Goal: Task Accomplishment & Management: Use online tool/utility

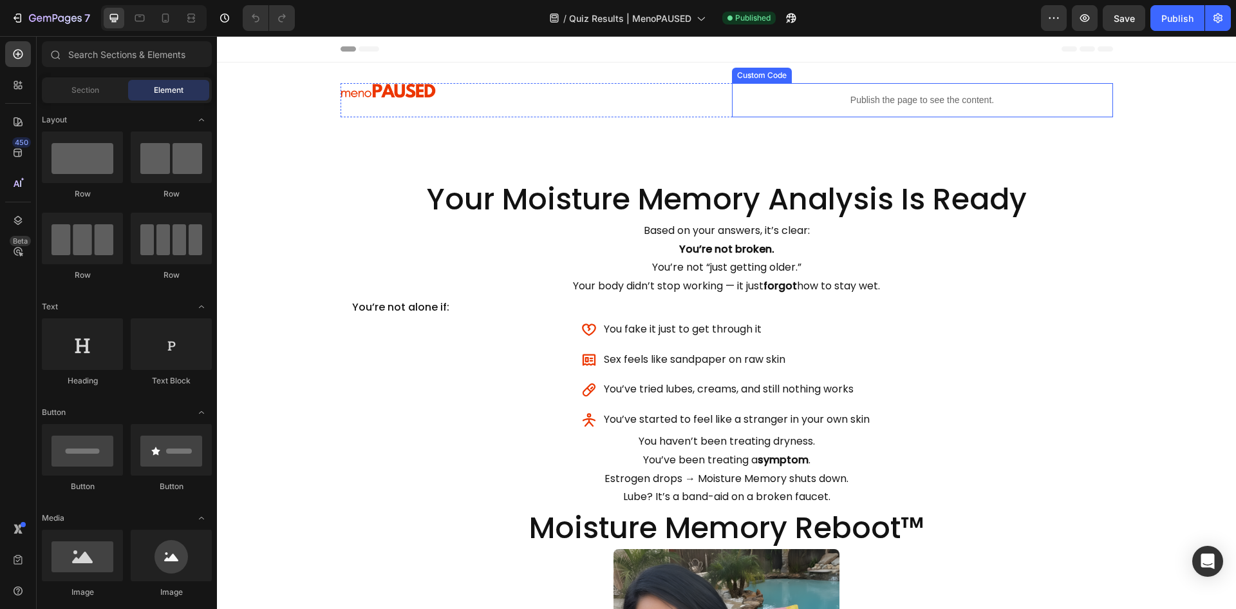
click at [935, 99] on p "Publish the page to see the content." at bounding box center [922, 100] width 381 height 14
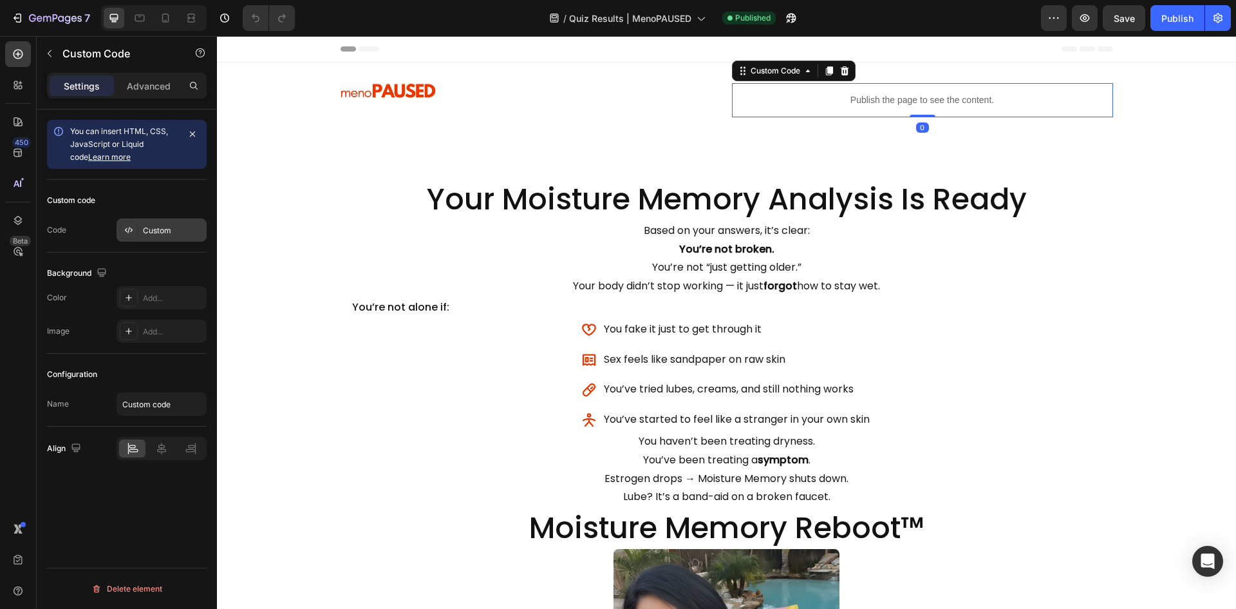
click at [149, 236] on div "Custom" at bounding box center [162, 229] width 90 height 23
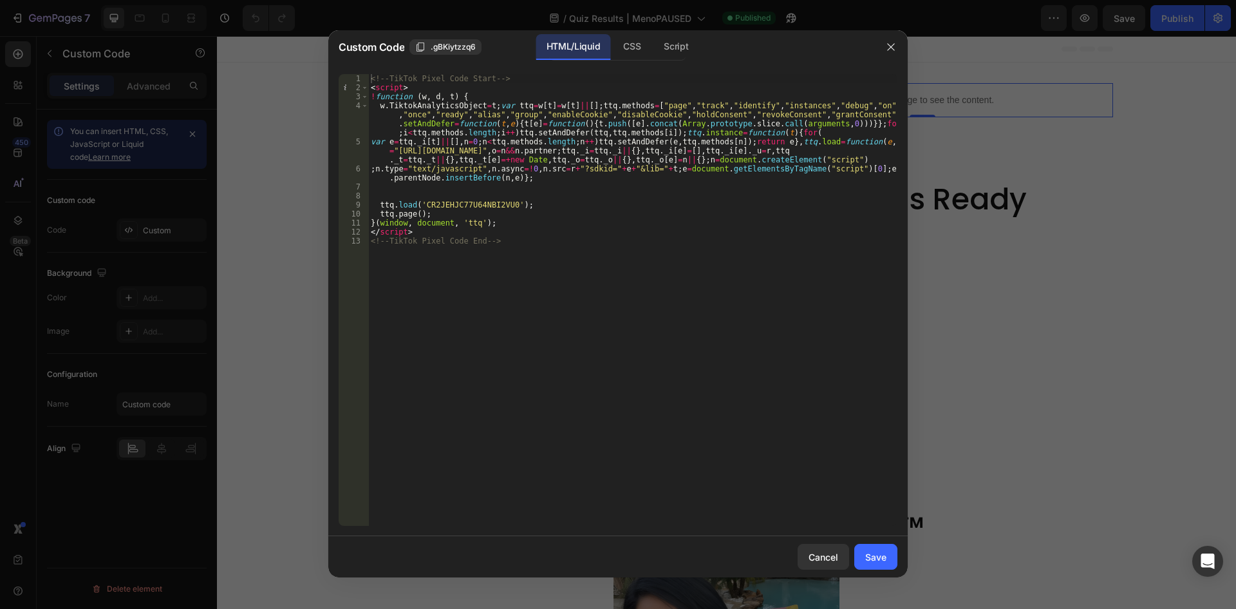
click at [538, 242] on div "<!-- TikTok Pixel Code Start --> < script > ! function ( w , d , t ) { w . Tikt…" at bounding box center [632, 308] width 529 height 469
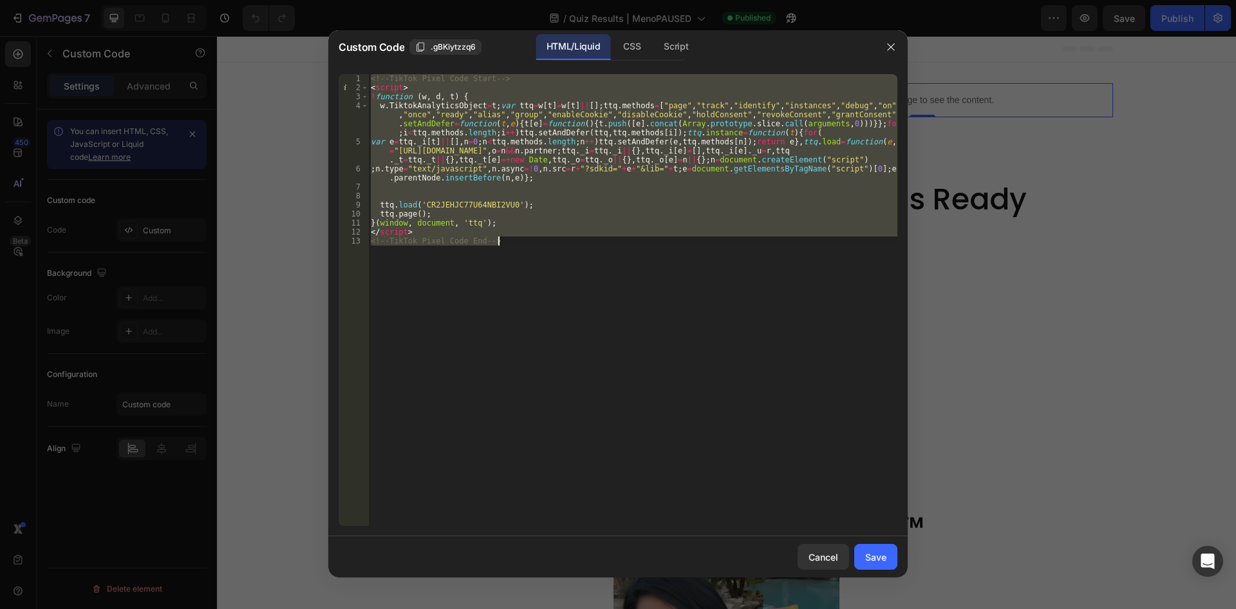
paste textarea "!-- End Facebook Pixel Code"
type textarea "<!-- End Facebook Pixel Code -->"
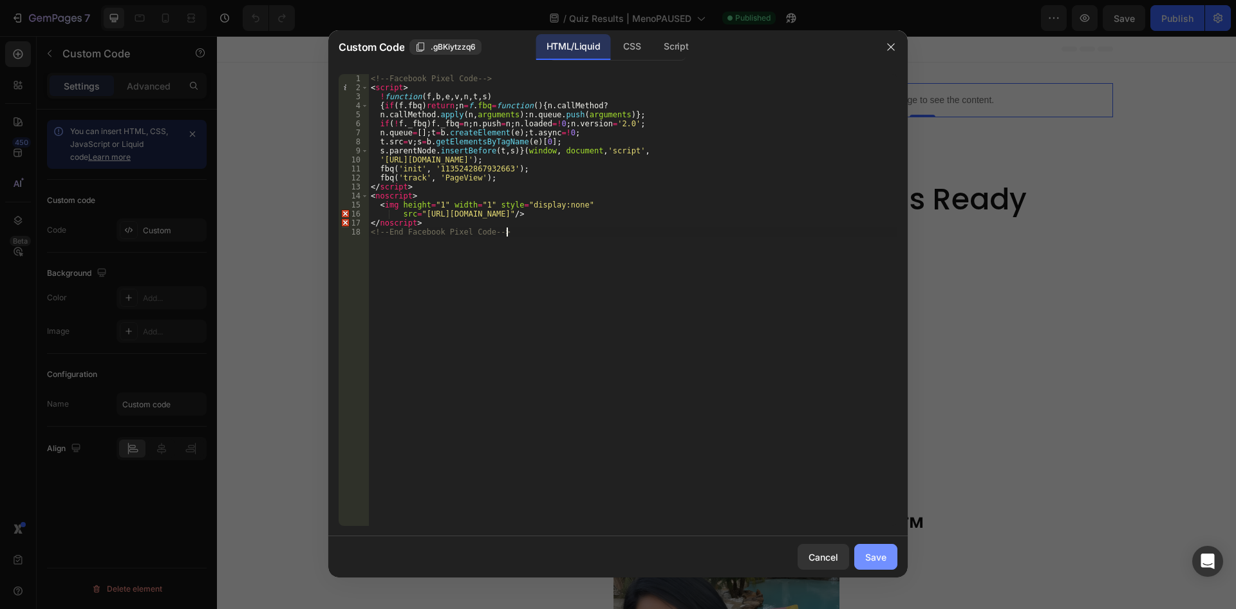
click at [882, 561] on div "Save" at bounding box center [876, 557] width 21 height 14
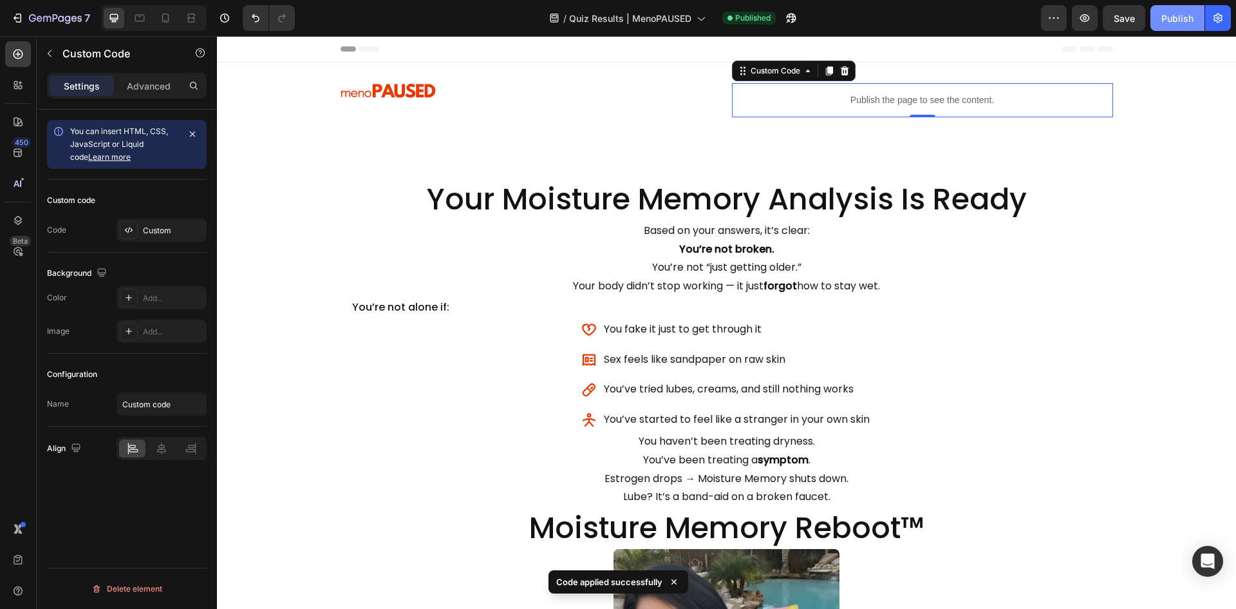
click at [1164, 20] on div "Publish" at bounding box center [1178, 19] width 32 height 14
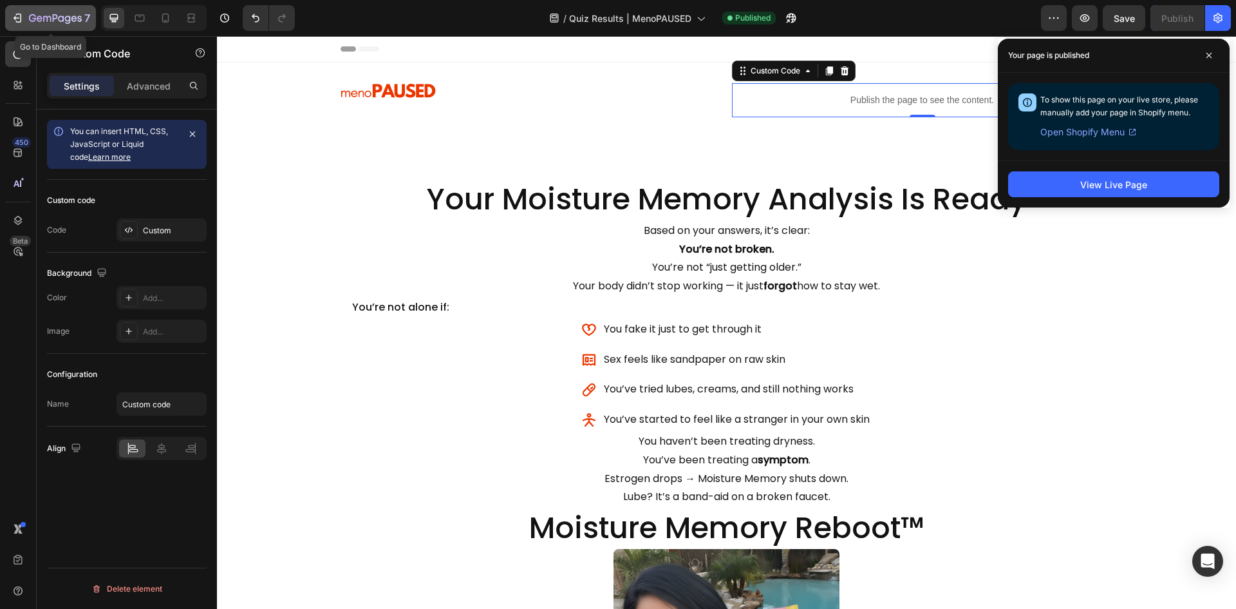
click at [19, 26] on button "7" at bounding box center [50, 18] width 91 height 26
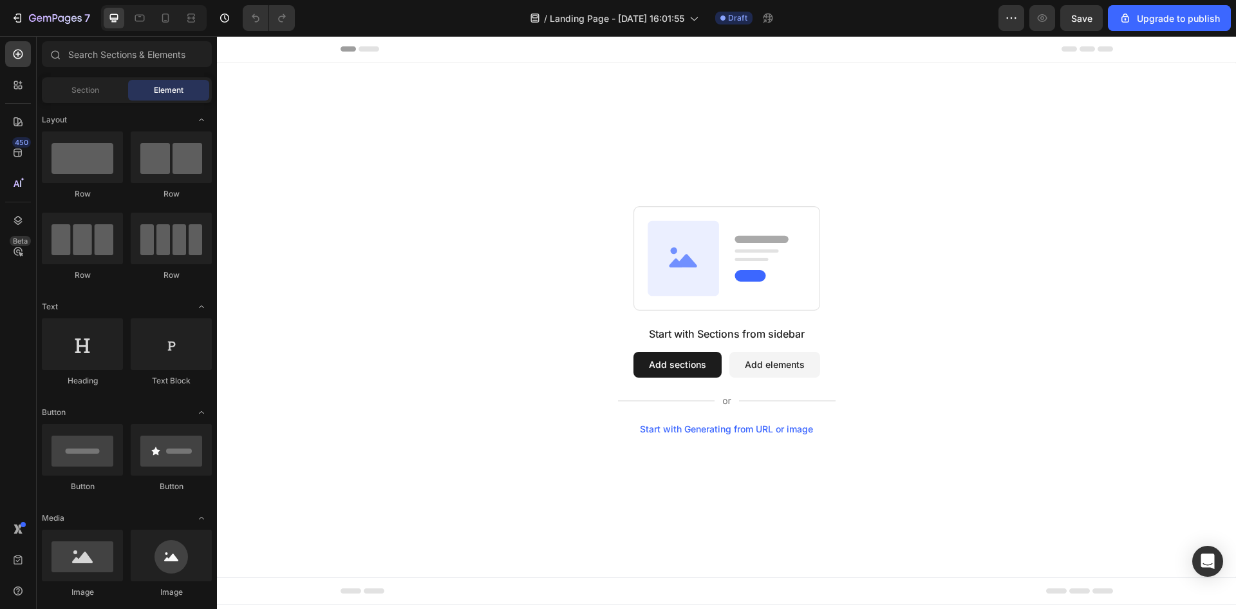
click at [693, 372] on button "Add sections" at bounding box center [678, 365] width 88 height 26
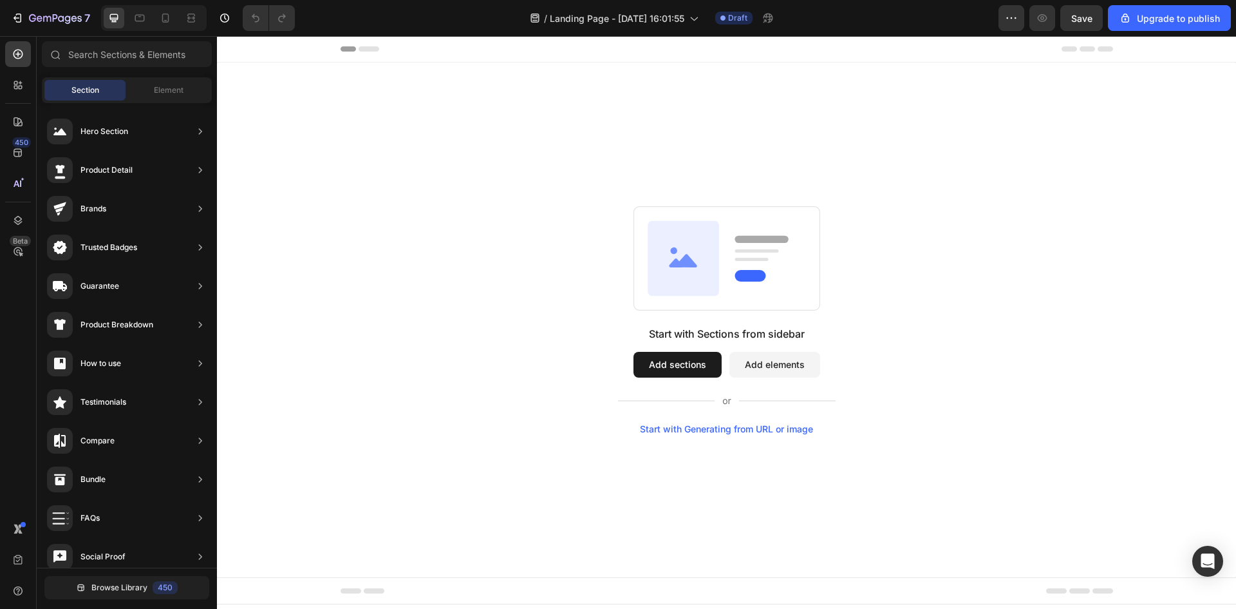
click at [690, 371] on button "Add sections" at bounding box center [678, 365] width 88 height 26
click at [178, 91] on span "Element" at bounding box center [169, 90] width 30 height 12
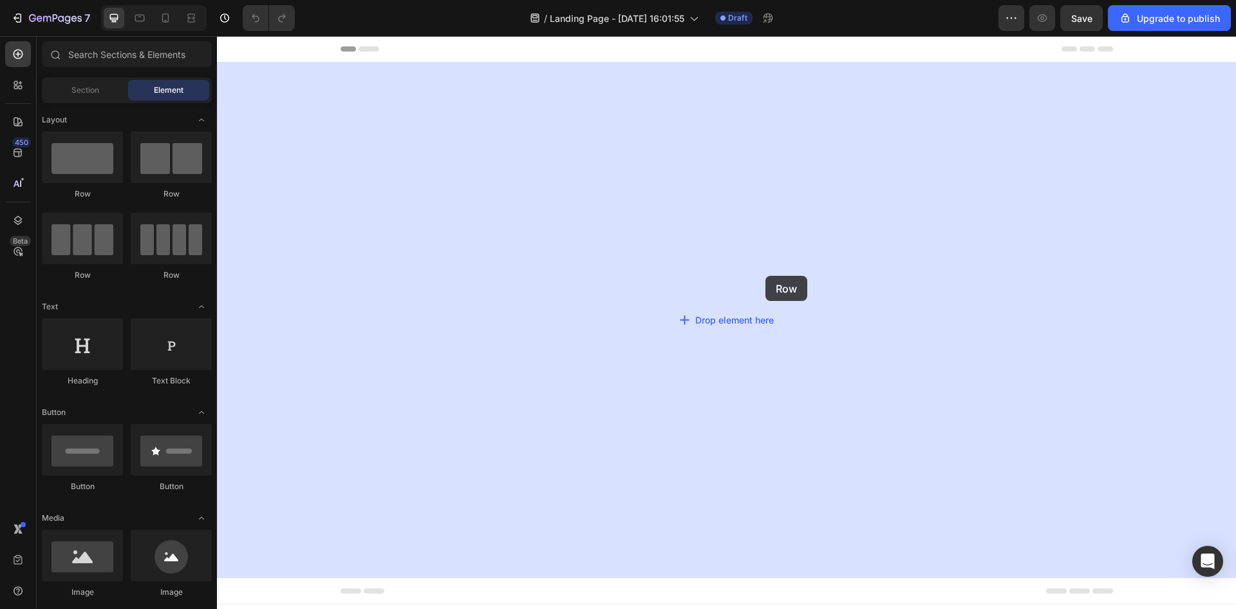
drag, startPoint x: 344, startPoint y: 227, endPoint x: 644, endPoint y: 257, distance: 301.6
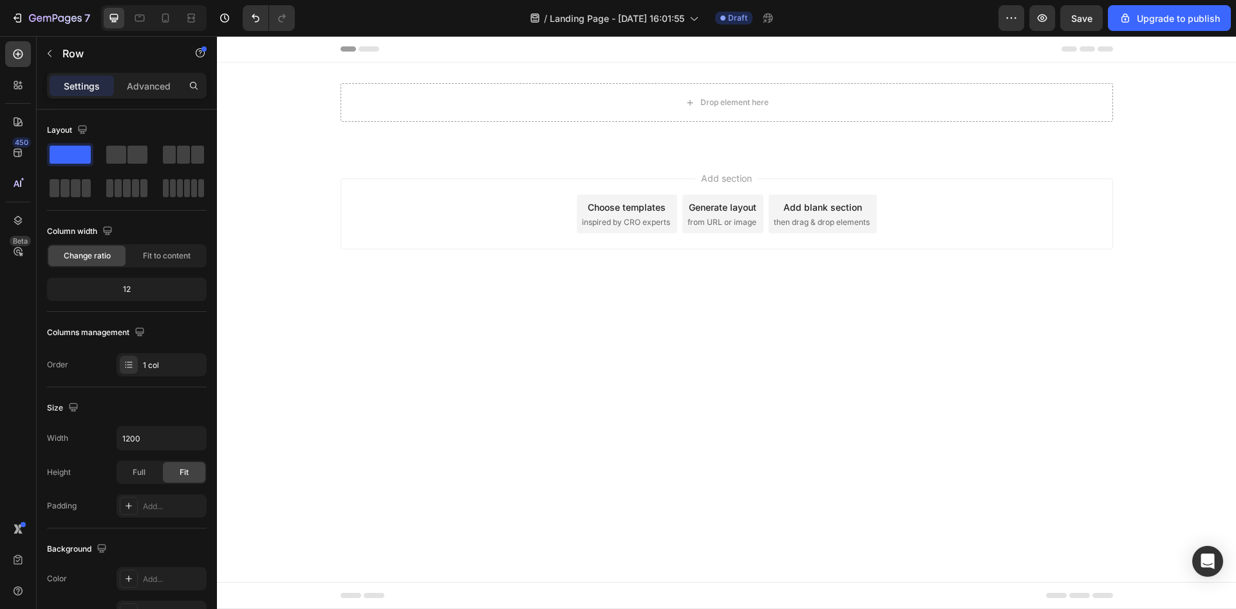
click at [343, 298] on div "Add section Choose templates inspired by CRO experts Generate layout from URL o…" at bounding box center [726, 232] width 1019 height 158
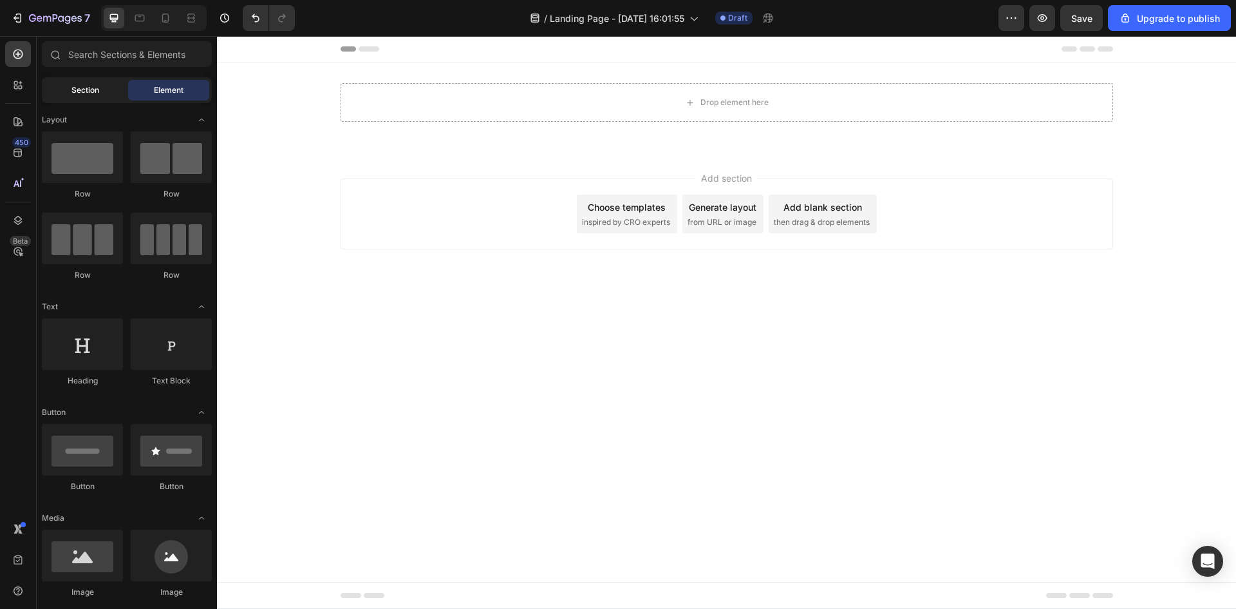
click at [97, 95] on span "Section" at bounding box center [85, 90] width 28 height 12
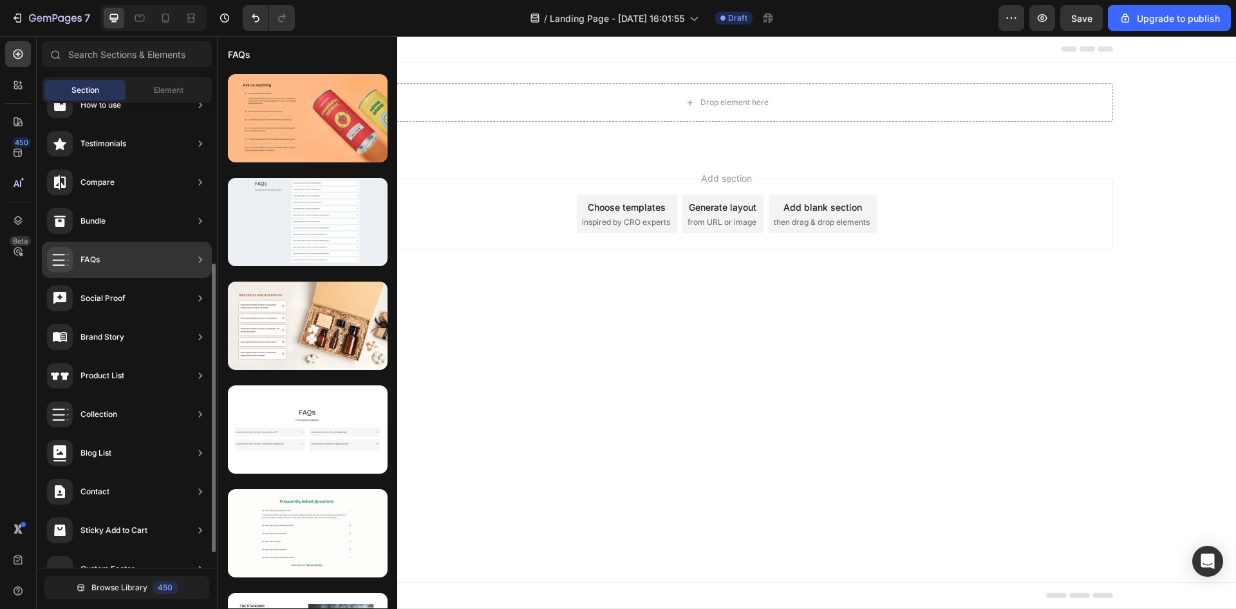
scroll to position [283, 0]
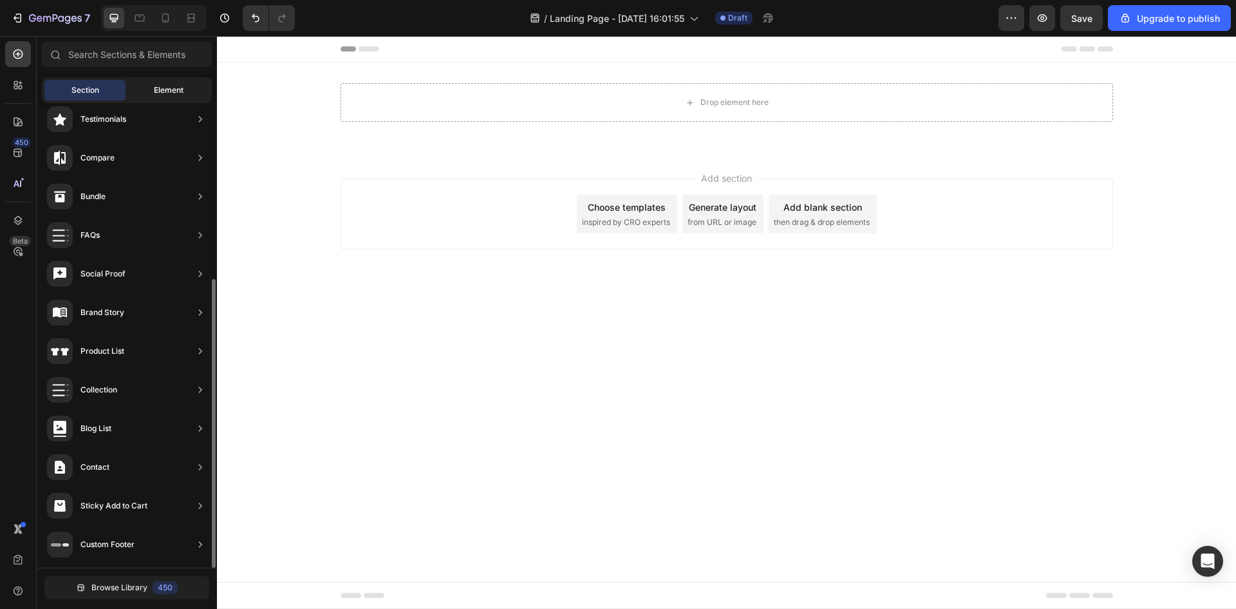
click at [164, 91] on span "Element" at bounding box center [169, 90] width 30 height 12
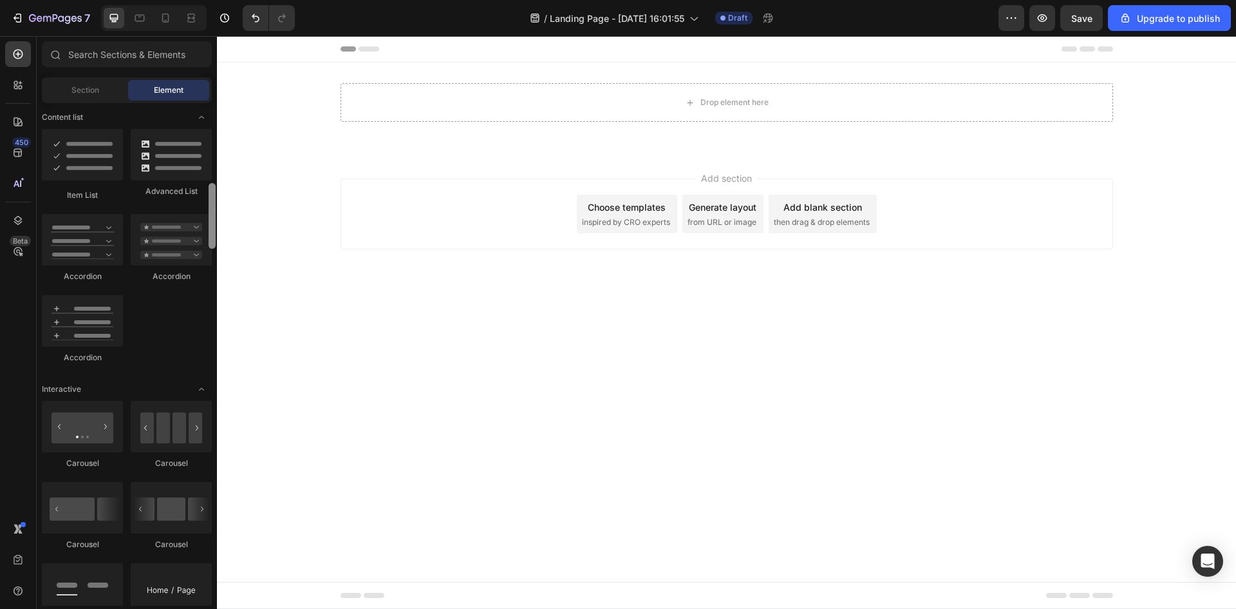
scroll to position [1053, 0]
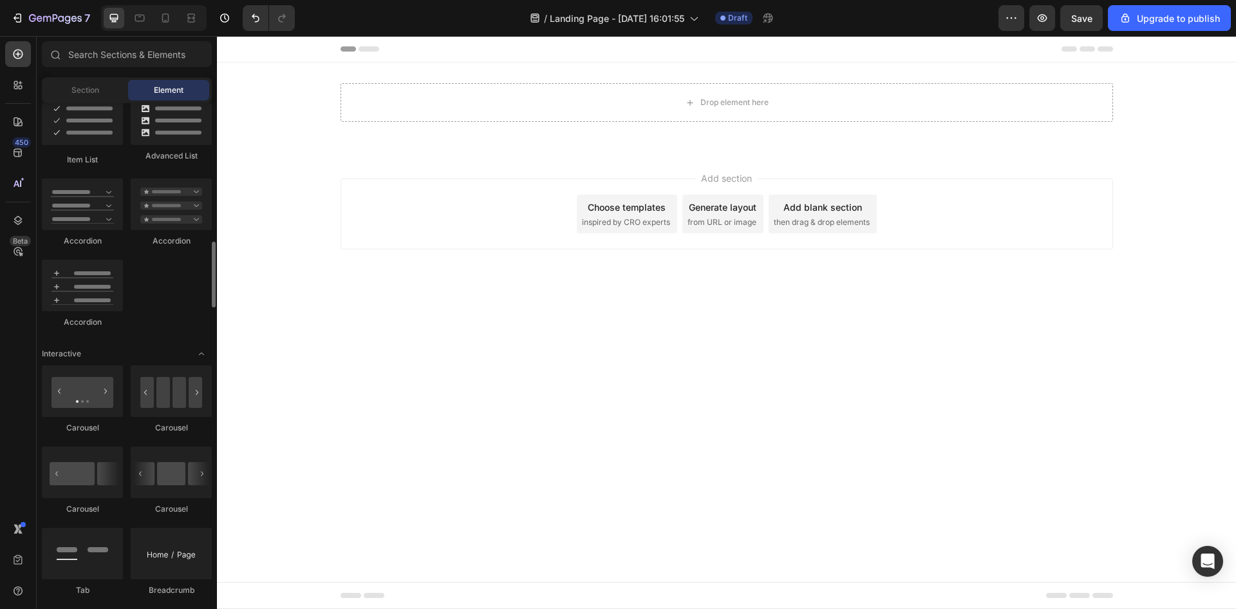
click at [497, 327] on body "Header Drop element here Row Section 1 Root Start with Sections from sidebar Ad…" at bounding box center [726, 322] width 1019 height 573
click at [82, 95] on span "Section" at bounding box center [85, 90] width 28 height 12
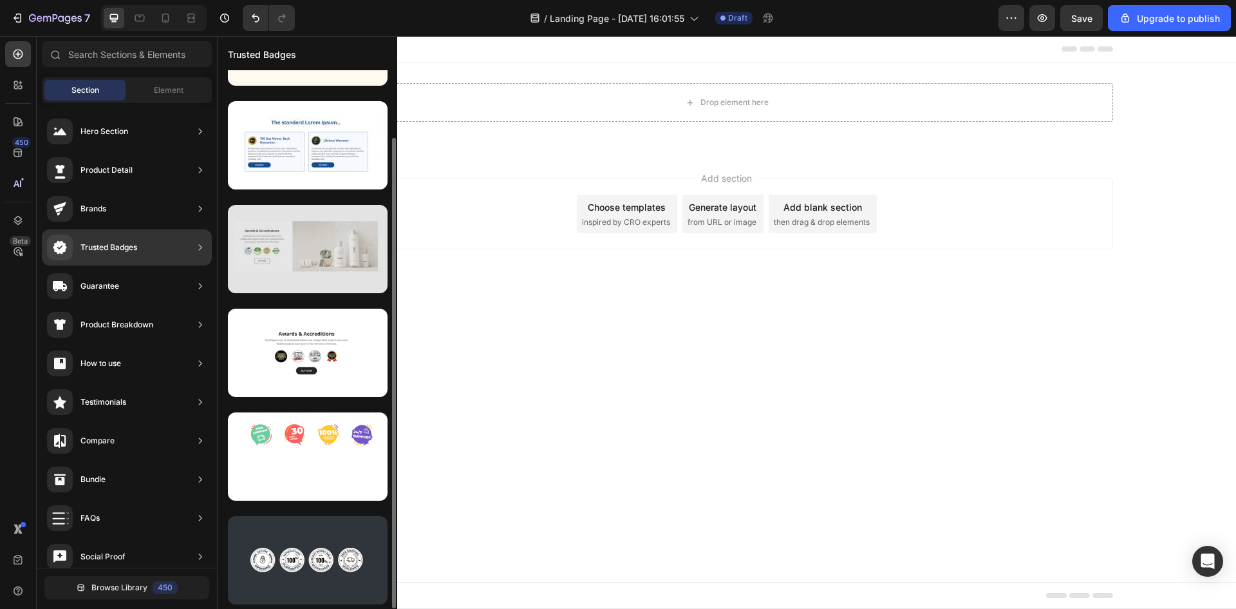
scroll to position [0, 0]
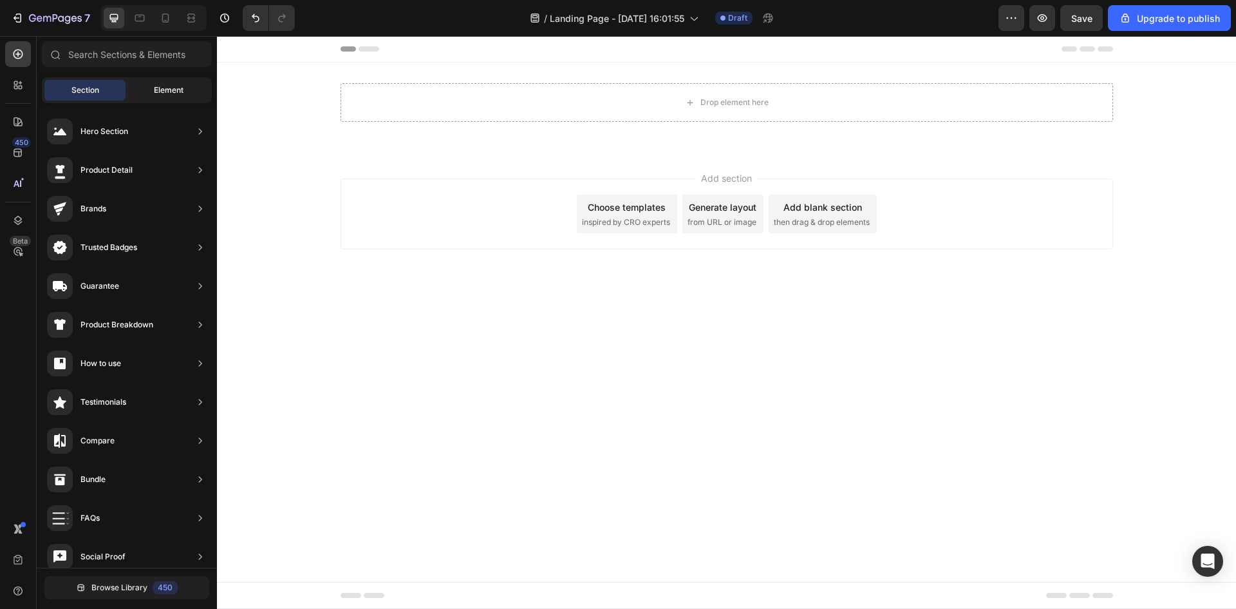
click at [185, 88] on div "Element" at bounding box center [168, 90] width 81 height 21
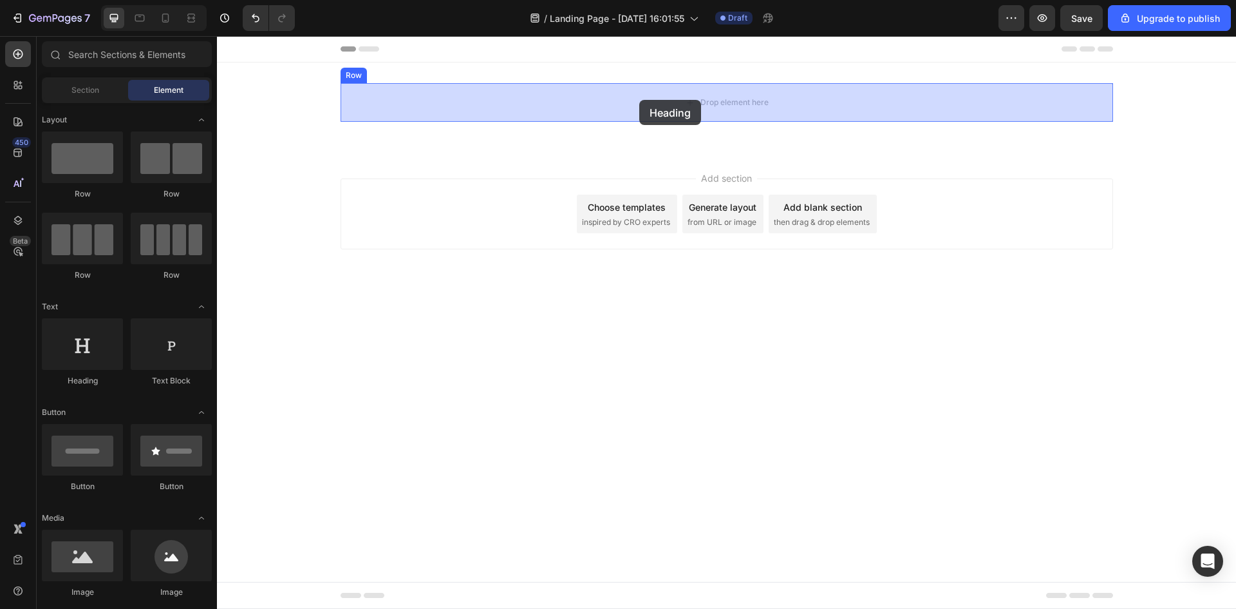
drag, startPoint x: 359, startPoint y: 359, endPoint x: 619, endPoint y: 114, distance: 357.2
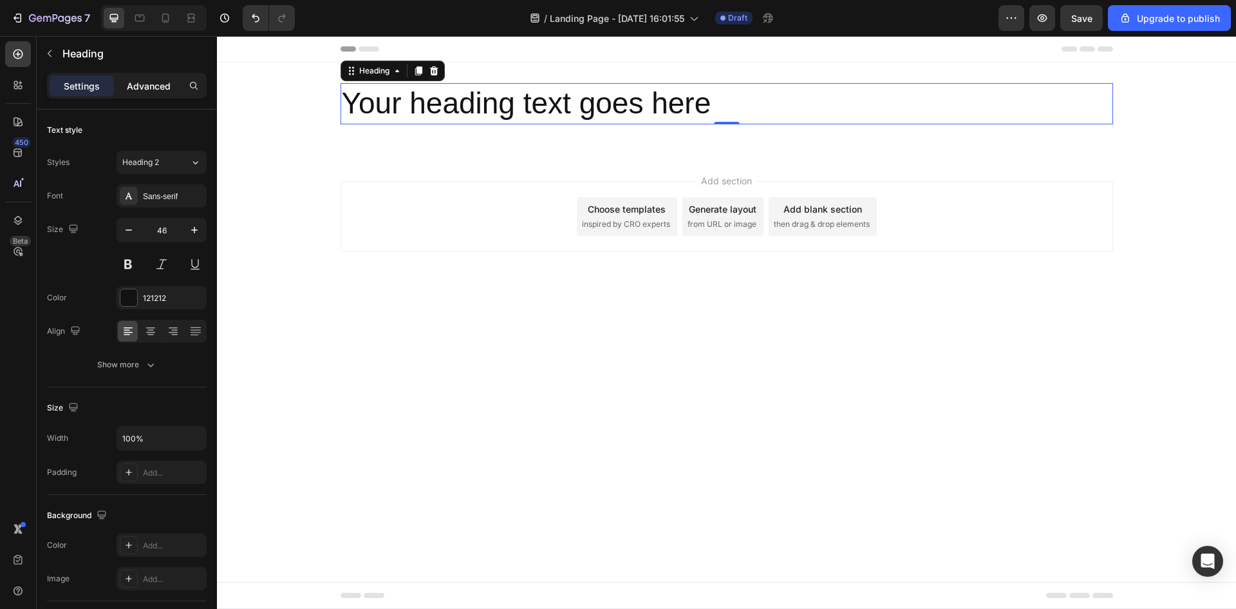
click at [151, 90] on p "Advanced" at bounding box center [149, 86] width 44 height 14
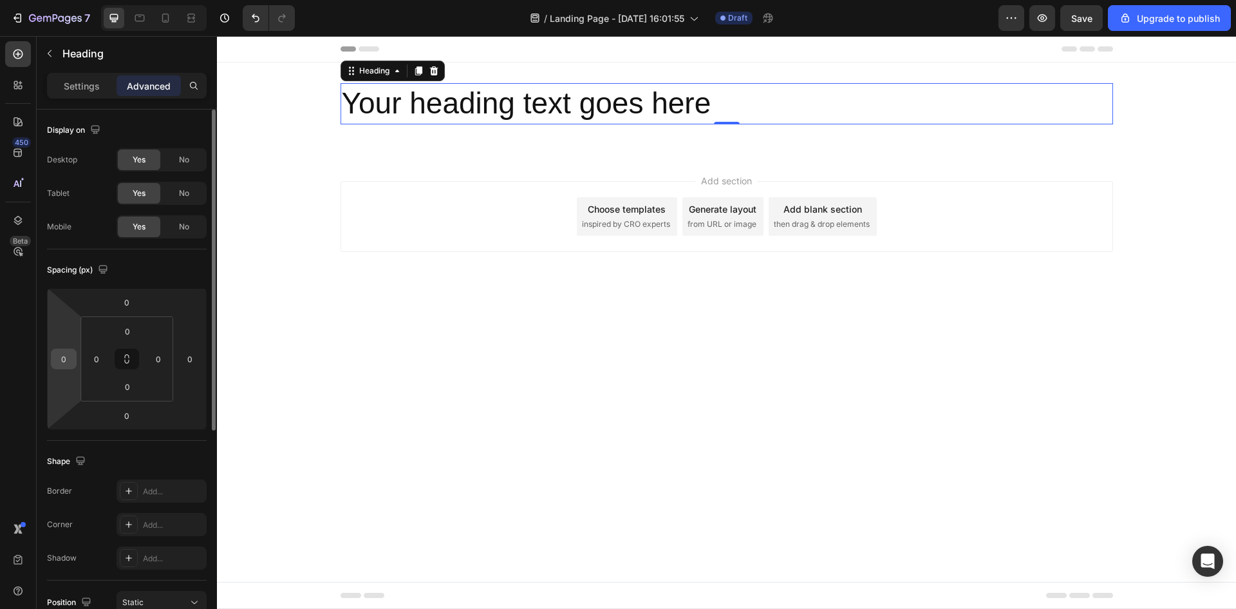
click at [70, 358] on input "0" at bounding box center [63, 358] width 19 height 19
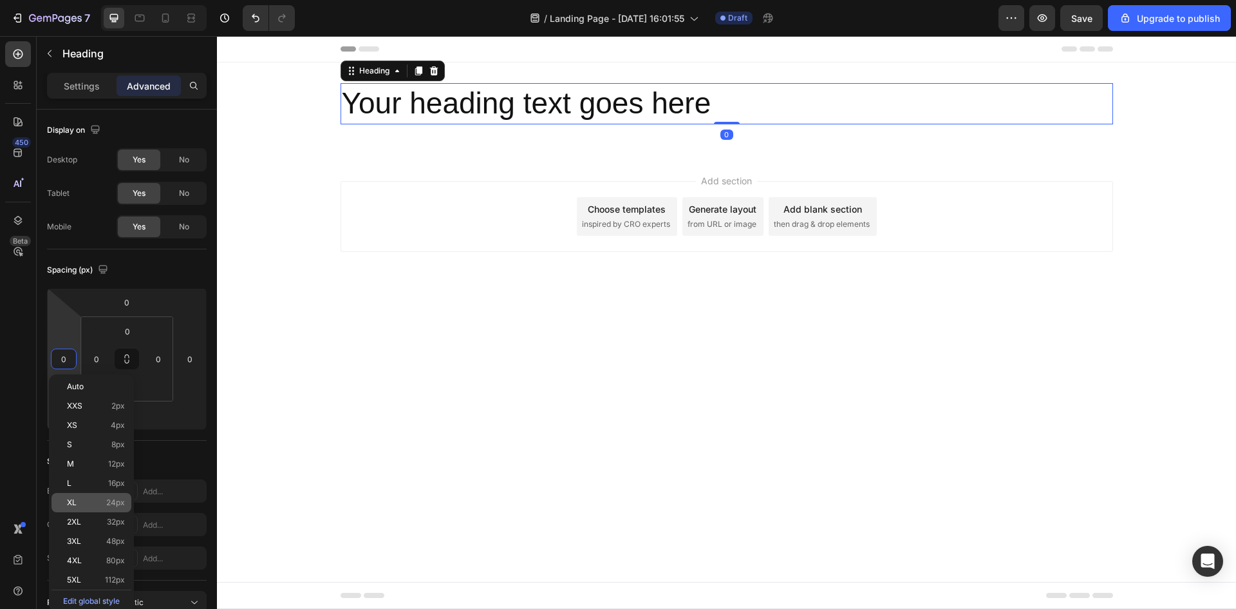
click at [113, 497] on div "XL 24px" at bounding box center [92, 502] width 80 height 19
type input "24"
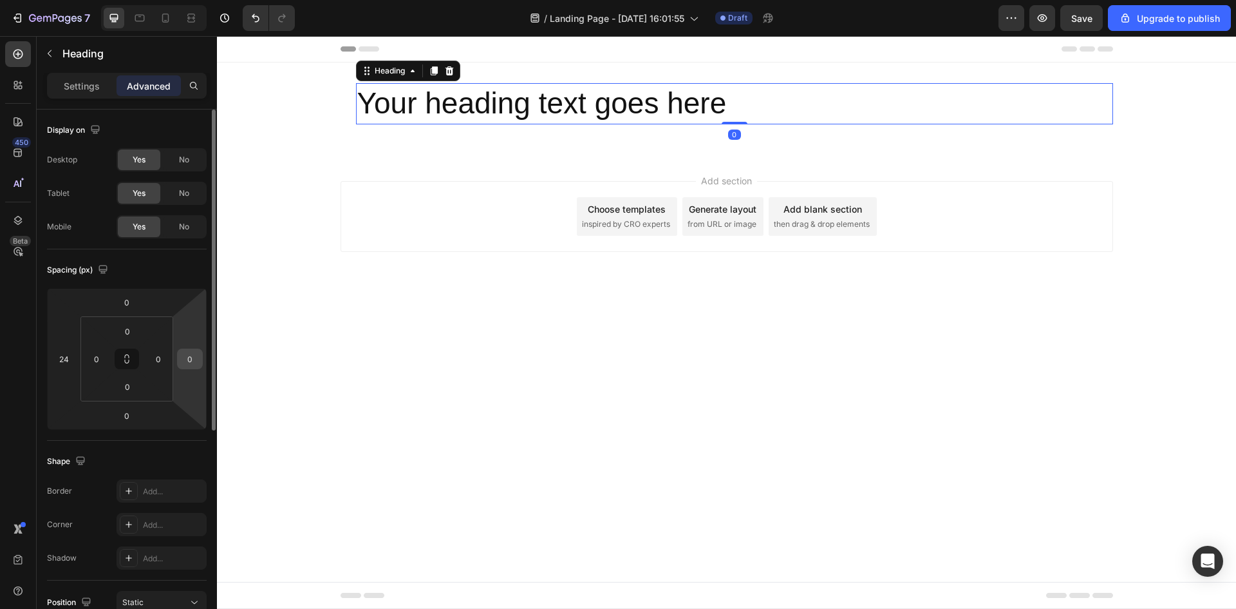
click at [186, 365] on input "0" at bounding box center [189, 358] width 19 height 19
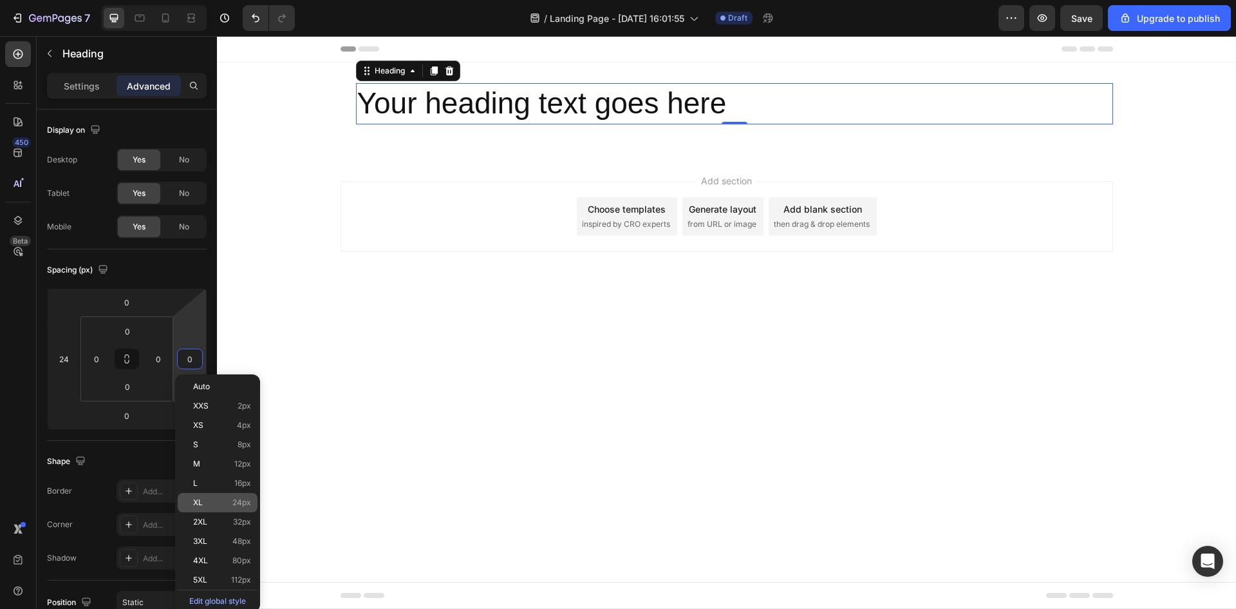
click at [230, 501] on p "XL 24px" at bounding box center [222, 502] width 58 height 9
type input "24"
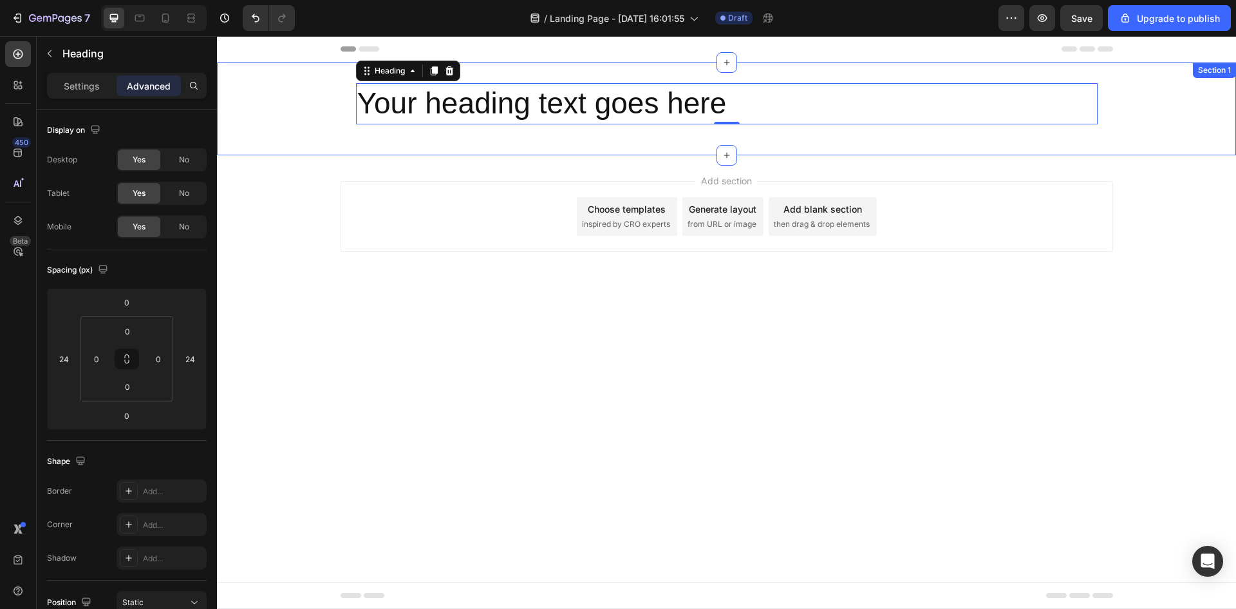
click at [631, 119] on h2 "Your heading text goes here" at bounding box center [727, 103] width 742 height 41
click at [631, 119] on p "Your heading text goes here" at bounding box center [726, 103] width 739 height 39
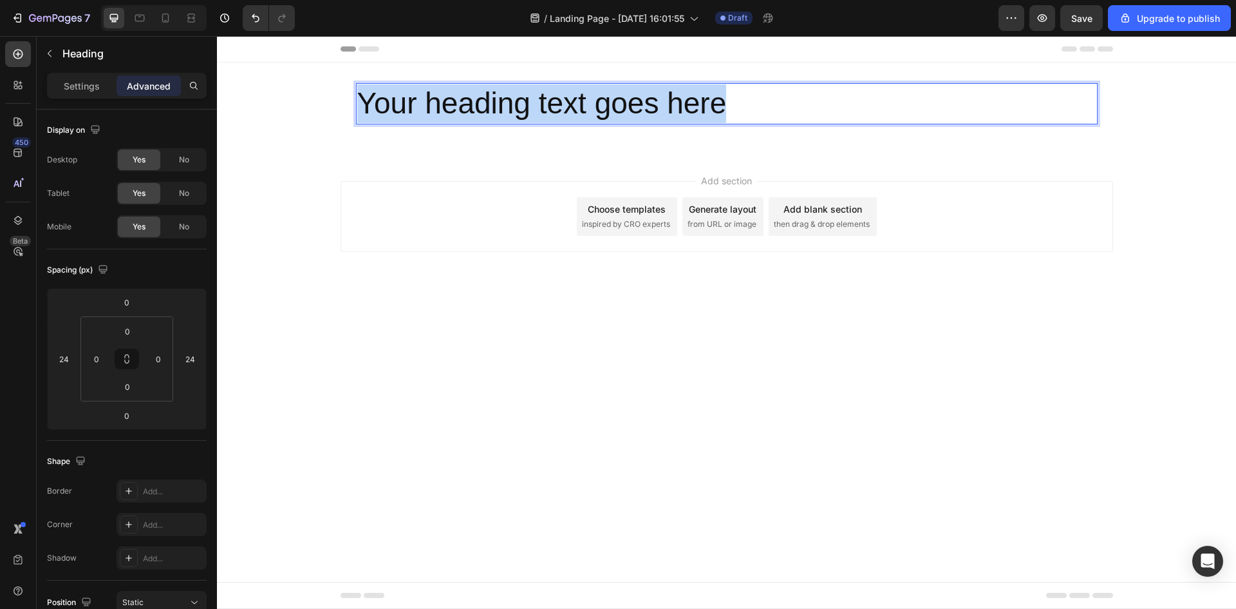
click at [630, 118] on p "Your heading text goes here" at bounding box center [726, 103] width 739 height 39
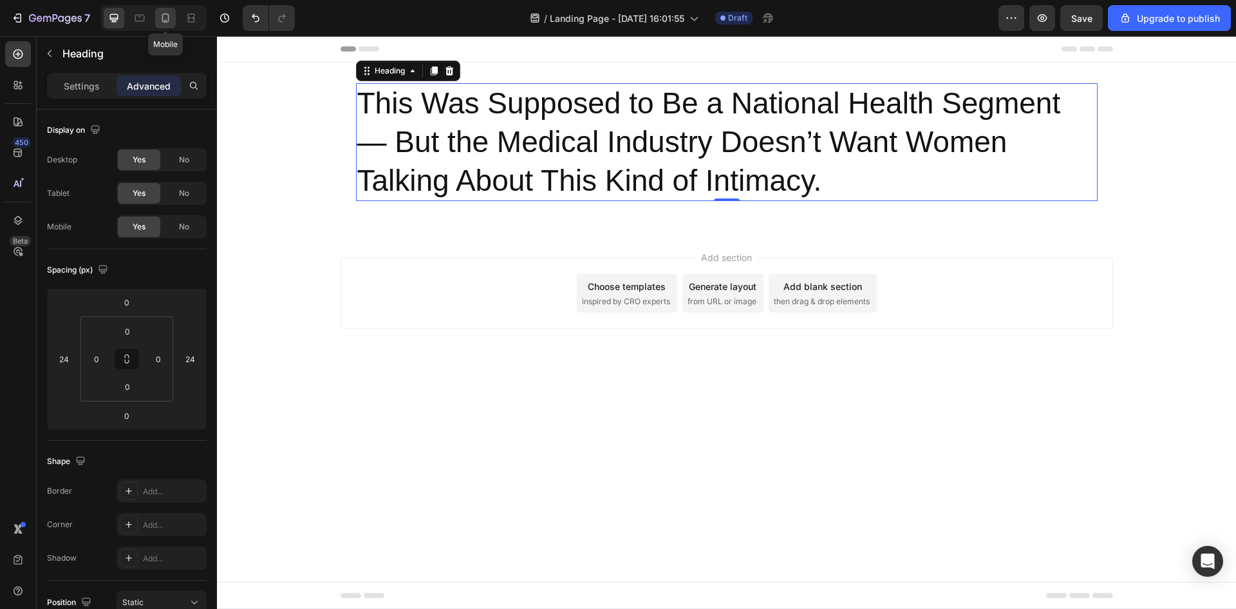
click at [163, 21] on icon at bounding box center [165, 18] width 7 height 9
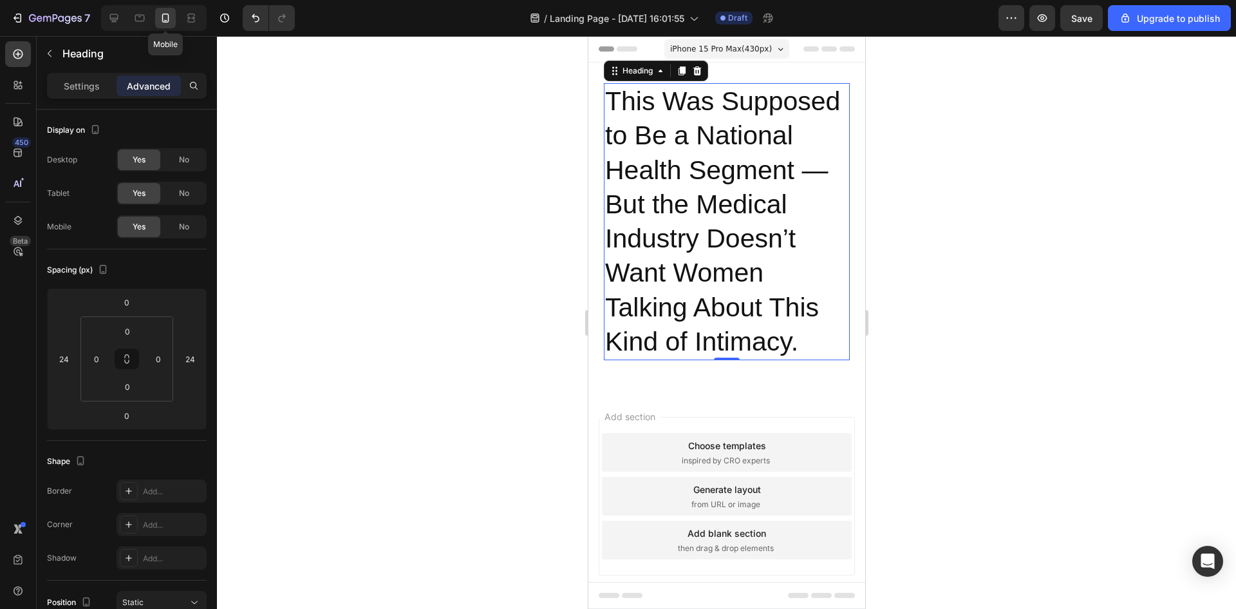
scroll to position [2, 0]
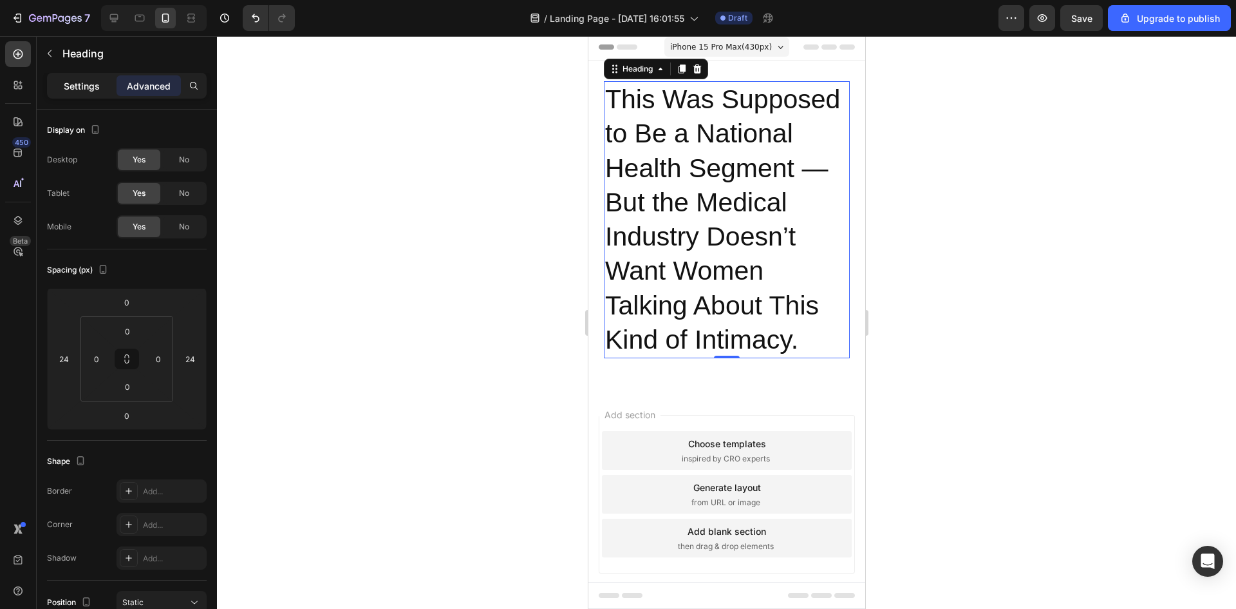
click at [88, 85] on p "Settings" at bounding box center [82, 86] width 36 height 14
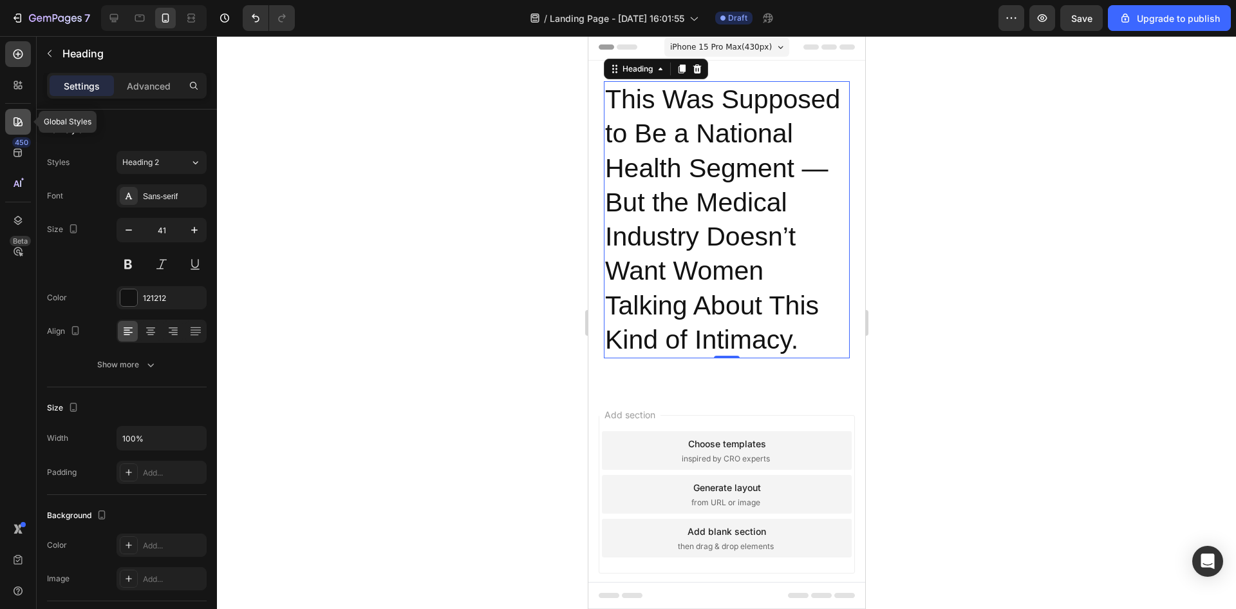
click at [15, 117] on icon at bounding box center [18, 121] width 9 height 9
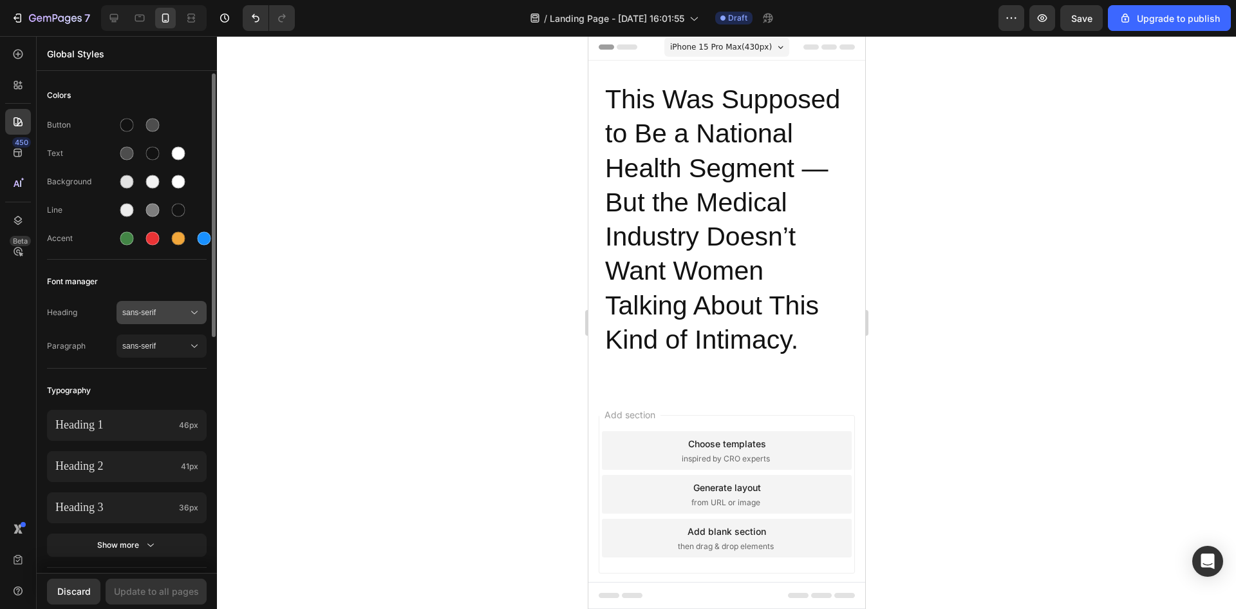
click at [158, 313] on span "sans-serif" at bounding box center [155, 313] width 66 height 12
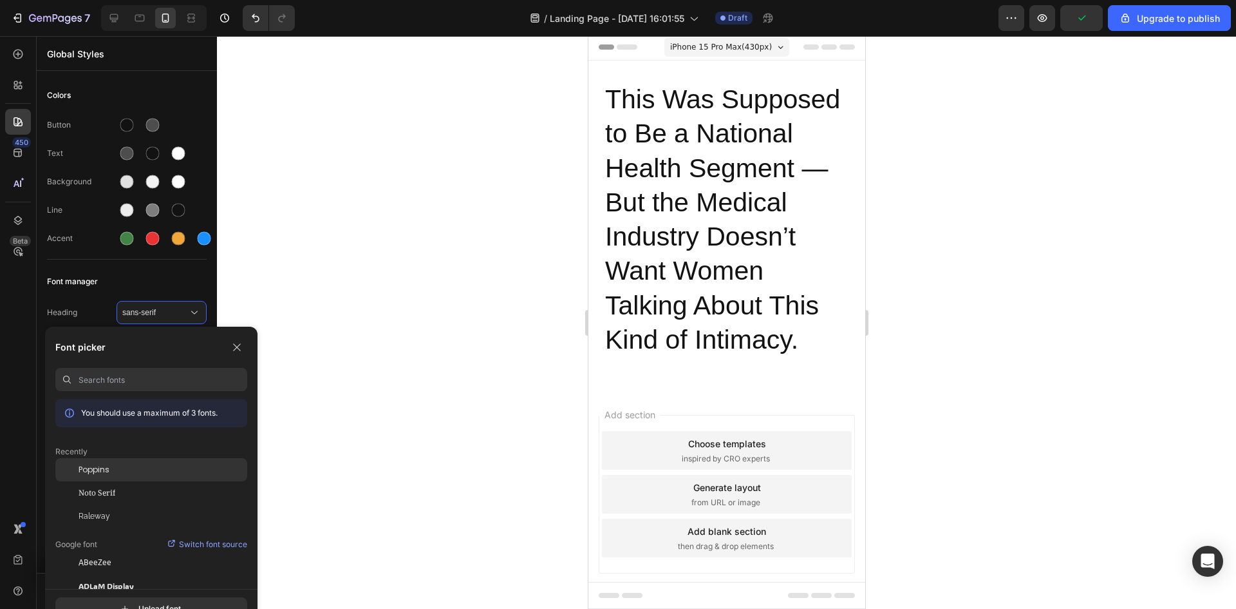
click at [133, 470] on div "Poppins" at bounding box center [163, 470] width 169 height 12
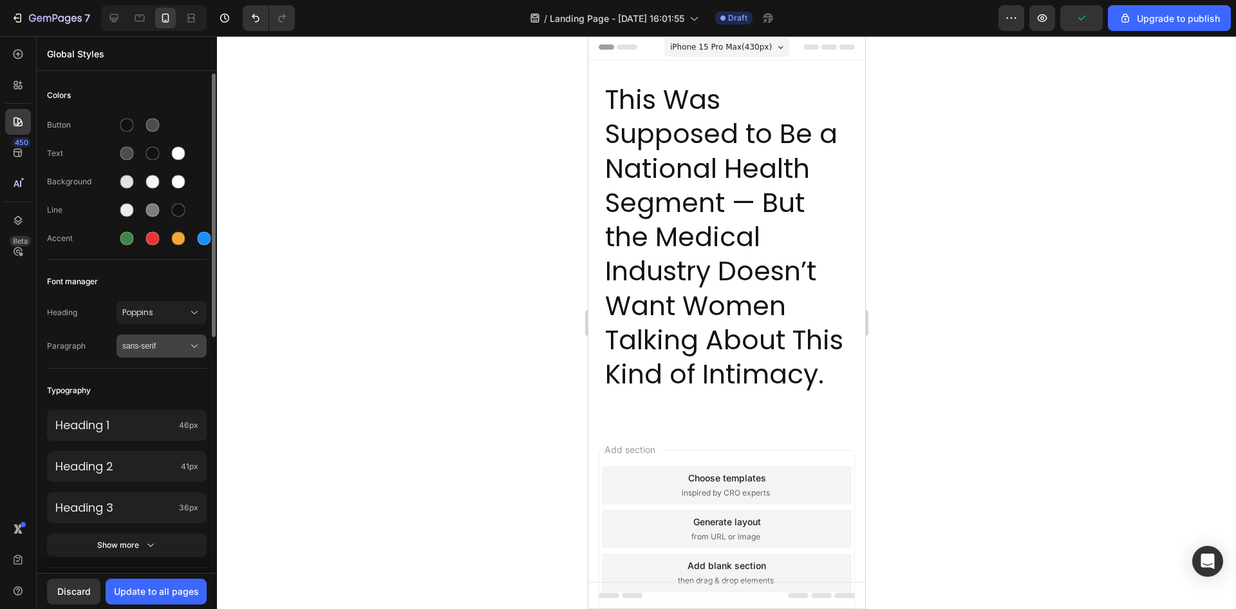
click at [153, 343] on span "sans-serif" at bounding box center [155, 346] width 66 height 12
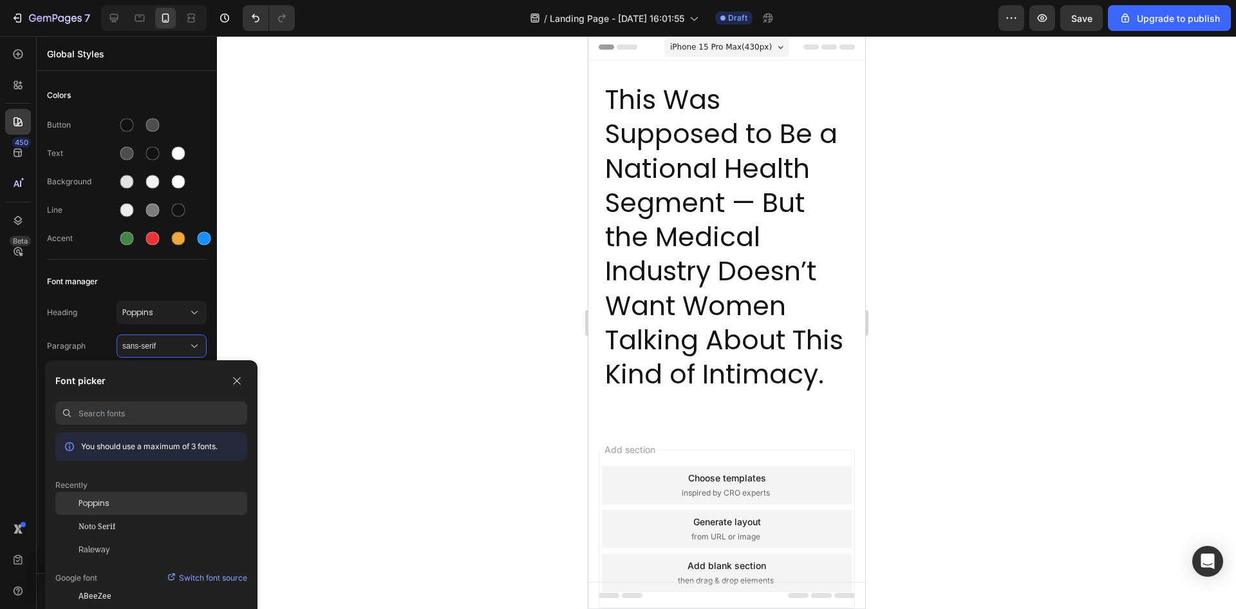
click at [151, 501] on div "Poppins" at bounding box center [163, 503] width 169 height 12
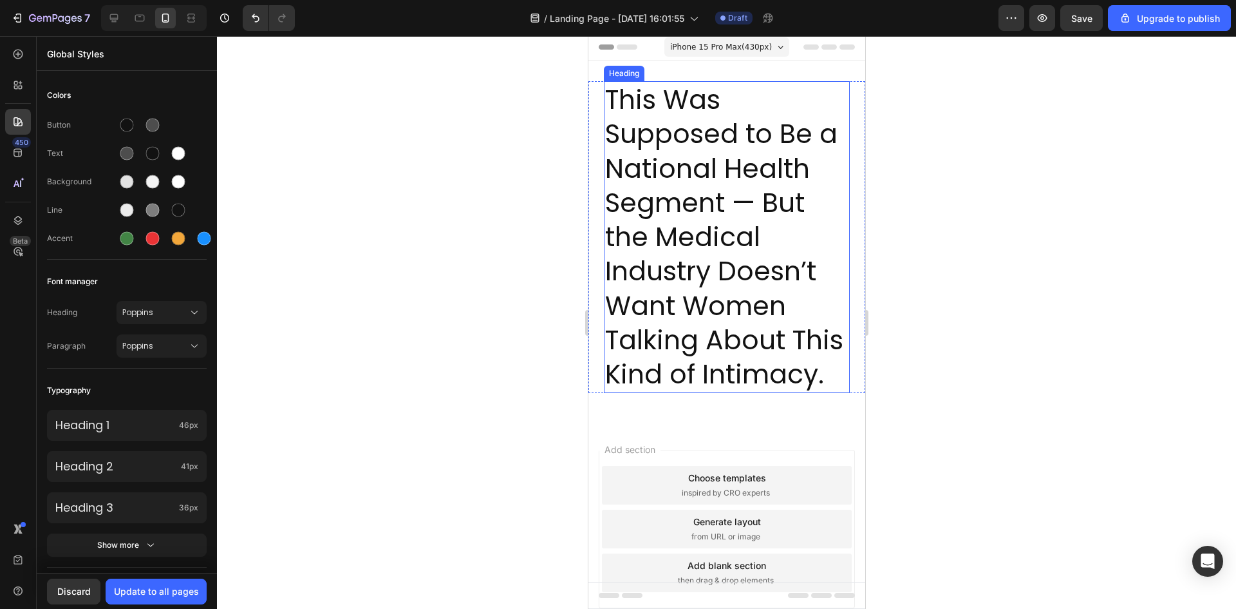
click at [662, 243] on p "This Was Supposed to Be a National Health Segment — But the Medical Industry Do…" at bounding box center [726, 236] width 243 height 309
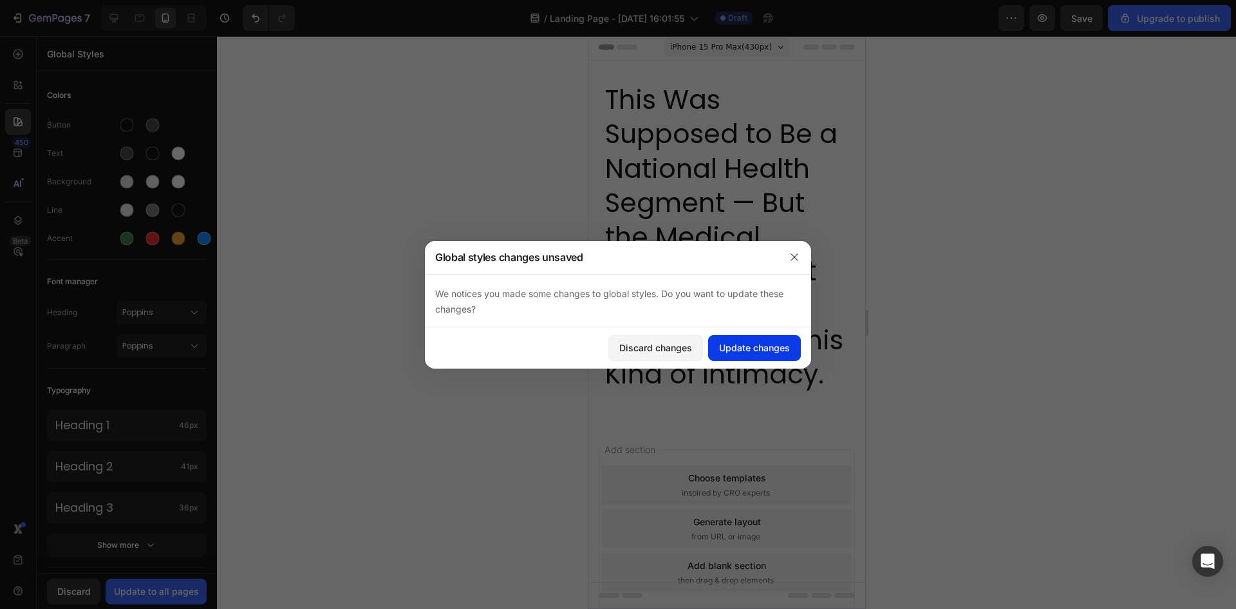
click at [724, 346] on div "Update changes" at bounding box center [754, 348] width 71 height 14
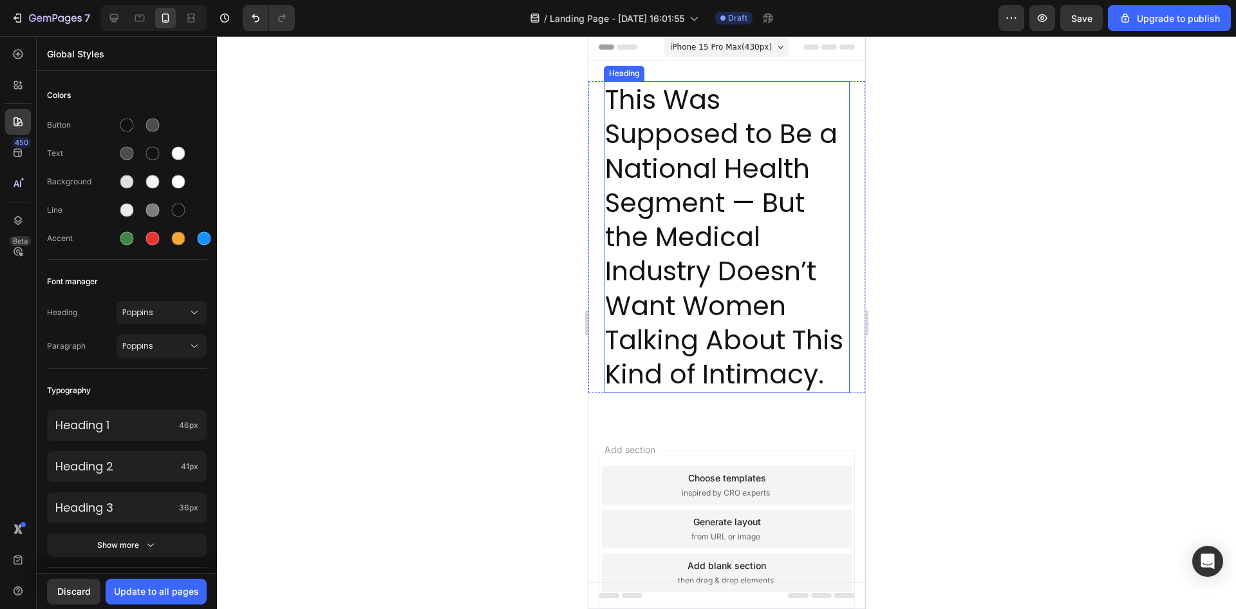
click at [699, 234] on p "This Was Supposed to Be a National Health Segment — But the Medical Industry Do…" at bounding box center [726, 236] width 243 height 309
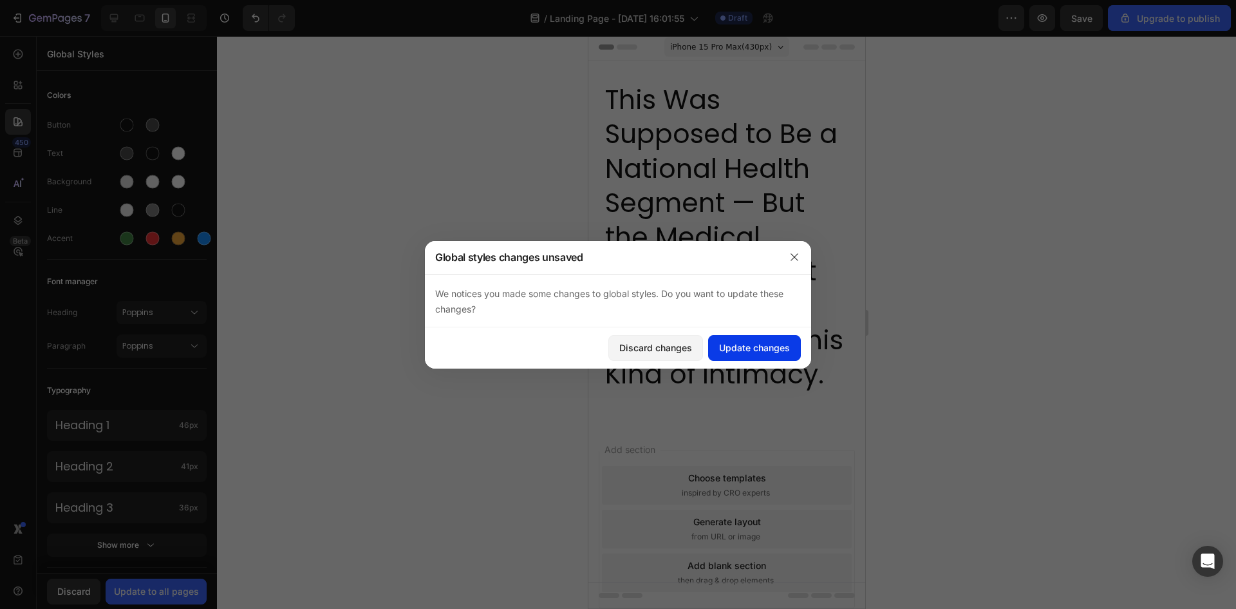
click at [729, 347] on div "Update changes" at bounding box center [754, 348] width 71 height 14
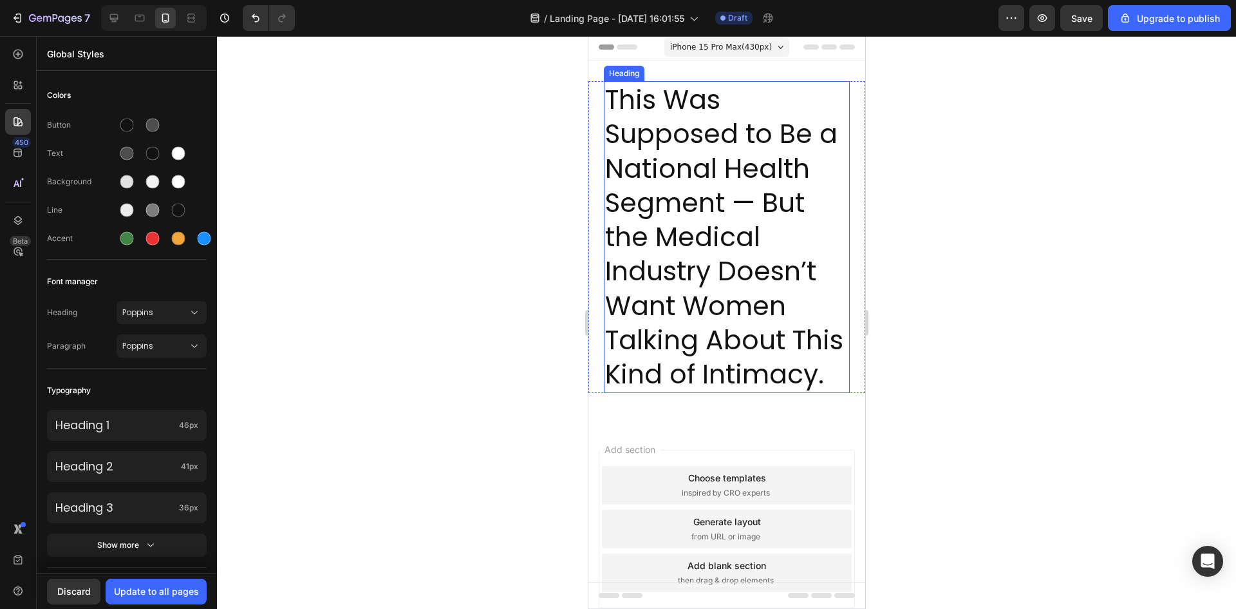
click at [688, 251] on p "This Was Supposed to Be a National Health Segment — But the Medical Industry Do…" at bounding box center [726, 236] width 243 height 309
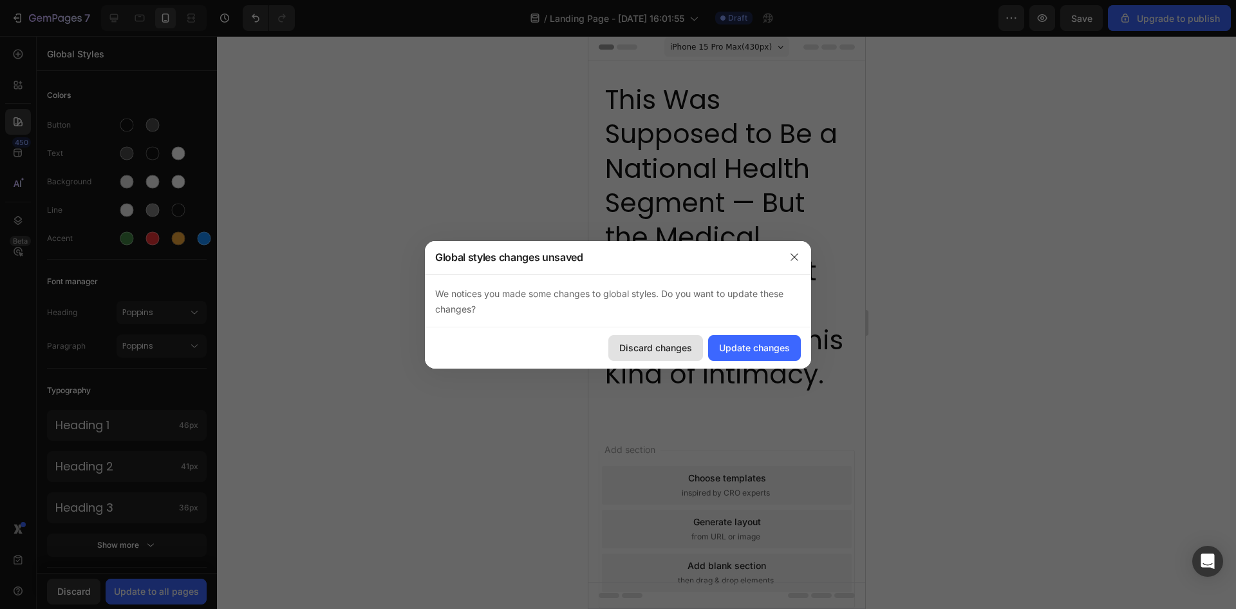
click at [679, 339] on button "Discard changes" at bounding box center [656, 348] width 95 height 26
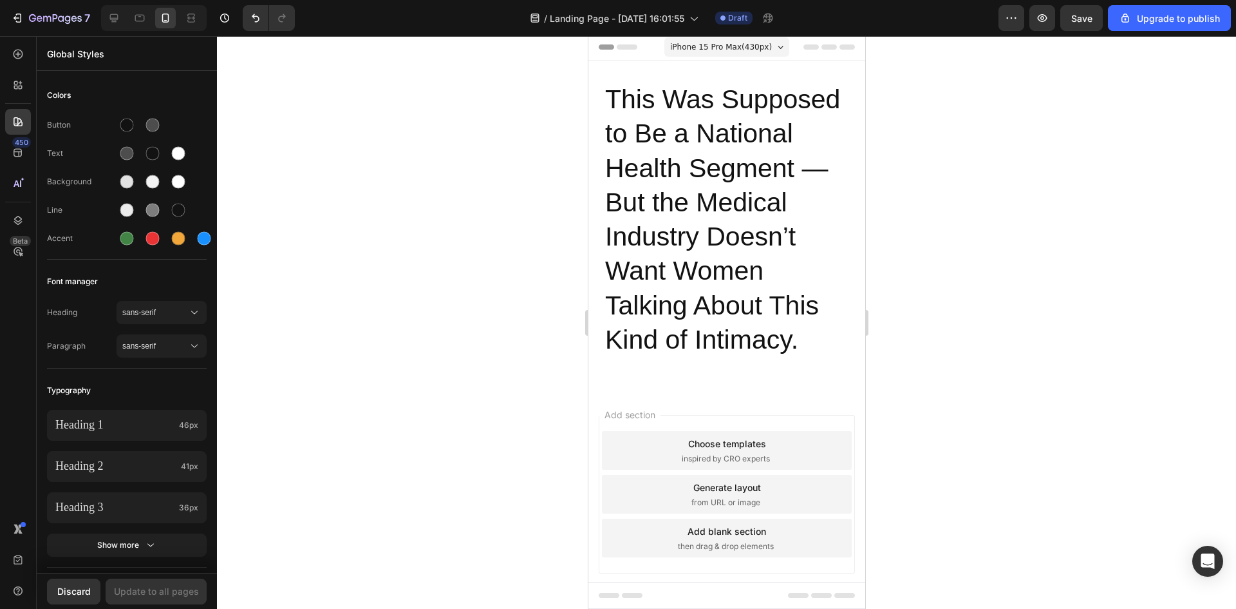
click at [659, 176] on p "This Was Supposed to Be a National Health Segment — But the Medical Industry Do…" at bounding box center [726, 219] width 243 height 274
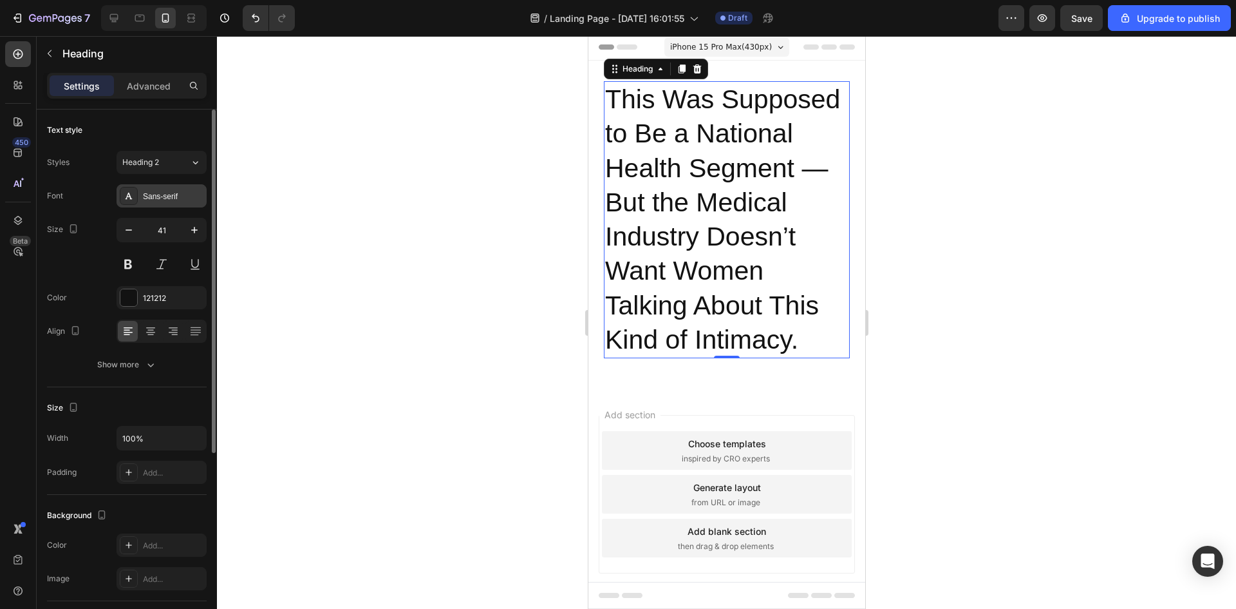
click at [175, 188] on div "Sans-serif" at bounding box center [162, 195] width 90 height 23
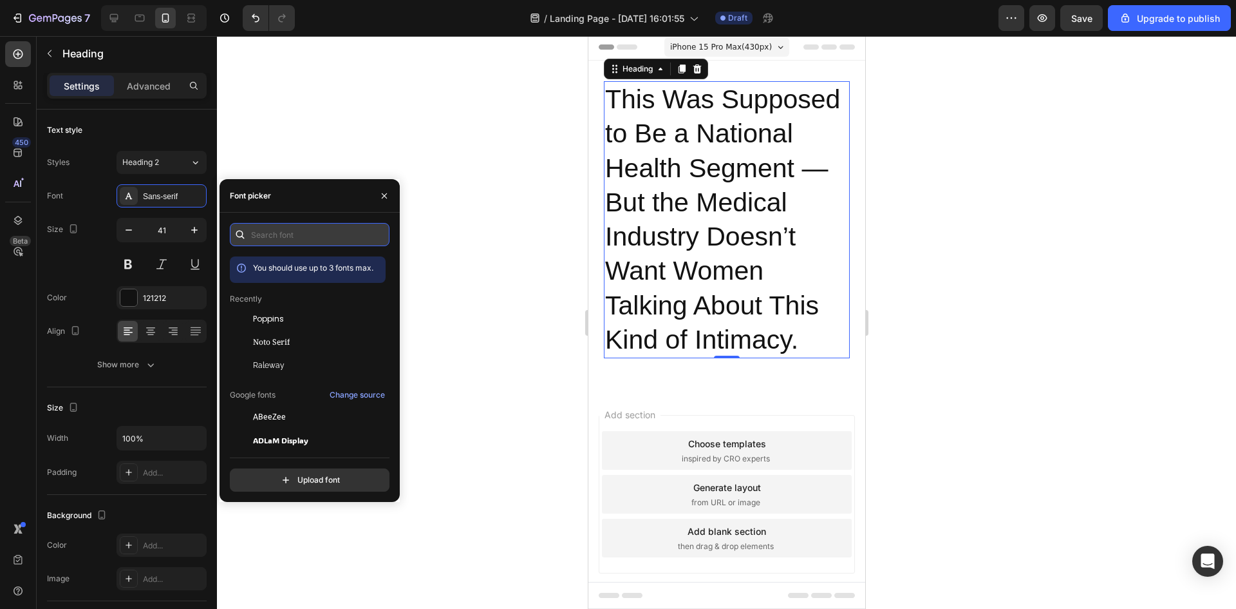
click at [276, 236] on input "text" at bounding box center [310, 234] width 160 height 23
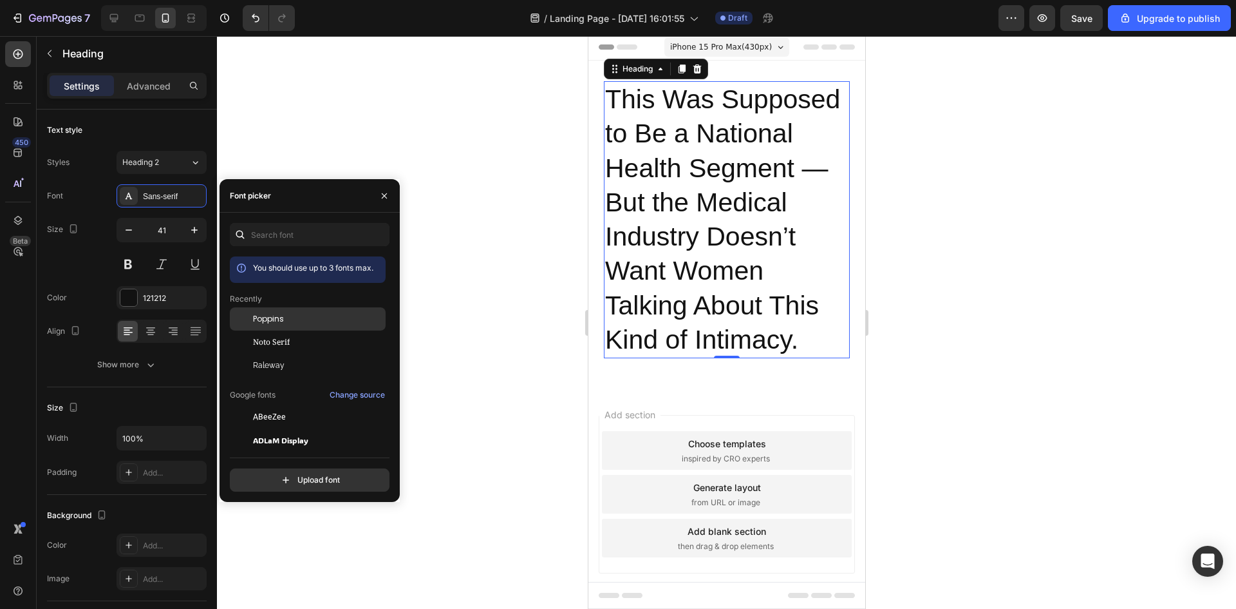
click at [294, 314] on div "Poppins" at bounding box center [318, 319] width 130 height 12
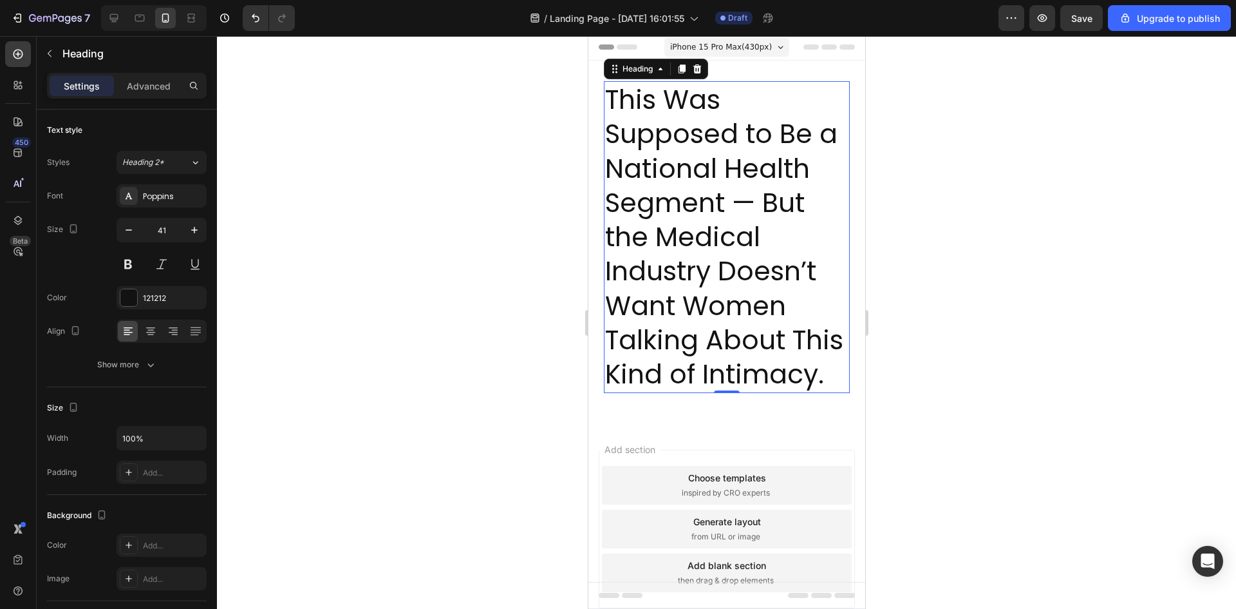
click at [273, 140] on div at bounding box center [726, 322] width 1019 height 573
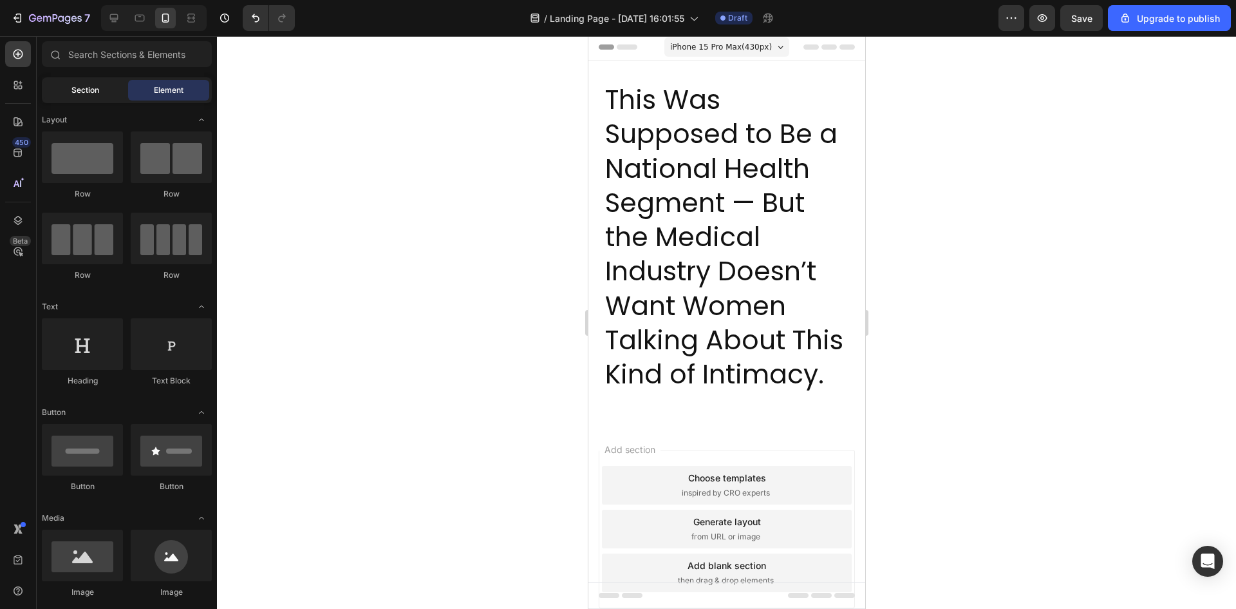
click at [91, 99] on div "Section" at bounding box center [84, 90] width 81 height 21
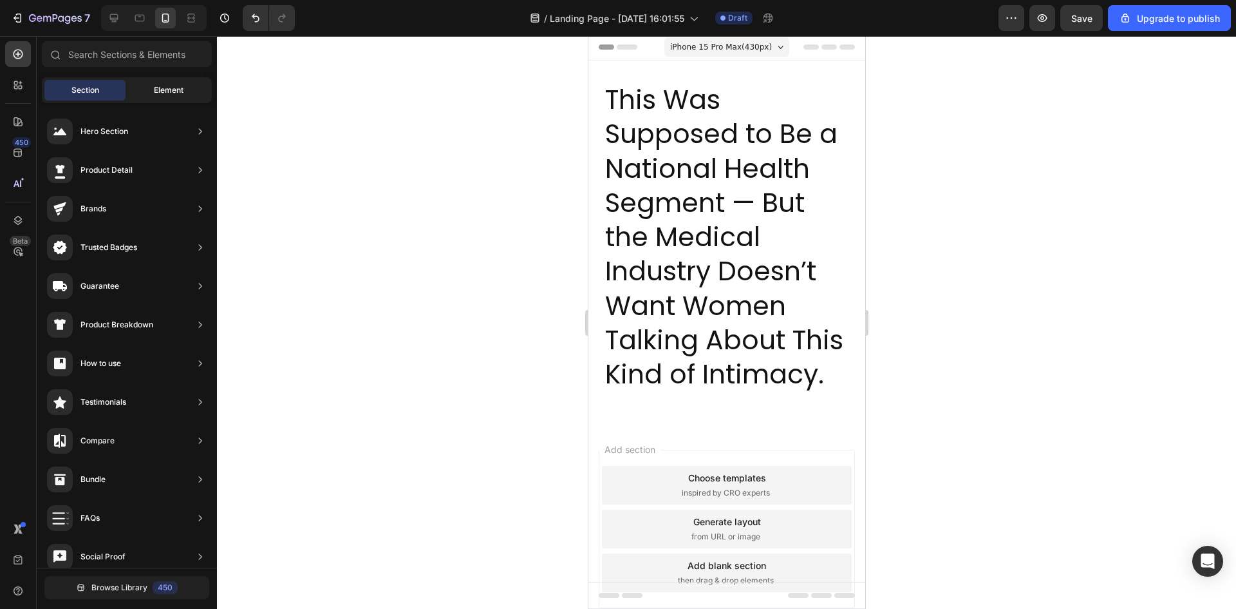
click at [180, 91] on span "Element" at bounding box center [169, 90] width 30 height 12
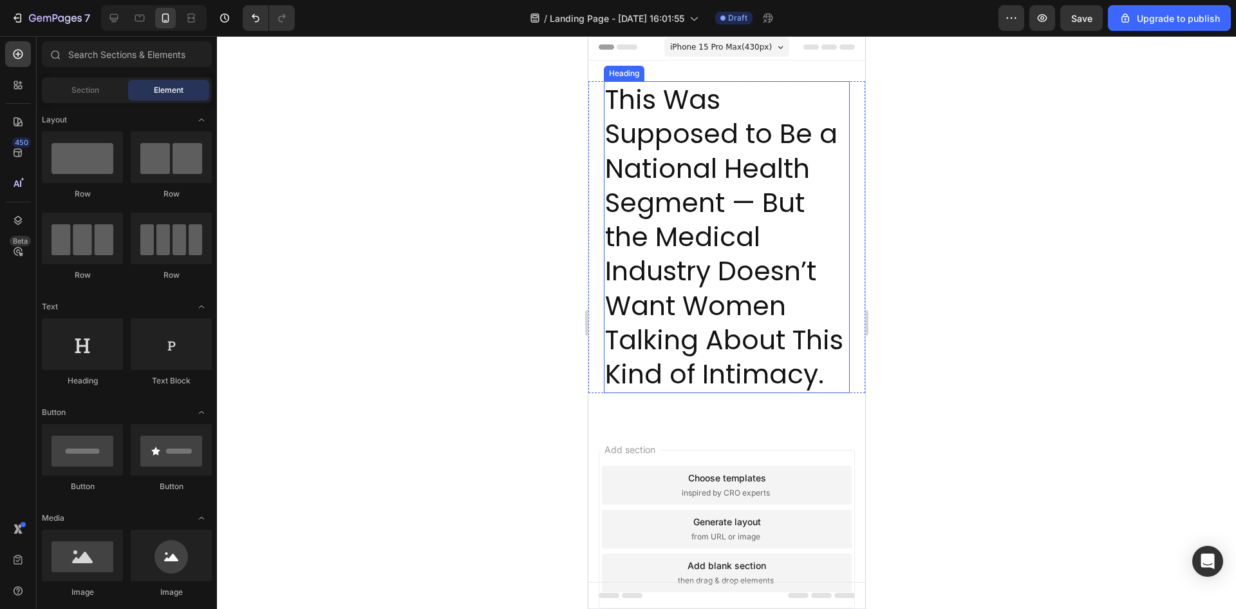
click at [685, 253] on p "This Was Supposed to Be a National Health Segment — But the Medical Industry Do…" at bounding box center [726, 236] width 243 height 309
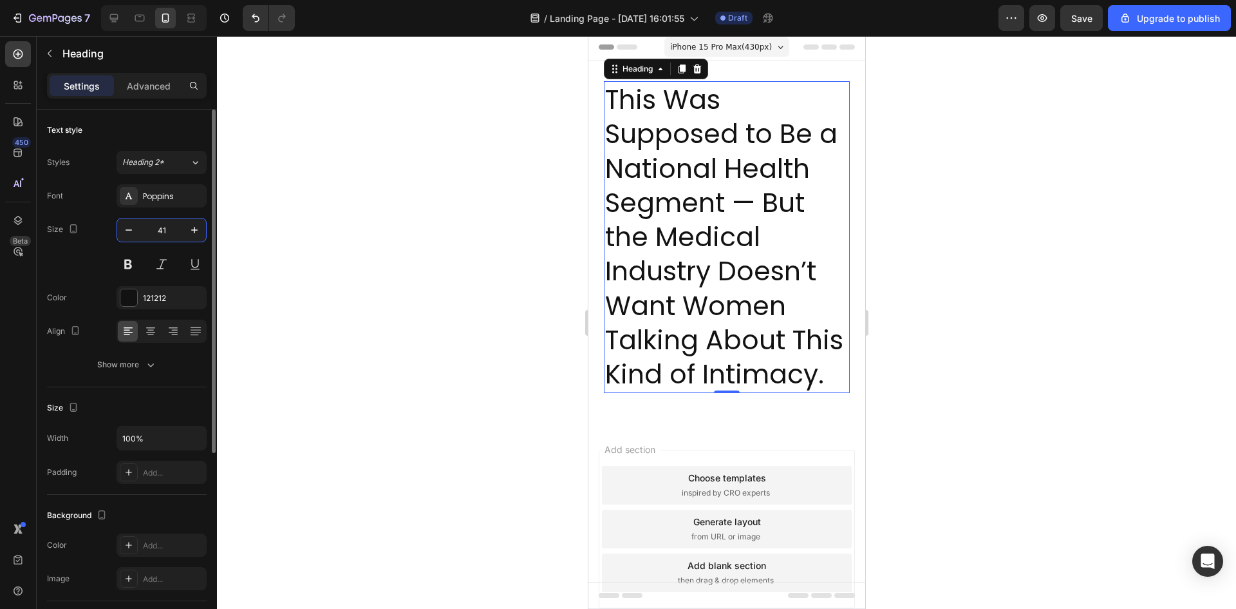
click at [169, 231] on input "41" at bounding box center [161, 229] width 43 height 23
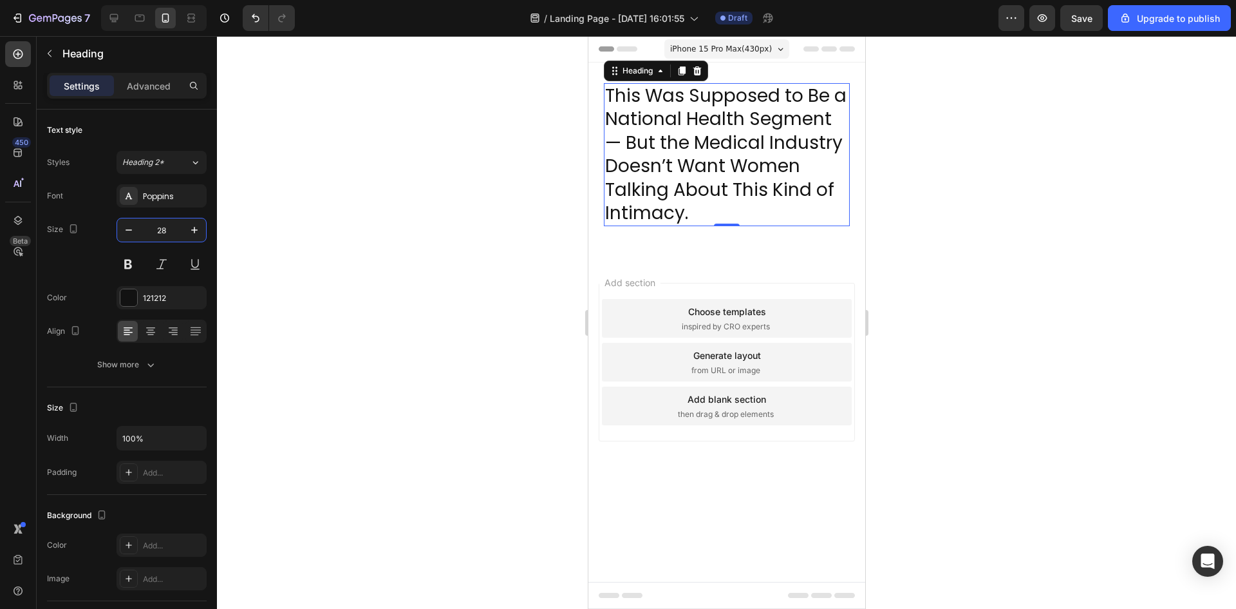
type input "28"
click at [477, 190] on div at bounding box center [726, 322] width 1019 height 573
click at [656, 176] on p "This Was Supposed to Be a National Health Segment — But the Medical Industry Do…" at bounding box center [726, 154] width 243 height 140
click at [828, 118] on p "This Was Supposed to Be a National Health Segment — But the Medical Industry Do…" at bounding box center [726, 154] width 243 height 140
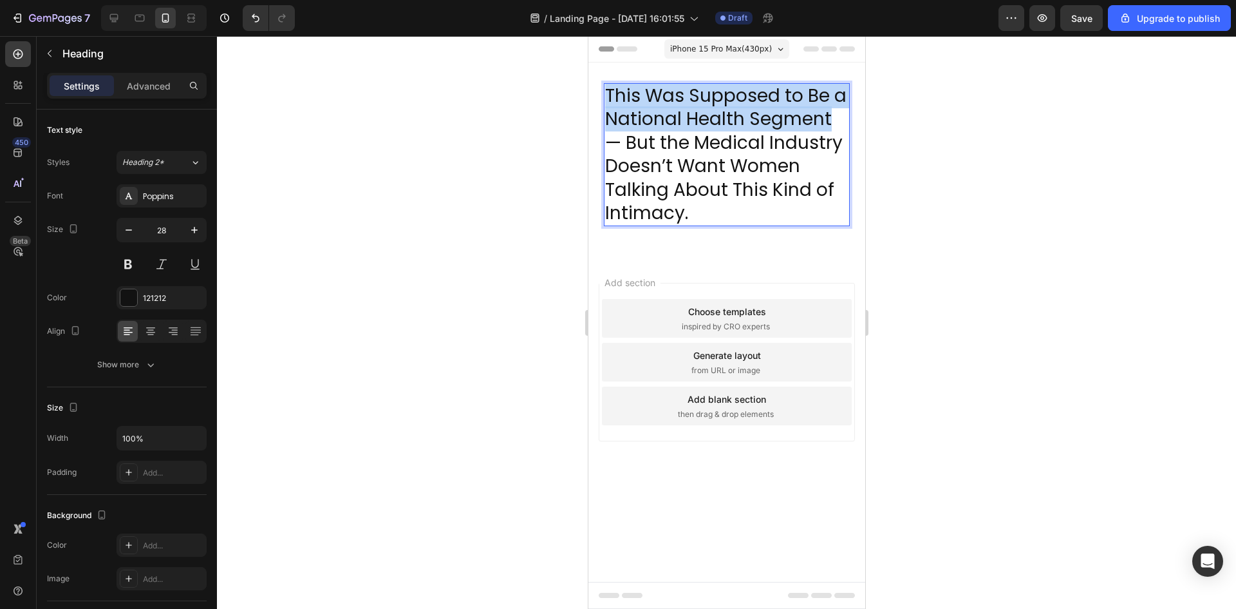
drag, startPoint x: 833, startPoint y: 120, endPoint x: 605, endPoint y: 91, distance: 229.8
click at [605, 91] on p "This Was Supposed to Be a National Health Segment — But the Medical Industry Do…" at bounding box center [726, 154] width 243 height 140
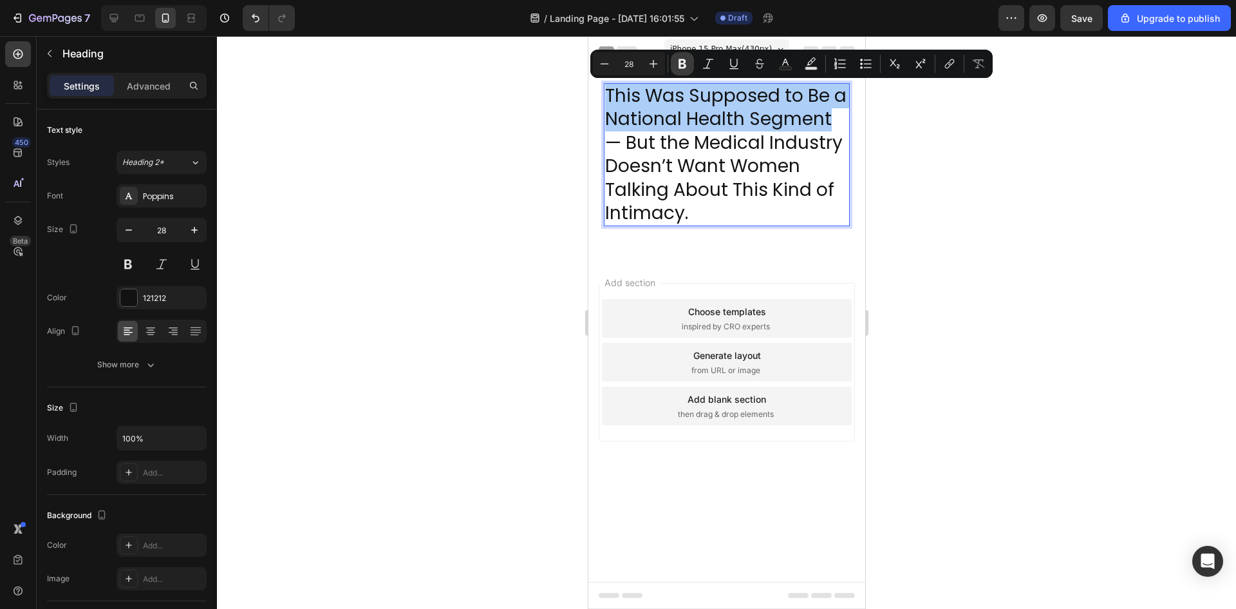
click at [679, 63] on icon "Editor contextual toolbar" at bounding box center [683, 64] width 8 height 10
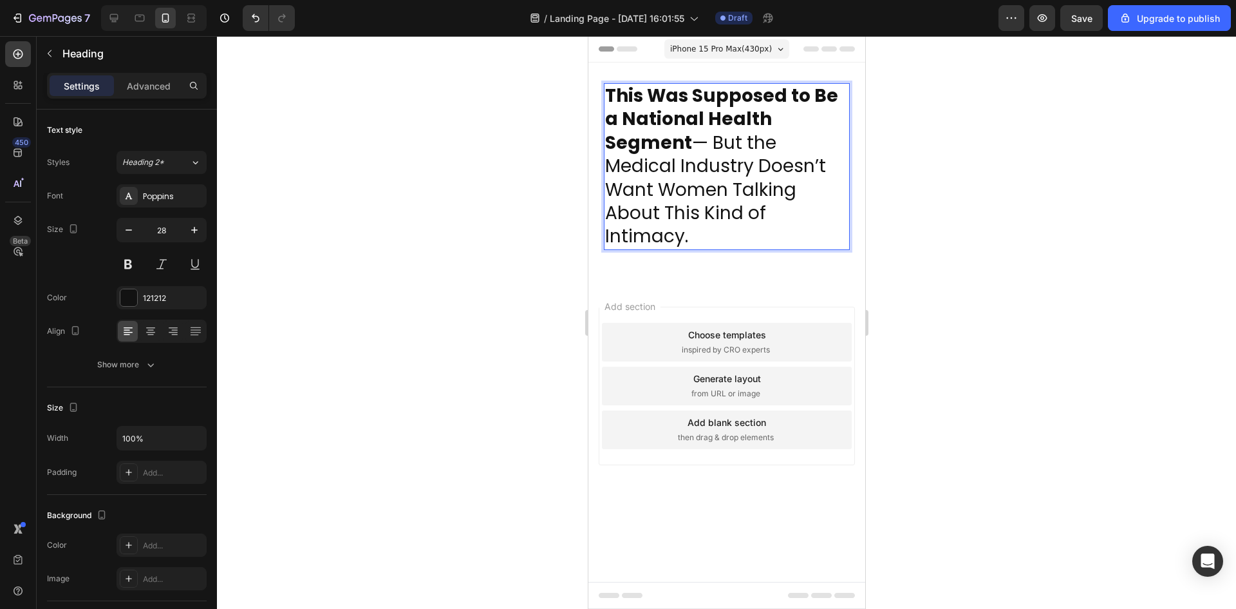
click at [704, 141] on p "This Was Supposed to Be a National Health Segment — But the Medical Industry Do…" at bounding box center [726, 166] width 243 height 164
drag, startPoint x: 721, startPoint y: 141, endPoint x: 747, endPoint y: 249, distance: 111.2
click at [747, 249] on h2 "This Was Supposed to Be a National Health Segment — But the Medical Industry Do…" at bounding box center [726, 166] width 246 height 167
drag, startPoint x: 715, startPoint y: 140, endPoint x: 745, endPoint y: 250, distance: 113.4
click at [745, 250] on div "This Was Supposed to Be a National Health Segment — But the Medical Industry Do…" at bounding box center [726, 171] width 277 height 177
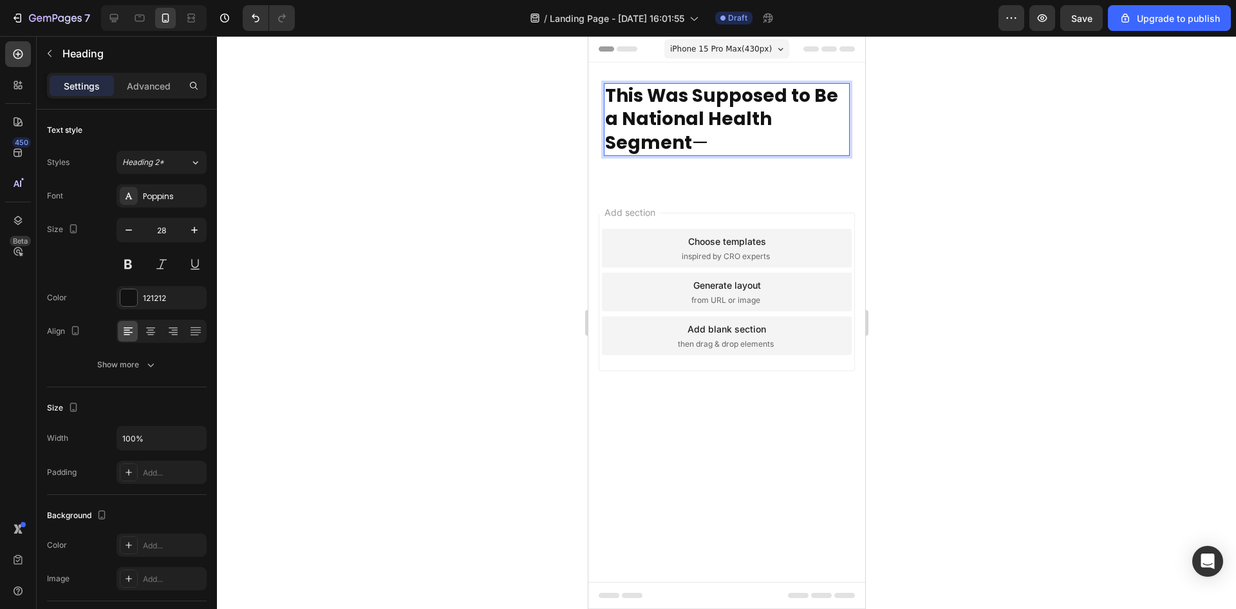
click at [731, 138] on p "This Was Supposed to Be a National Health Segment —" at bounding box center [726, 119] width 243 height 70
drag, startPoint x: 1051, startPoint y: 178, endPoint x: 267, endPoint y: 93, distance: 789.0
click at [1051, 178] on div at bounding box center [726, 322] width 1019 height 573
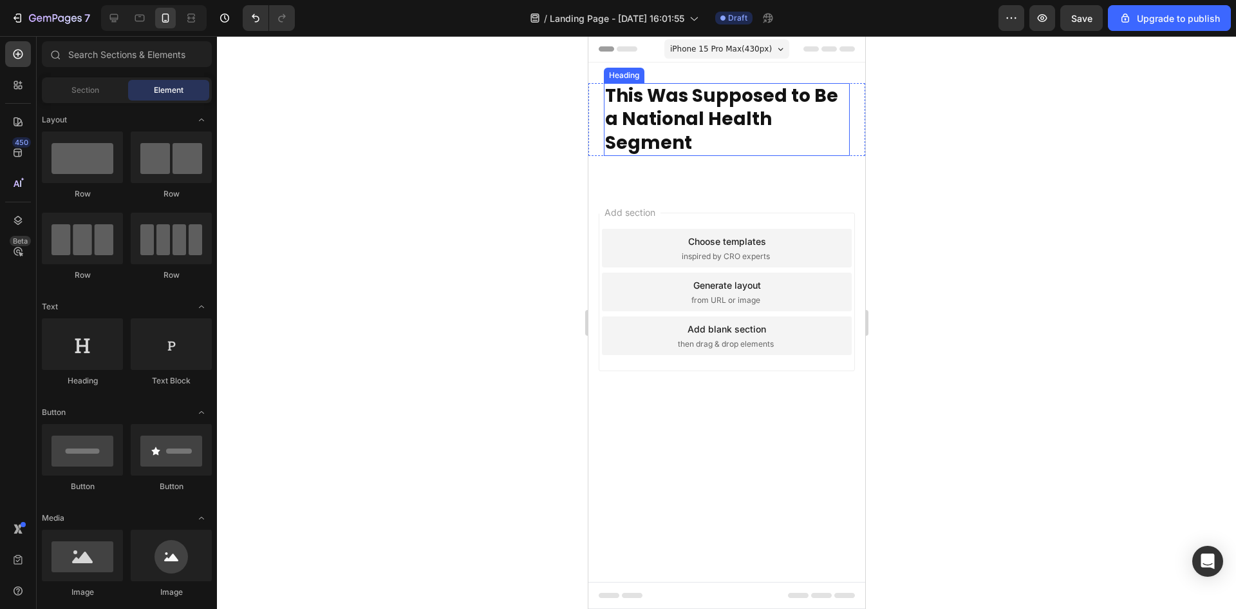
click at [714, 113] on strong "This Was Supposed to Be a National Health Segment" at bounding box center [721, 119] width 233 height 72
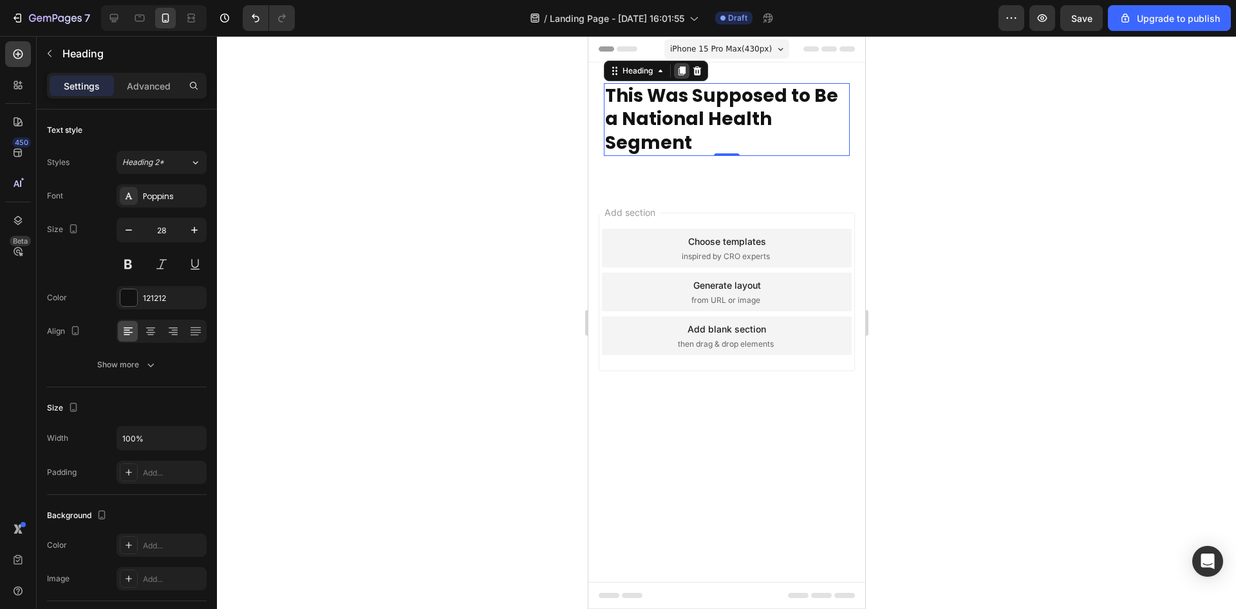
click at [679, 73] on icon at bounding box center [681, 71] width 10 height 10
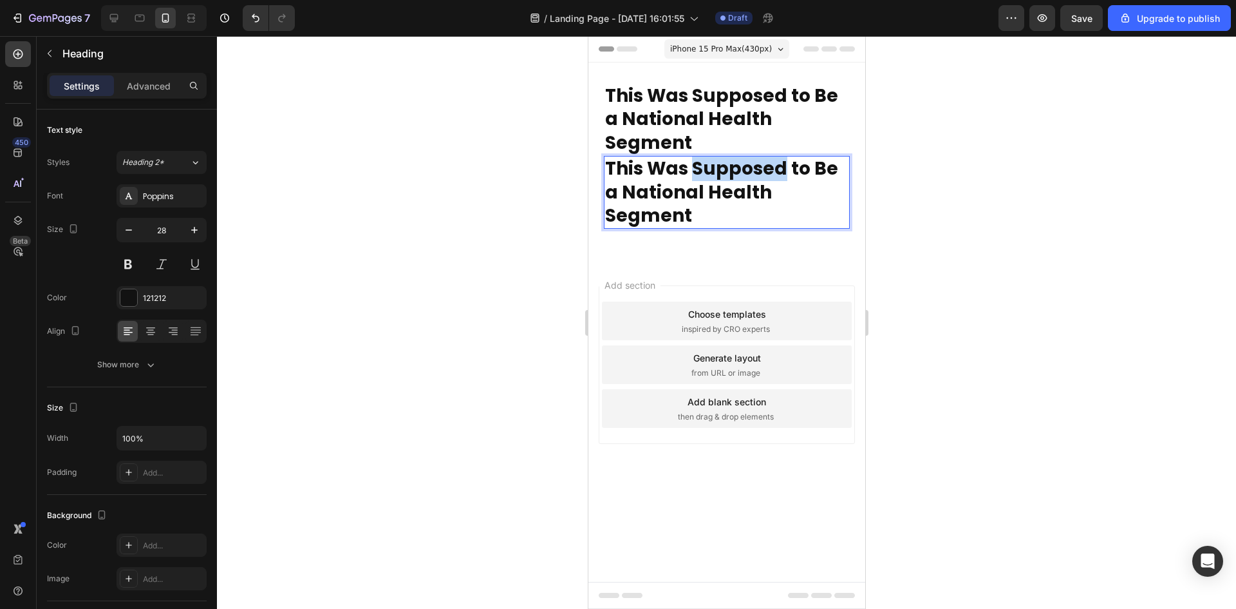
click at [695, 174] on strong "This Was Supposed to Be a National Health Segment" at bounding box center [721, 192] width 233 height 72
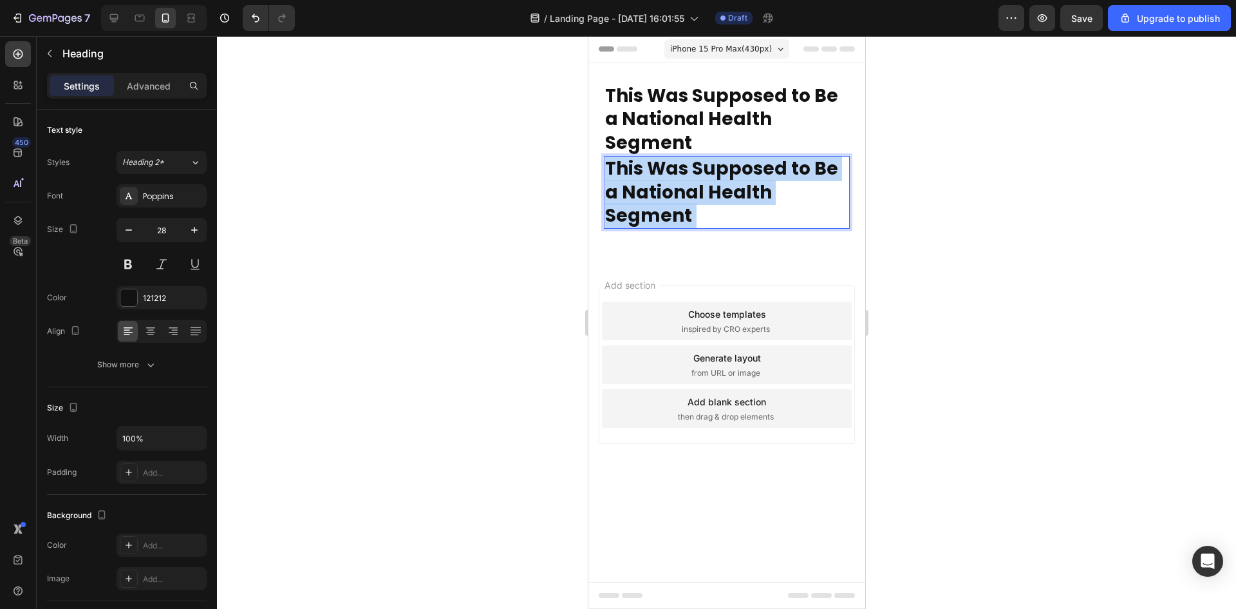
click at [695, 174] on strong "This Was Supposed to Be a National Health Segment" at bounding box center [721, 192] width 233 height 72
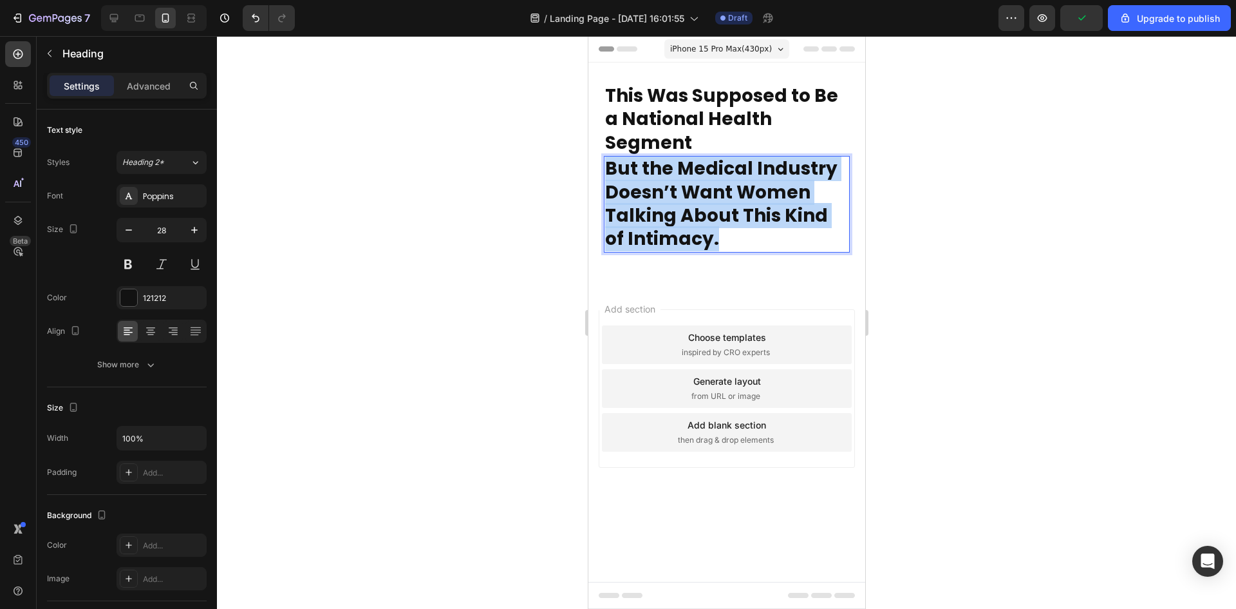
drag, startPoint x: 707, startPoint y: 233, endPoint x: 598, endPoint y: 160, distance: 130.9
click at [598, 160] on div "⁠⁠⁠⁠⁠⁠⁠ This Was Supposed to Be a National Health Segment Heading But the Medic…" at bounding box center [726, 167] width 277 height 169
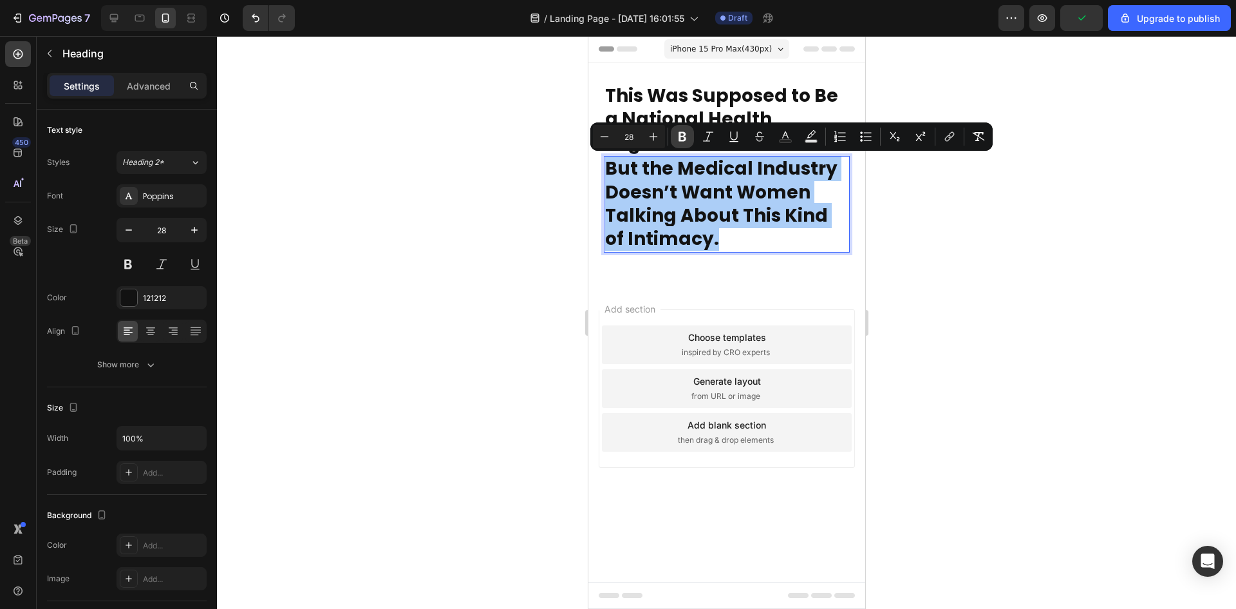
click at [681, 135] on icon "Editor contextual toolbar" at bounding box center [682, 136] width 13 height 13
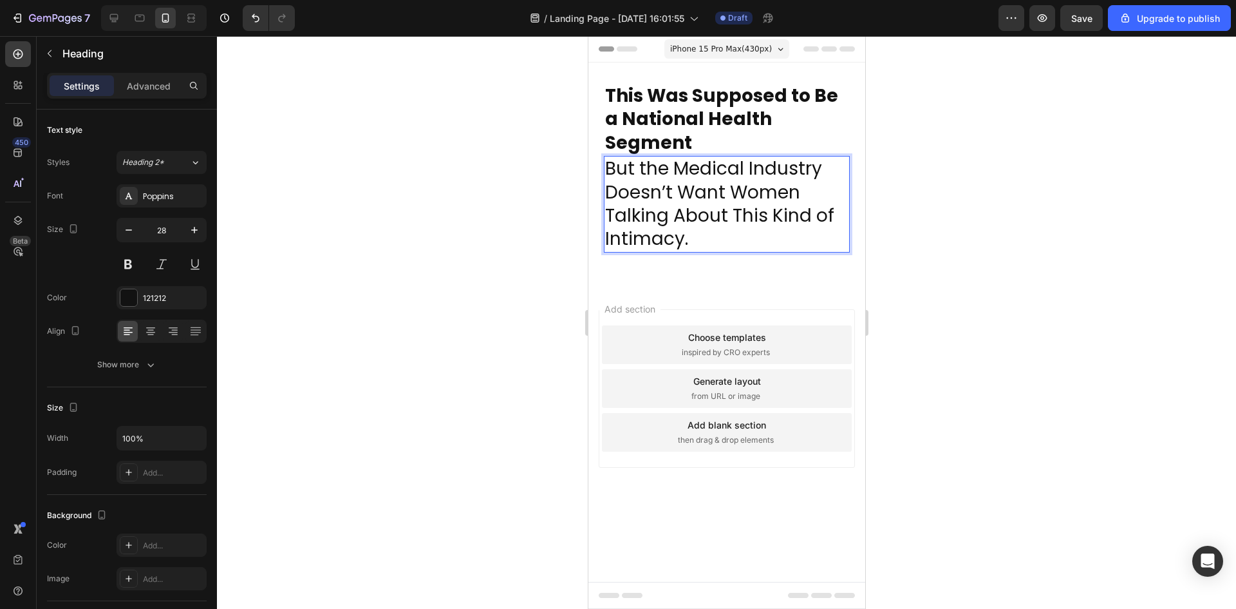
click at [1029, 283] on div at bounding box center [726, 322] width 1019 height 573
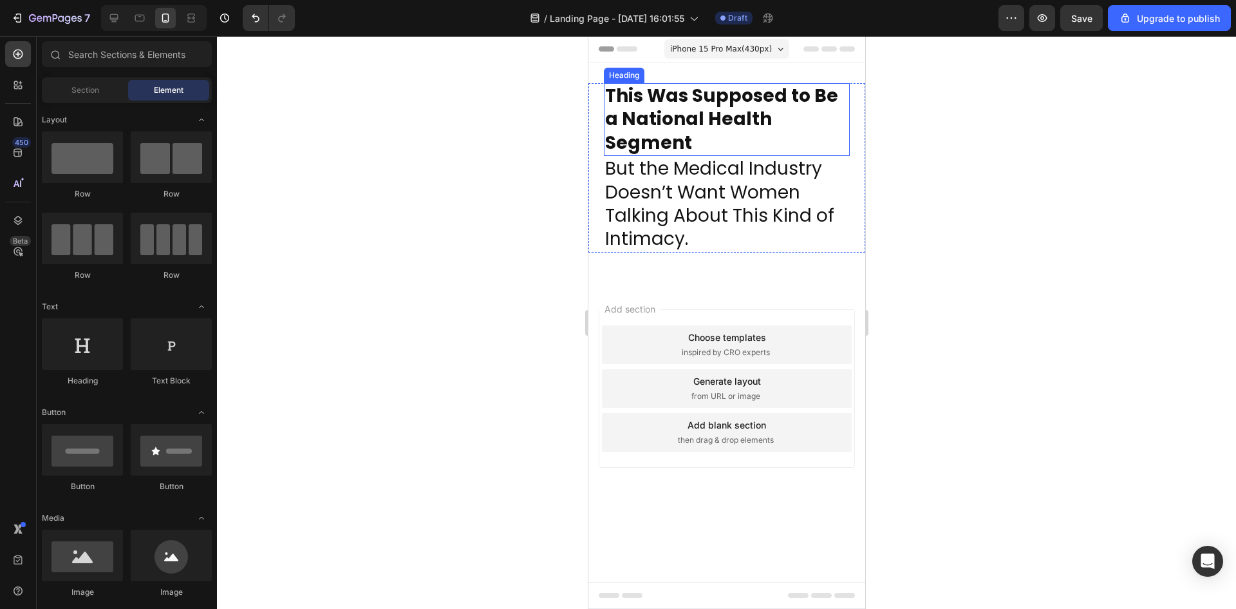
click at [708, 118] on strong "This Was Supposed to Be a National Health Segment" at bounding box center [721, 119] width 233 height 72
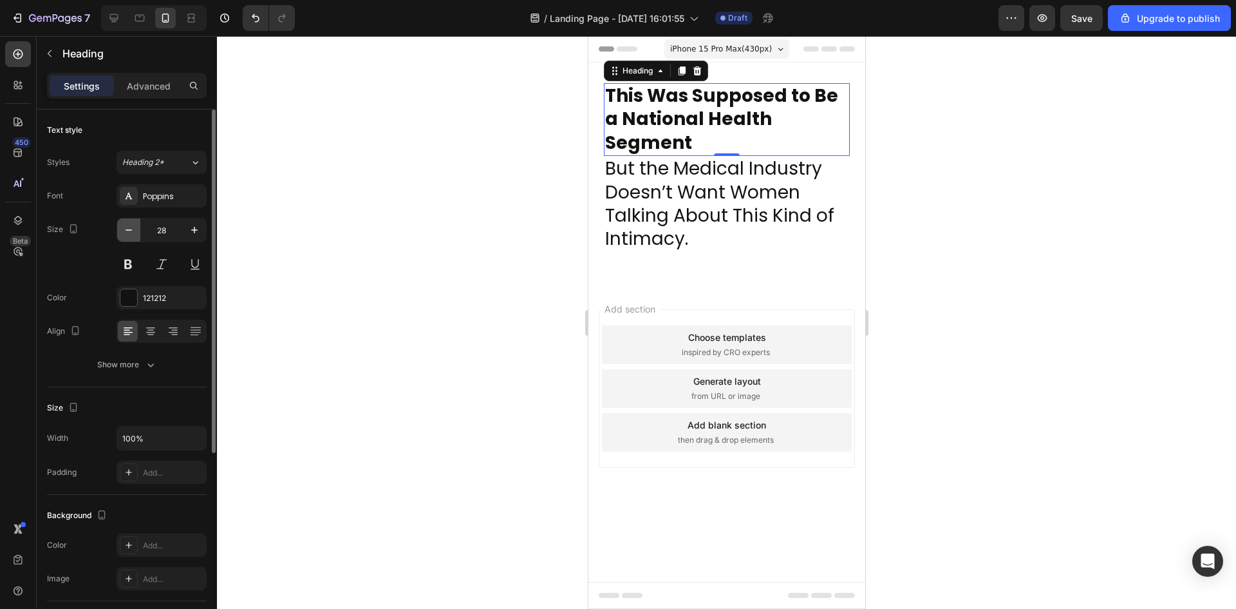
click at [133, 226] on icon "button" at bounding box center [128, 229] width 13 height 13
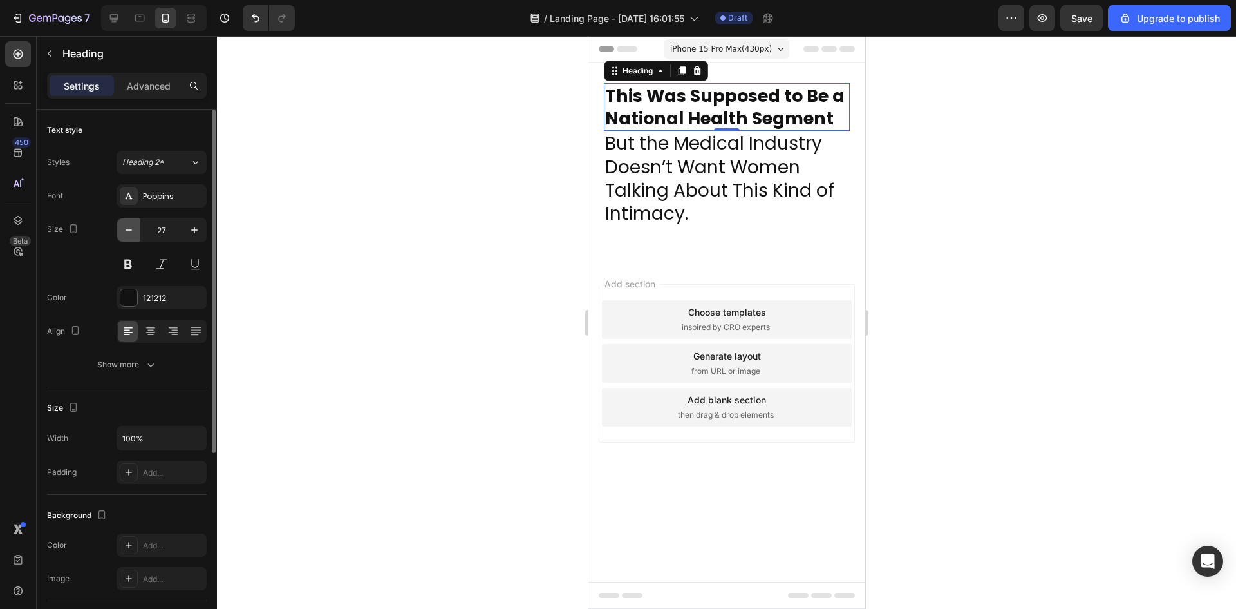
click at [133, 226] on icon "button" at bounding box center [128, 229] width 13 height 13
type input "26"
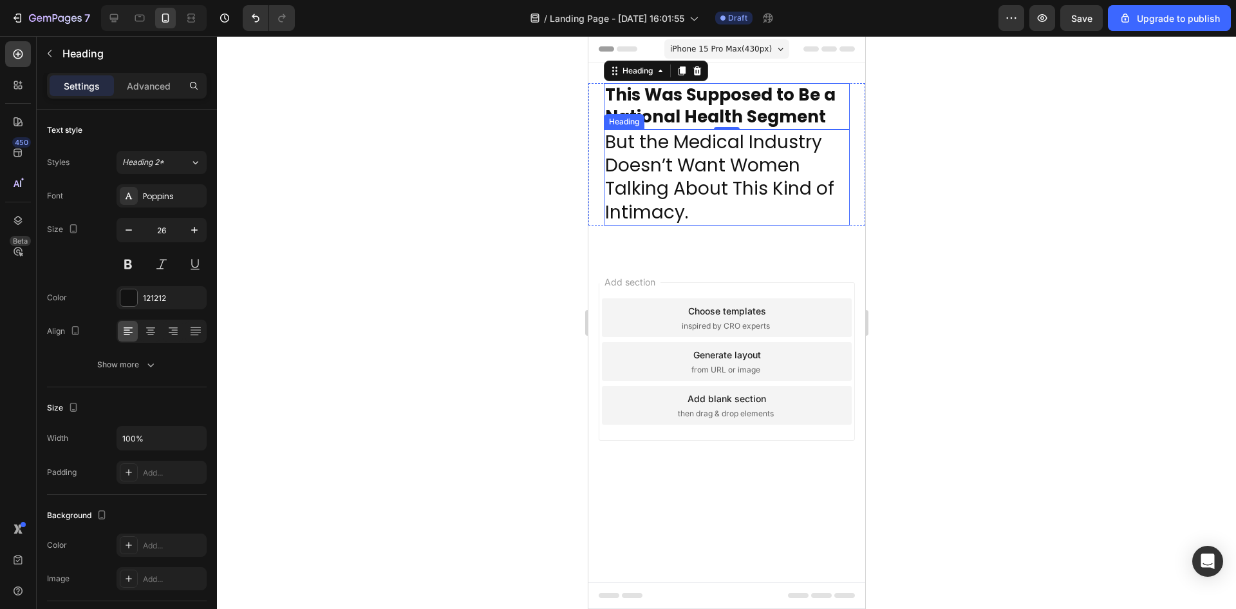
click at [687, 174] on p "But the Medical Industry Doesn’t Want Women Talking About This Kind of Intimacy." at bounding box center [726, 178] width 243 height 94
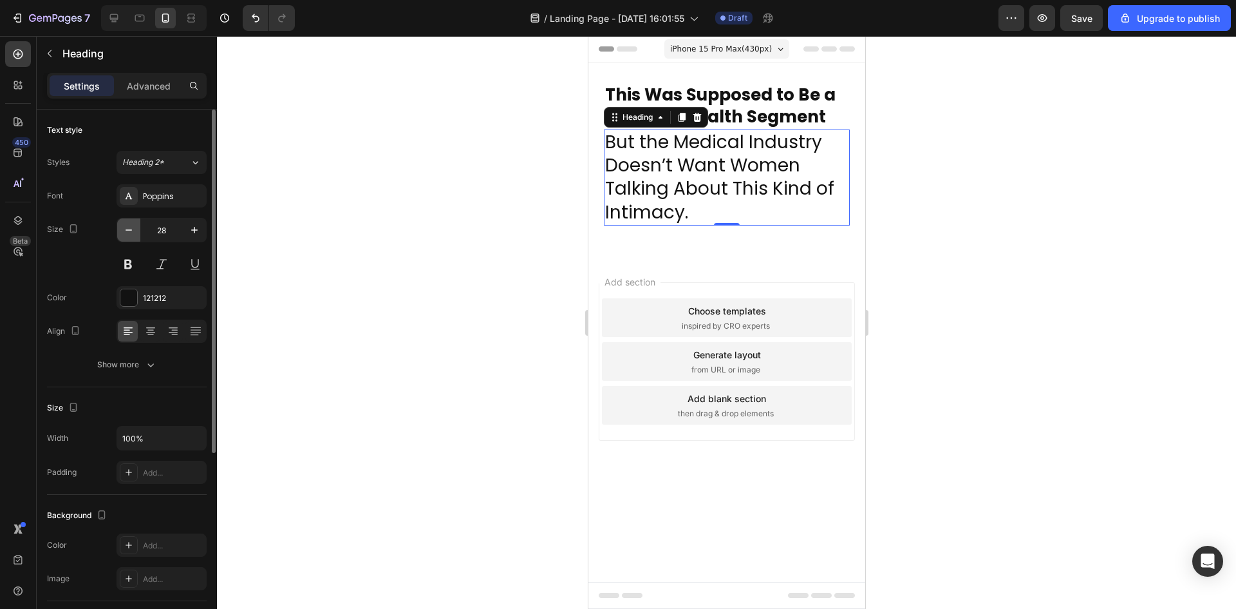
click at [133, 229] on icon "button" at bounding box center [128, 229] width 13 height 13
type input "26"
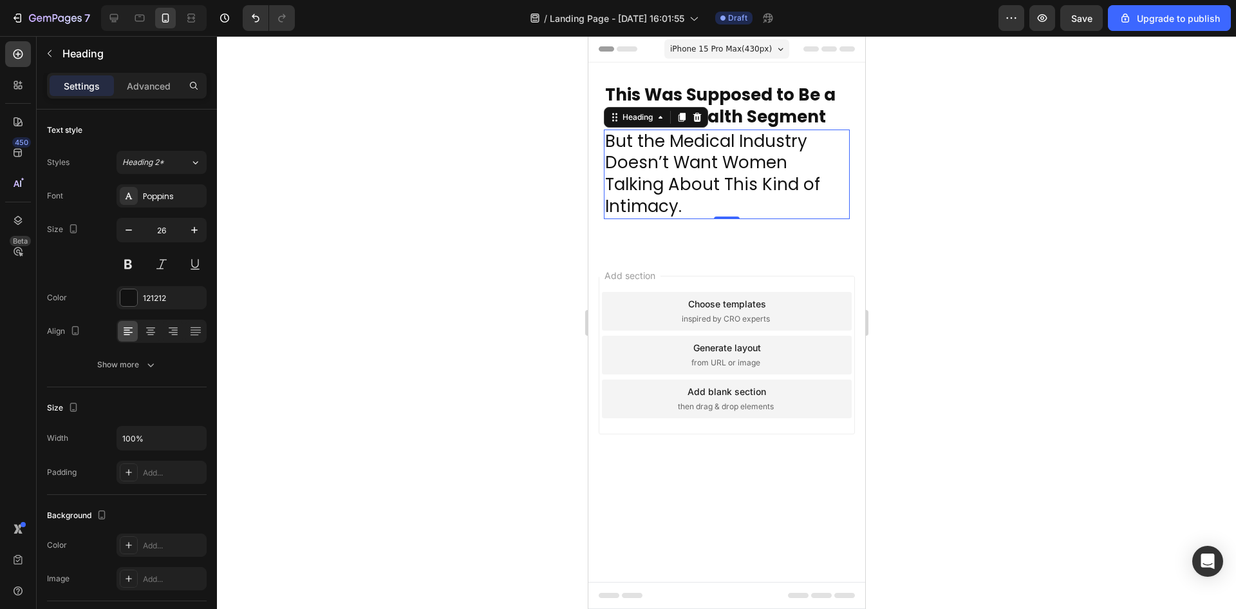
click at [554, 233] on div at bounding box center [726, 322] width 1019 height 573
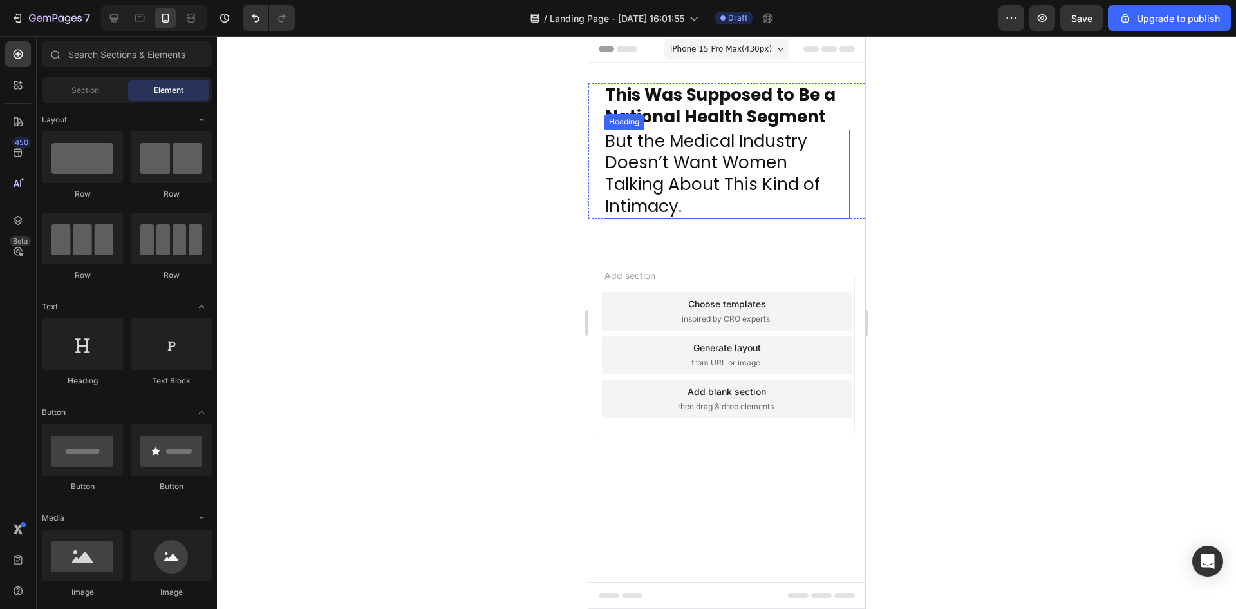
click at [696, 197] on p "But the Medical Industry Doesn’t Want Women Talking About This Kind of Intimacy." at bounding box center [726, 174] width 243 height 87
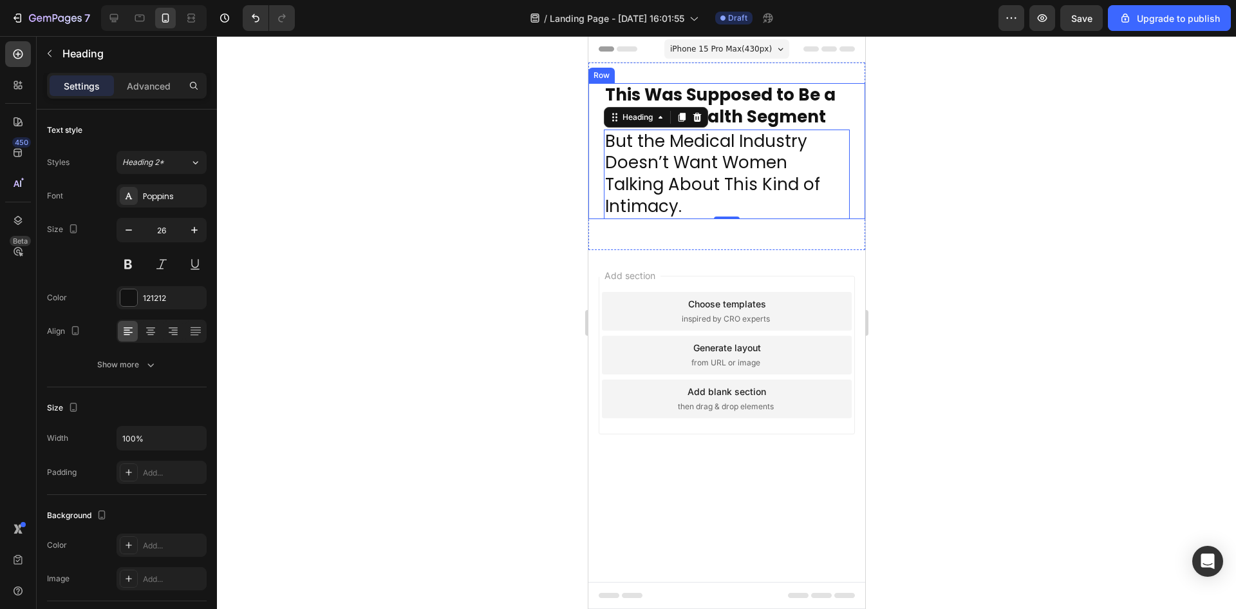
click at [927, 148] on div at bounding box center [726, 322] width 1019 height 573
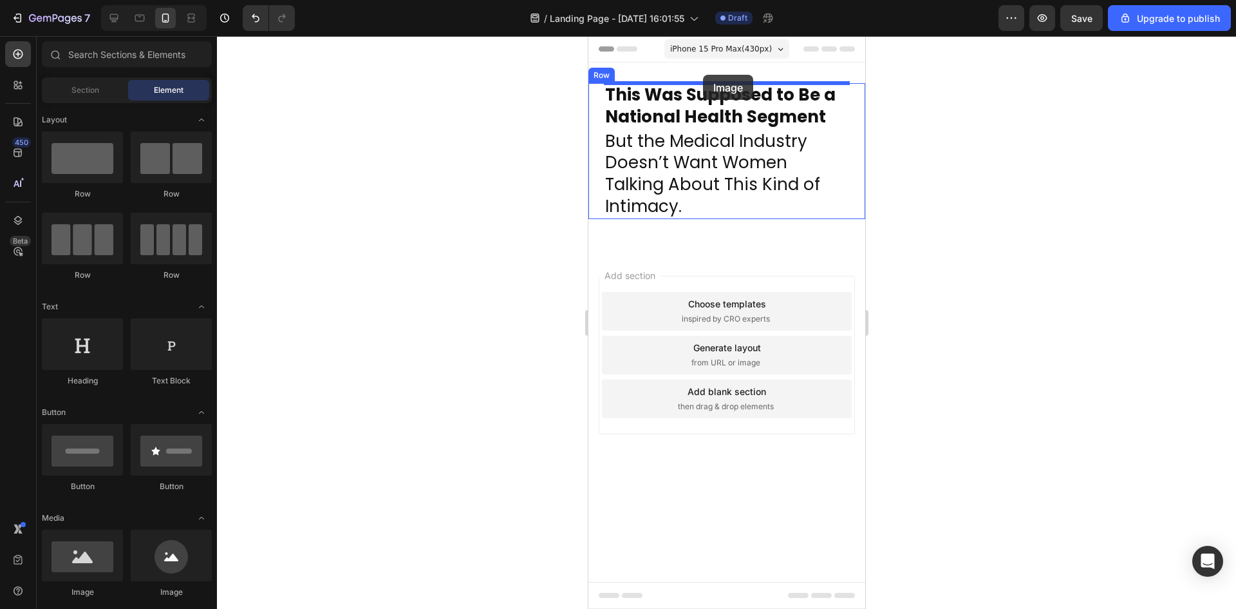
drag, startPoint x: 686, startPoint y: 583, endPoint x: 703, endPoint y: 75, distance: 509.0
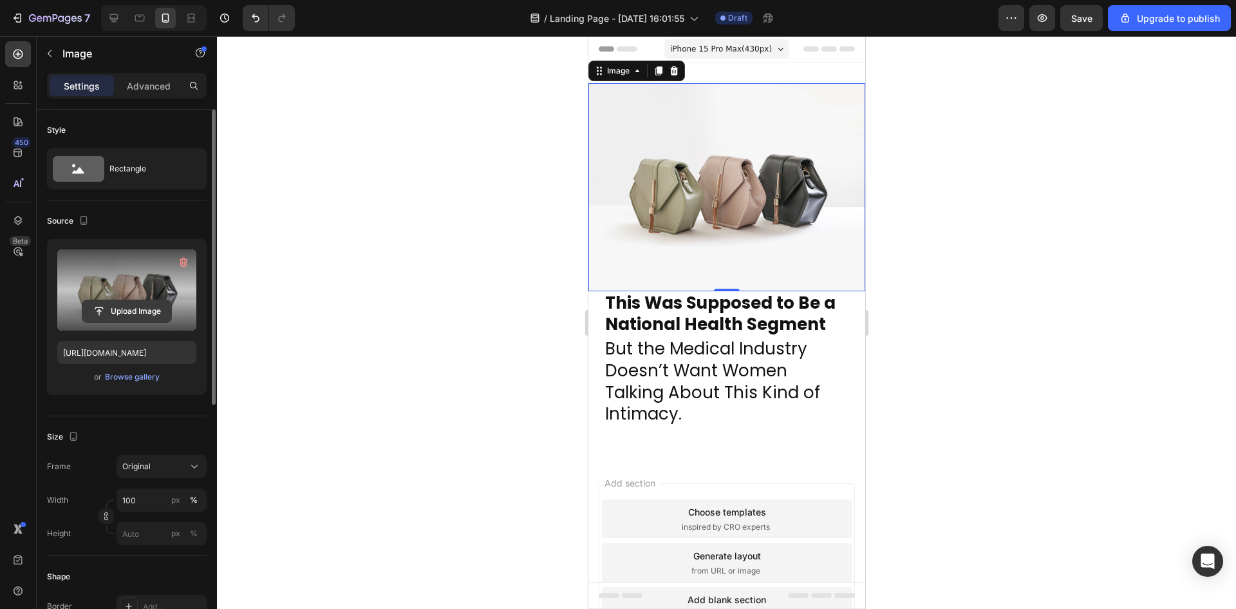
click at [142, 314] on input "file" at bounding box center [126, 311] width 89 height 22
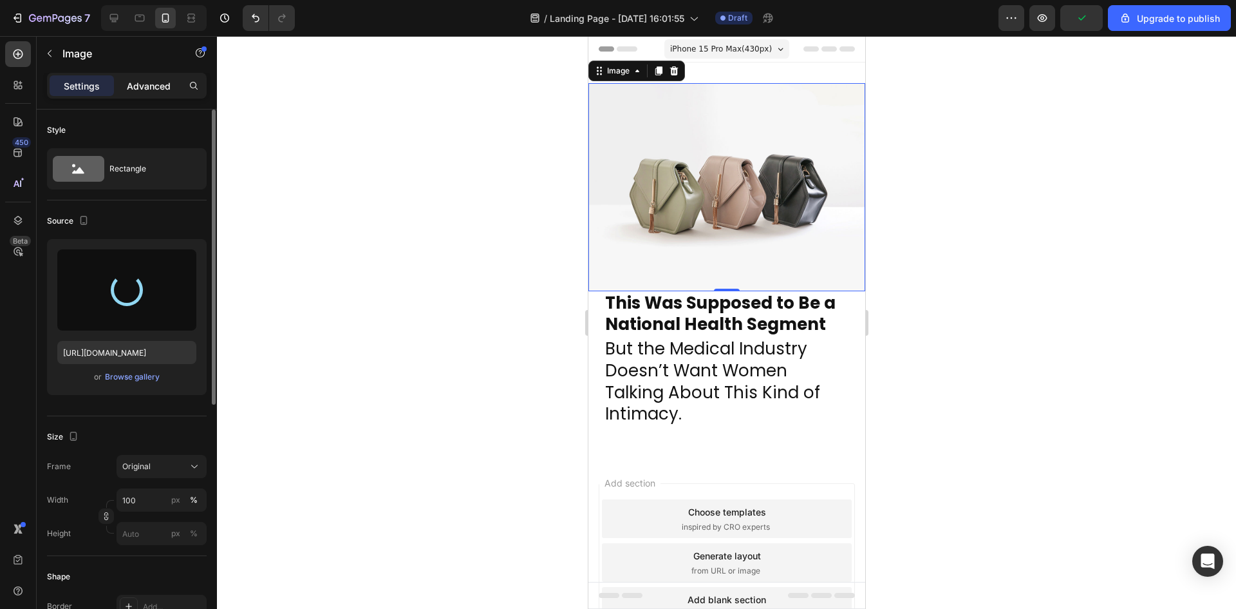
type input "https://cdn.shopify.com/s/files/1/0918/7970/2856/files/gempages_581358273983153…"
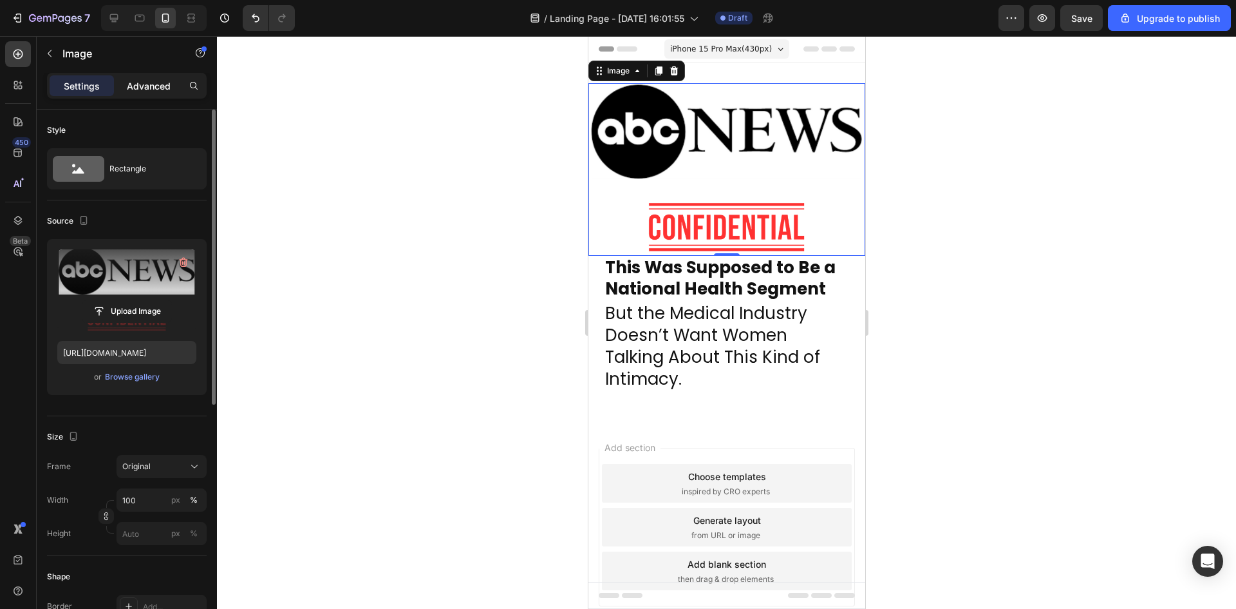
click at [151, 91] on p "Advanced" at bounding box center [149, 86] width 44 height 14
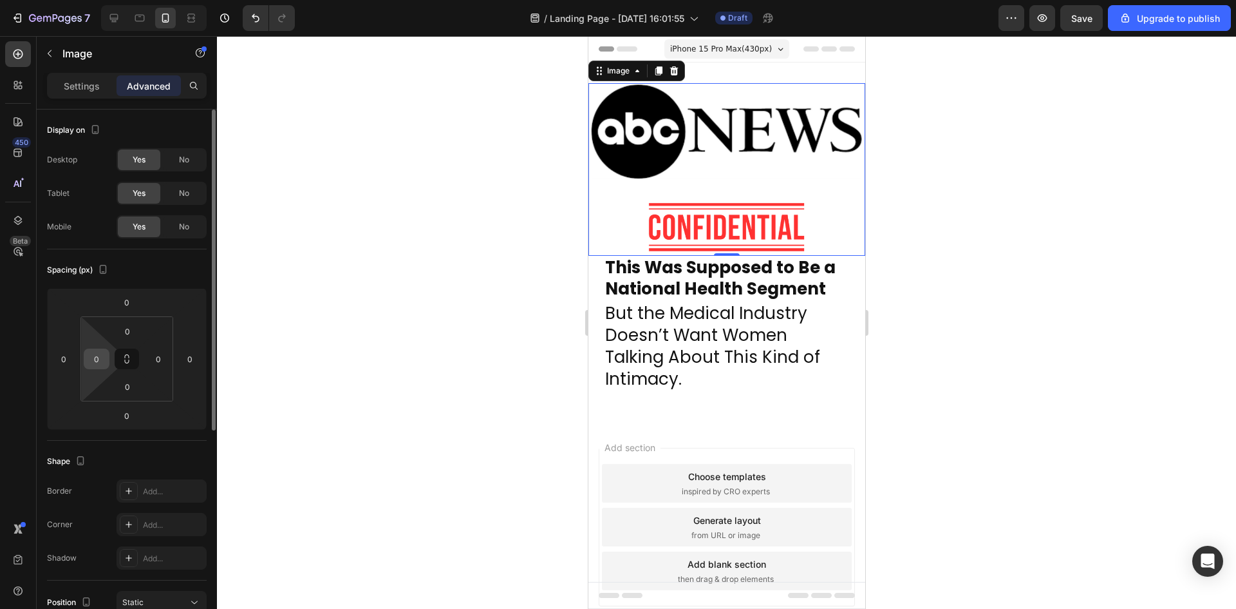
click at [102, 359] on input "0" at bounding box center [96, 358] width 19 height 19
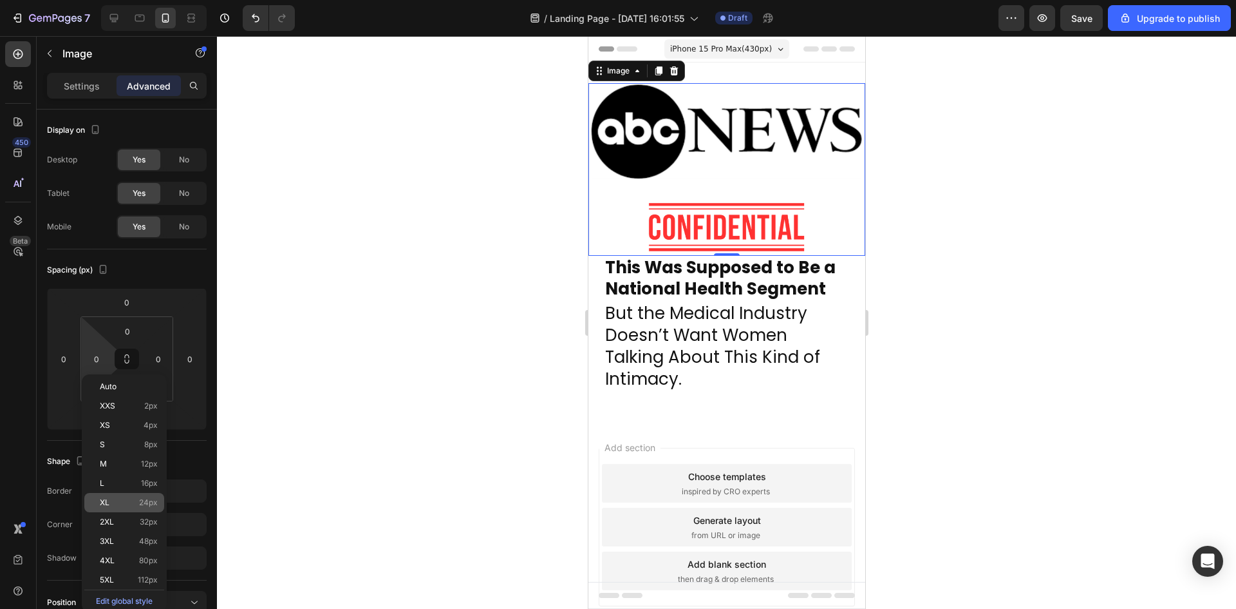
click at [128, 509] on div "XL 24px" at bounding box center [124, 502] width 80 height 19
type input "24"
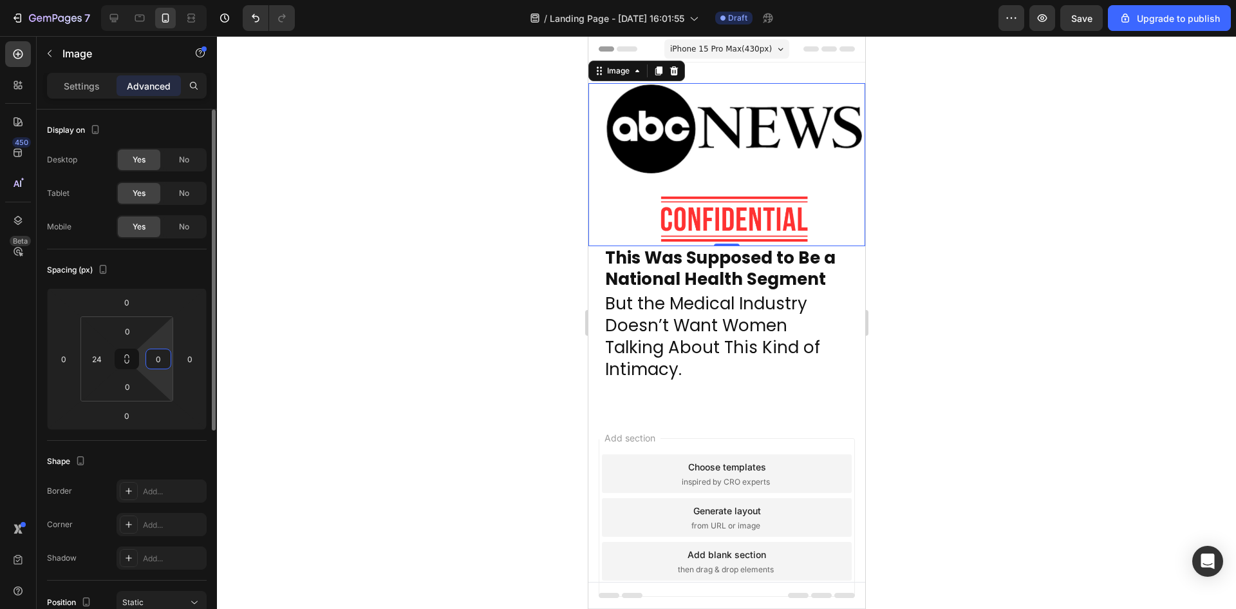
click at [164, 350] on input "0" at bounding box center [158, 358] width 19 height 19
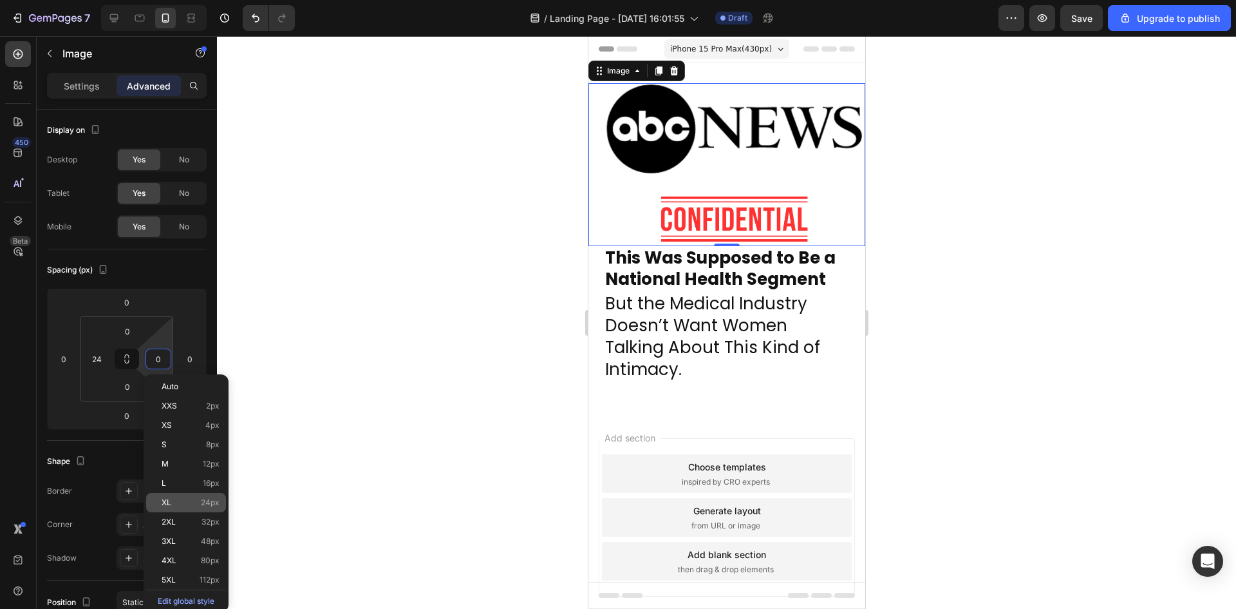
click at [207, 503] on span "24px" at bounding box center [210, 502] width 19 height 9
type input "24"
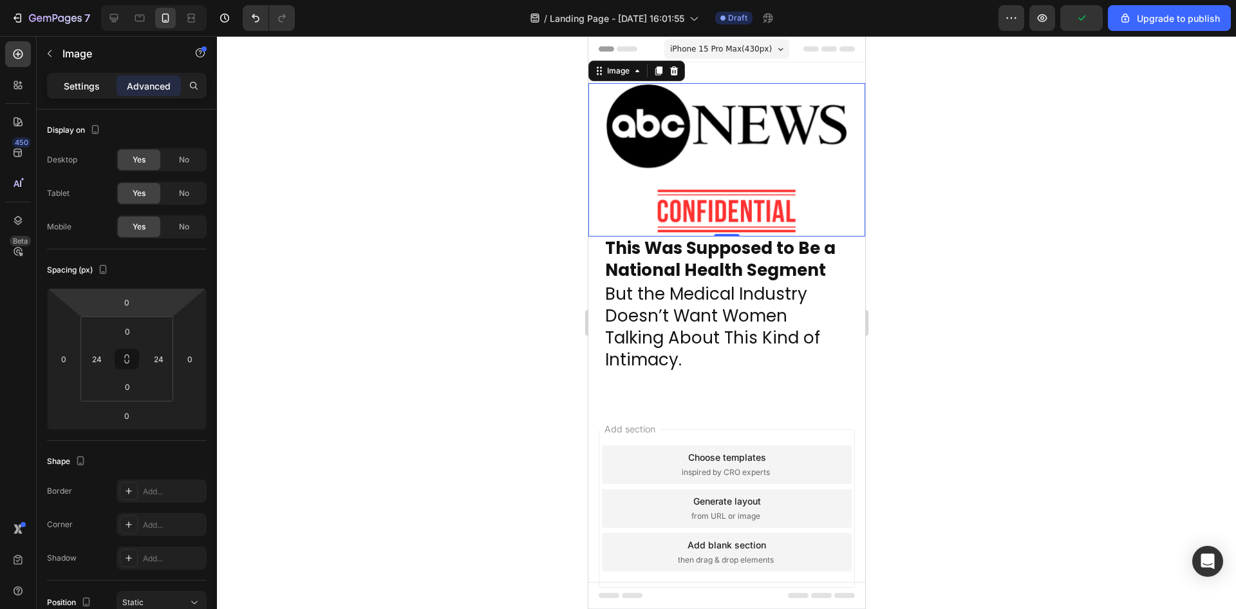
click at [101, 81] on div "Settings" at bounding box center [82, 85] width 64 height 21
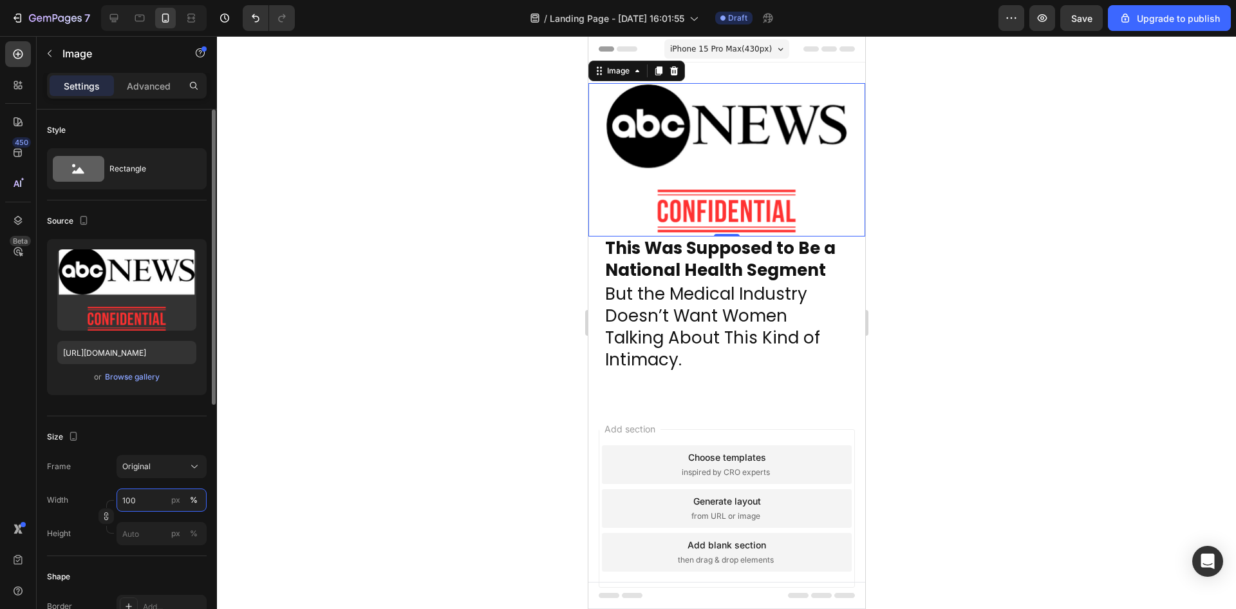
click at [131, 498] on input "100" at bounding box center [162, 499] width 90 height 23
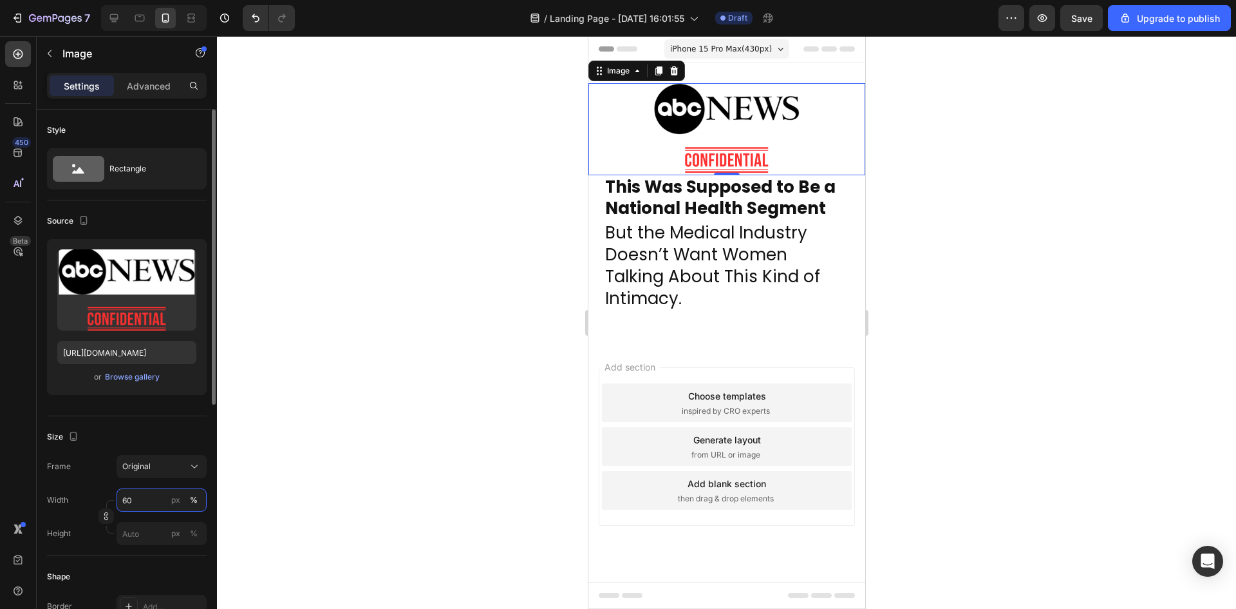
click at [131, 502] on input "60" at bounding box center [162, 499] width 90 height 23
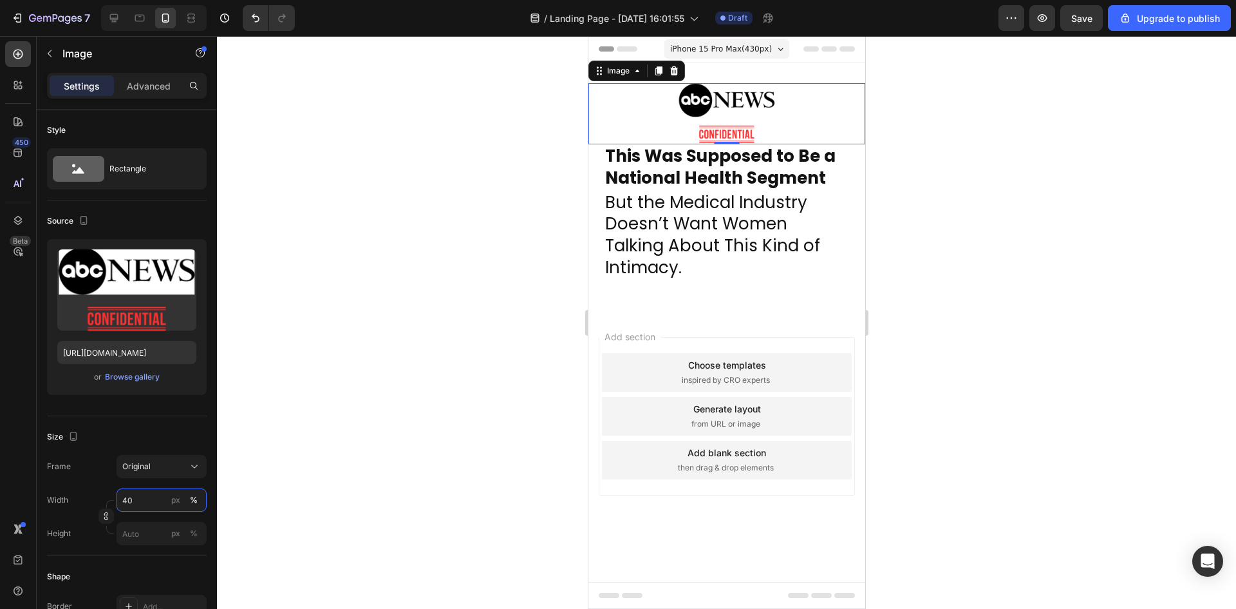
type input "40"
click at [402, 410] on div at bounding box center [726, 322] width 1019 height 573
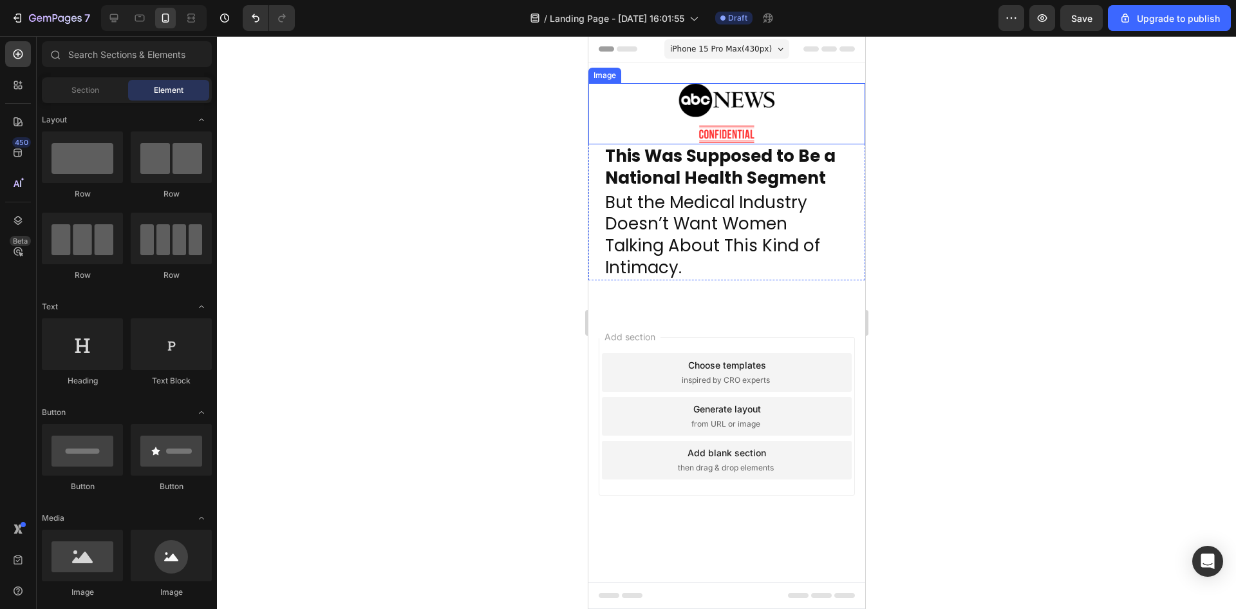
click at [747, 113] on img at bounding box center [726, 113] width 99 height 61
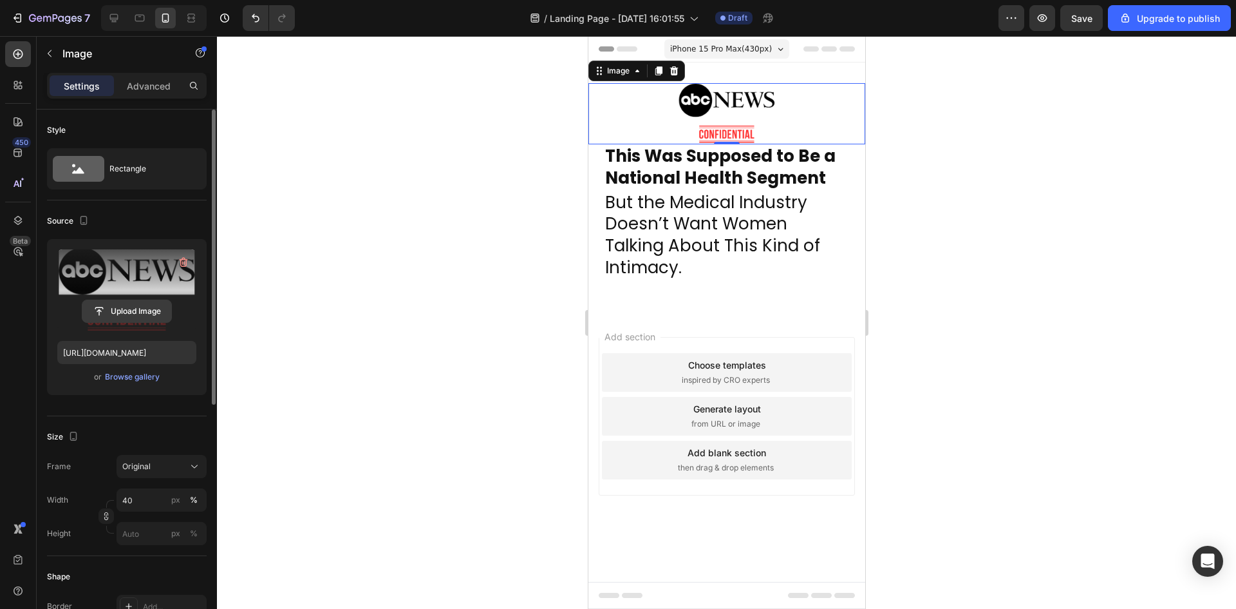
click at [113, 308] on input "file" at bounding box center [126, 311] width 89 height 22
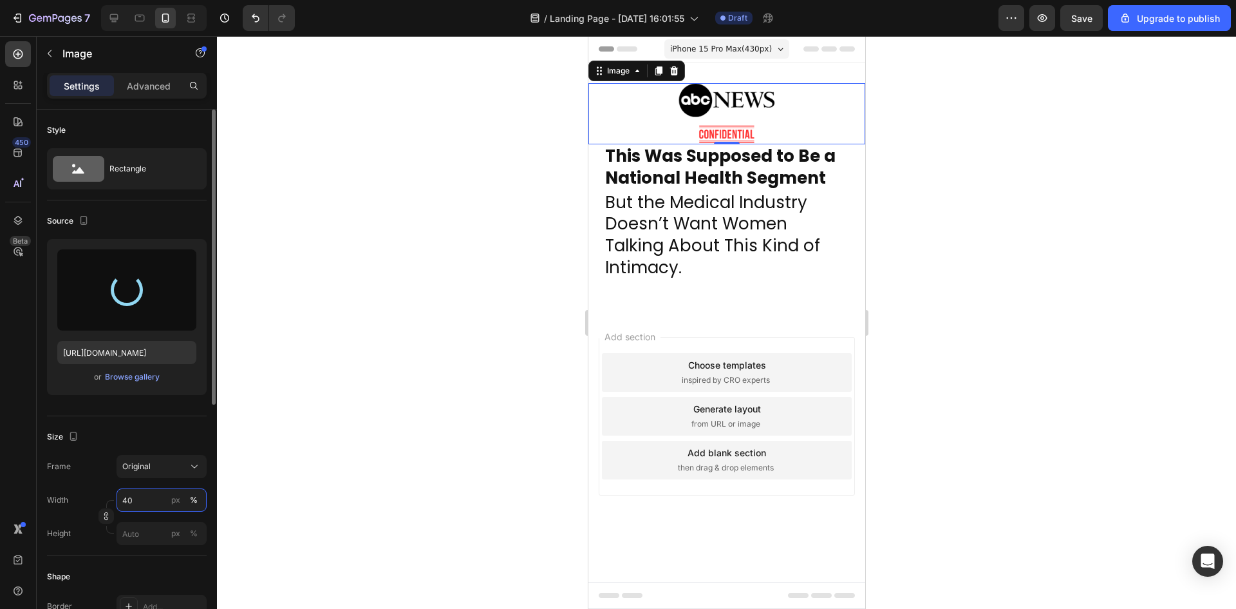
click at [128, 501] on input "40" at bounding box center [162, 499] width 90 height 23
type input "https://cdn.shopify.com/s/files/1/0918/7970/2856/files/gempages_581358273983153…"
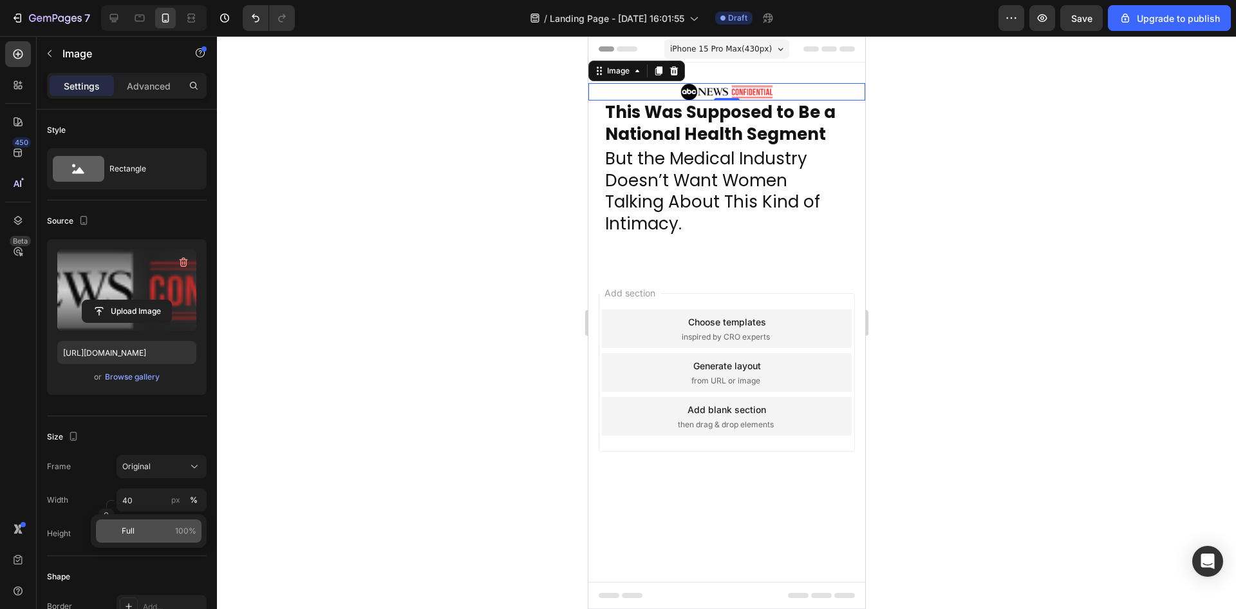
click at [147, 529] on p "Full 100%" at bounding box center [159, 531] width 75 height 12
type input "100"
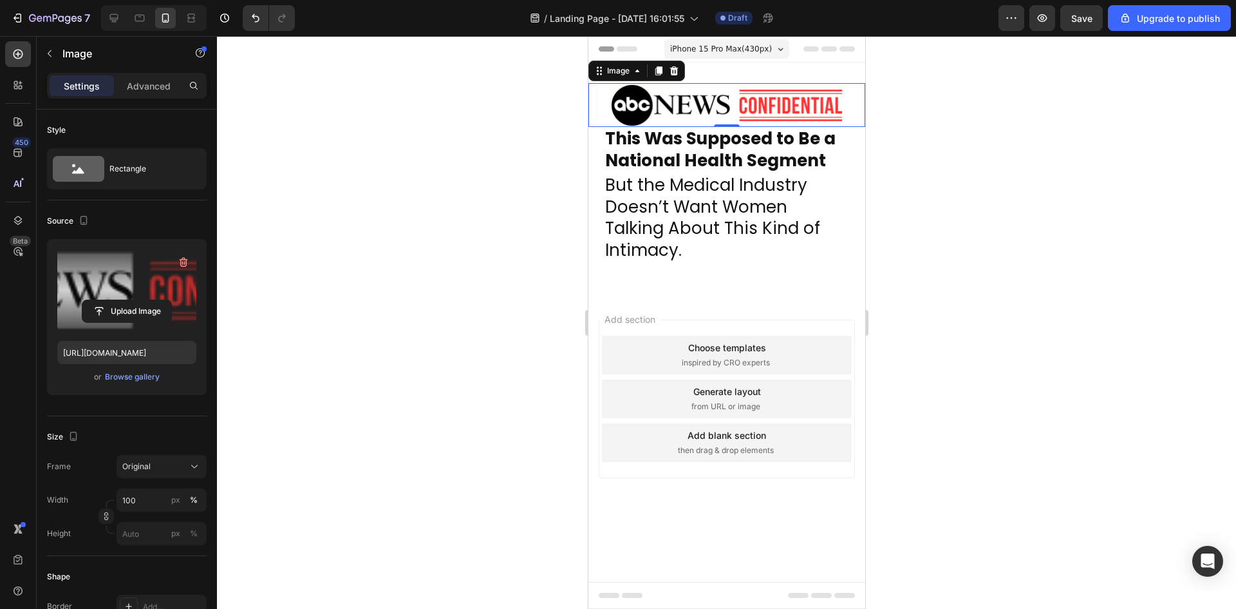
click at [359, 375] on div at bounding box center [726, 322] width 1019 height 573
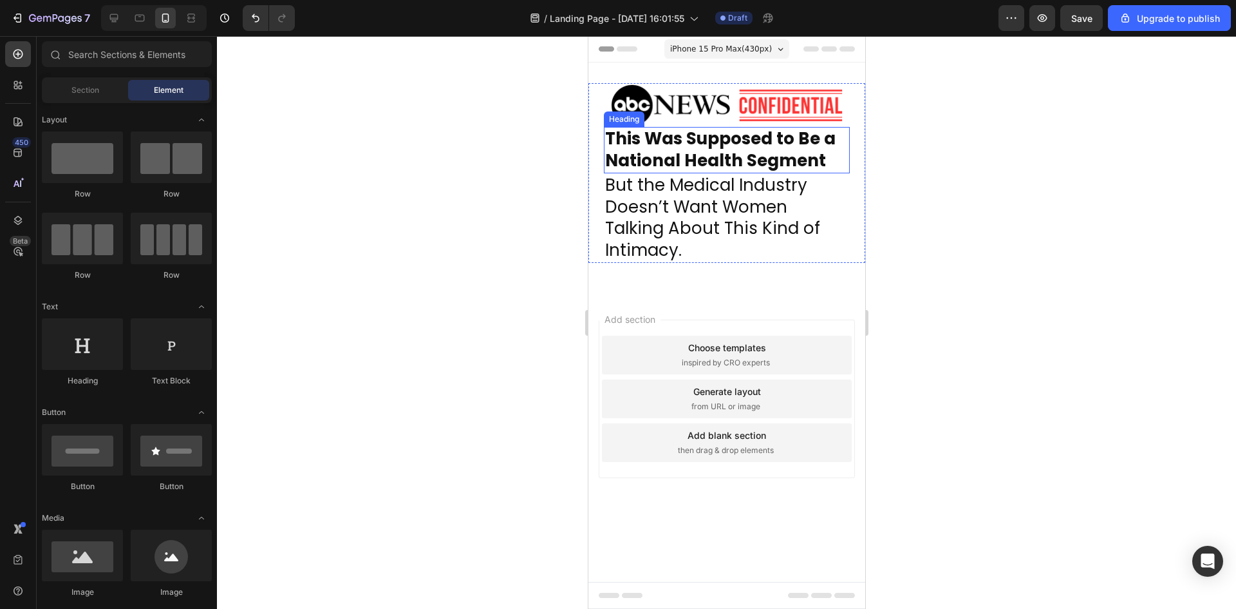
click at [708, 118] on img at bounding box center [726, 105] width 246 height 44
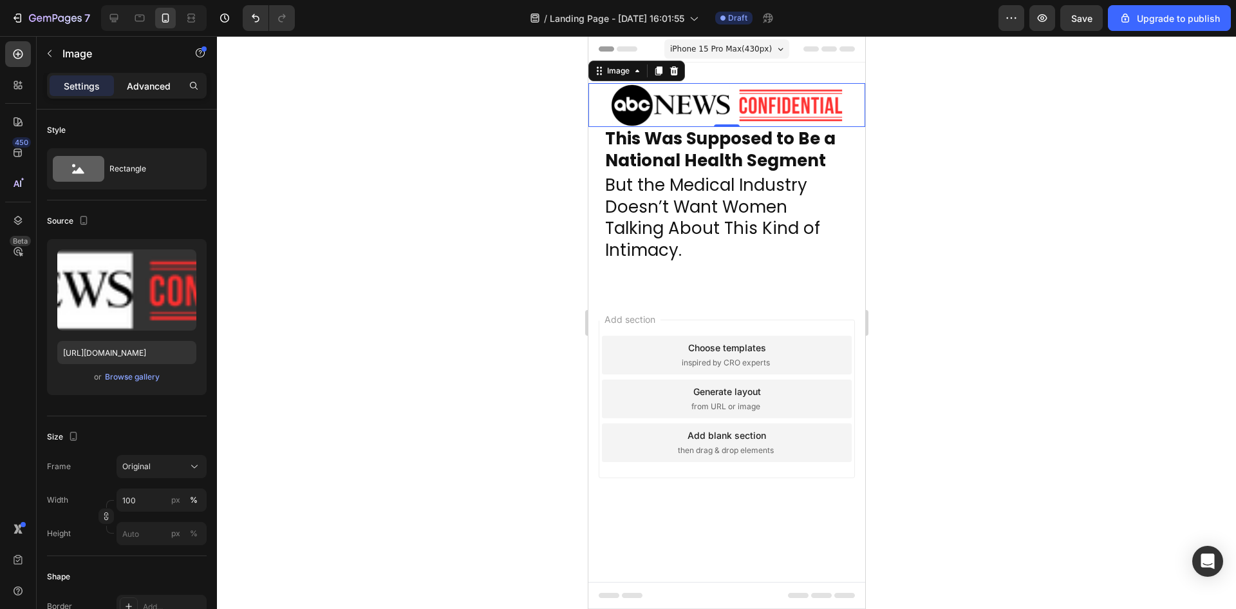
click at [155, 91] on p "Advanced" at bounding box center [149, 86] width 44 height 14
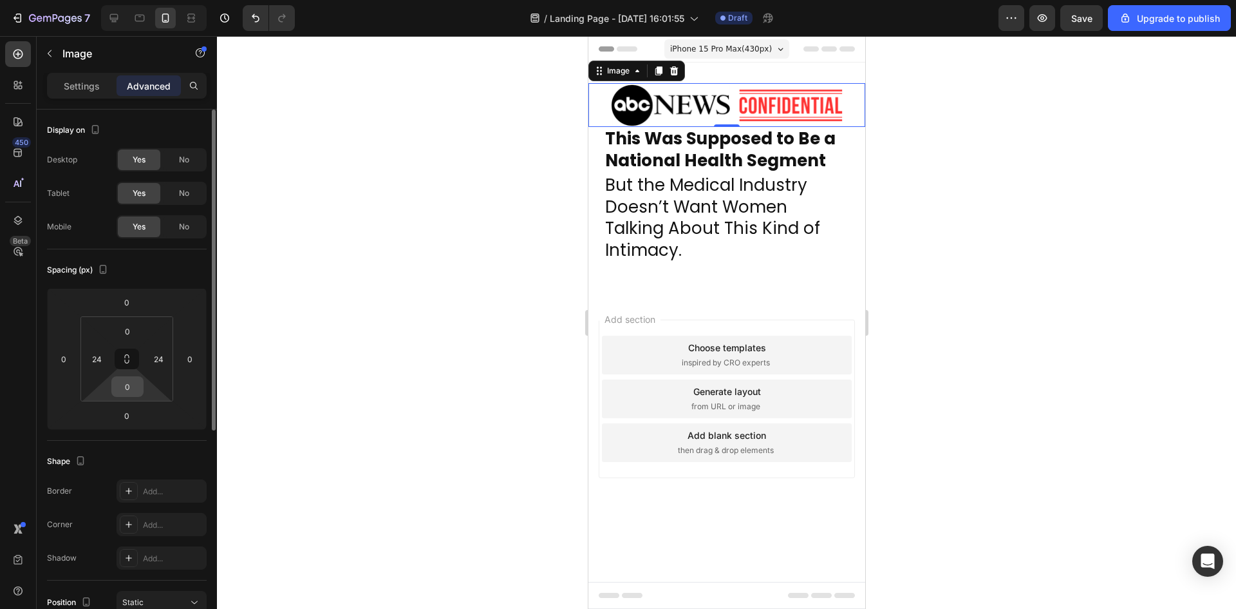
click at [129, 382] on input "0" at bounding box center [128, 386] width 26 height 19
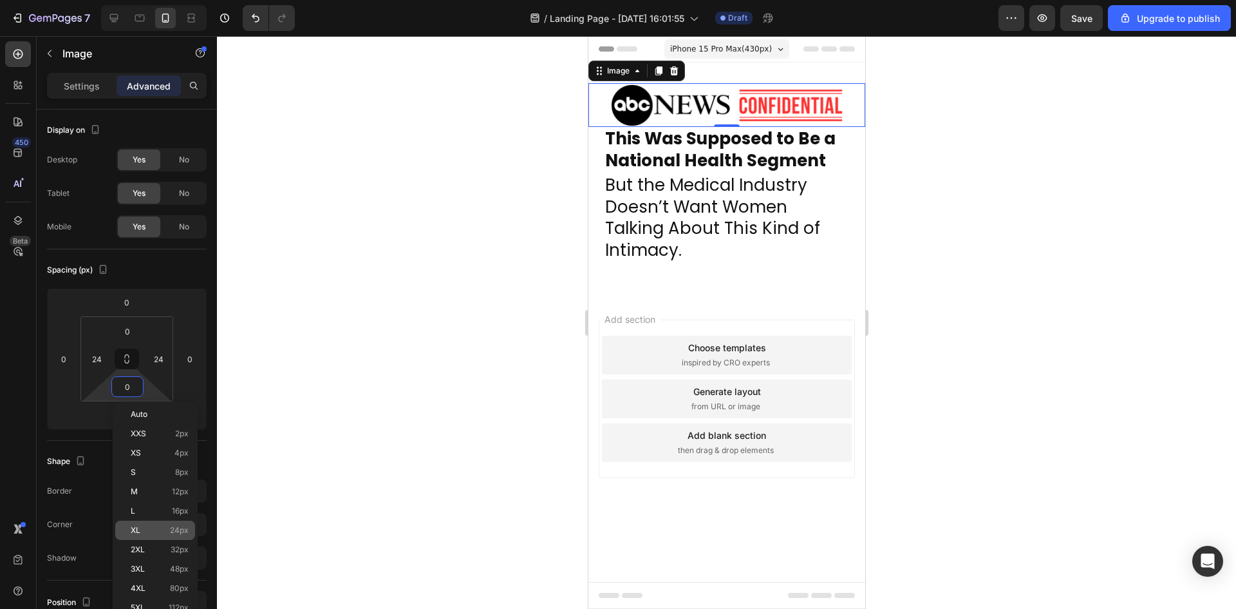
click at [175, 525] on div "XL 24px" at bounding box center [155, 529] width 80 height 19
type input "24"
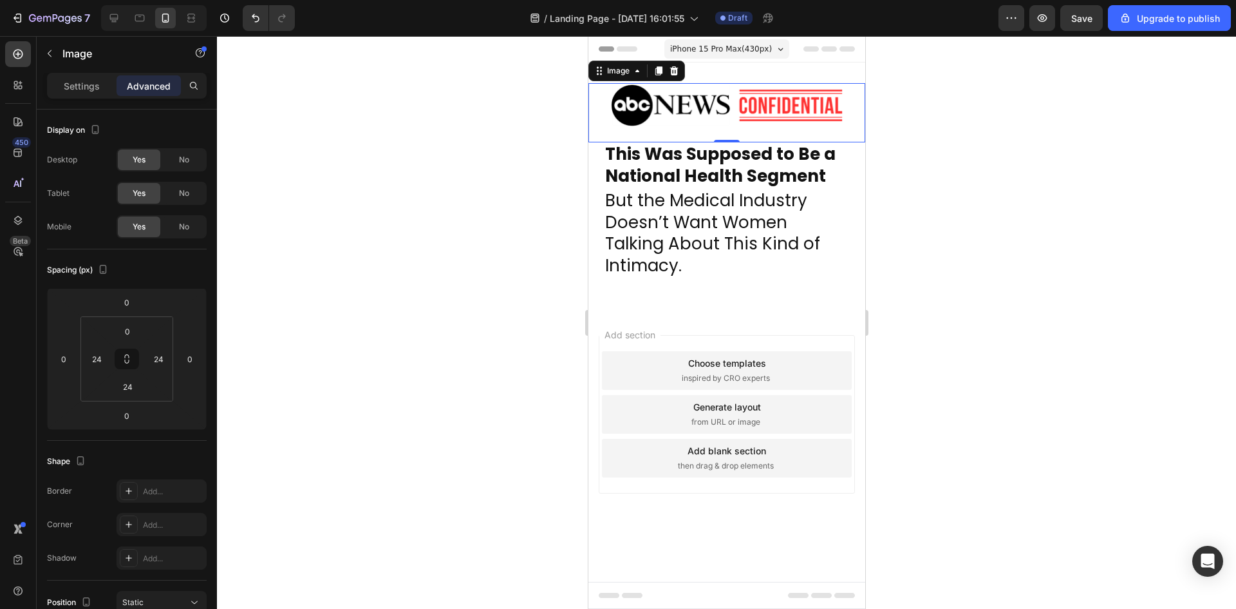
click at [411, 306] on div at bounding box center [726, 322] width 1019 height 573
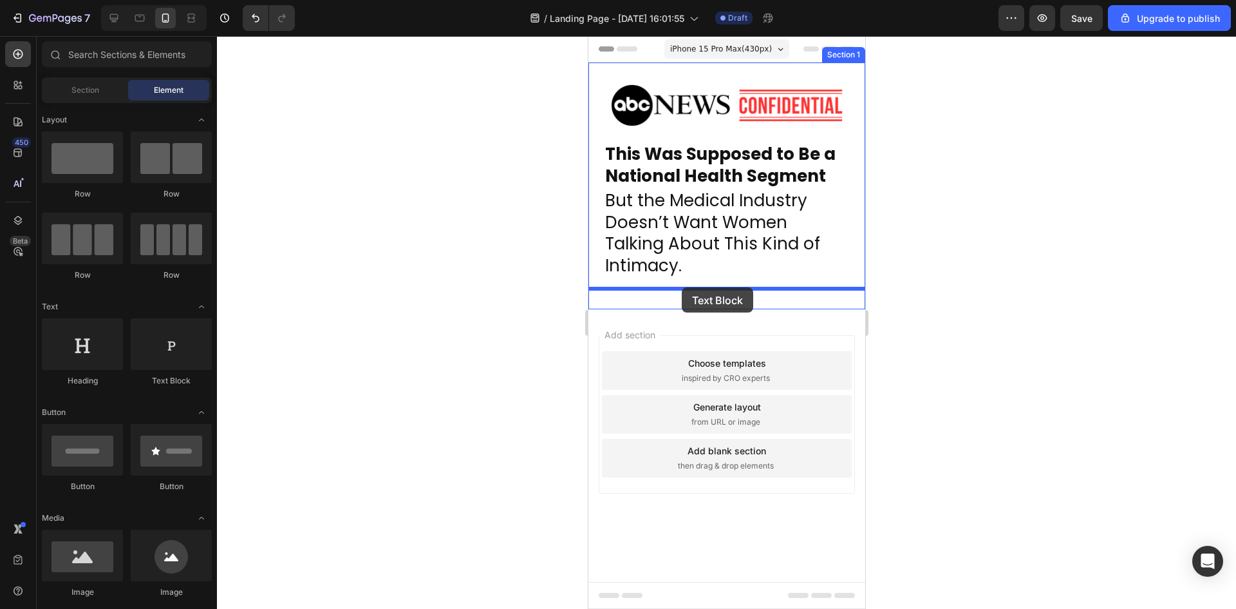
drag, startPoint x: 751, startPoint y: 375, endPoint x: 681, endPoint y: 287, distance: 111.8
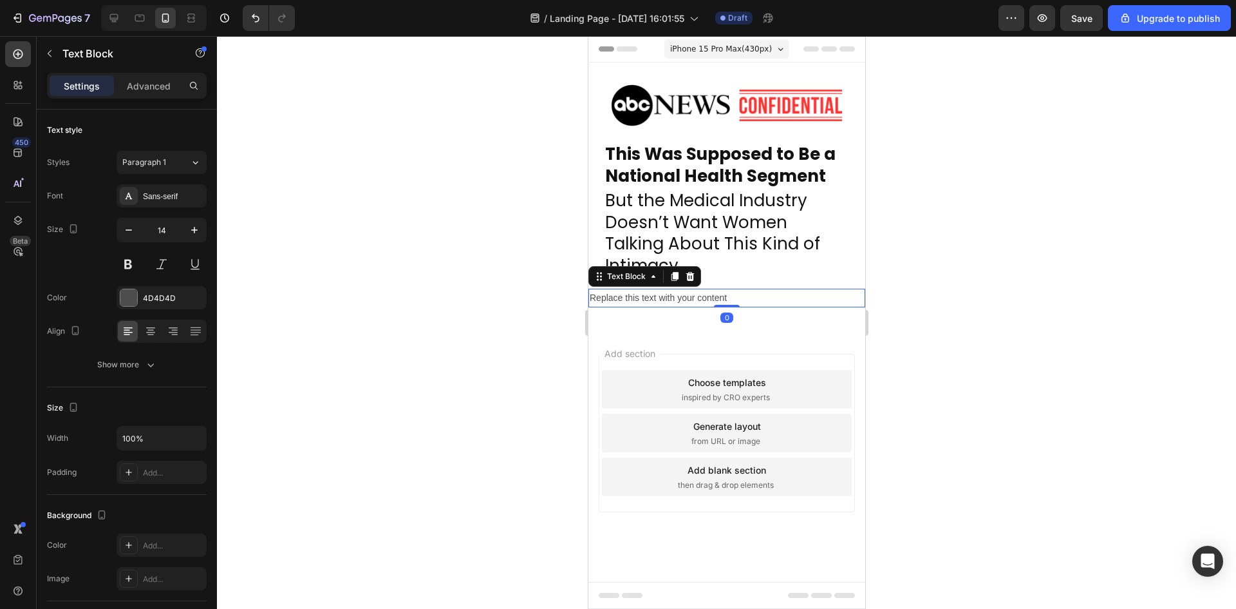
click at [679, 296] on div "Replace this text with your content" at bounding box center [726, 298] width 277 height 19
click at [679, 296] on p "Replace this text with your content" at bounding box center [726, 298] width 274 height 16
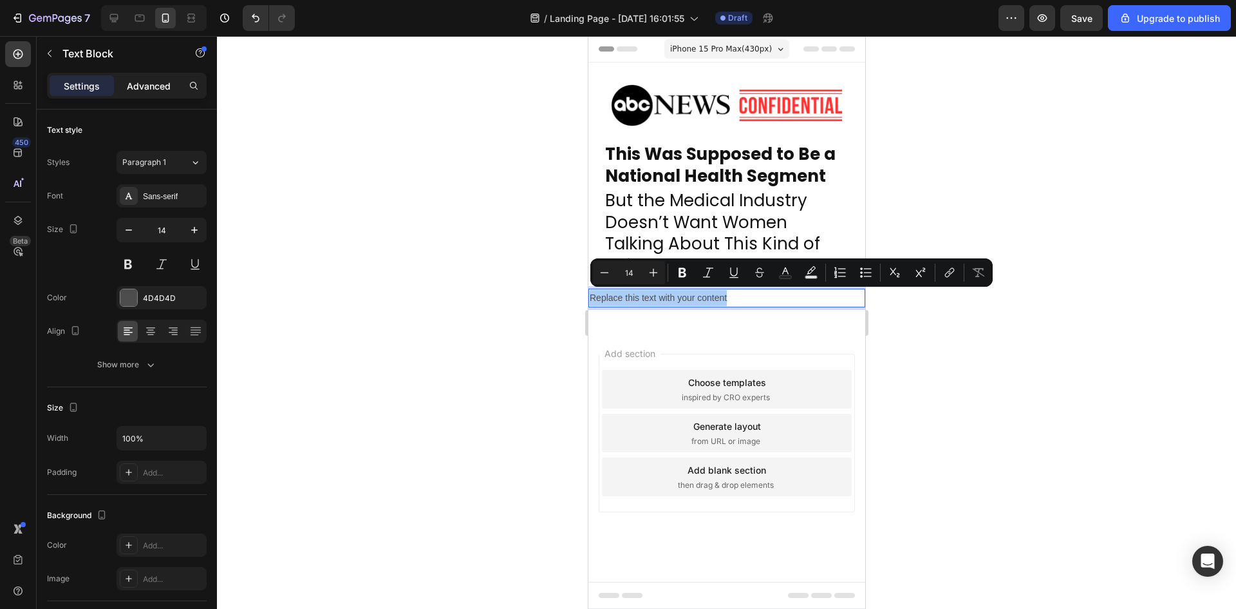
click at [145, 79] on p "Advanced" at bounding box center [149, 86] width 44 height 14
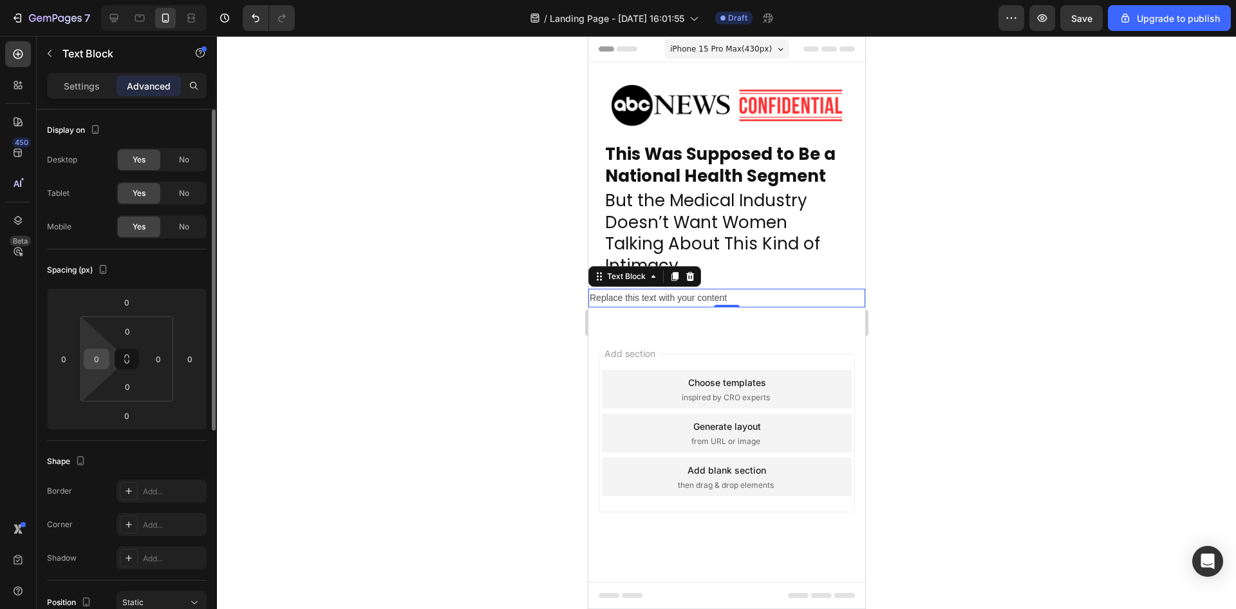
click at [91, 355] on input "0" at bounding box center [96, 358] width 19 height 19
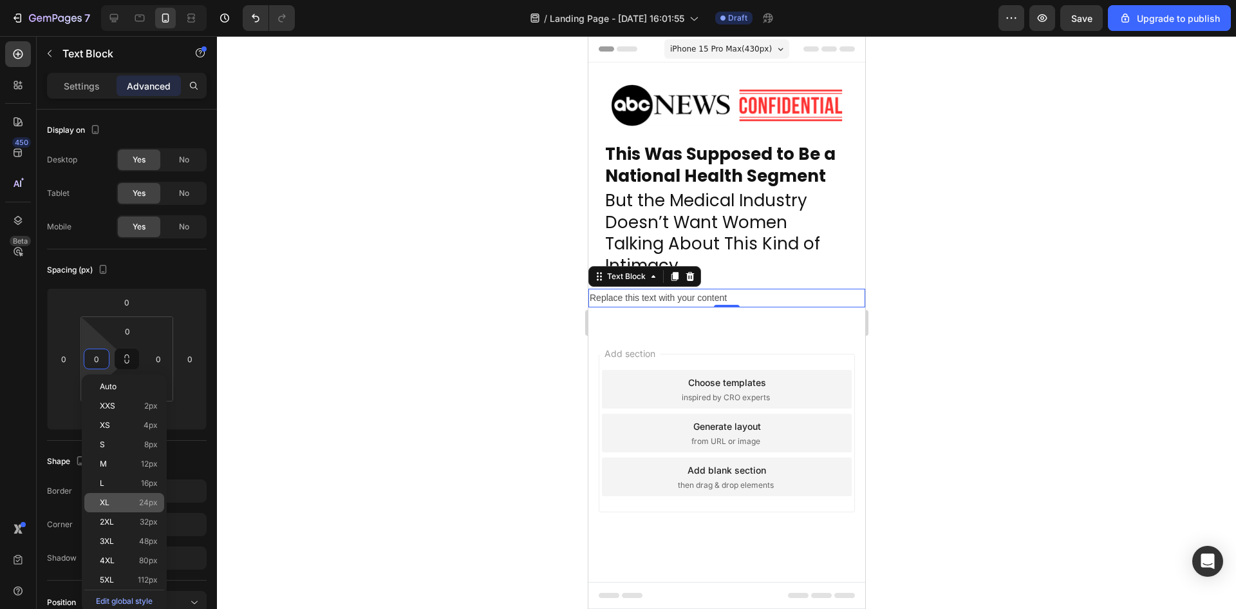
click at [149, 500] on span "24px" at bounding box center [148, 502] width 19 height 9
type input "24"
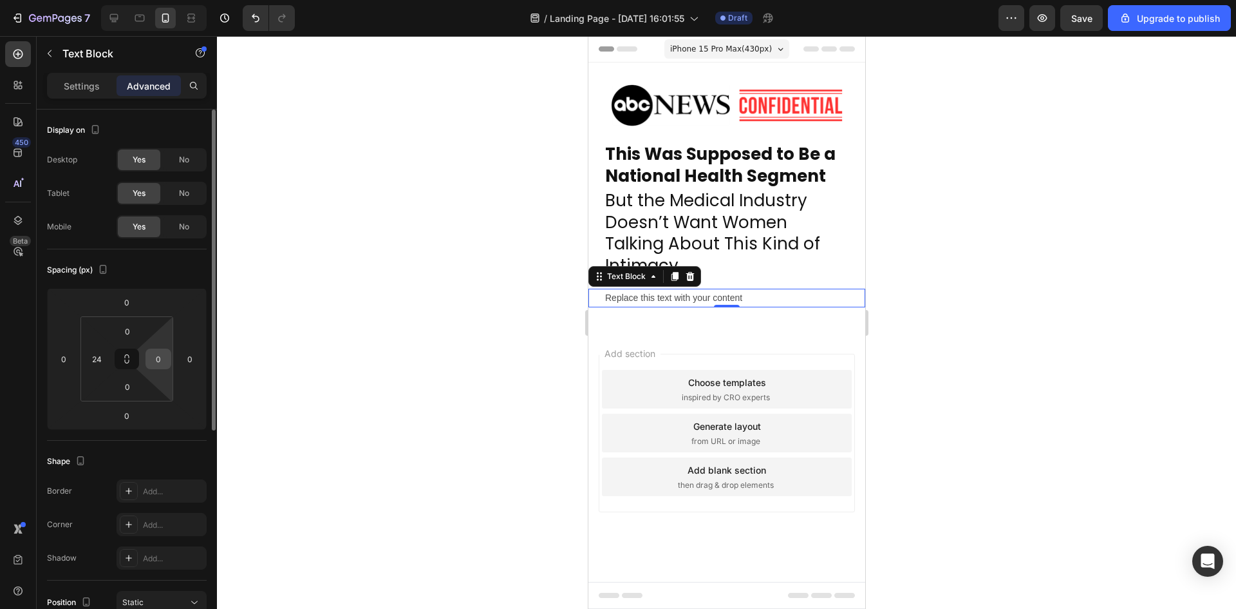
click at [160, 355] on input "0" at bounding box center [158, 358] width 19 height 19
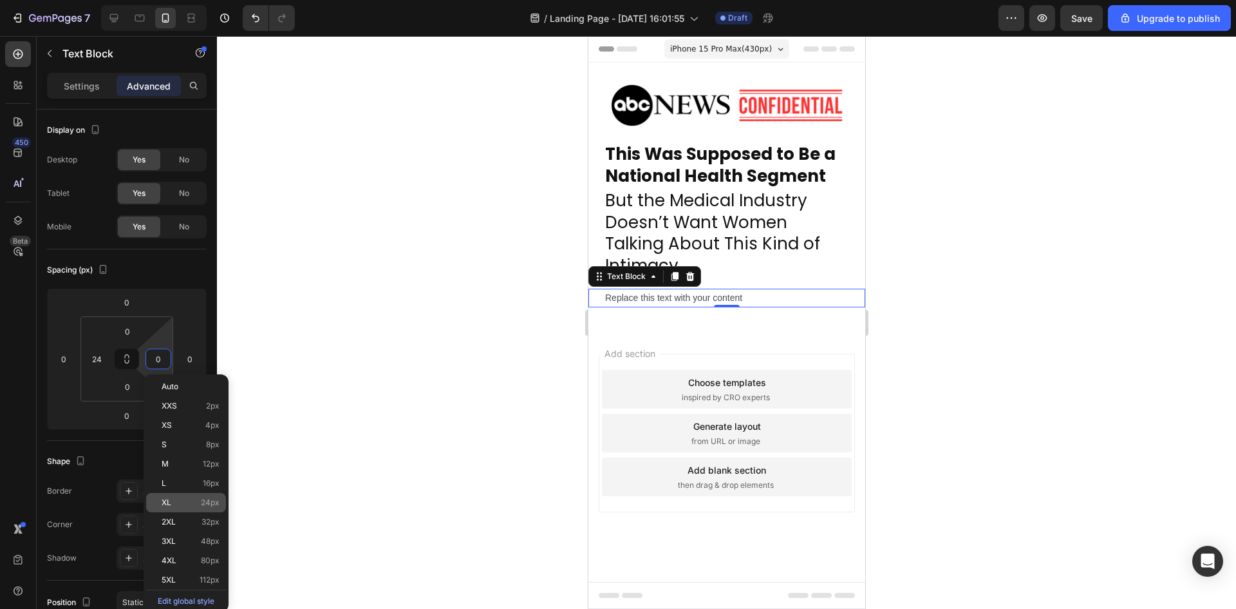
click at [207, 498] on span "24px" at bounding box center [210, 502] width 19 height 9
type input "24"
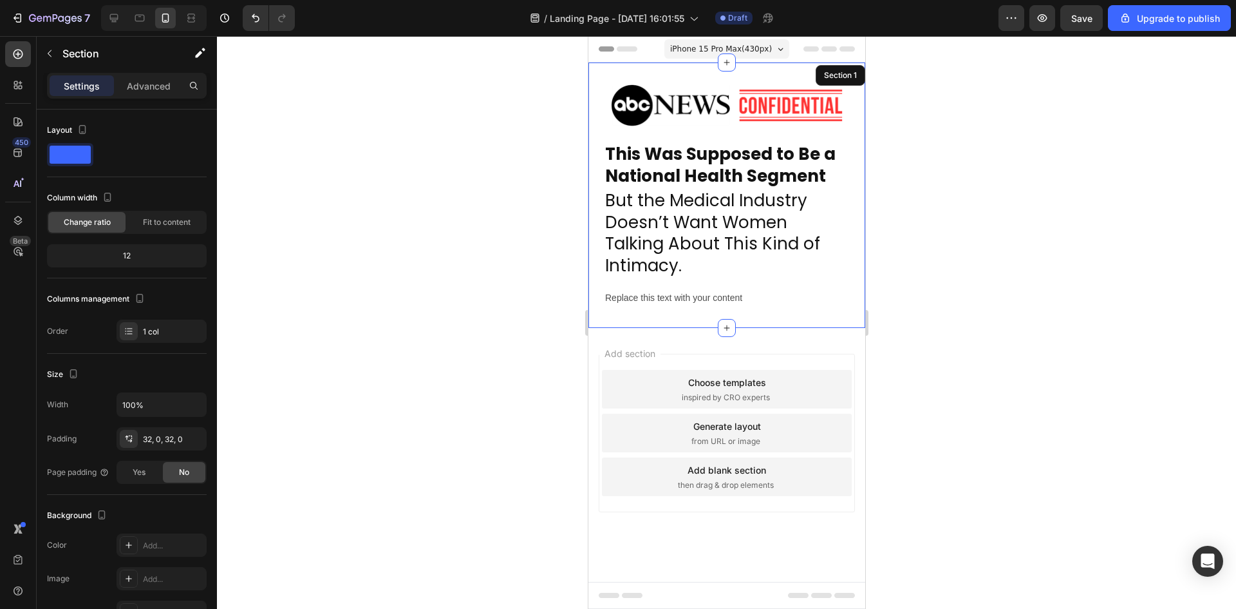
click at [730, 287] on div "Image ⁠⁠⁠⁠⁠⁠⁠ This Was Supposed to Be a National Health Segment Heading But the…" at bounding box center [726, 195] width 277 height 224
click at [751, 296] on p "Replace this text with your content" at bounding box center [726, 298] width 243 height 16
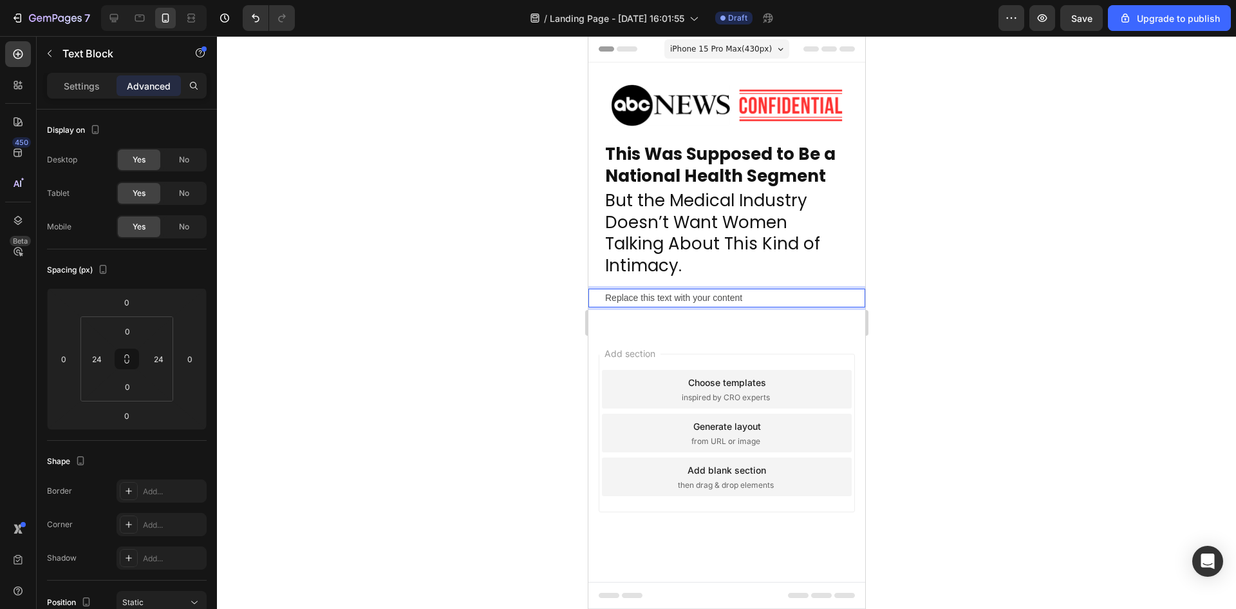
click at [751, 296] on p "Replace this text with your content" at bounding box center [726, 298] width 243 height 16
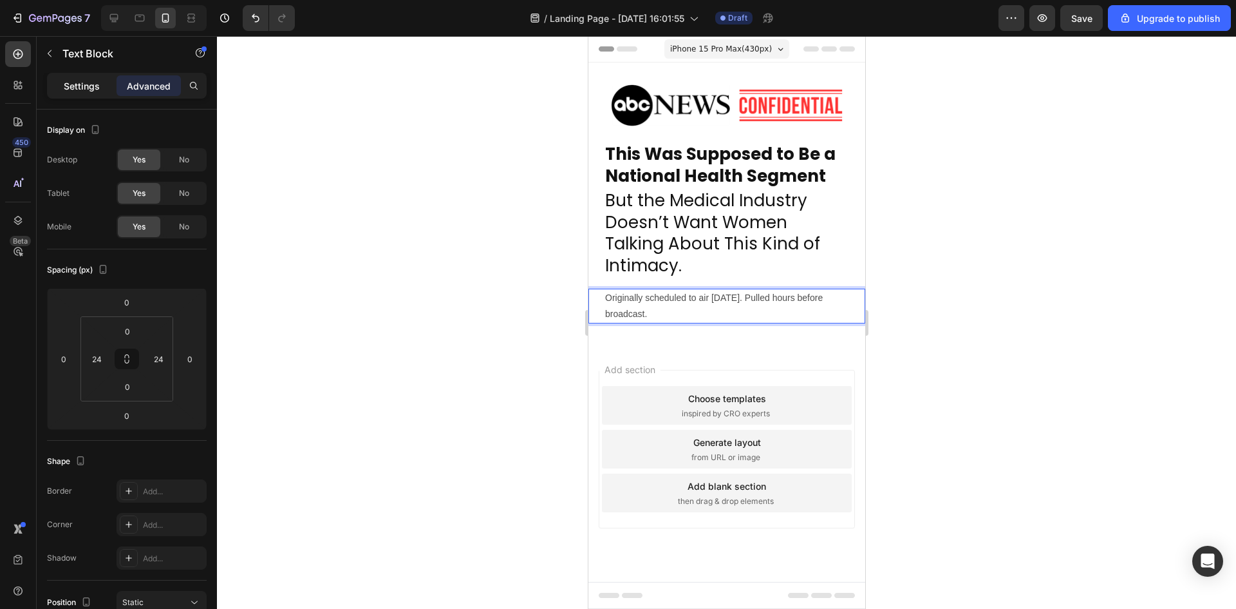
click at [94, 90] on p "Settings" at bounding box center [82, 86] width 36 height 14
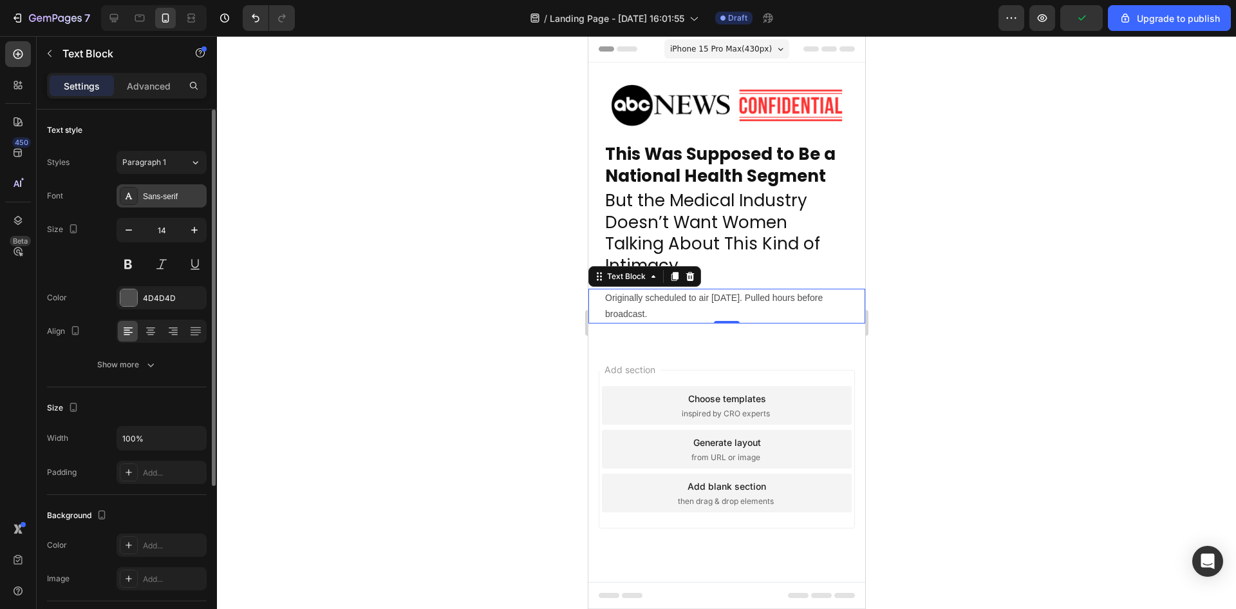
click at [129, 195] on icon at bounding box center [129, 196] width 7 height 6
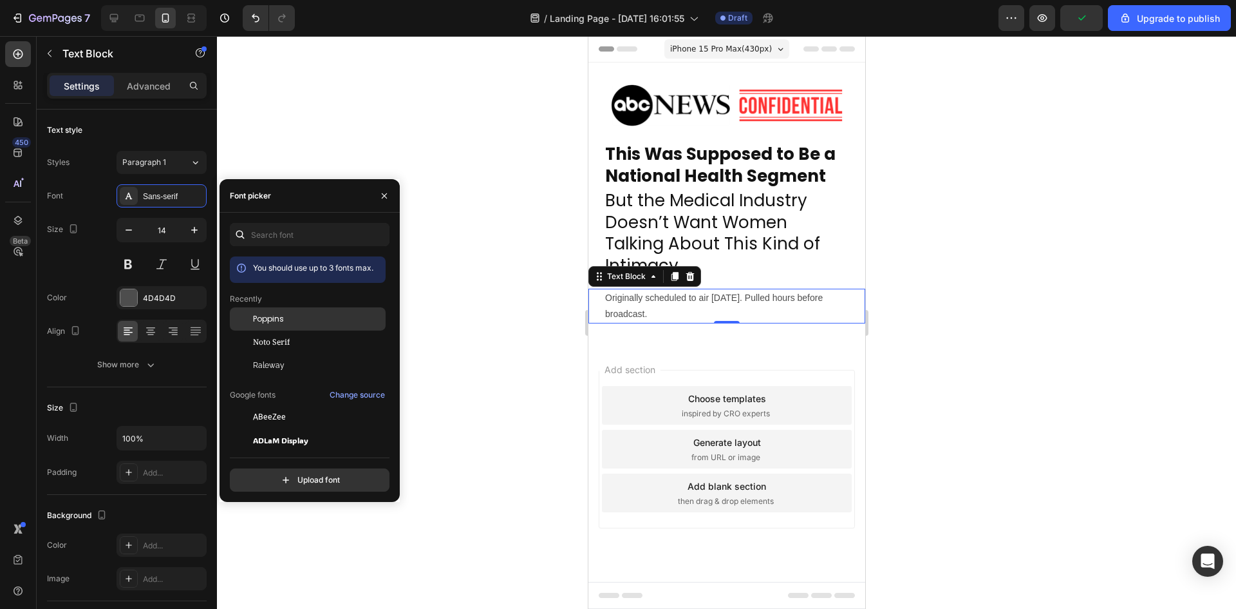
click at [299, 316] on div "Poppins" at bounding box center [318, 319] width 130 height 12
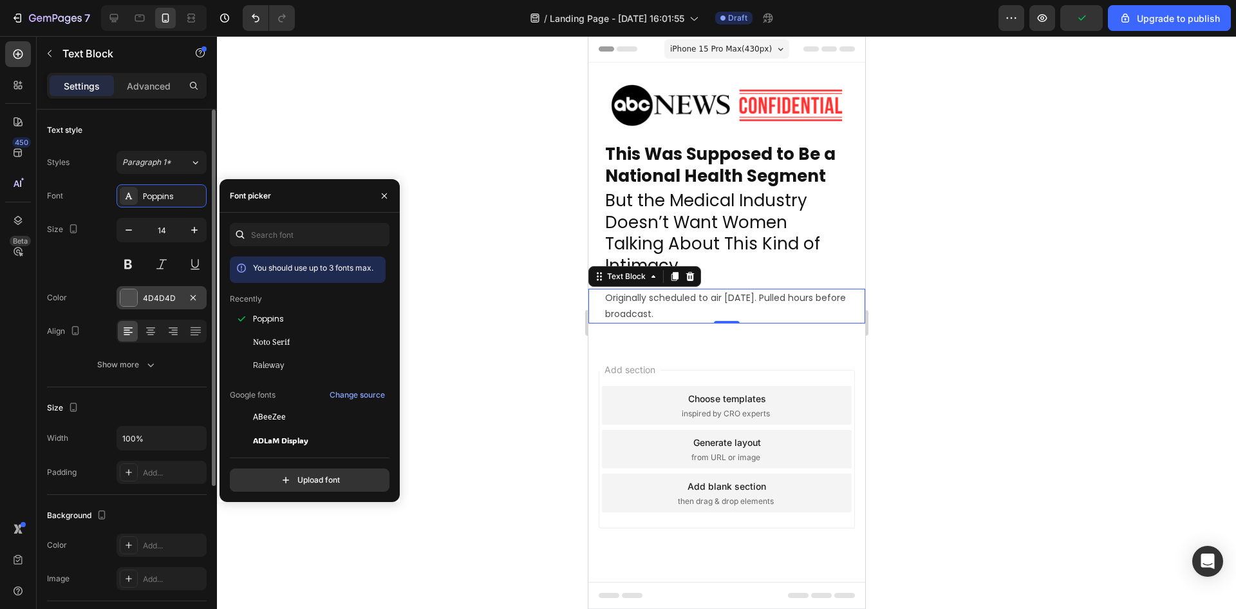
click at [139, 299] on div "4D4D4D" at bounding box center [162, 297] width 90 height 23
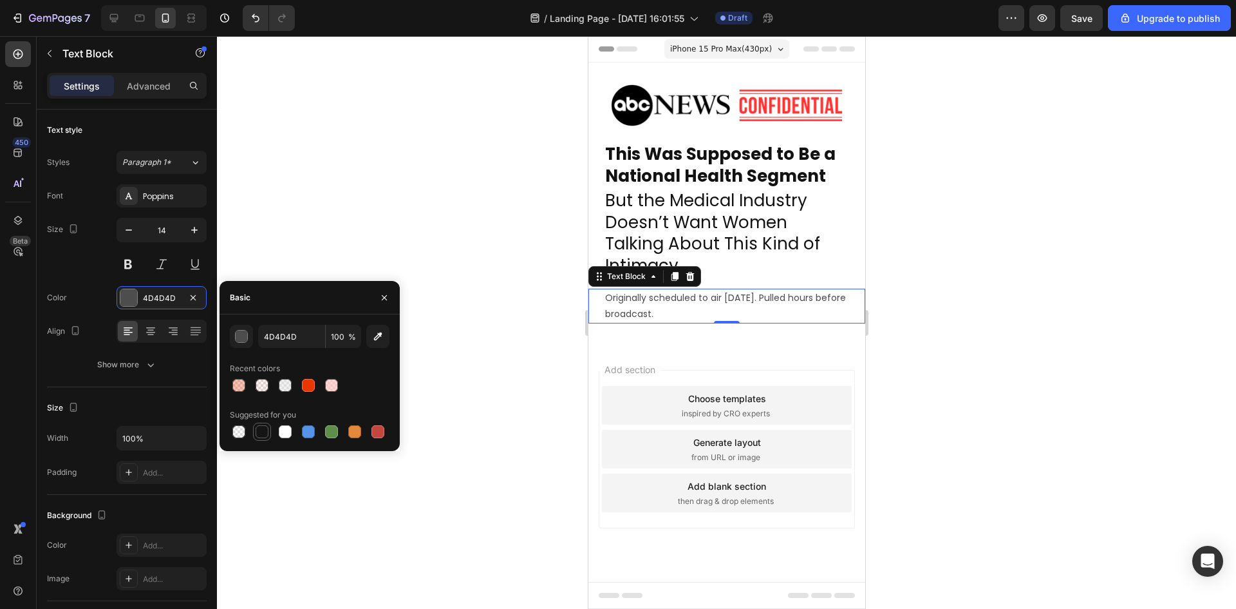
click at [264, 435] on div at bounding box center [262, 431] width 13 height 13
type input "151515"
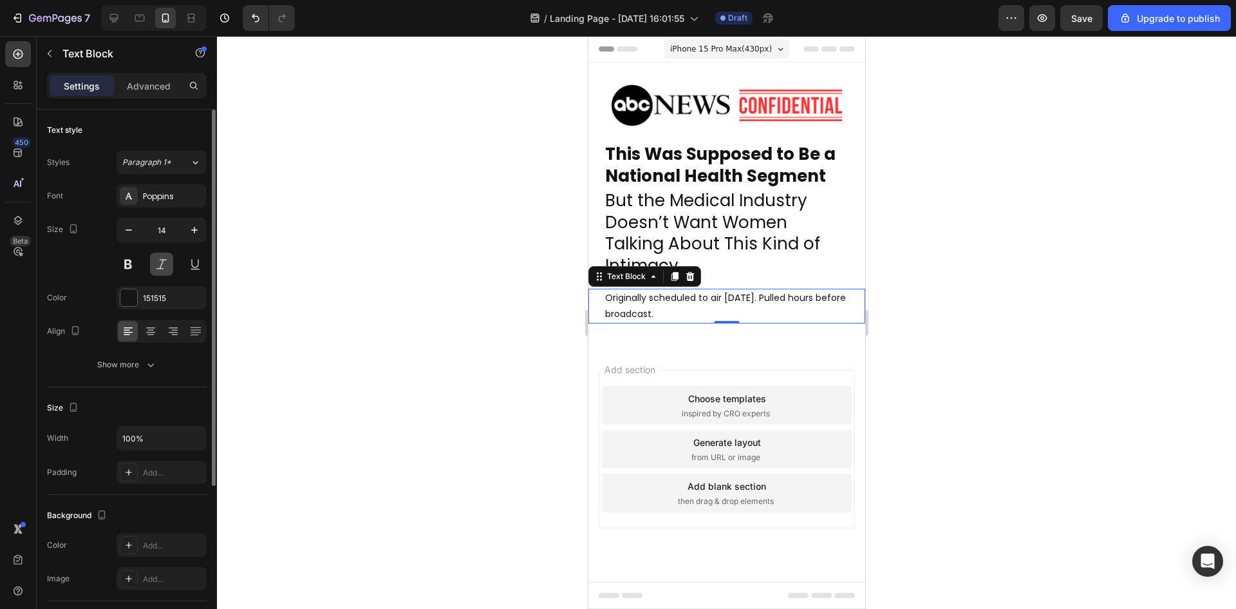
click at [164, 265] on button at bounding box center [161, 263] width 23 height 23
click at [420, 274] on div at bounding box center [726, 322] width 1019 height 573
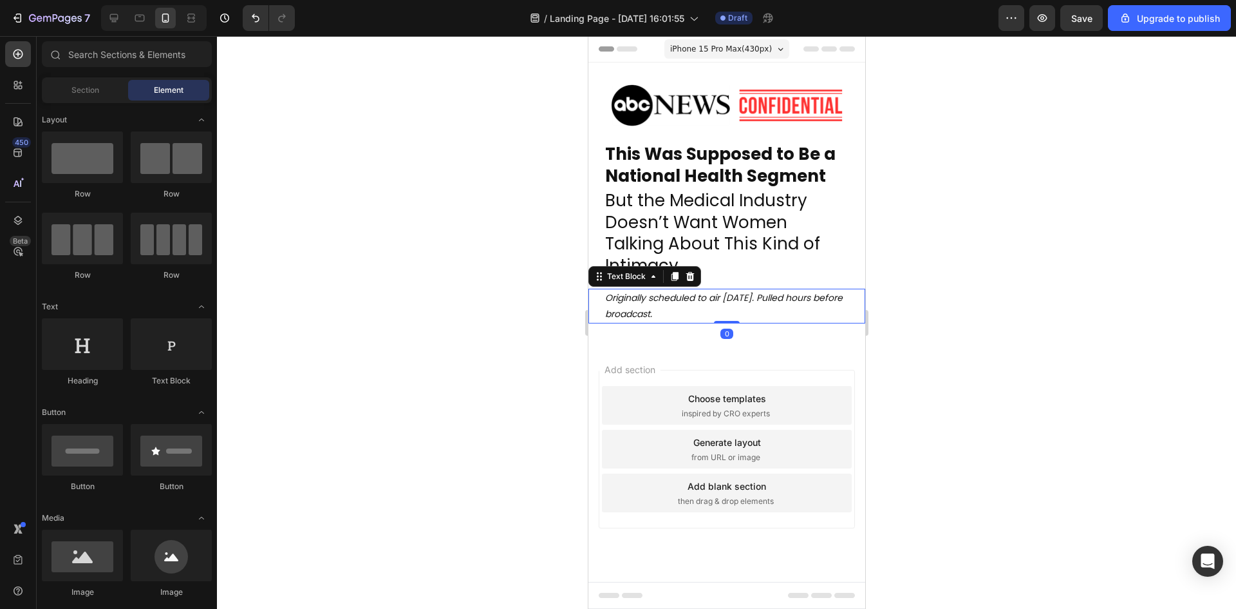
click at [725, 305] on p "Originally scheduled to air September 2025. Pulled hours before broadcast." at bounding box center [726, 306] width 243 height 32
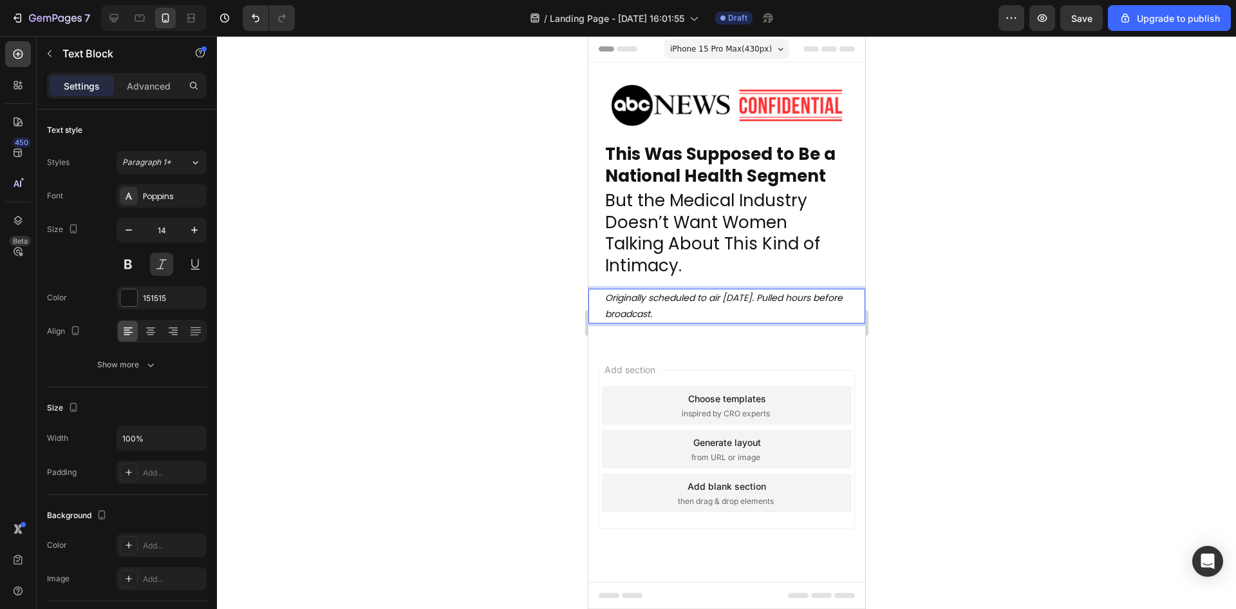
click at [728, 298] on p "Originally scheduled to air September 2025. Pulled hours before broadcast." at bounding box center [726, 306] width 243 height 32
click at [727, 298] on p "Originally scheduled to air September 2025. Pulled hours before broadcast." at bounding box center [726, 306] width 243 height 32
click at [1003, 305] on div at bounding box center [726, 322] width 1019 height 573
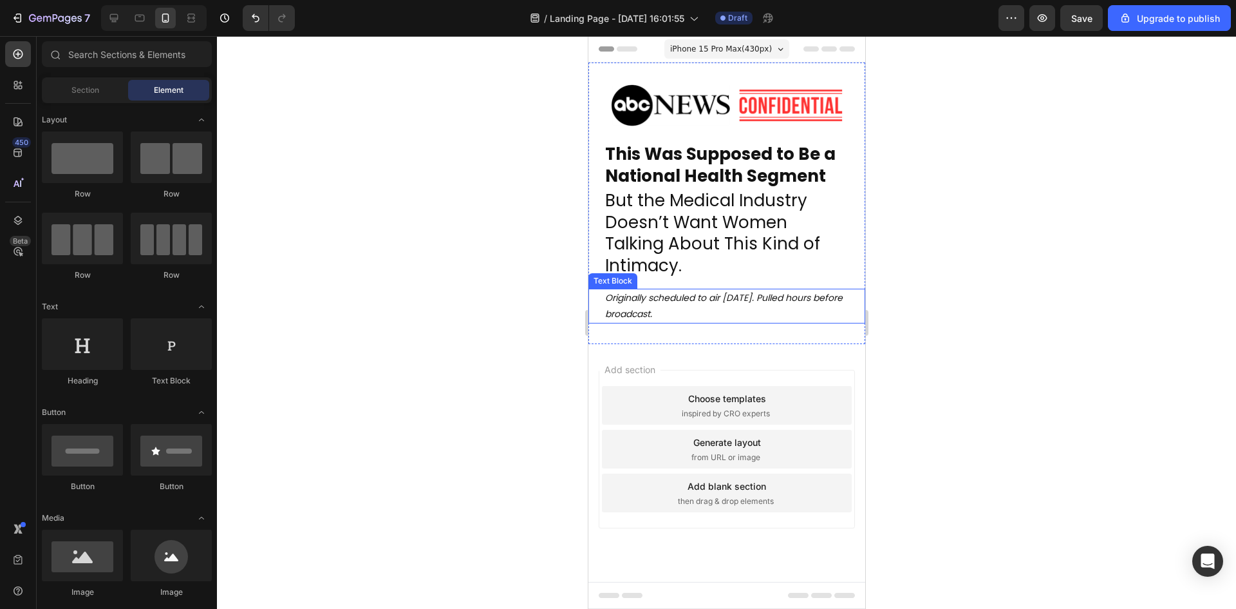
click at [727, 311] on p "Originally scheduled to air 24th September 2025. Pulled hours before broadcast." at bounding box center [726, 306] width 243 height 32
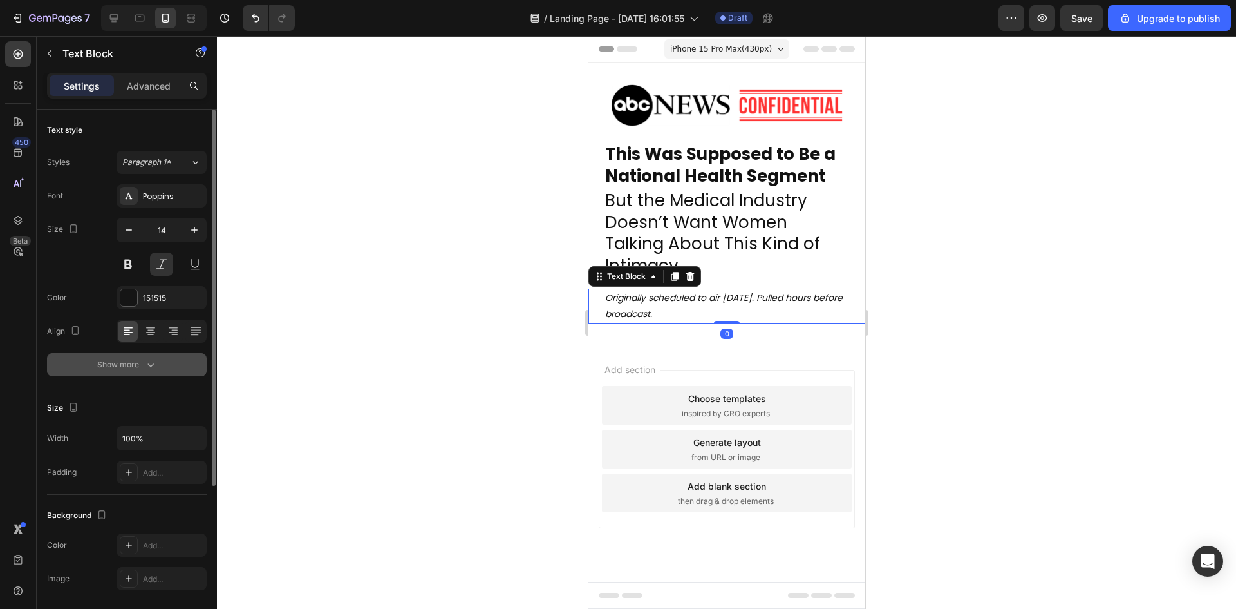
click at [145, 371] on button "Show more" at bounding box center [127, 364] width 160 height 23
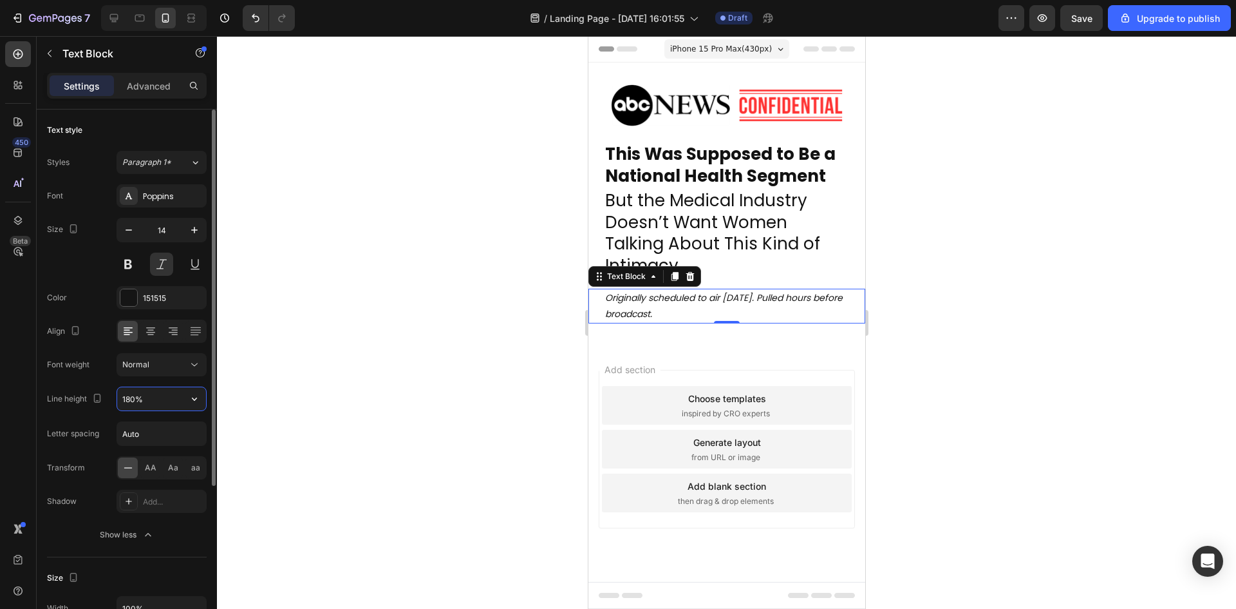
click at [162, 400] on input "180%" at bounding box center [161, 398] width 89 height 23
click at [196, 397] on icon "button" at bounding box center [194, 398] width 13 height 13
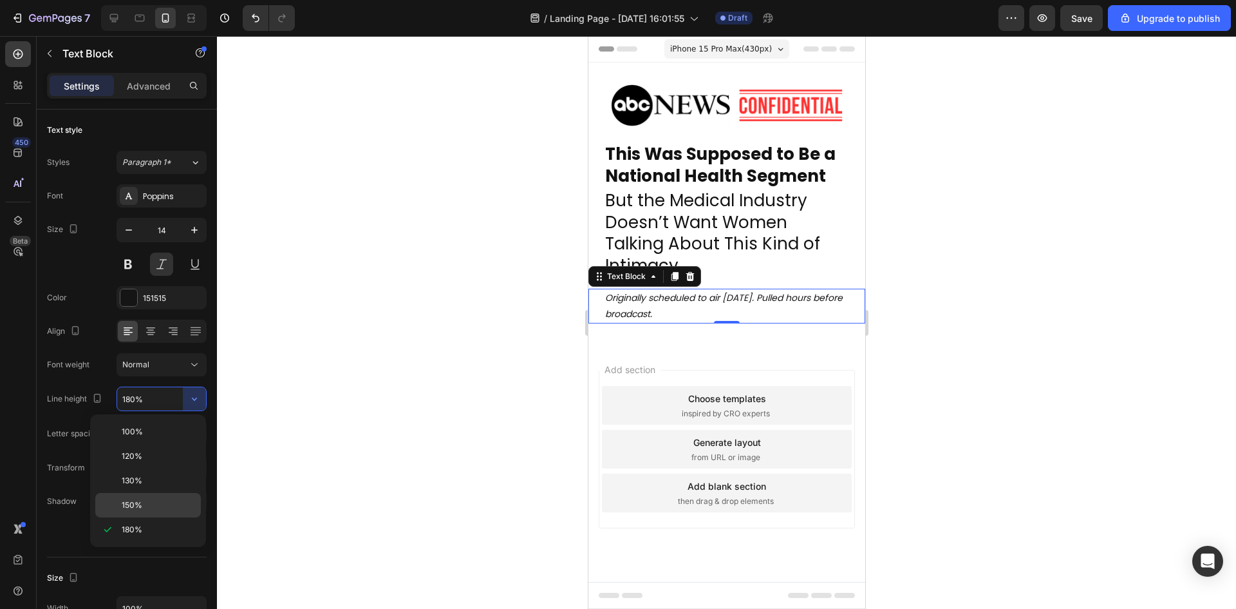
click at [172, 500] on p "150%" at bounding box center [158, 505] width 73 height 12
type input "150%"
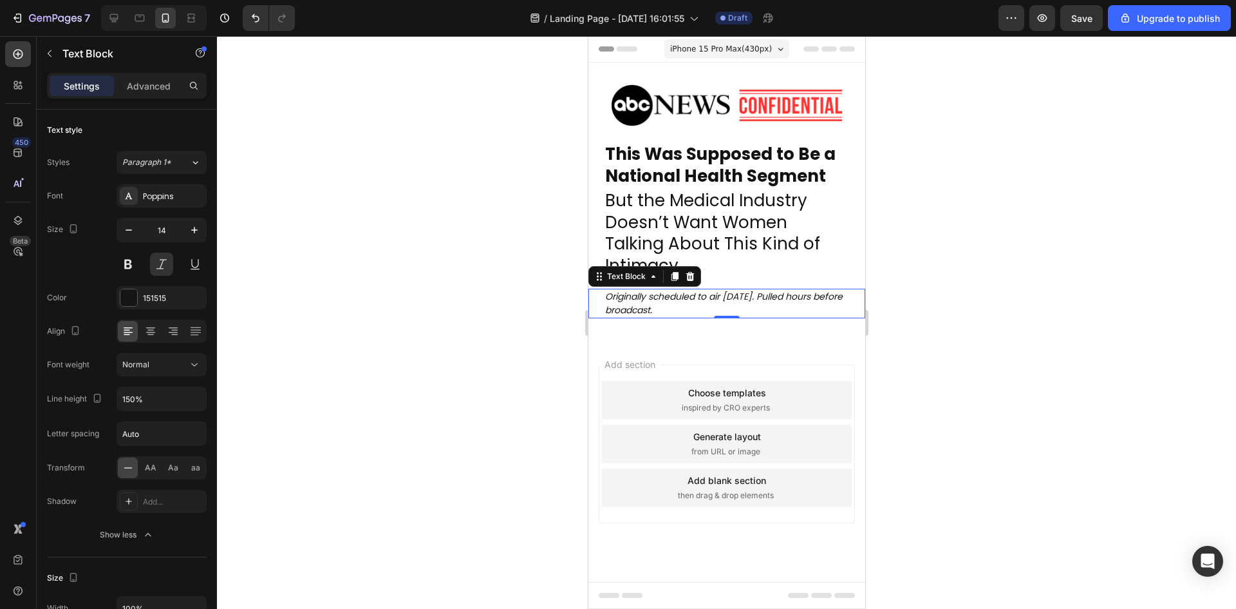
click at [468, 392] on div at bounding box center [726, 322] width 1019 height 573
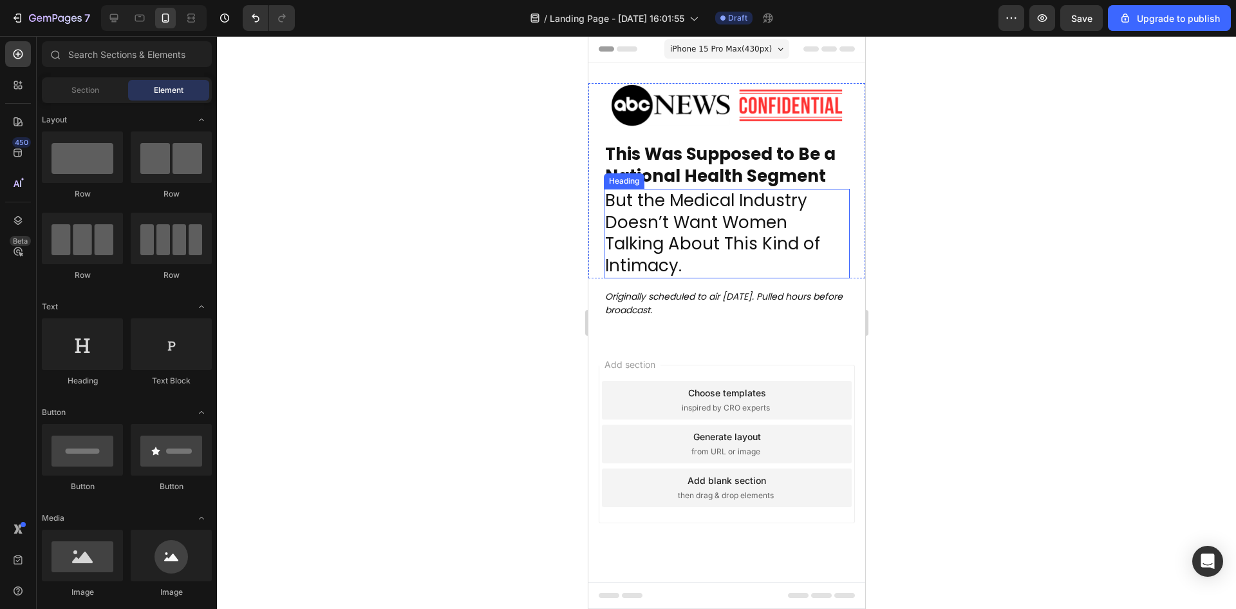
click at [736, 266] on p "But the Medical Industry Doesn’t Want Women Talking About This Kind of Intimacy." at bounding box center [726, 233] width 243 height 87
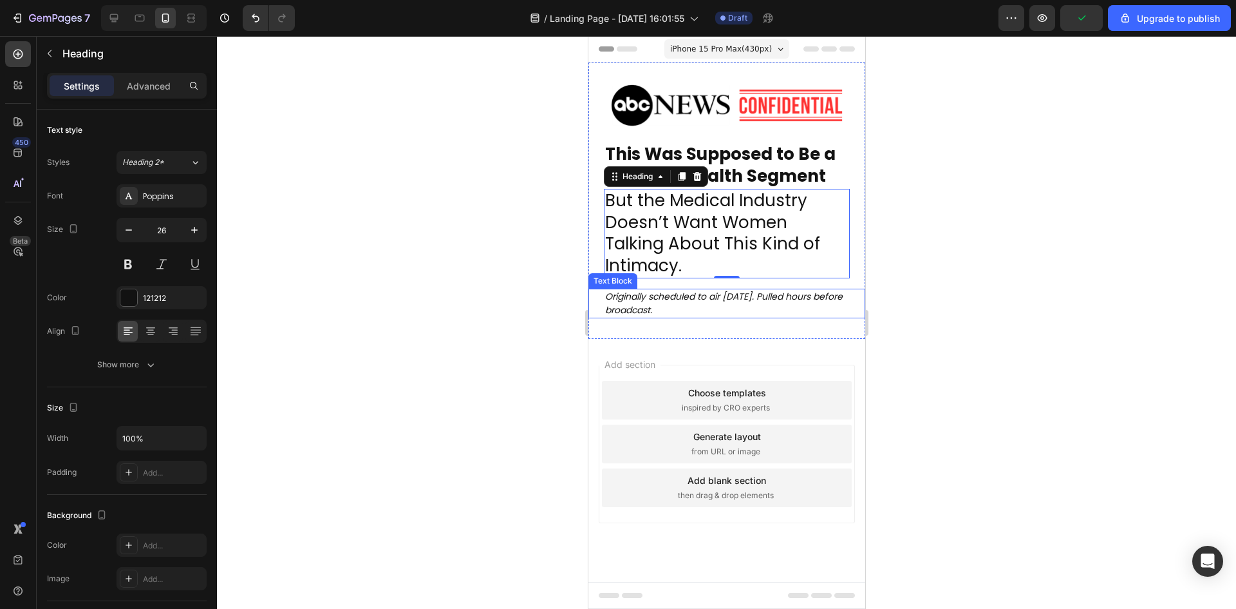
click at [930, 321] on div at bounding box center [726, 322] width 1019 height 573
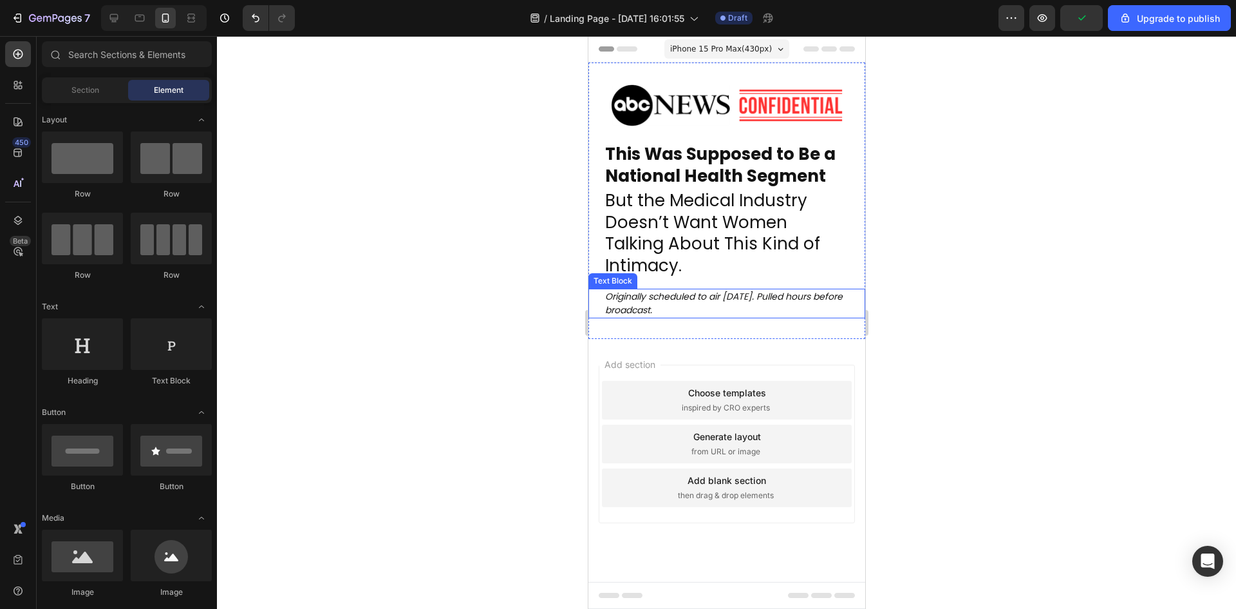
click at [981, 404] on div at bounding box center [726, 322] width 1019 height 573
click at [917, 523] on div at bounding box center [726, 322] width 1019 height 573
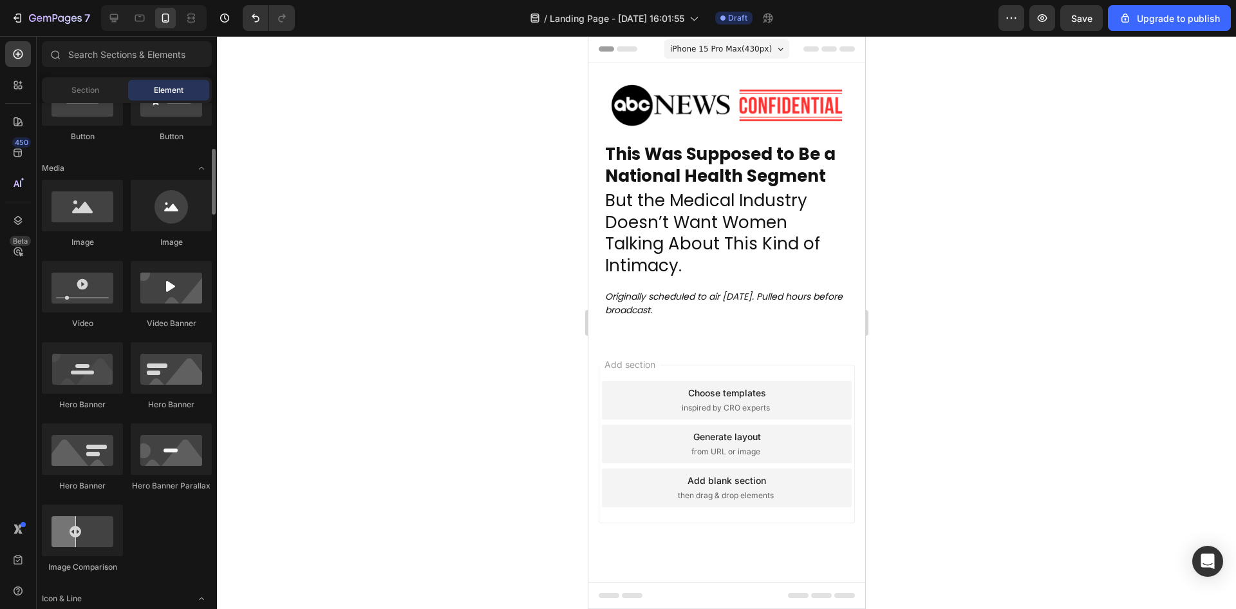
scroll to position [350, 0]
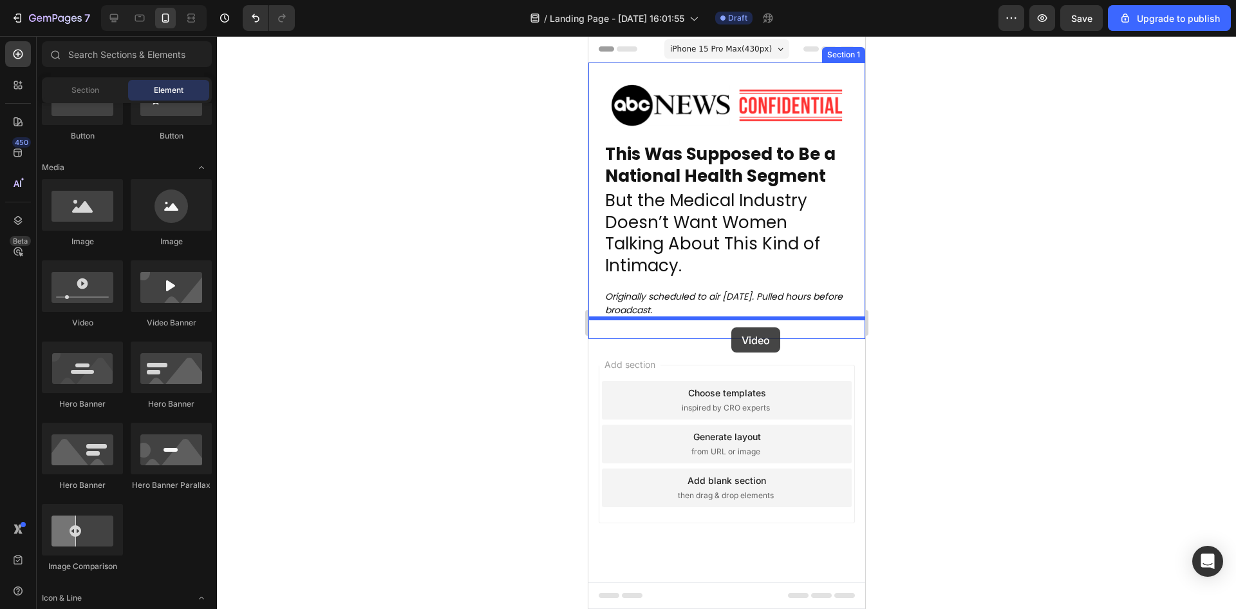
drag, startPoint x: 670, startPoint y: 348, endPoint x: 731, endPoint y: 327, distance: 64.2
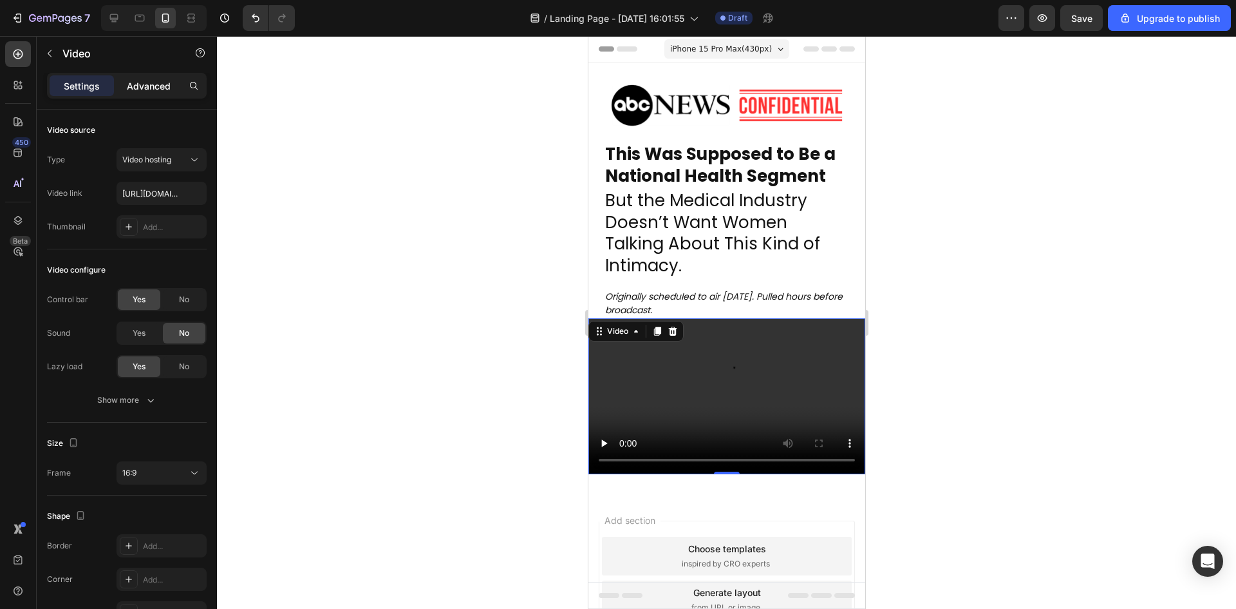
click at [147, 82] on p "Advanced" at bounding box center [149, 86] width 44 height 14
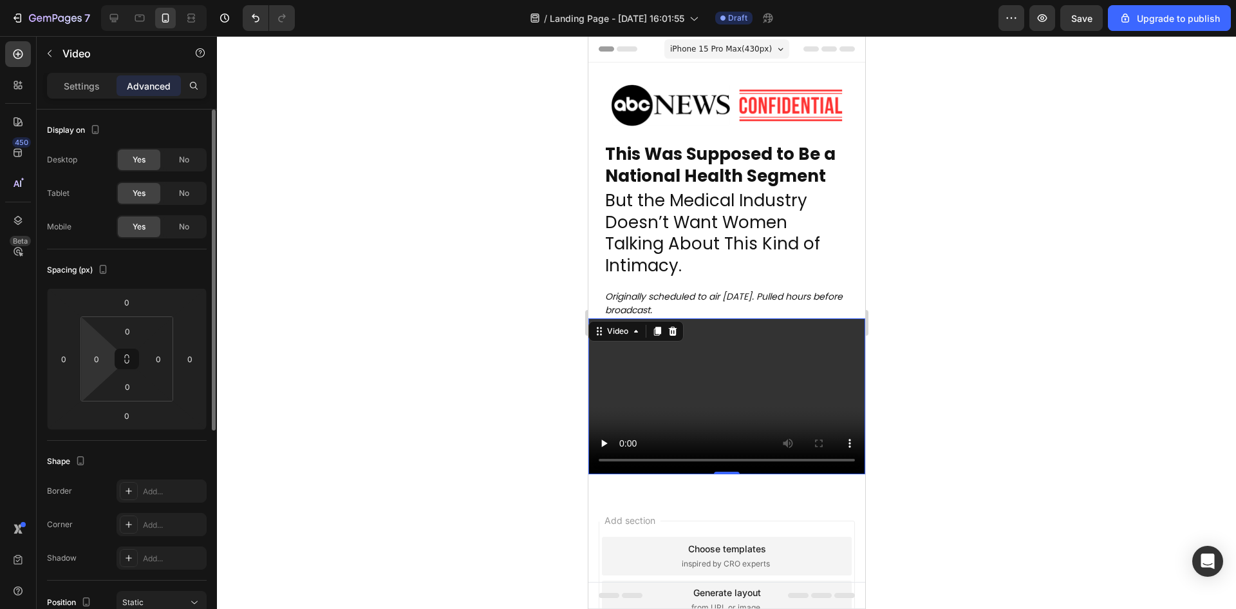
click at [110, 77] on html "0 We found for undefined 0 promo codes By using promo codes, you may not get ca…" at bounding box center [618, 38] width 1236 height 77
type input "24"
click at [153, 361] on input "0" at bounding box center [158, 358] width 19 height 19
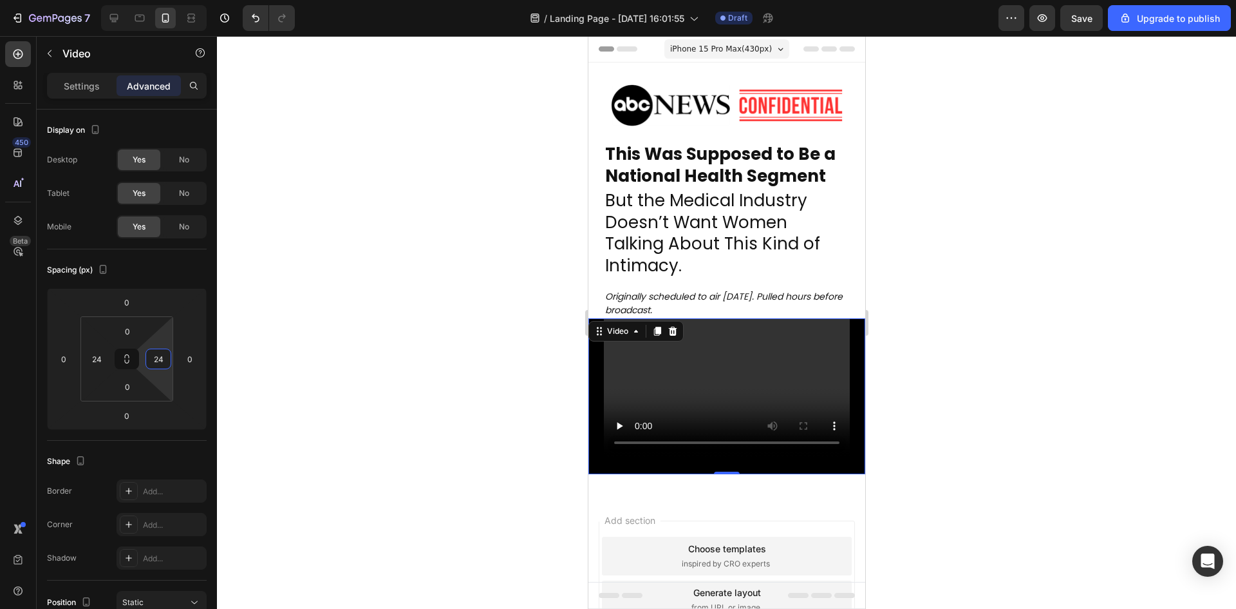
type input "24"
click at [465, 351] on div at bounding box center [726, 322] width 1019 height 573
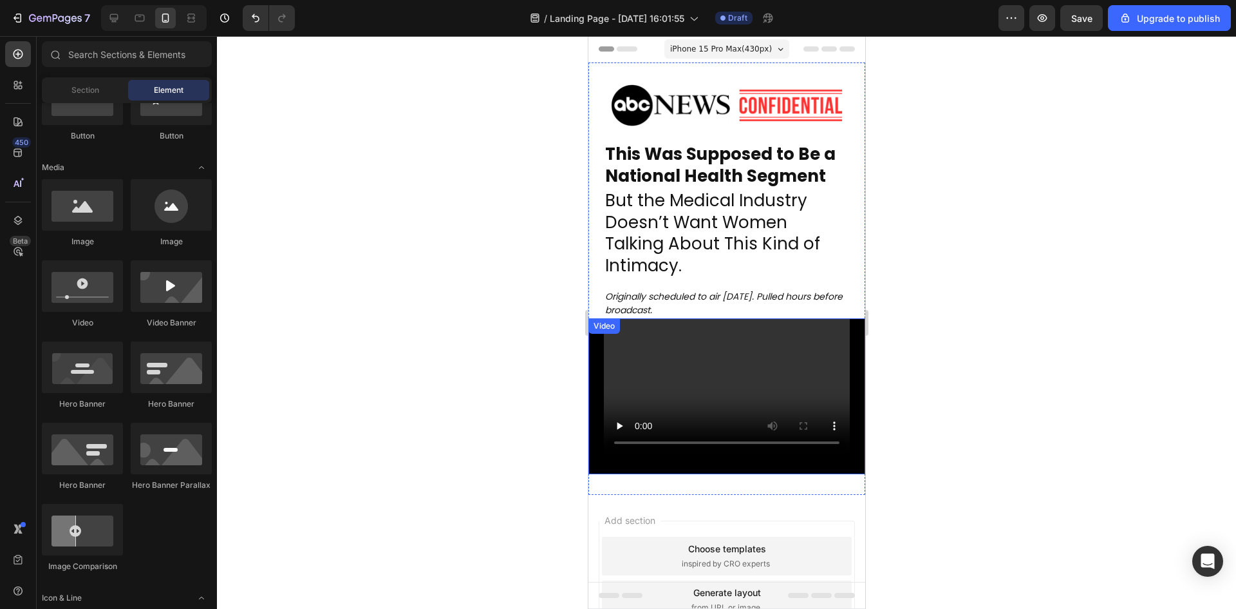
click at [775, 456] on div "Video" at bounding box center [726, 396] width 277 height 156
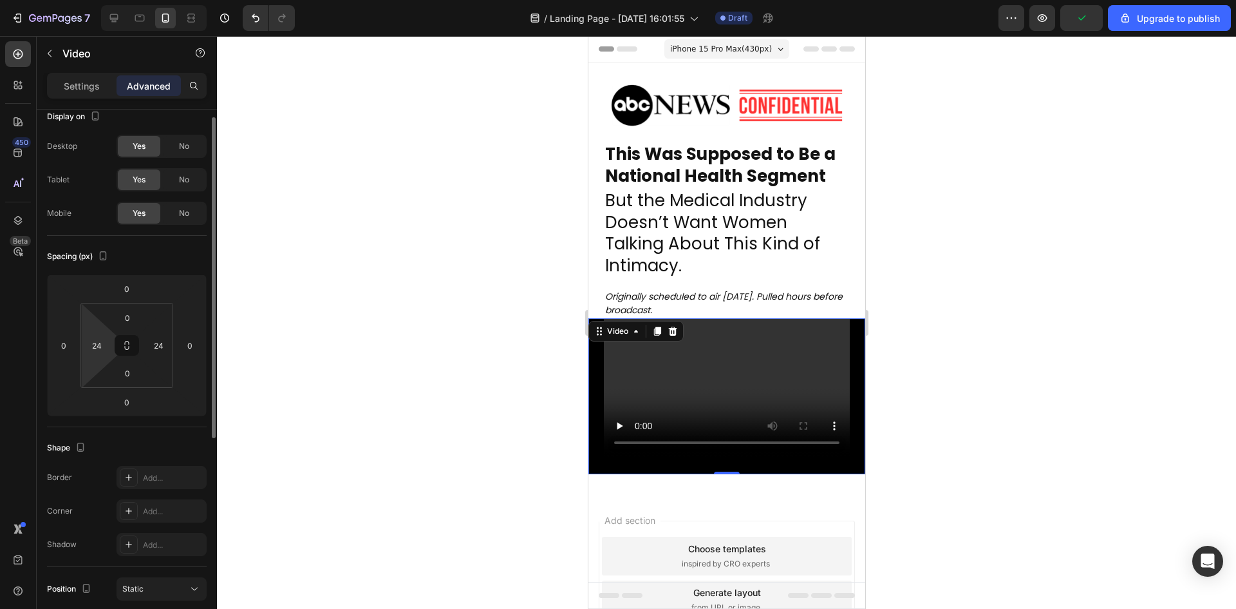
scroll to position [14, 0]
click at [102, 351] on input "24" at bounding box center [96, 344] width 19 height 19
type input "0"
click at [167, 339] on input "24" at bounding box center [158, 344] width 19 height 19
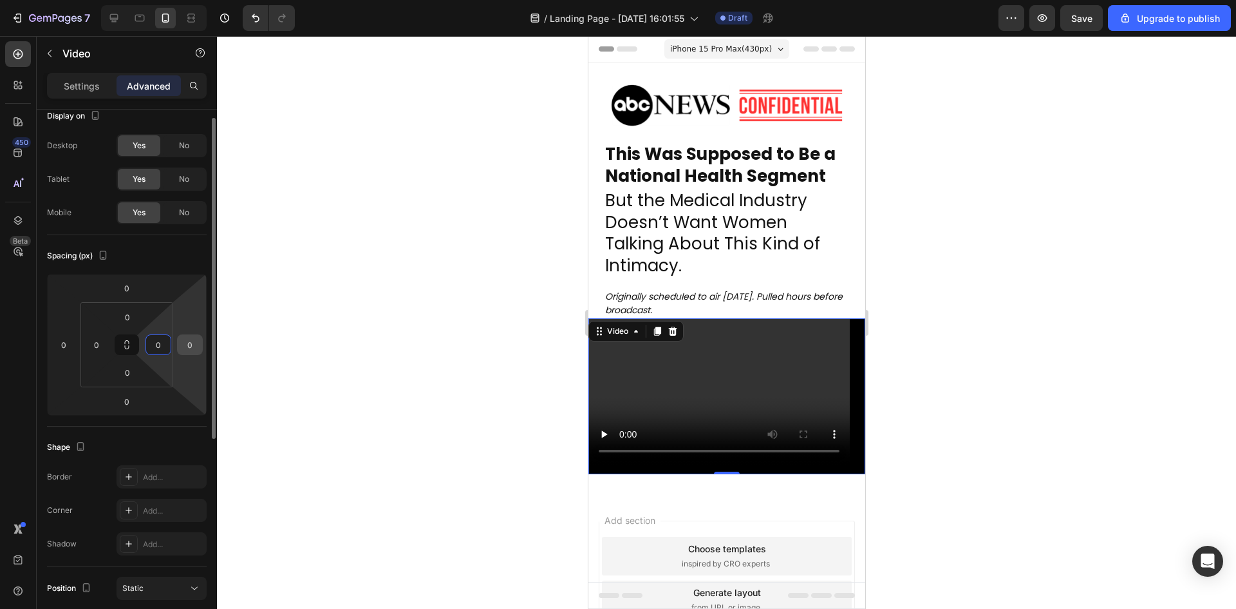
type input "0"
click at [191, 345] on input "0" at bounding box center [189, 344] width 19 height 19
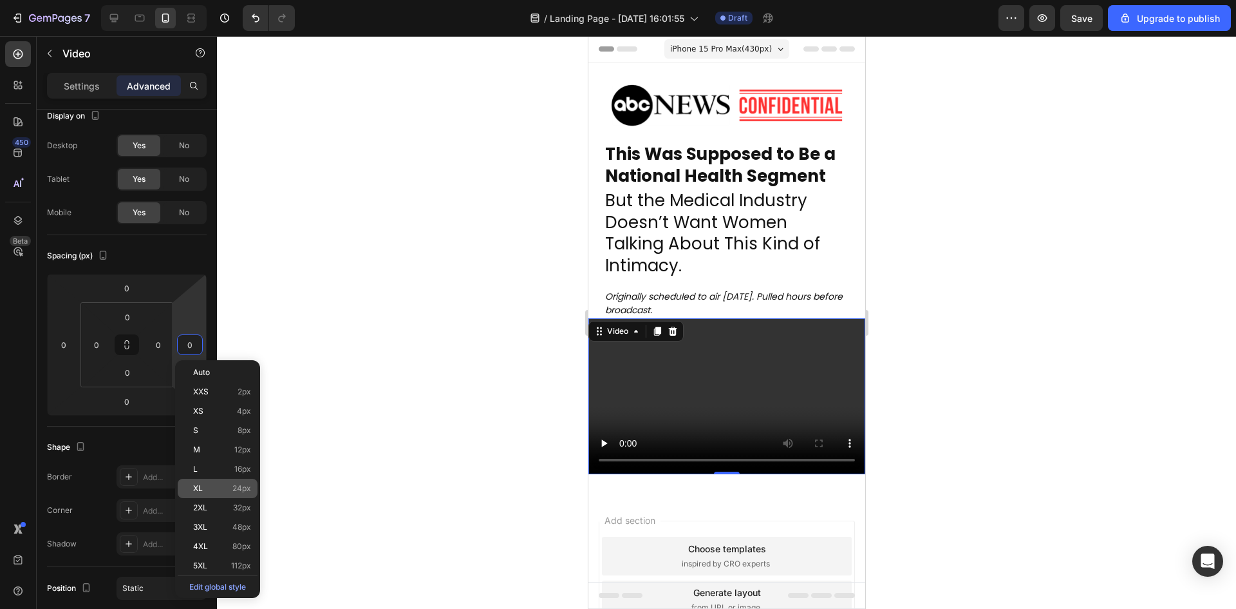
click at [239, 487] on span "24px" at bounding box center [241, 488] width 19 height 9
type input "24"
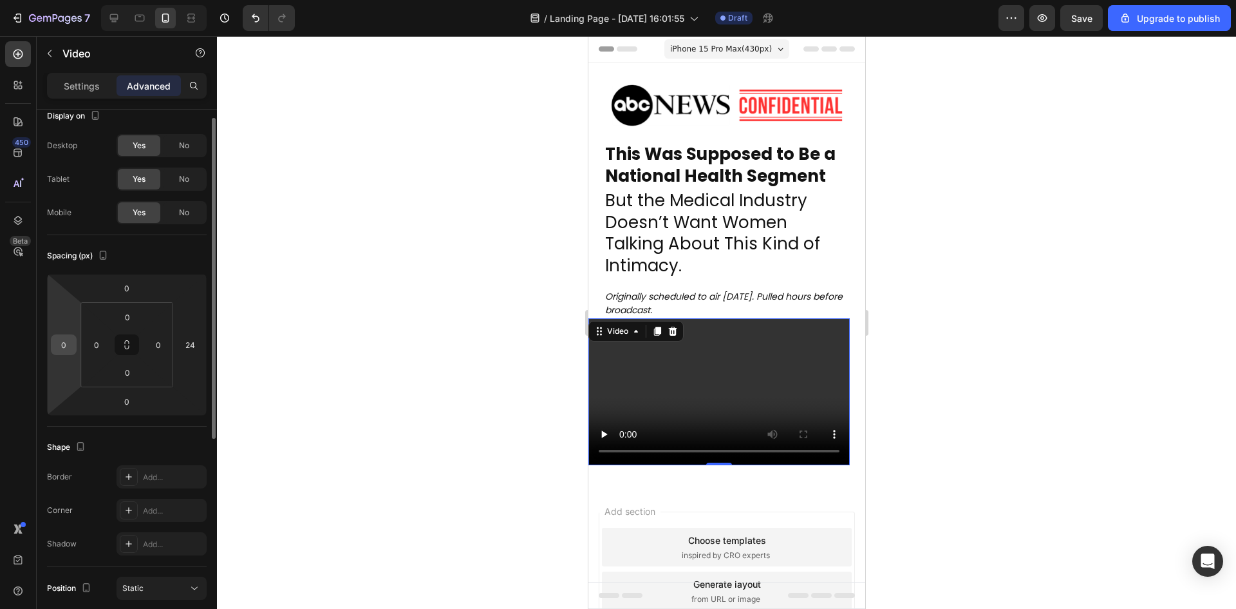
click at [64, 345] on input "0" at bounding box center [63, 344] width 19 height 19
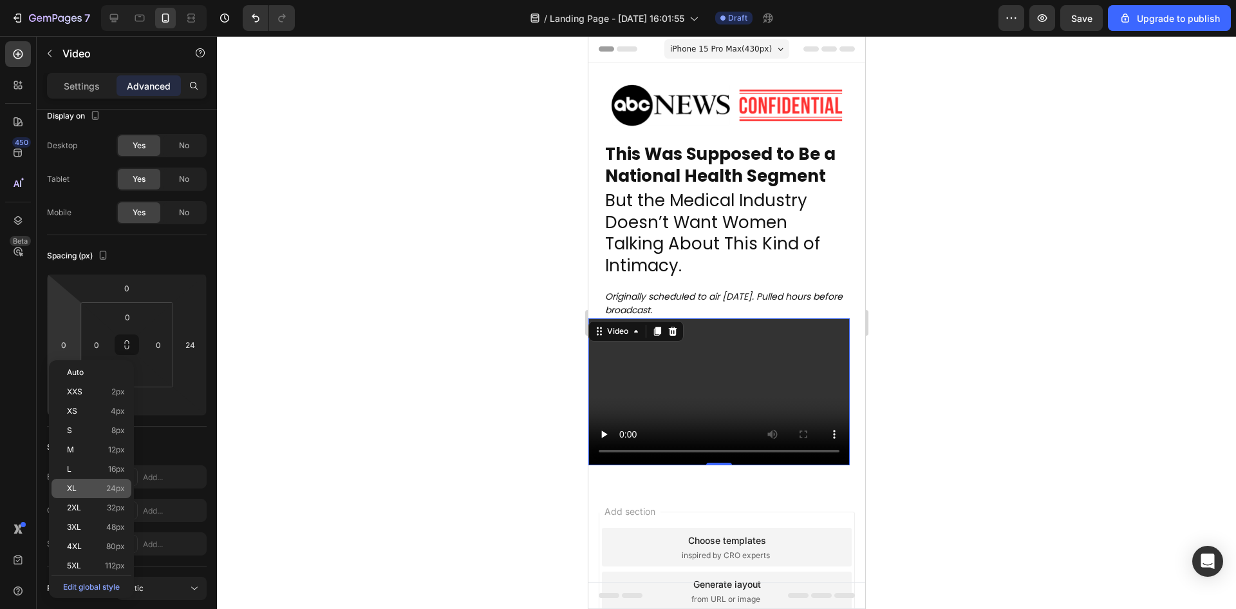
click at [122, 486] on span "24px" at bounding box center [115, 488] width 19 height 9
type input "24"
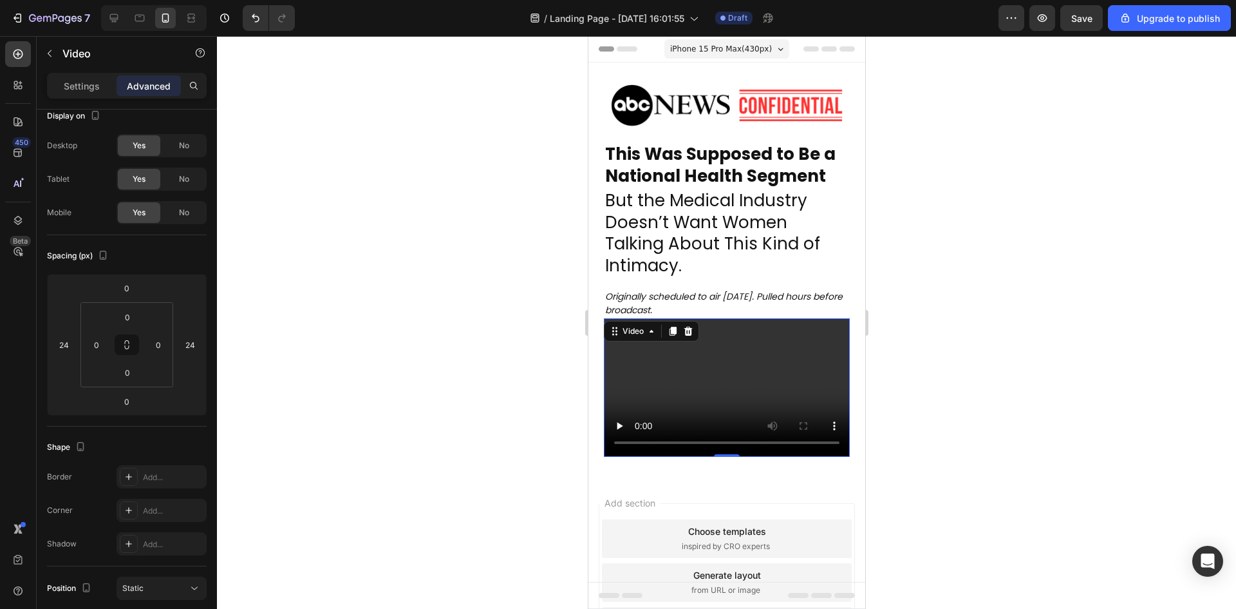
click at [429, 422] on div at bounding box center [726, 322] width 1019 height 573
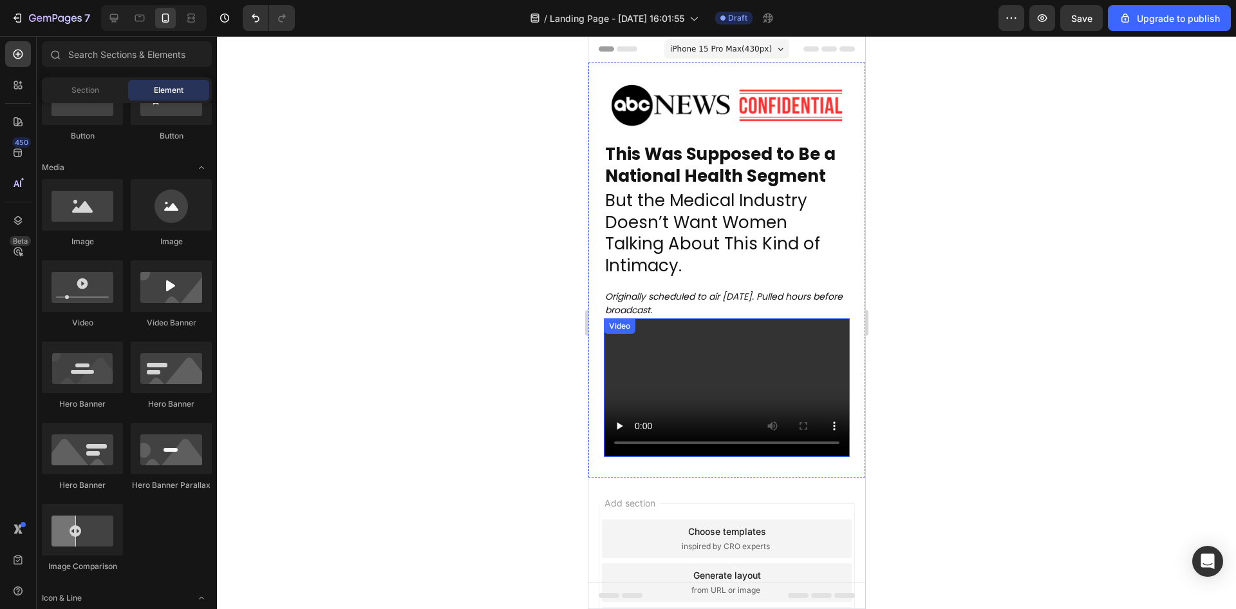
click at [710, 309] on p "Originally scheduled to air 24th September 2025. Pulled hours before broadcast." at bounding box center [726, 303] width 243 height 27
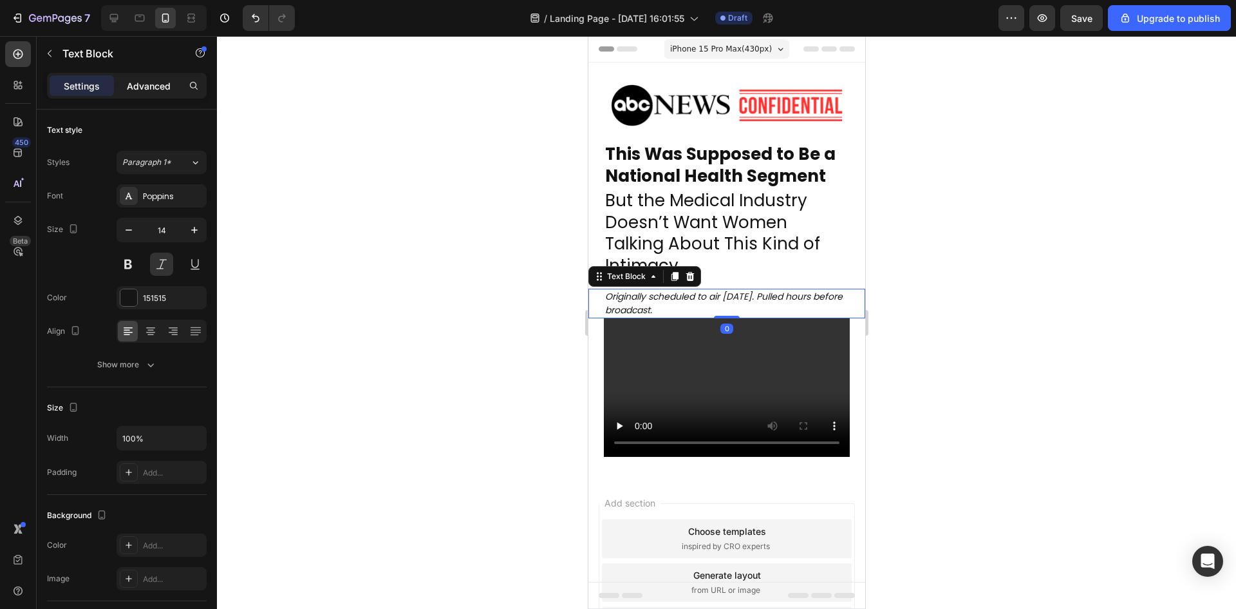
click at [142, 82] on p "Advanced" at bounding box center [149, 86] width 44 height 14
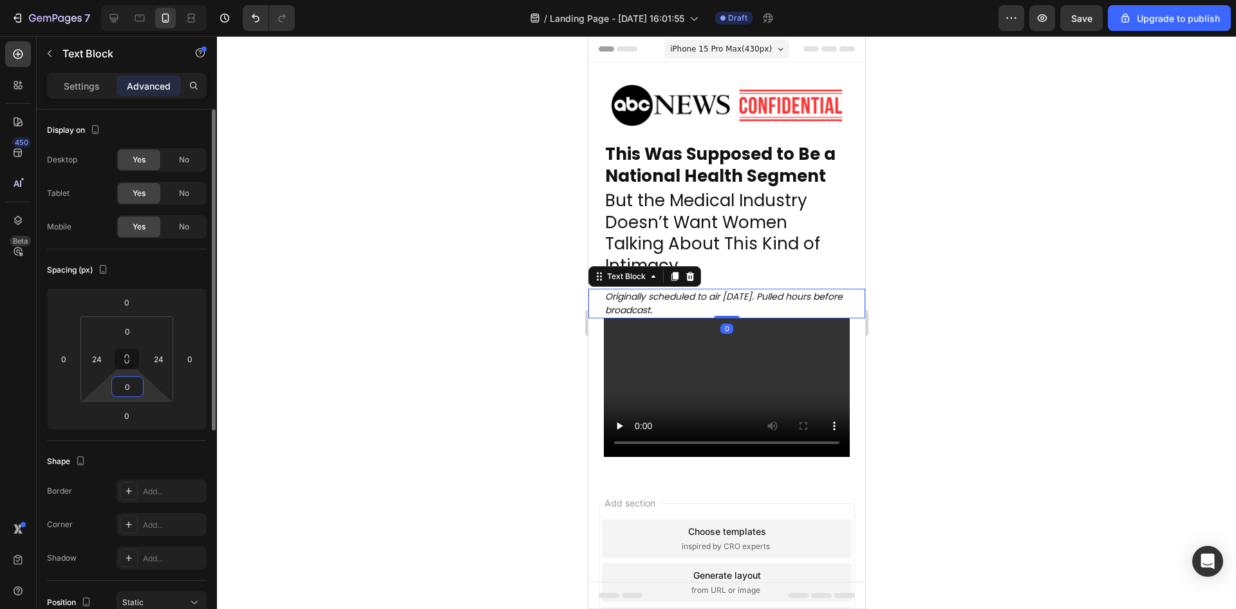
click at [127, 379] on input "0" at bounding box center [128, 386] width 26 height 19
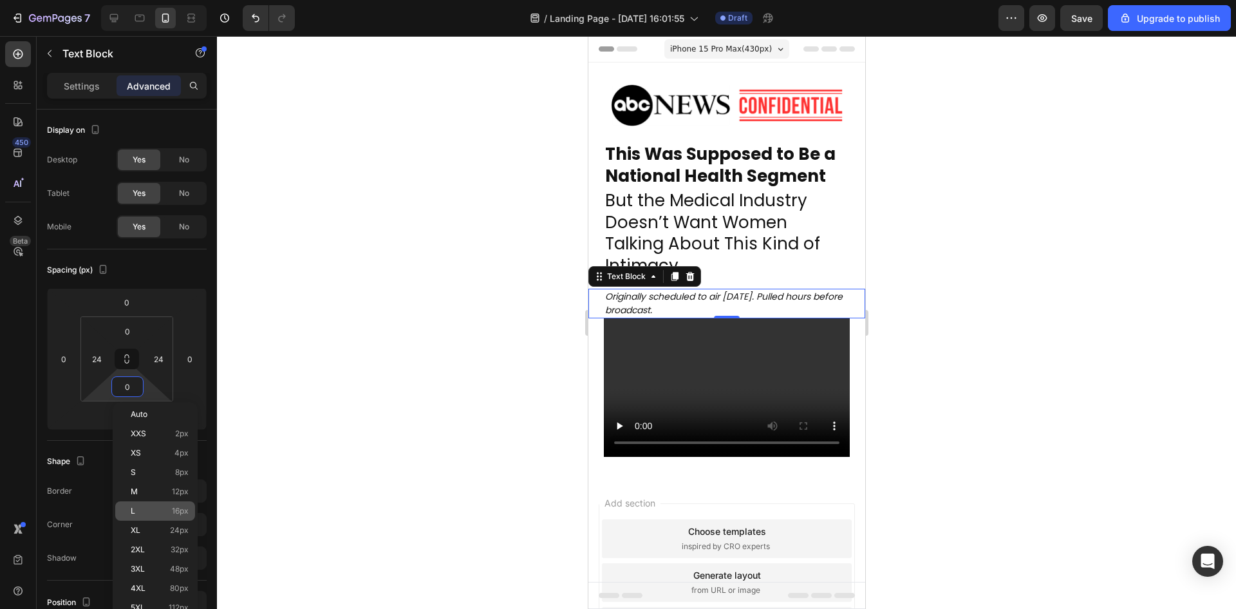
click at [183, 507] on span "16px" at bounding box center [180, 510] width 17 height 9
type input "16"
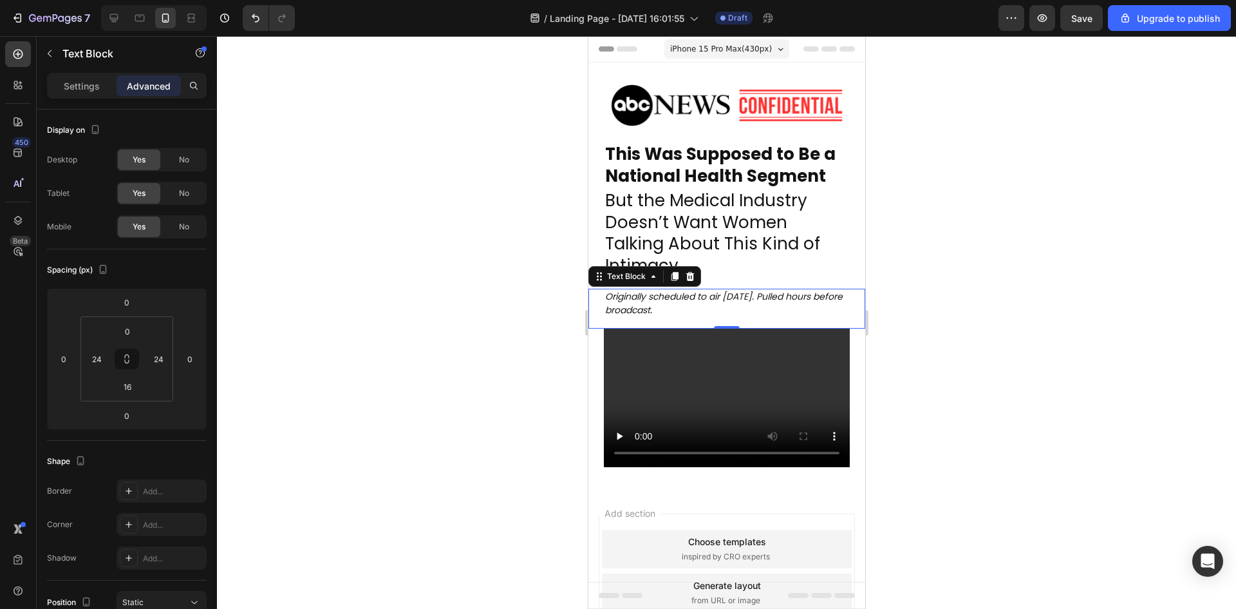
click at [375, 442] on div at bounding box center [726, 322] width 1019 height 573
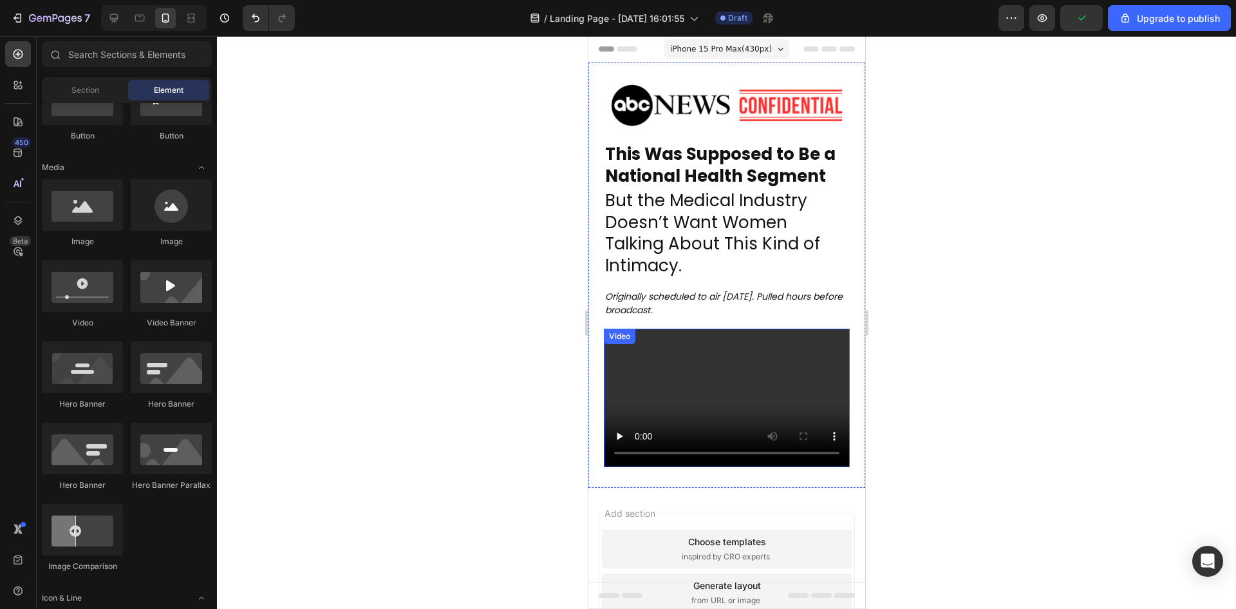
click at [677, 397] on video at bounding box center [726, 397] width 246 height 138
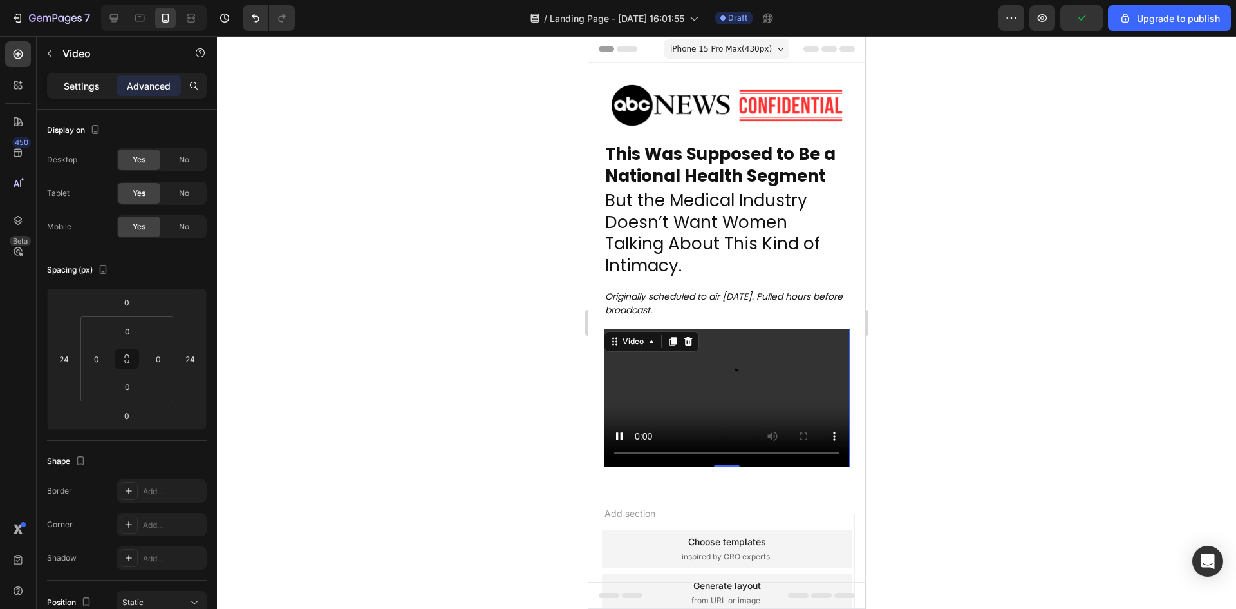
click at [69, 86] on p "Settings" at bounding box center [82, 86] width 36 height 14
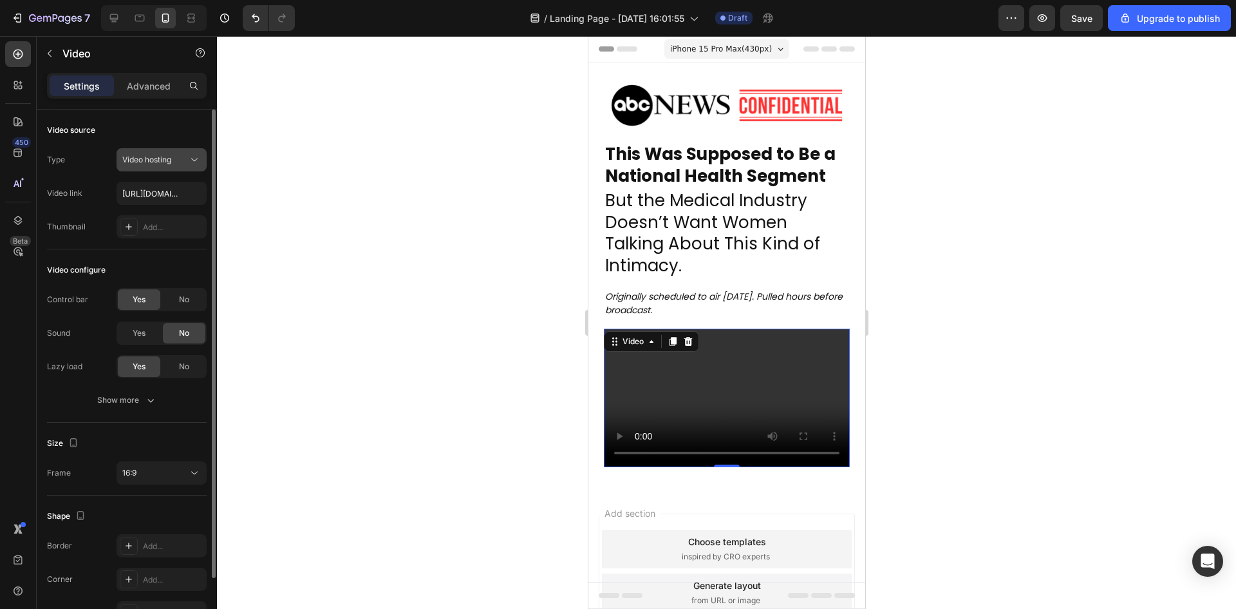
click at [160, 159] on span "Video hosting" at bounding box center [146, 160] width 49 height 10
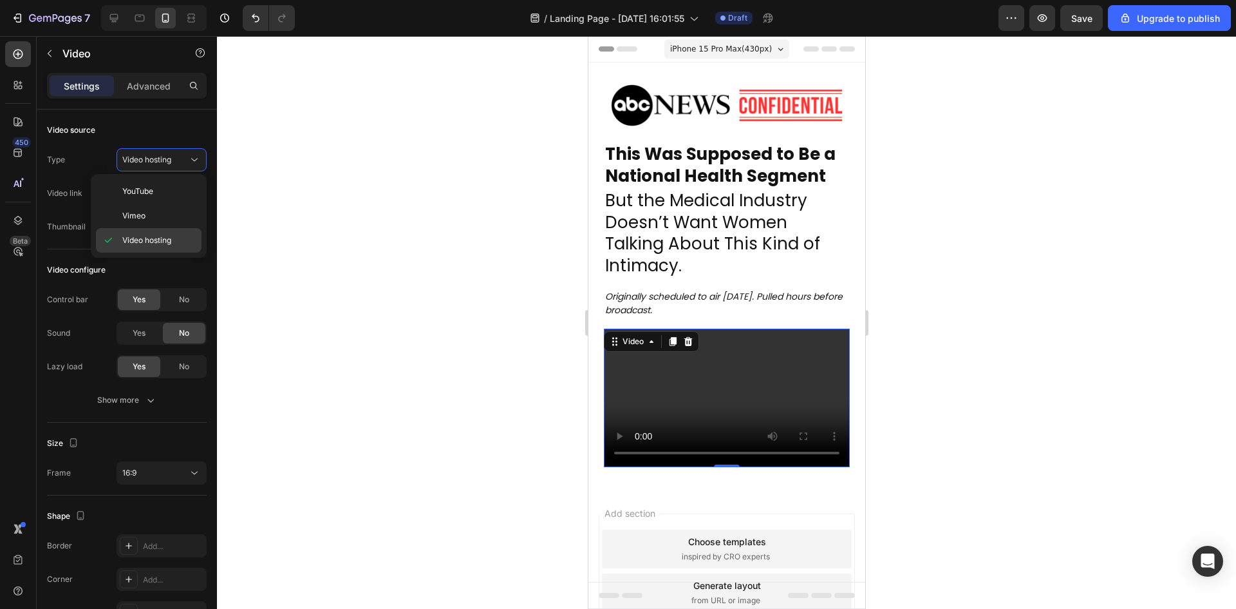
click at [158, 241] on span "Video hosting" at bounding box center [146, 240] width 49 height 12
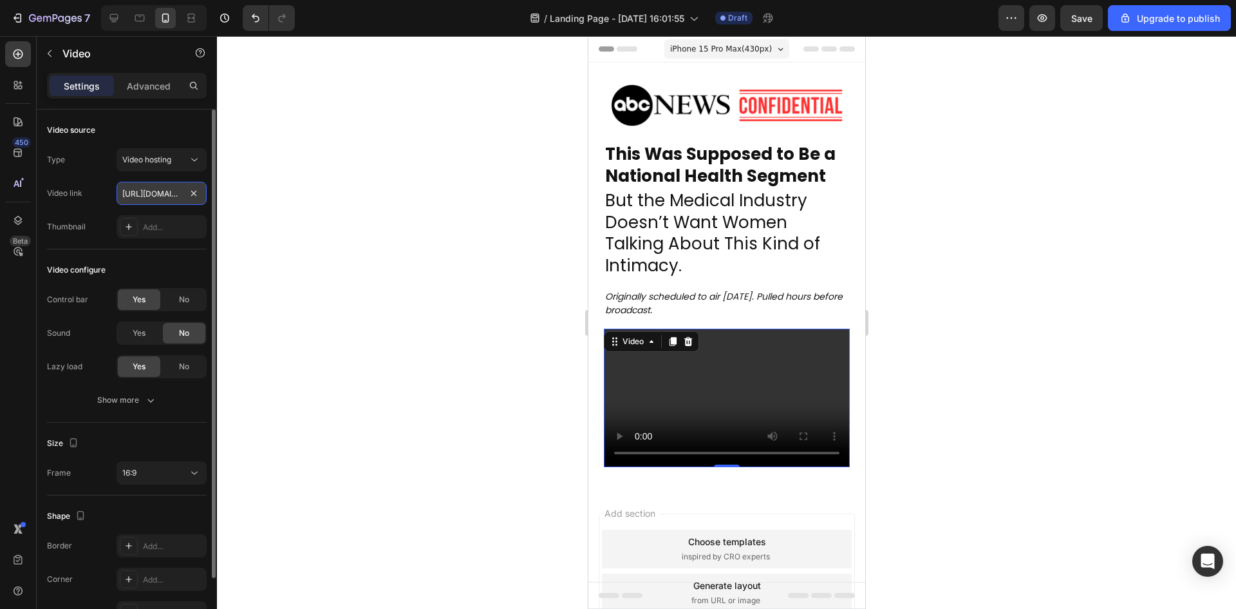
click at [135, 188] on input "https://cdn.shopify.com/videos/c/o/v/2cd3deb506b54b009063f7270ab5cf2e.mp4" at bounding box center [162, 193] width 90 height 23
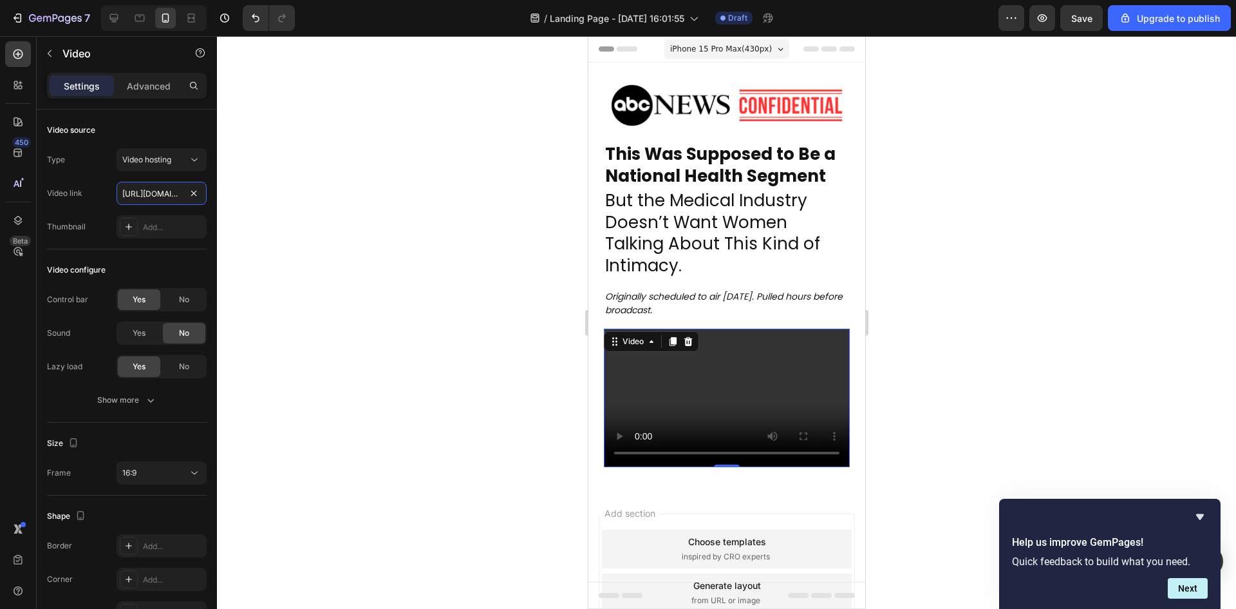
paste input "maaliktalha1.wistia.com/medias/kywabo877e"
type input "https://maaliktalha1.wistia.com/medias/kywabo877e"
click at [341, 242] on div at bounding box center [726, 322] width 1019 height 573
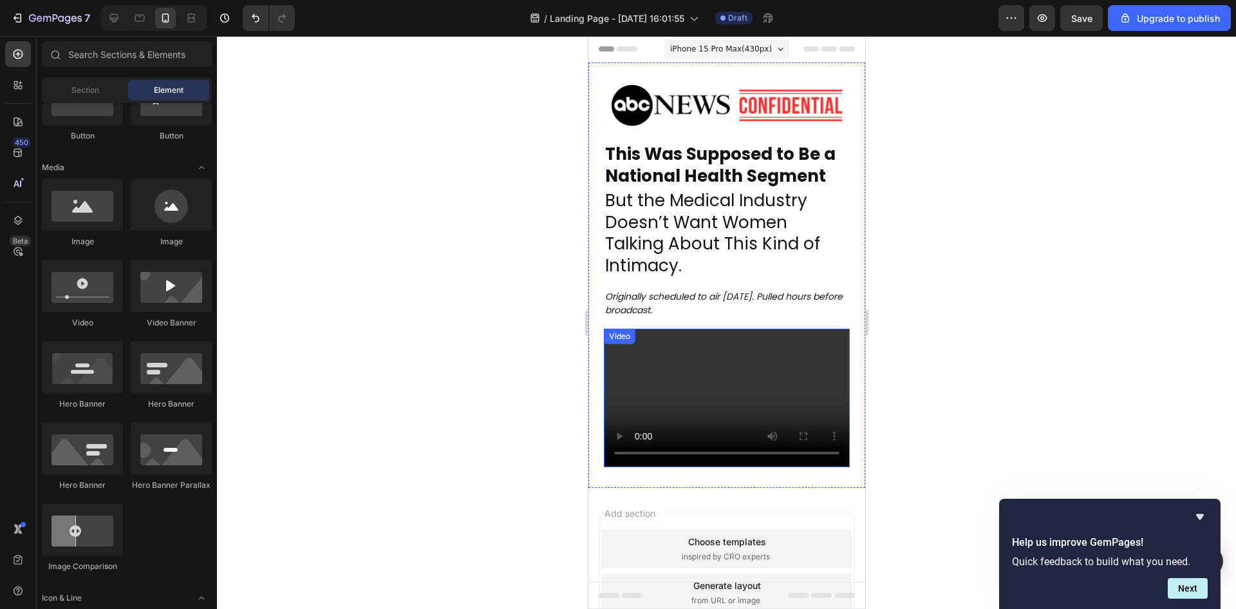
click at [667, 365] on video at bounding box center [726, 397] width 246 height 138
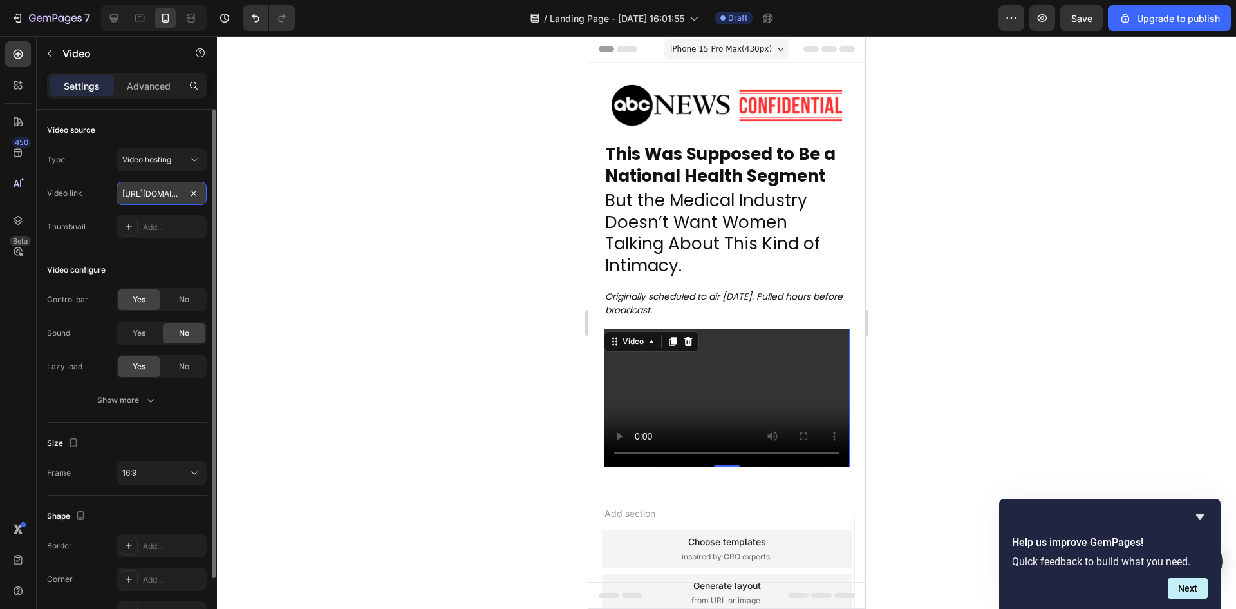
click at [156, 193] on input "https://maaliktalha1.wistia.com/medias/kywabo877e" at bounding box center [162, 193] width 90 height 23
click at [658, 406] on video at bounding box center [726, 397] width 246 height 138
click at [167, 202] on input "https://maaliktalha1.wistia.com/medias/kywabo877e" at bounding box center [162, 193] width 90 height 23
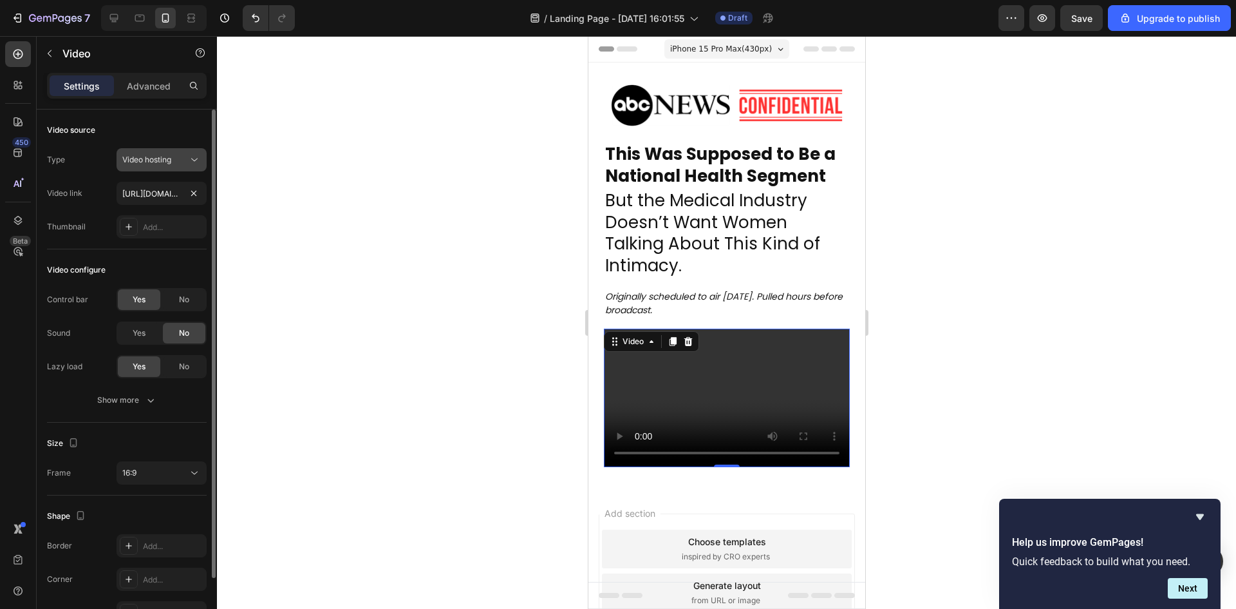
click at [171, 160] on span "Video hosting" at bounding box center [146, 160] width 49 height 10
click at [176, 297] on div "No" at bounding box center [184, 299] width 43 height 21
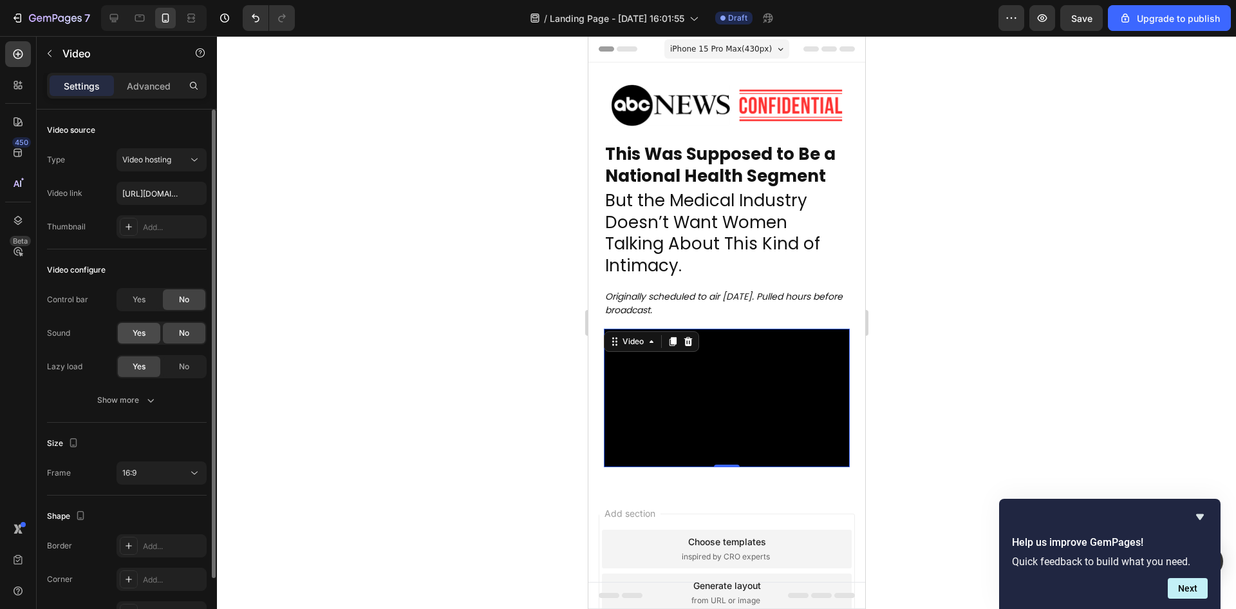
click at [137, 335] on span "Yes" at bounding box center [139, 333] width 13 height 12
click at [137, 396] on div "Show more" at bounding box center [127, 399] width 60 height 13
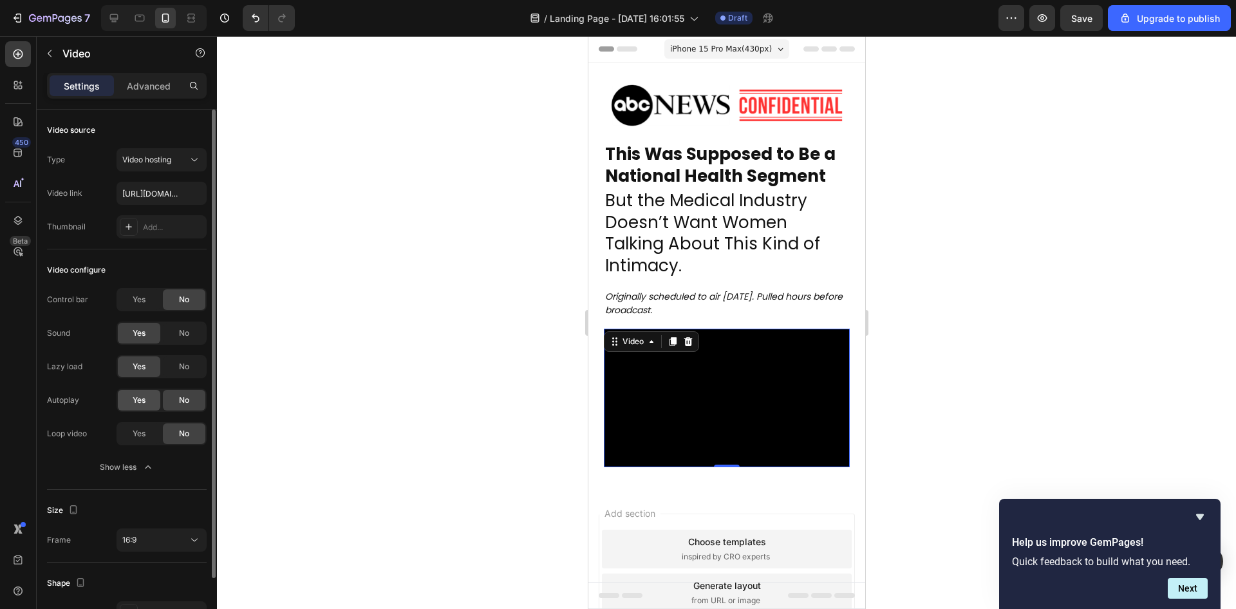
click at [147, 404] on div "Yes" at bounding box center [139, 400] width 43 height 21
drag, startPoint x: 205, startPoint y: 500, endPoint x: 209, endPoint y: 529, distance: 29.2
click at [208, 535] on div "Video source Type Video hosting Video link https://maaliktalha1.wistia.com/medi…" at bounding box center [127, 377] width 180 height 536
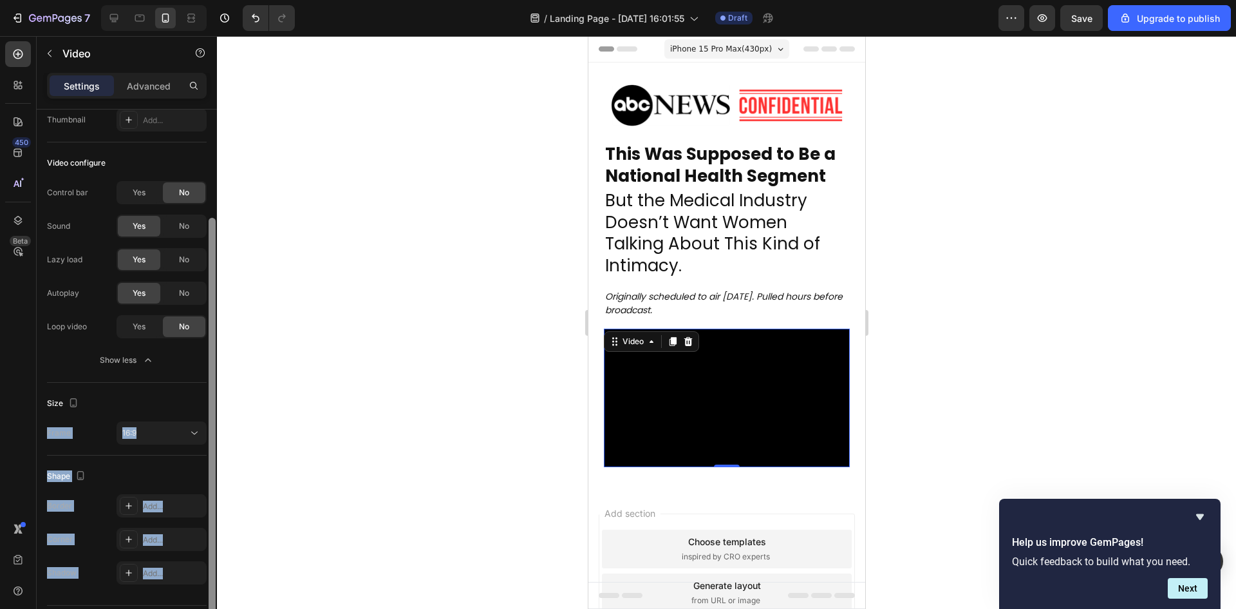
scroll to position [142, 0]
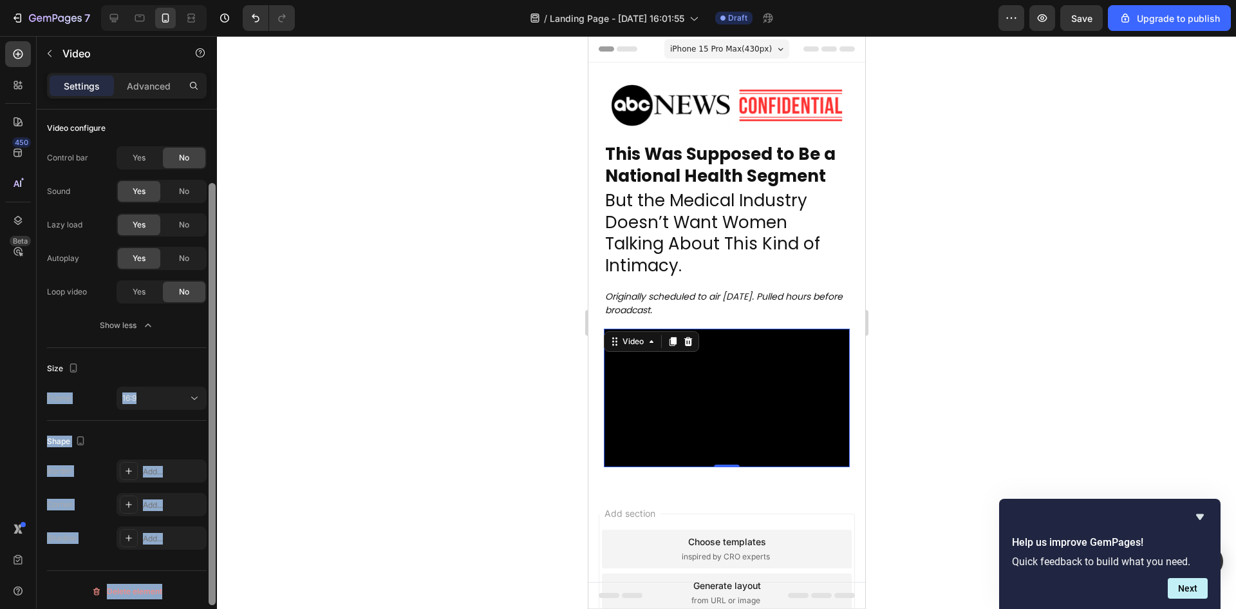
drag, startPoint x: 211, startPoint y: 506, endPoint x: 222, endPoint y: 603, distance: 97.3
click at [225, 77] on html "0 We found for undefined 0 promo codes By using promo codes, you may not get ca…" at bounding box center [618, 38] width 1236 height 77
click at [153, 430] on div "Shape Border Add... Corner Add... Shadow Add..." at bounding box center [127, 489] width 160 height 139
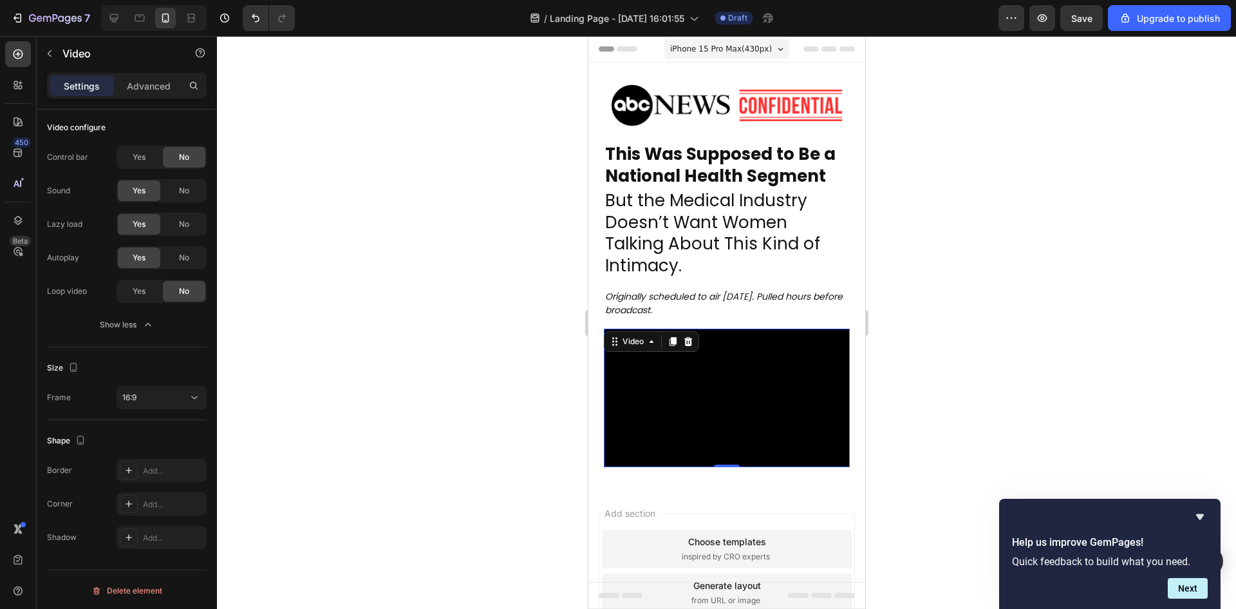
click at [703, 374] on video at bounding box center [726, 397] width 246 height 138
click at [665, 372] on video at bounding box center [726, 397] width 246 height 138
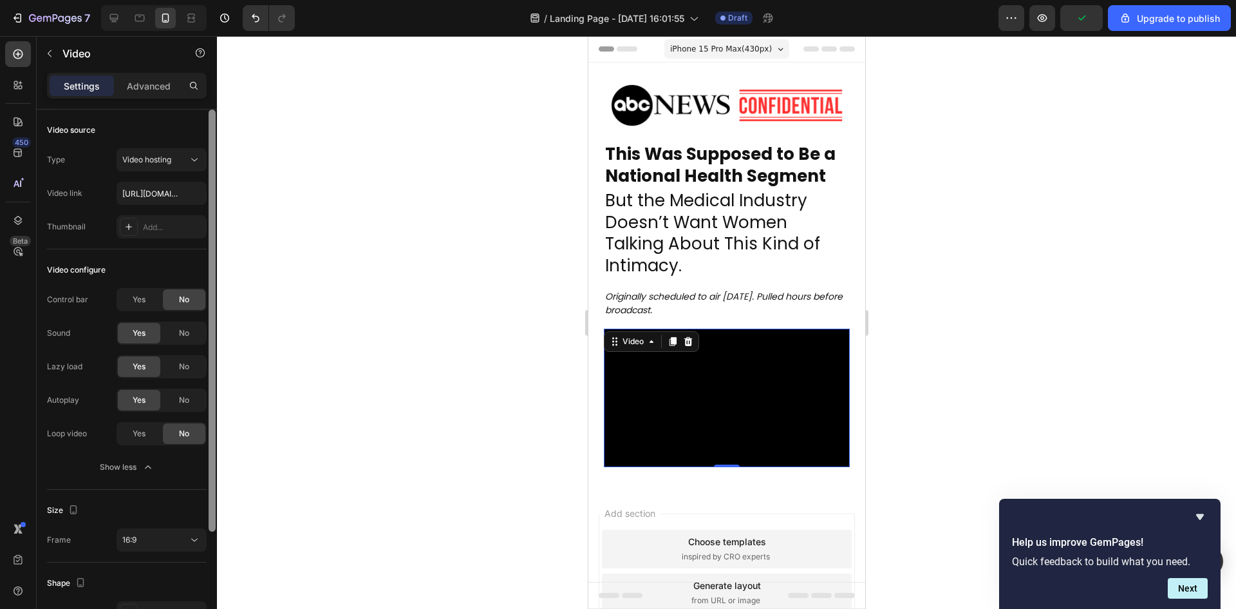
drag, startPoint x: 213, startPoint y: 408, endPoint x: 187, endPoint y: 171, distance: 237.7
click at [213, 138] on div at bounding box center [212, 320] width 7 height 422
click at [167, 170] on button "Video hosting" at bounding box center [162, 159] width 90 height 23
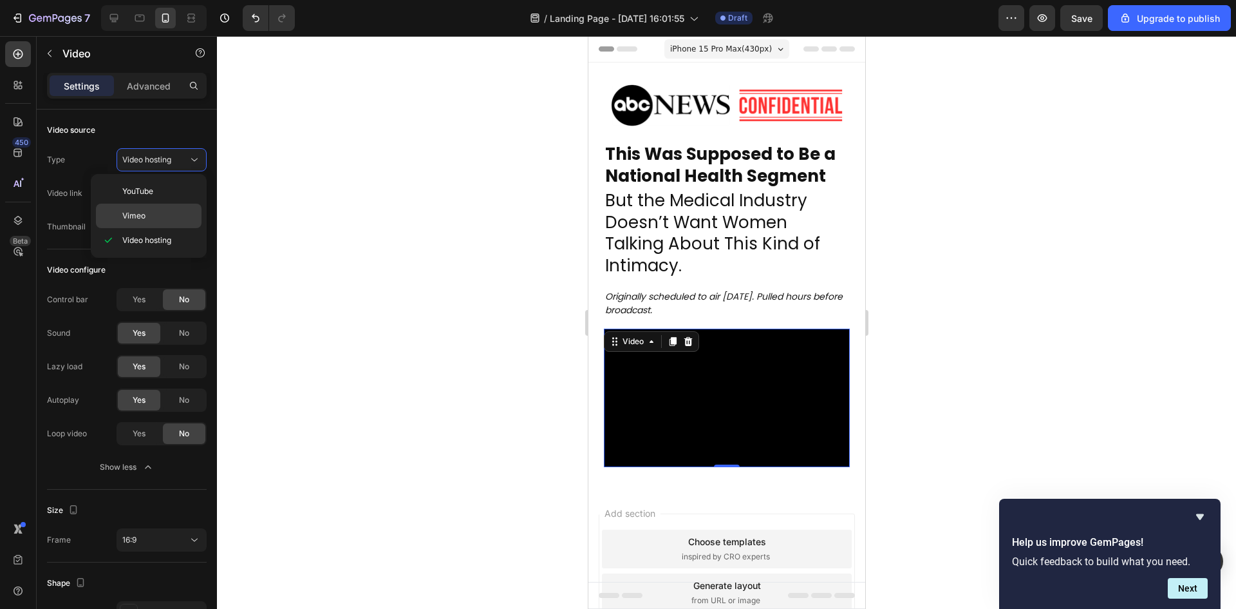
click at [161, 208] on div "Vimeo" at bounding box center [149, 216] width 106 height 24
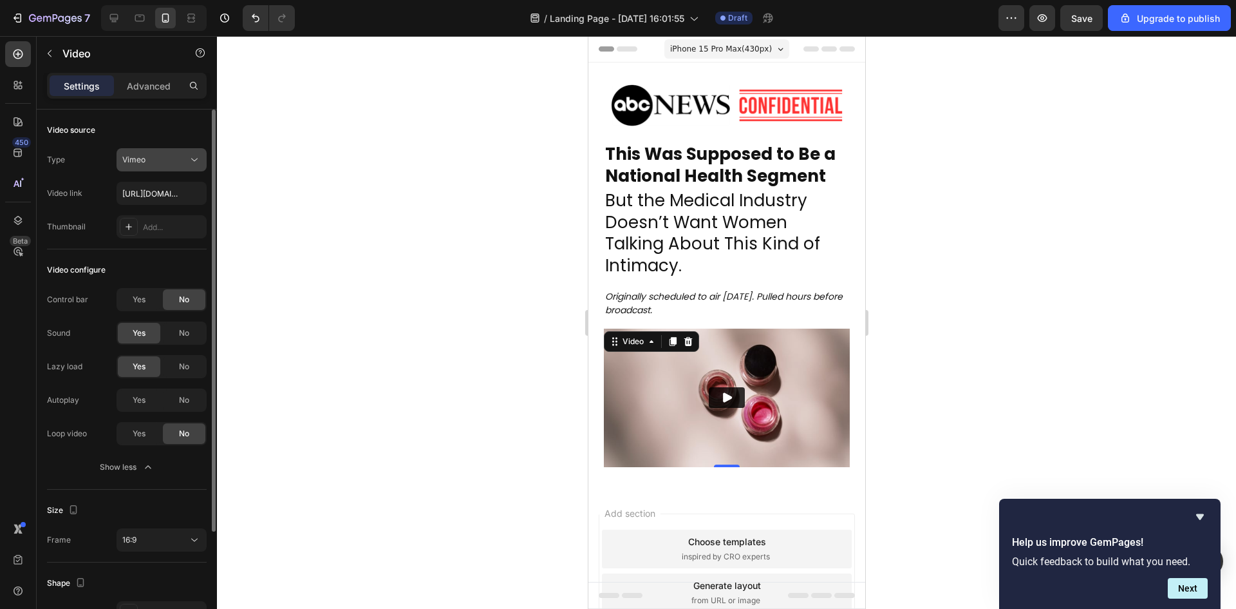
click at [159, 169] on button "Vimeo" at bounding box center [162, 159] width 90 height 23
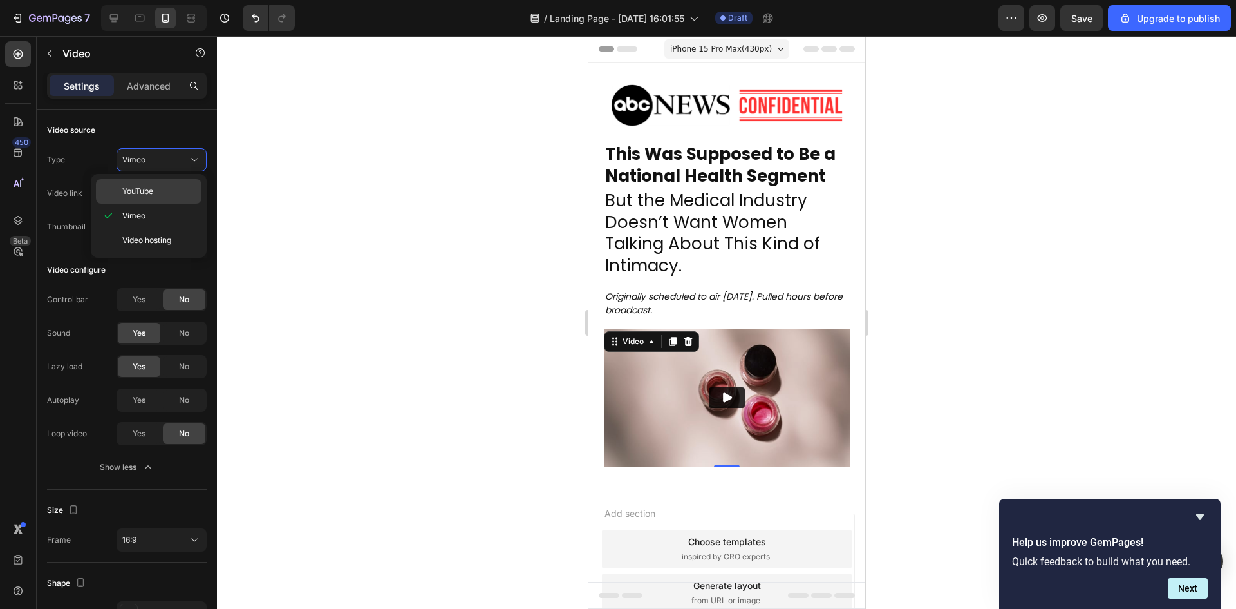
click at [168, 196] on p "YouTube" at bounding box center [158, 191] width 73 height 12
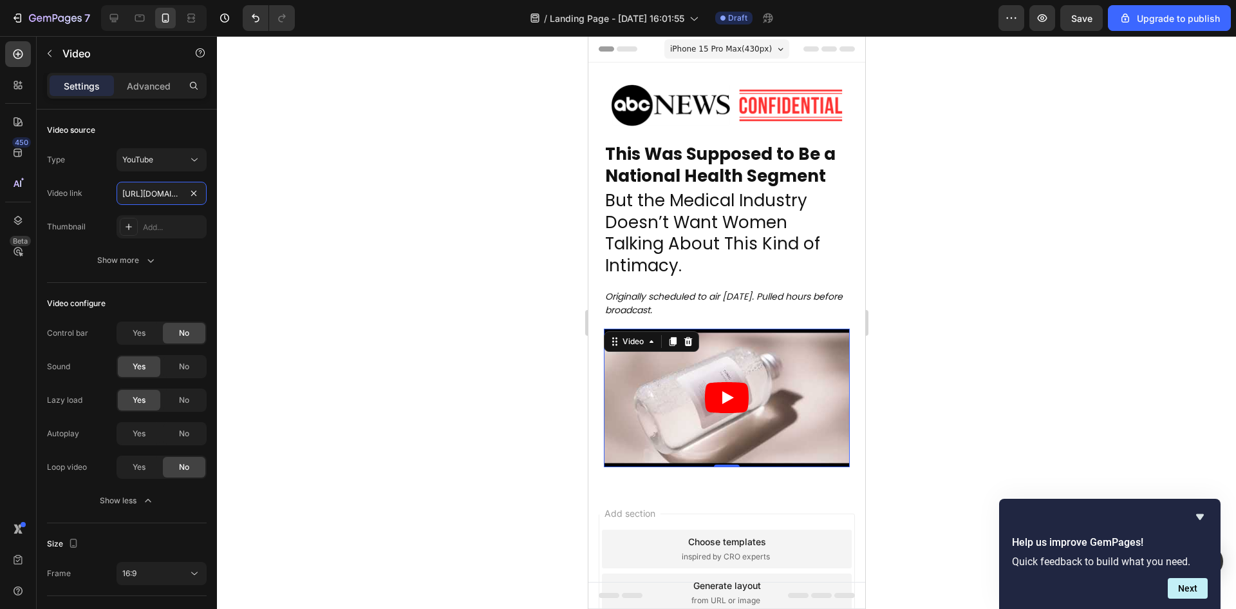
click at [158, 202] on input "https://www.youtube.com/watch?v=drIt4RH_kyQ" at bounding box center [162, 193] width 90 height 23
click at [158, 199] on input "https://www.youtube.com/watch?v=drIt4RH_kyQ" at bounding box center [162, 193] width 90 height 23
paste input "youtu.be/jJoBhMVYM74"
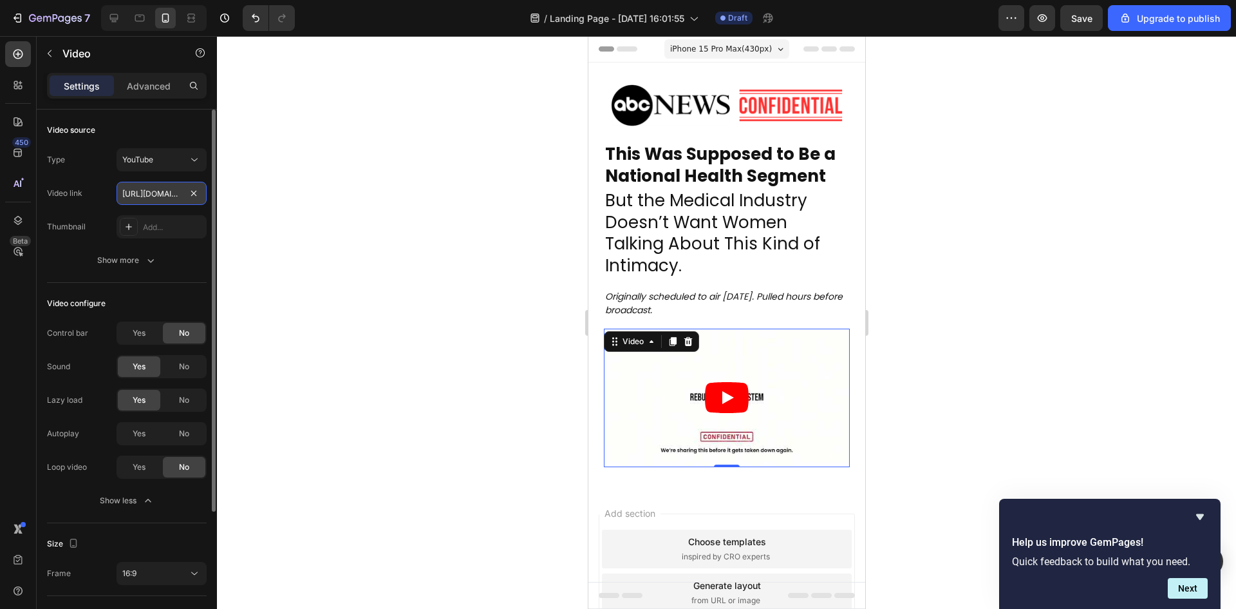
scroll to position [0, 57]
type input "https://youtu.be/jJoBhMVYM74"
click at [267, 231] on div at bounding box center [726, 322] width 1019 height 573
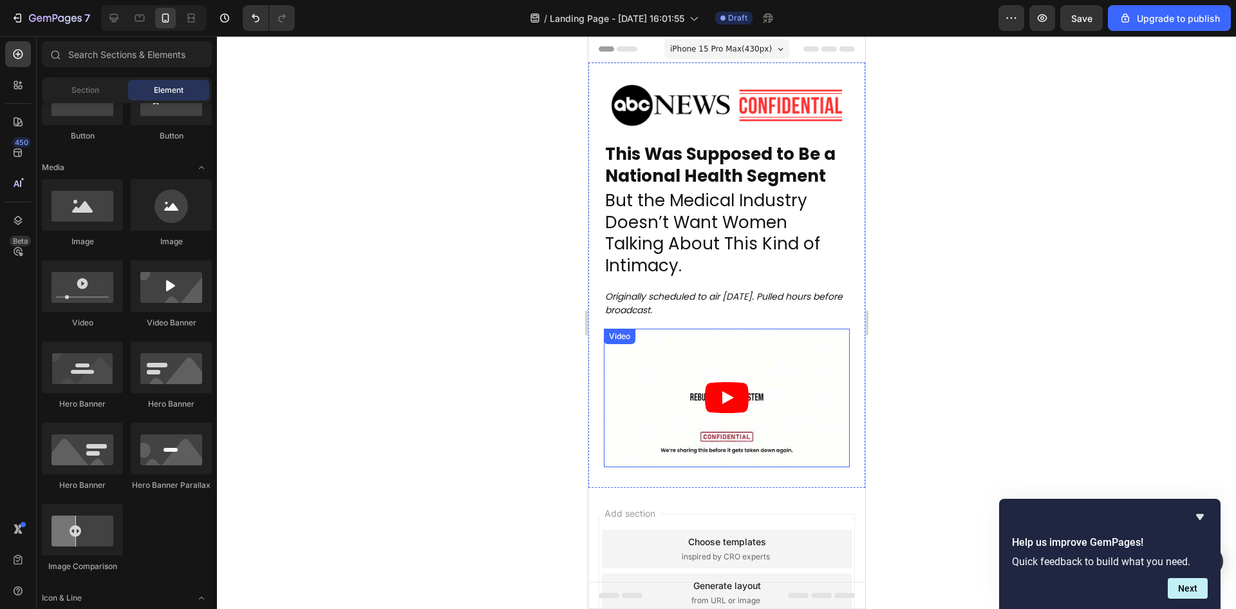
click at [701, 376] on article at bounding box center [726, 397] width 246 height 138
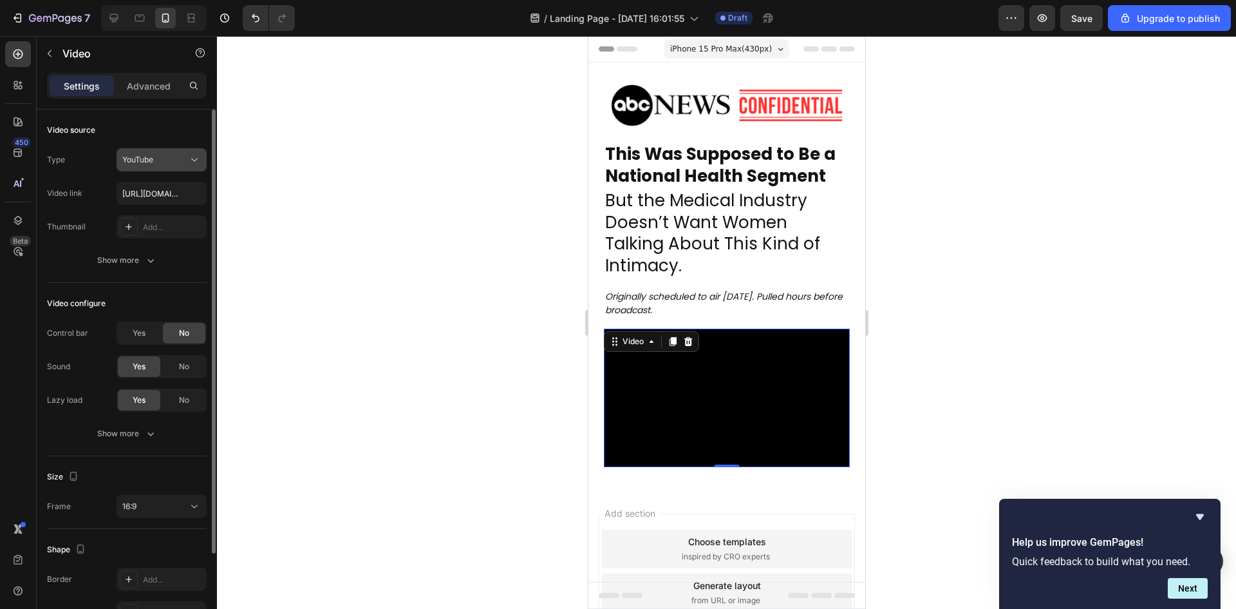
click at [162, 153] on div "YouTube" at bounding box center [161, 159] width 79 height 13
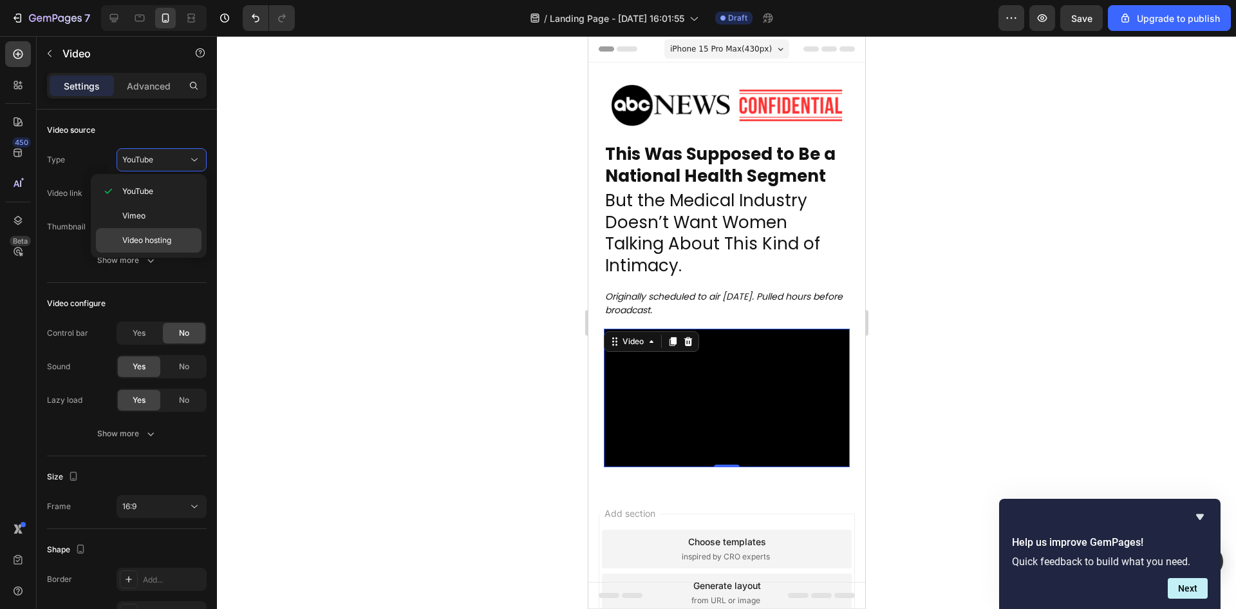
click at [182, 241] on p "Video hosting" at bounding box center [158, 240] width 73 height 12
type input "https://maaliktalha1.wistia.com/medias/kywabo877e"
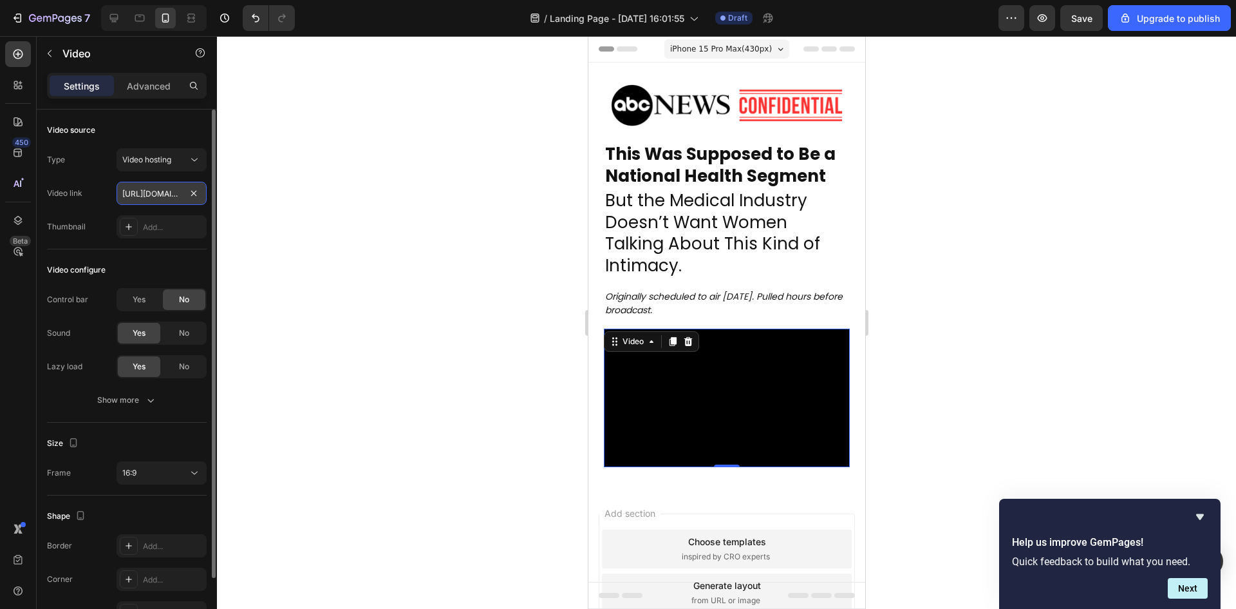
click at [160, 196] on input "https://maaliktalha1.wistia.com/medias/kywabo877e" at bounding box center [162, 193] width 90 height 23
click at [240, 231] on div at bounding box center [726, 322] width 1019 height 573
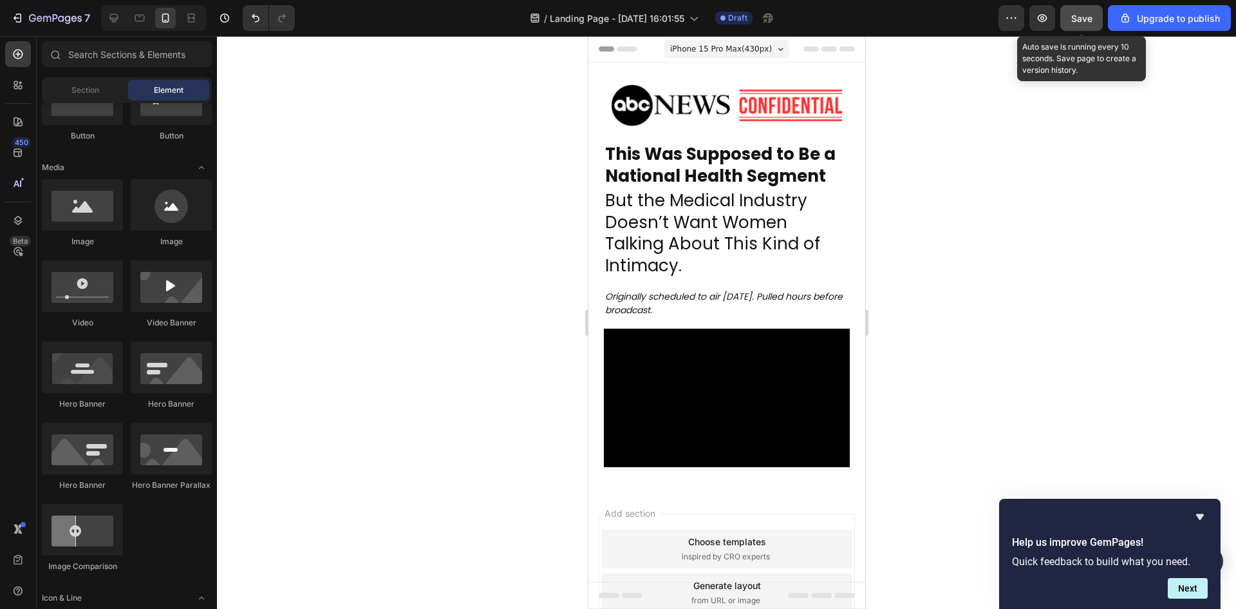
click at [1093, 20] on span "Save" at bounding box center [1082, 18] width 21 height 11
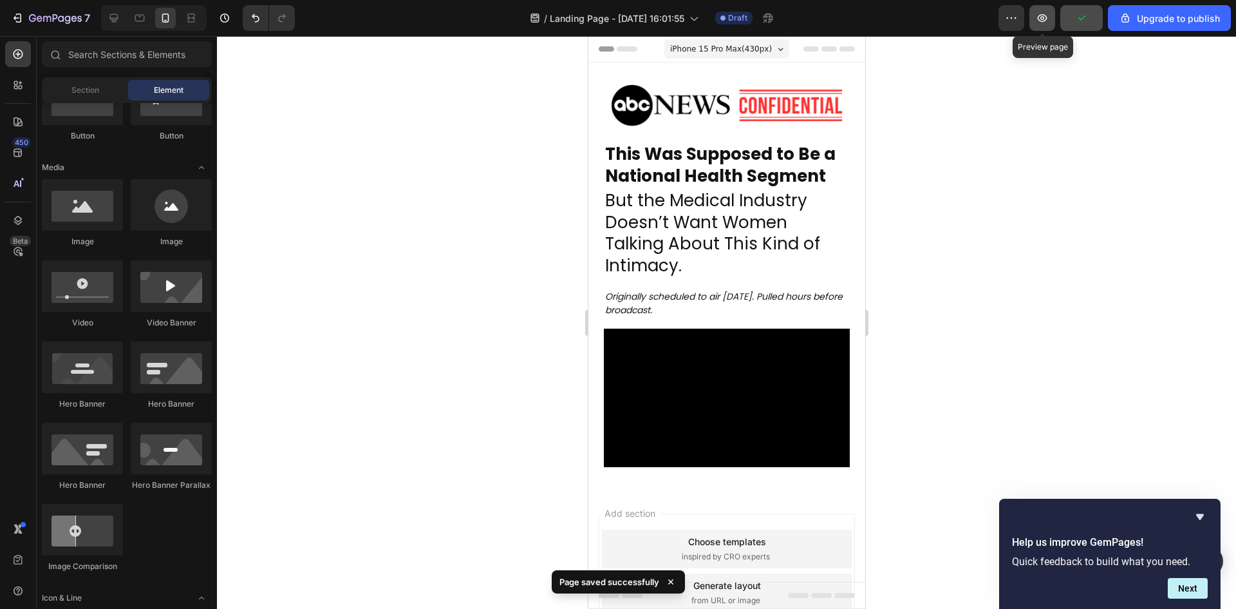
click at [1048, 20] on icon "button" at bounding box center [1042, 18] width 13 height 13
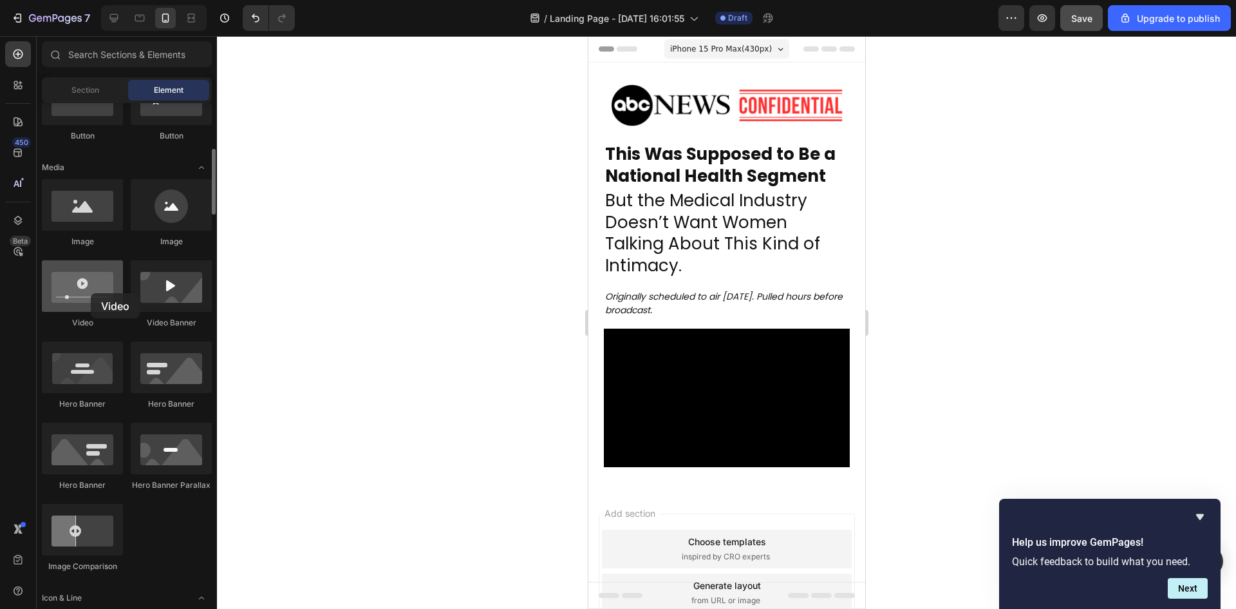
click at [91, 293] on div at bounding box center [82, 286] width 81 height 52
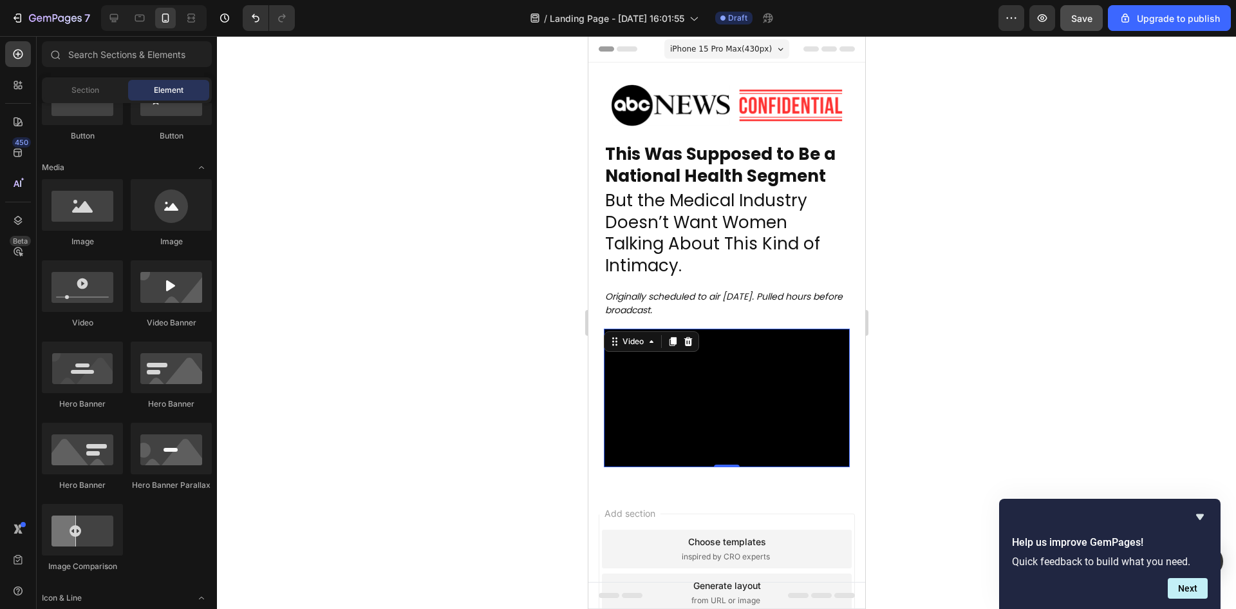
click at [713, 369] on video at bounding box center [726, 397] width 246 height 138
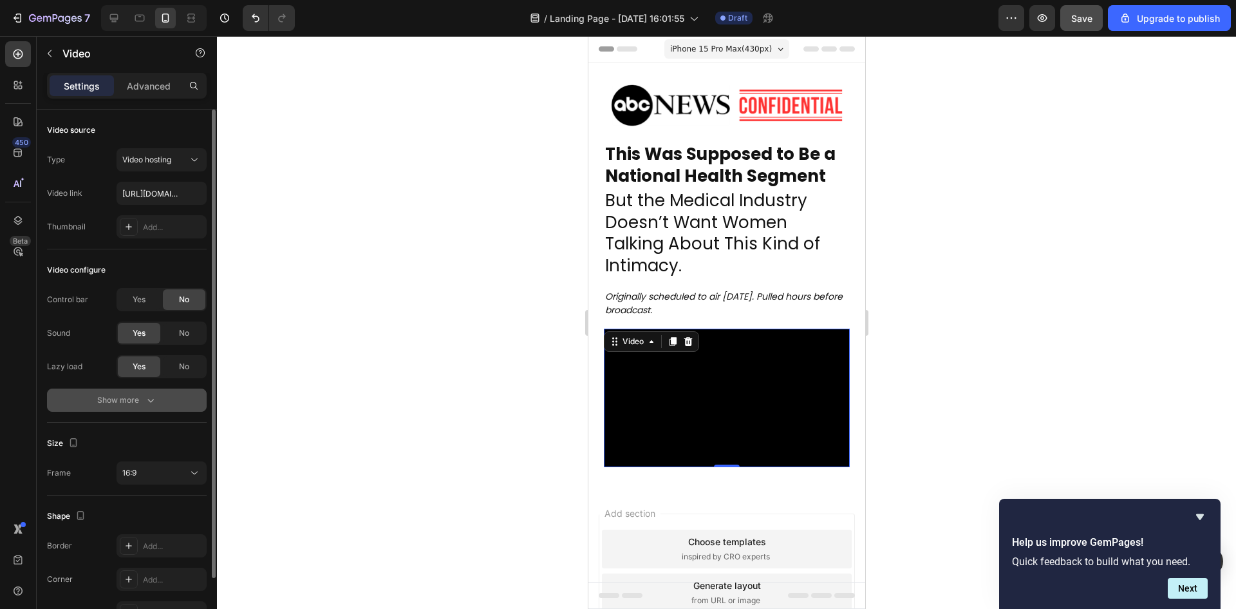
click at [131, 404] on div "Show more" at bounding box center [127, 399] width 60 height 13
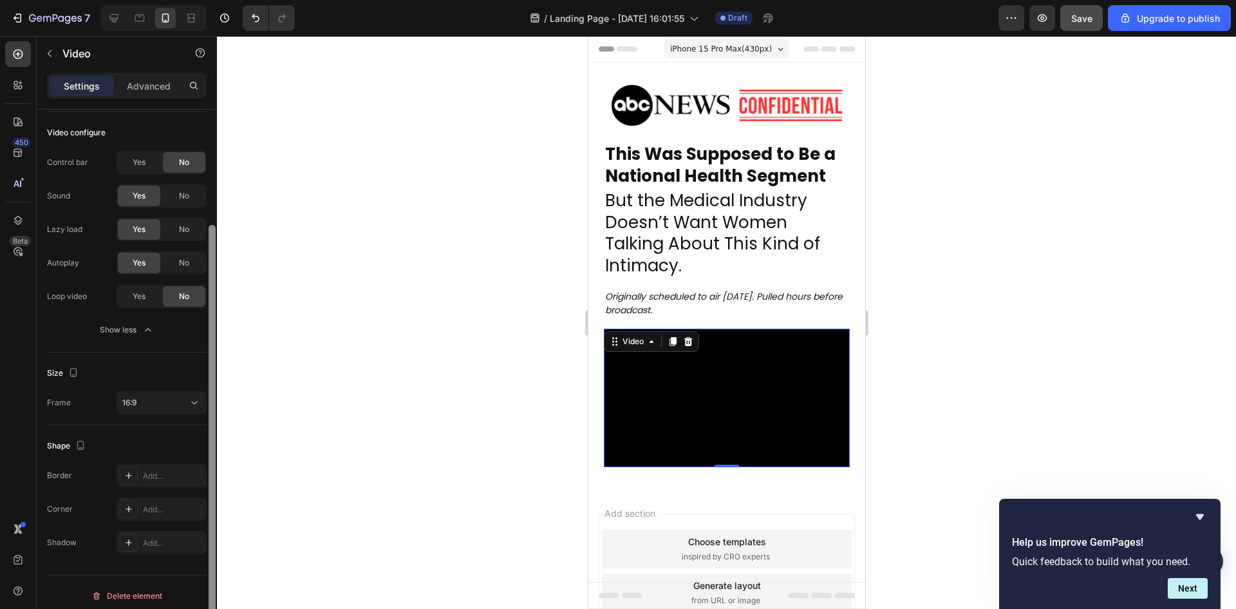
scroll to position [144, 0]
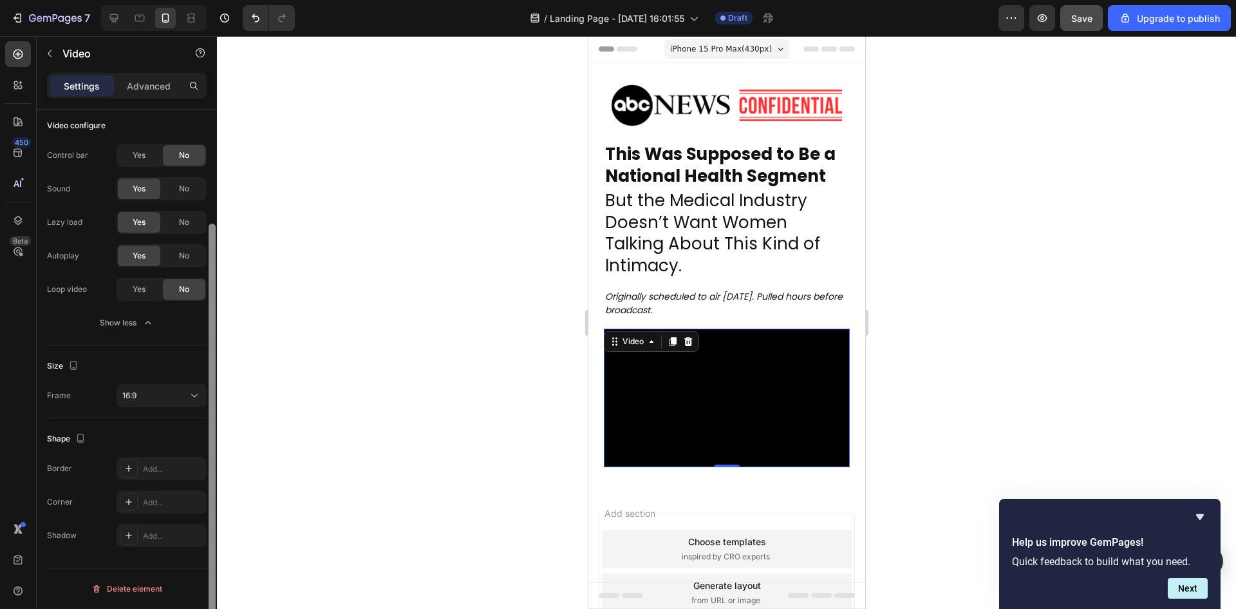
drag, startPoint x: 214, startPoint y: 388, endPoint x: 207, endPoint y: 548, distance: 159.9
click at [208, 548] on div at bounding box center [212, 377] width 10 height 536
click at [142, 82] on p "Advanced" at bounding box center [149, 86] width 44 height 14
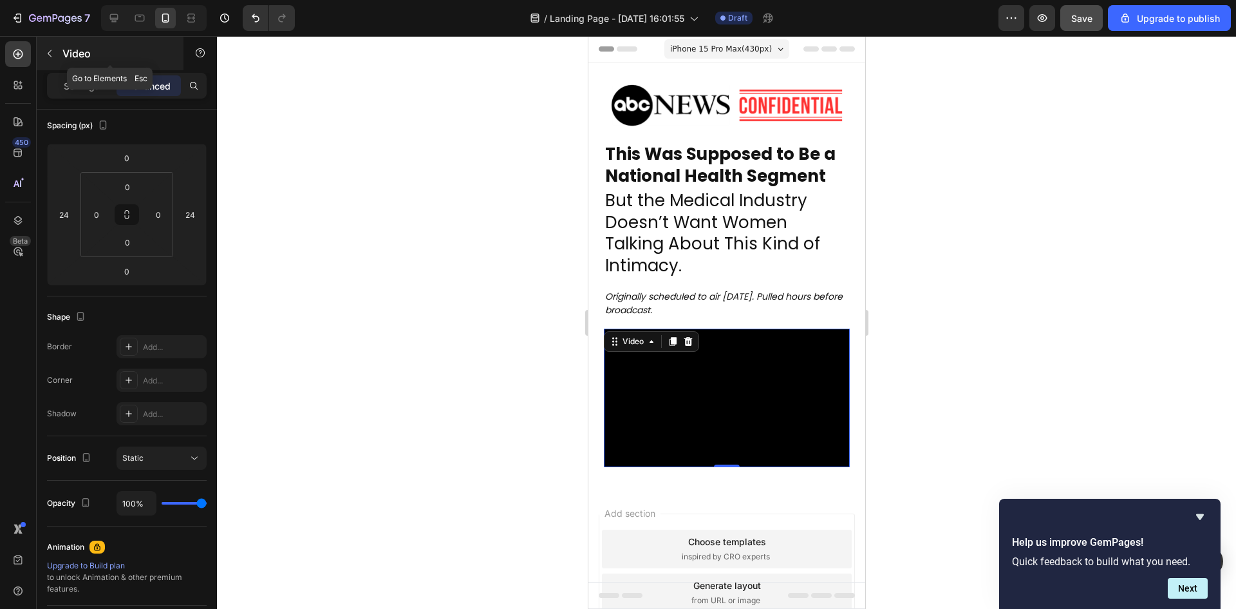
click at [53, 57] on icon "button" at bounding box center [49, 53] width 10 height 10
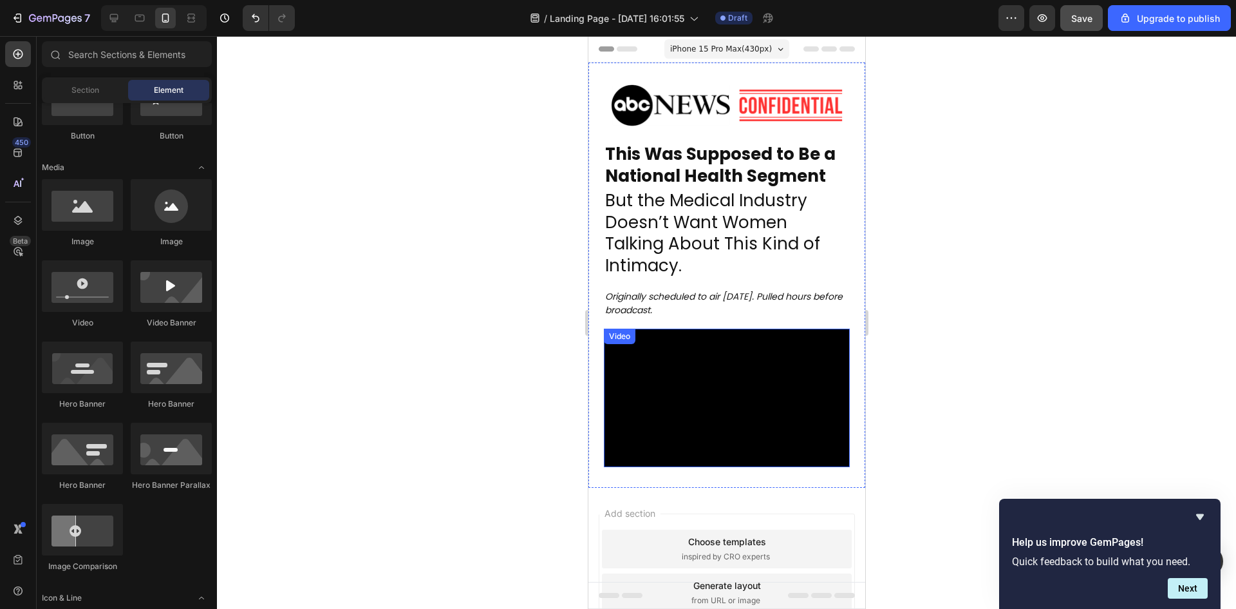
click at [775, 290] on p "Originally scheduled to air 24th September 2025. Pulled hours before broadcast." at bounding box center [726, 303] width 243 height 27
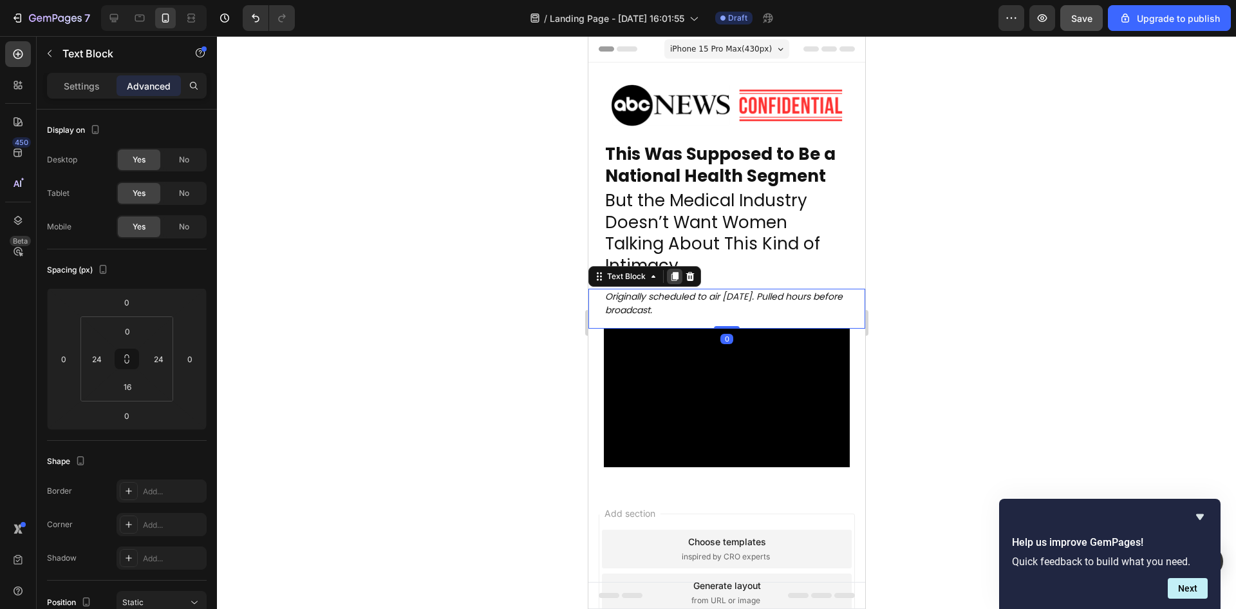
click at [676, 276] on icon at bounding box center [674, 276] width 7 height 9
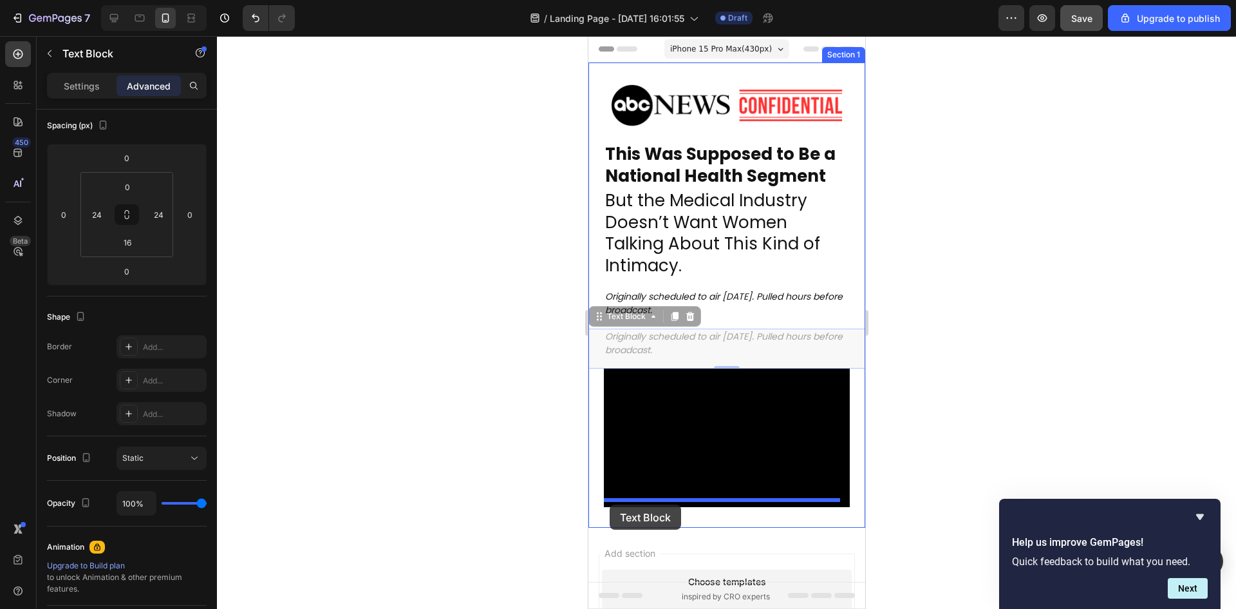
drag, startPoint x: 601, startPoint y: 316, endPoint x: 609, endPoint y: 504, distance: 188.8
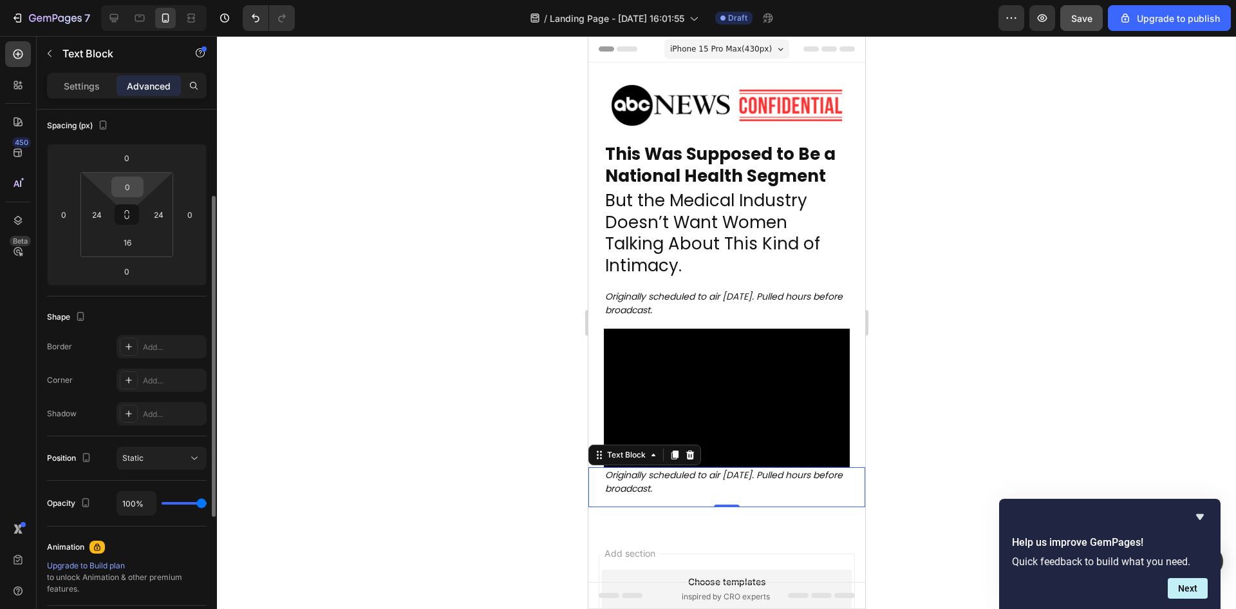
click at [128, 77] on html "0 We found for undefined 0 promo codes By using promo codes, you may not get ca…" at bounding box center [618, 38] width 1236 height 77
click at [126, 183] on input "0" at bounding box center [128, 186] width 26 height 19
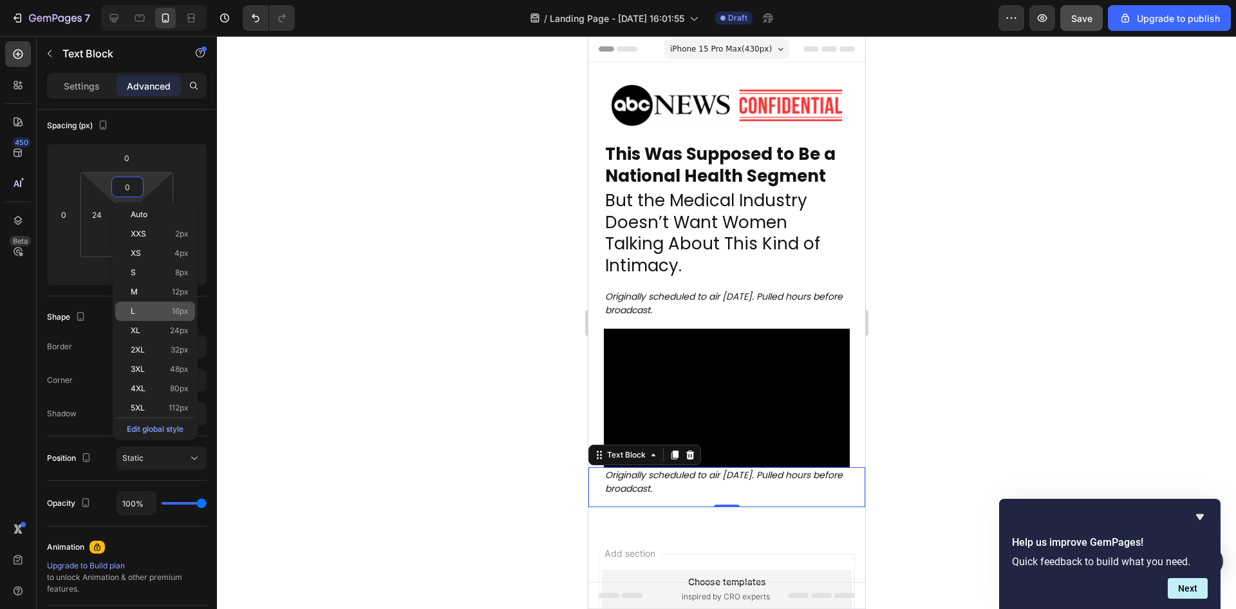
click at [181, 311] on span "16px" at bounding box center [180, 311] width 17 height 9
type input "16"
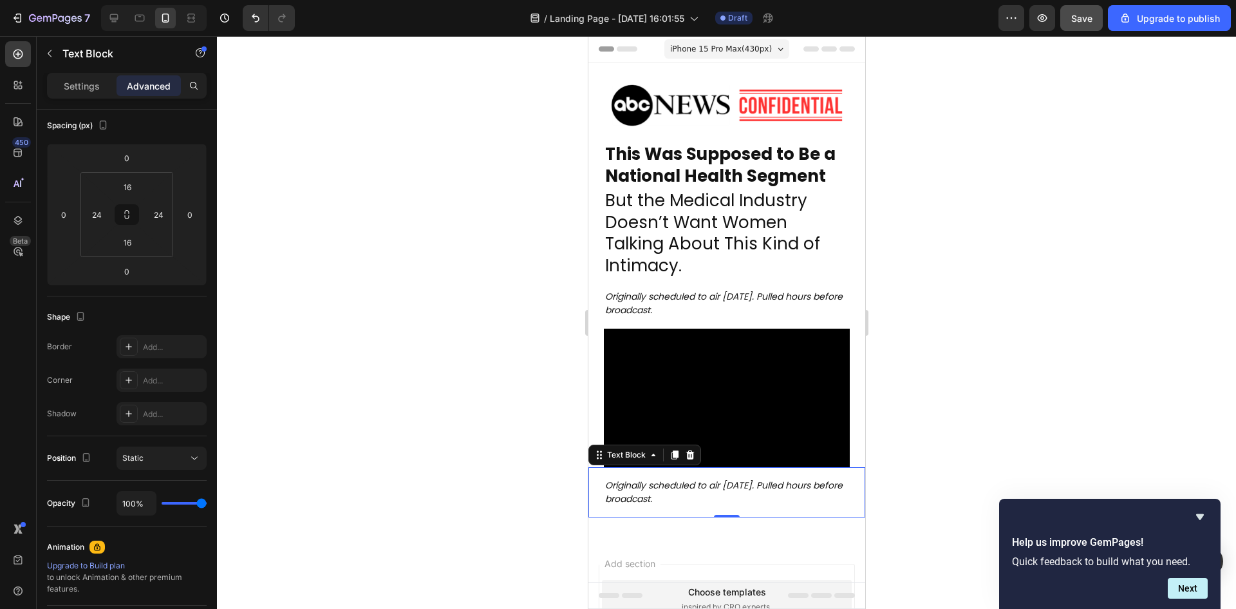
click at [708, 488] on p "Originally scheduled to air 24th September 2025. Pulled hours before broadcast." at bounding box center [726, 491] width 243 height 27
click at [1007, 453] on div at bounding box center [726, 322] width 1019 height 573
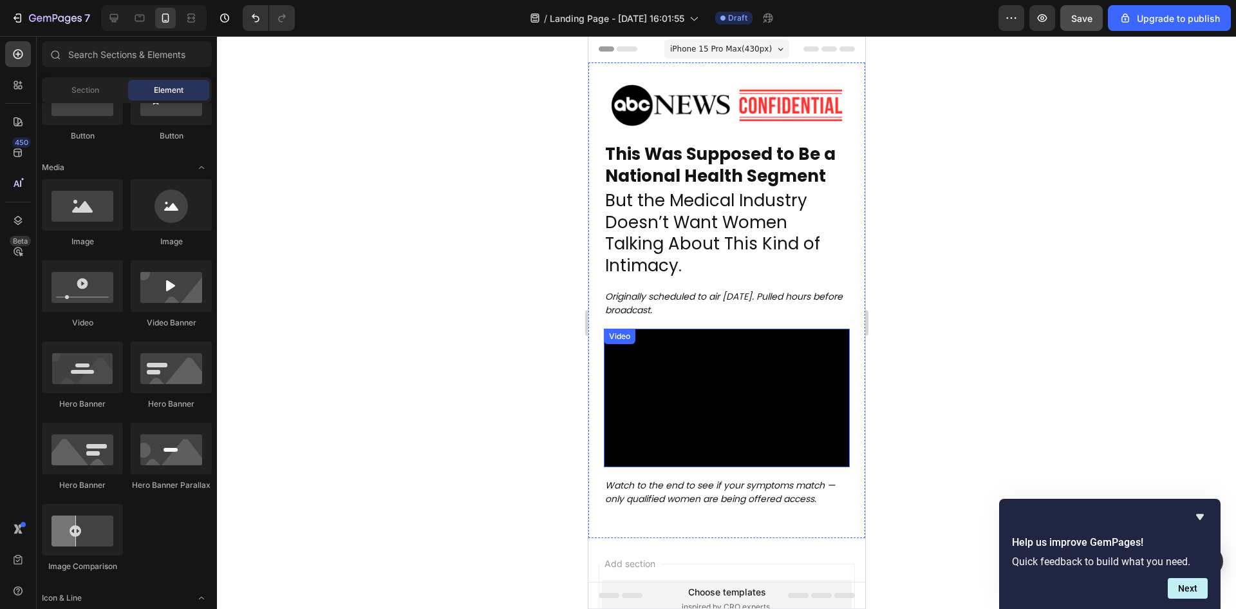
click at [701, 418] on video at bounding box center [726, 397] width 246 height 138
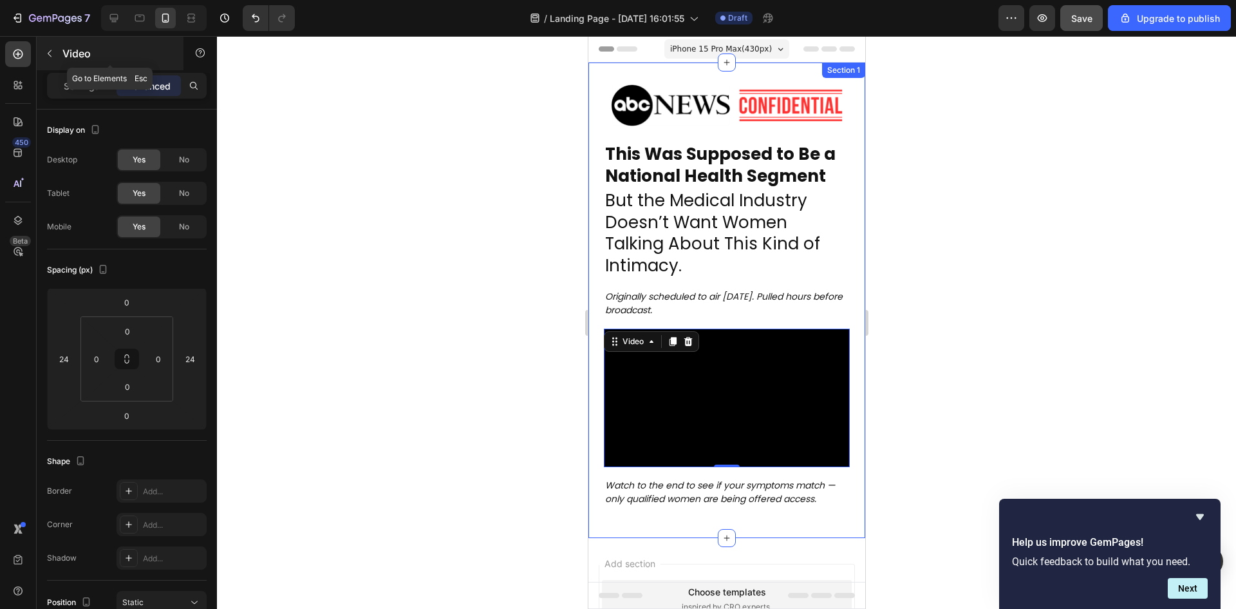
click at [58, 61] on button "button" at bounding box center [49, 53] width 21 height 21
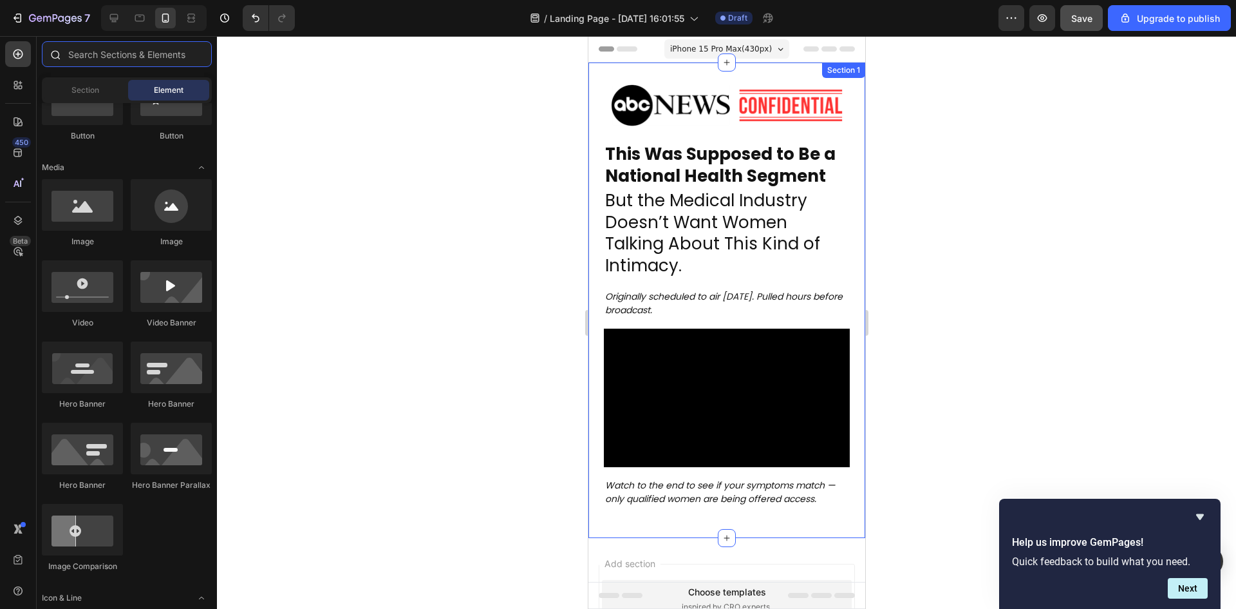
click at [165, 62] on input "text" at bounding box center [127, 54] width 170 height 26
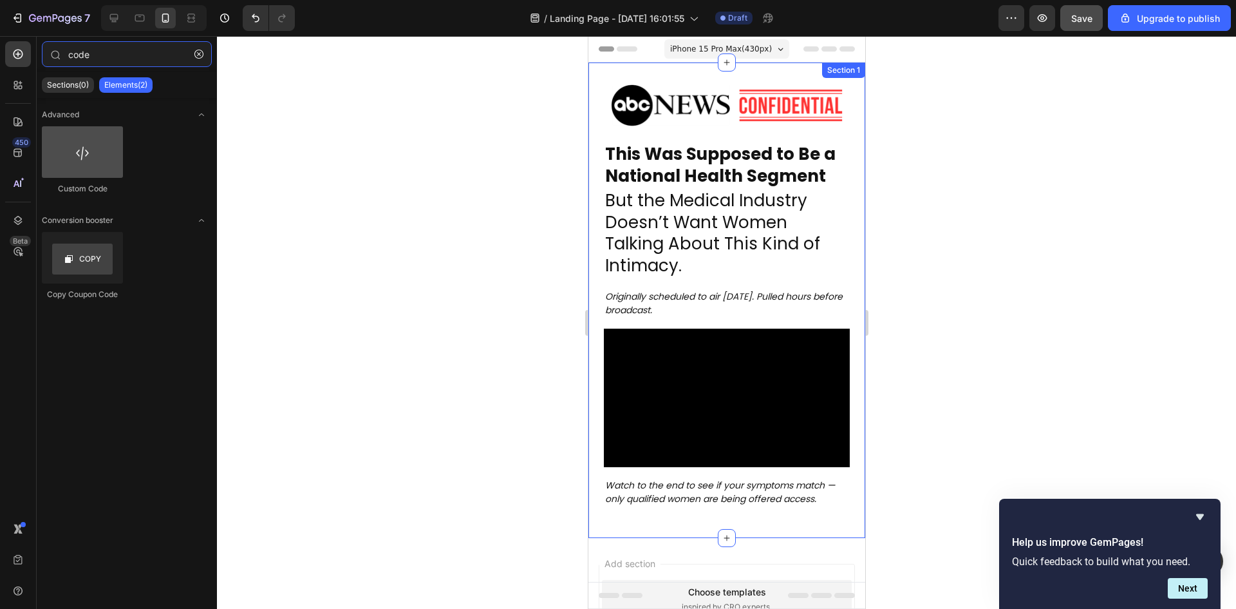
type input "code"
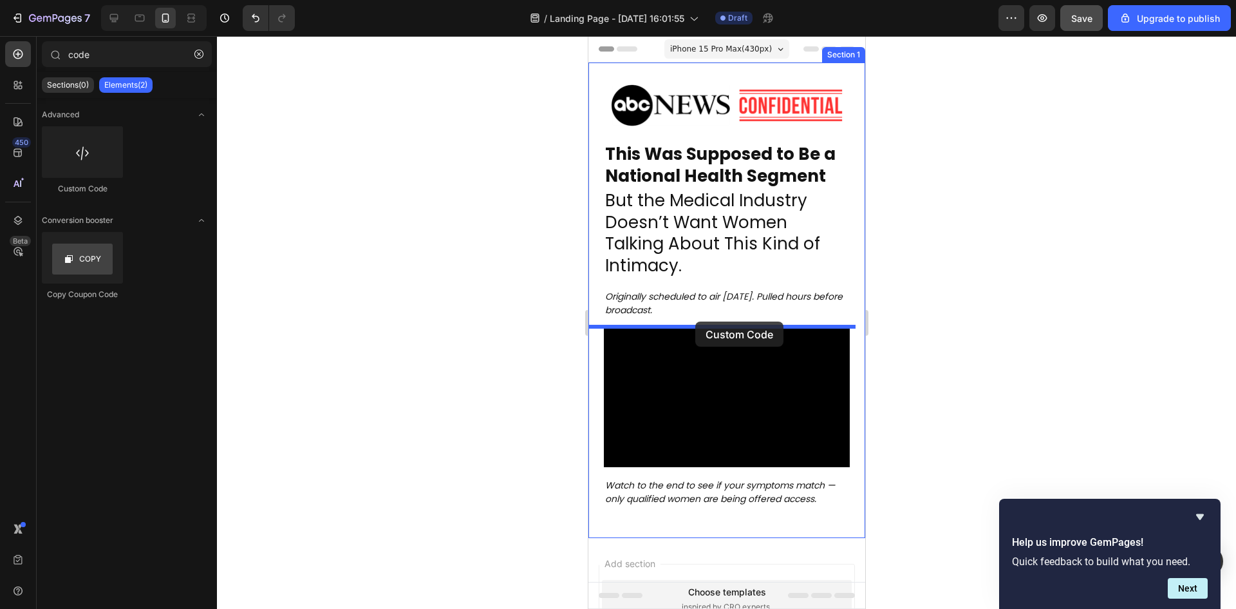
drag, startPoint x: 652, startPoint y: 202, endPoint x: 695, endPoint y: 321, distance: 127.3
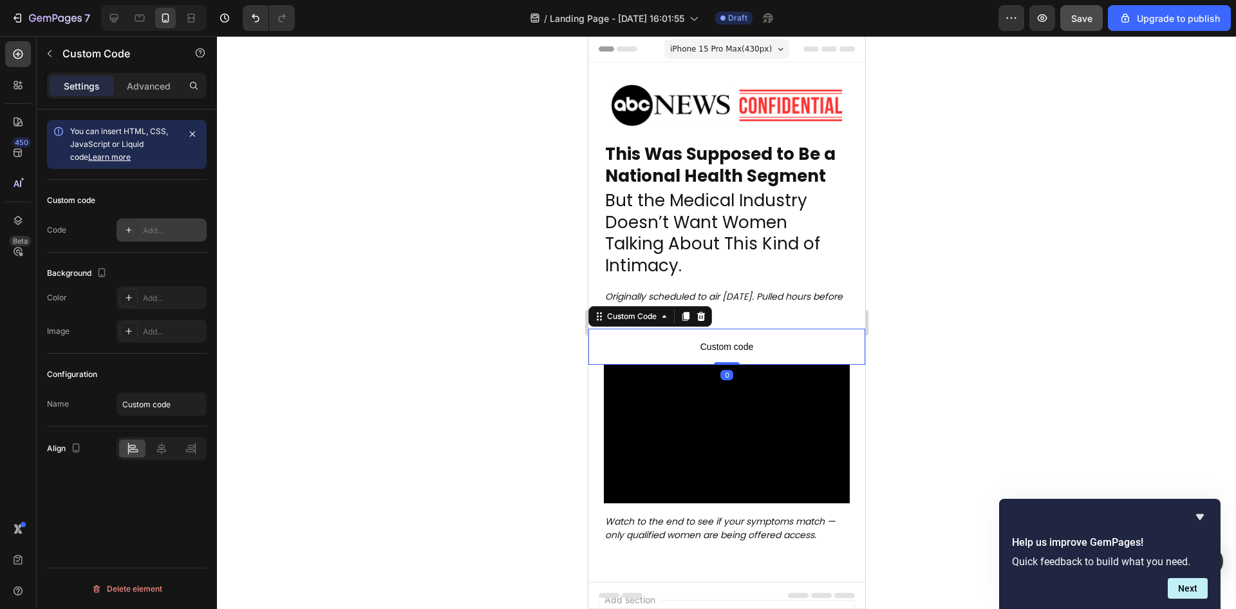
click at [144, 236] on div "Add..." at bounding box center [173, 231] width 61 height 12
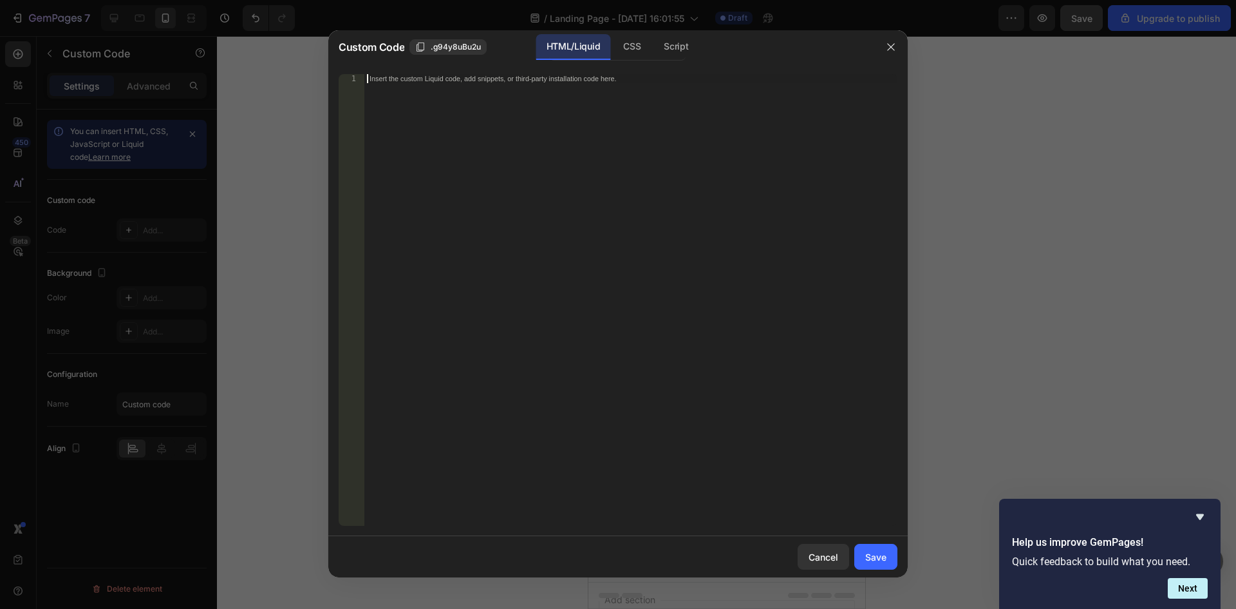
click at [615, 238] on div "Insert the custom Liquid code, add snippets, or third-party installation code h…" at bounding box center [630, 308] width 533 height 469
paste textarea
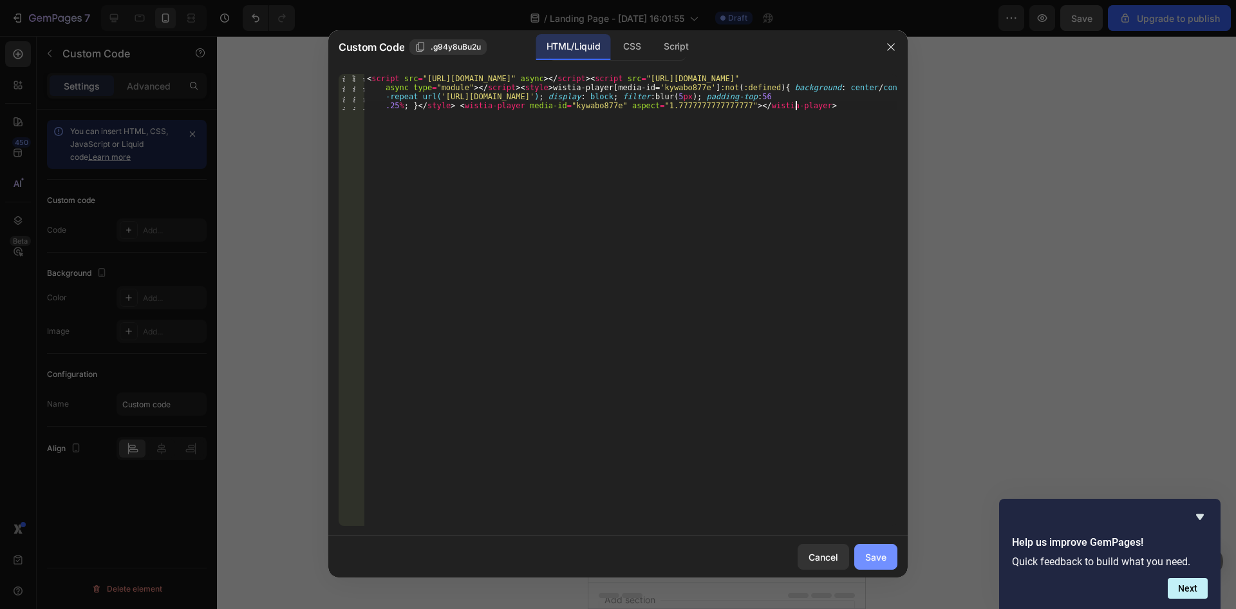
click at [891, 548] on button "Save" at bounding box center [876, 557] width 43 height 26
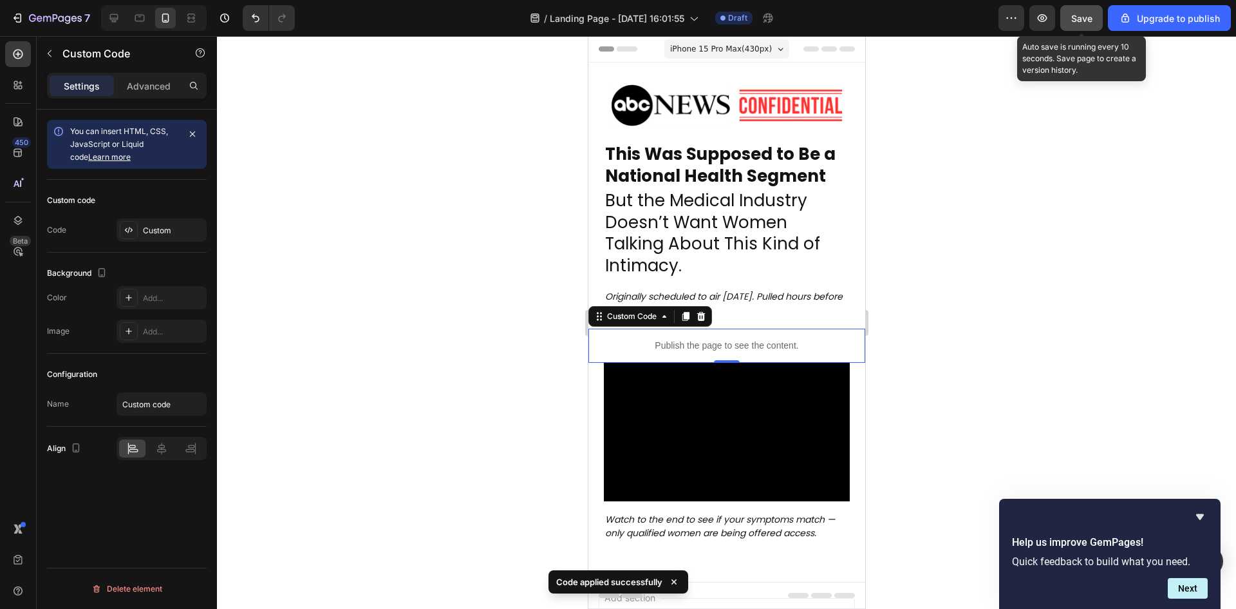
click at [1075, 12] on div "Save" at bounding box center [1082, 19] width 21 height 14
click at [1041, 19] on icon "button" at bounding box center [1042, 18] width 13 height 13
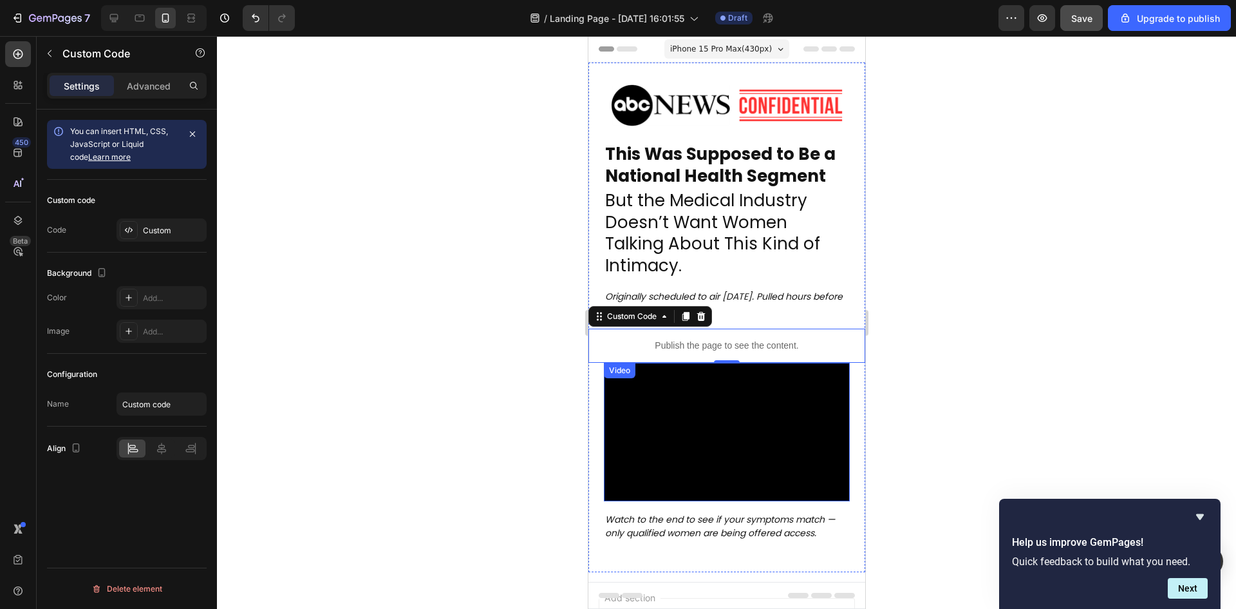
click at [752, 431] on video at bounding box center [726, 432] width 246 height 138
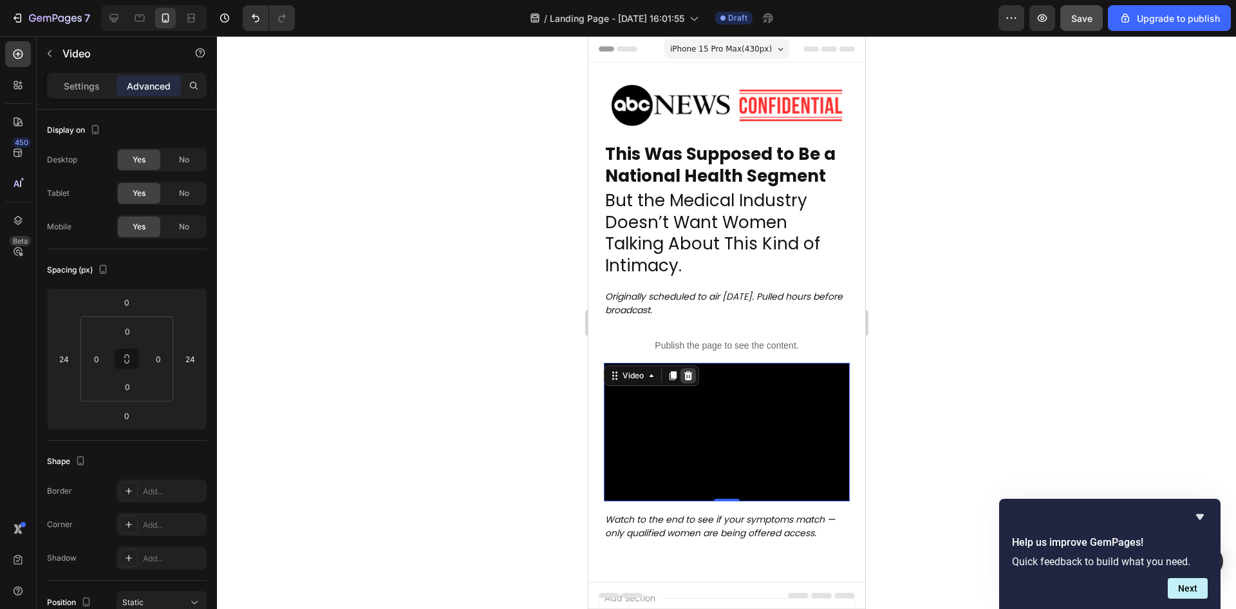
click at [692, 372] on icon at bounding box center [688, 375] width 10 height 10
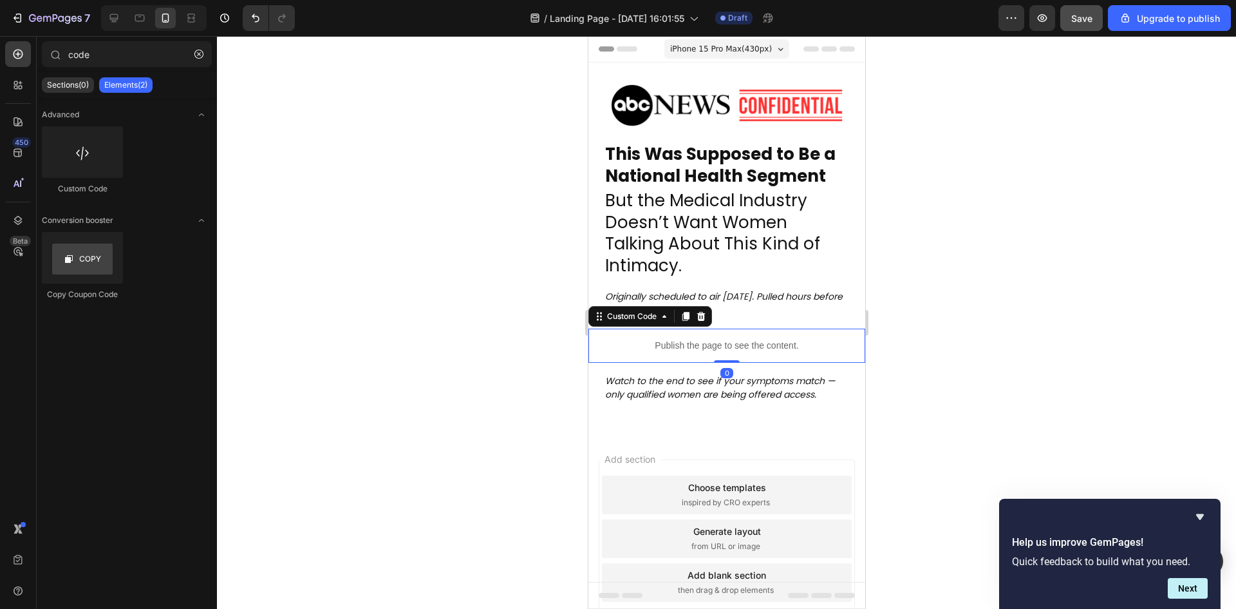
click at [663, 351] on div "Publish the page to see the content." at bounding box center [726, 345] width 277 height 34
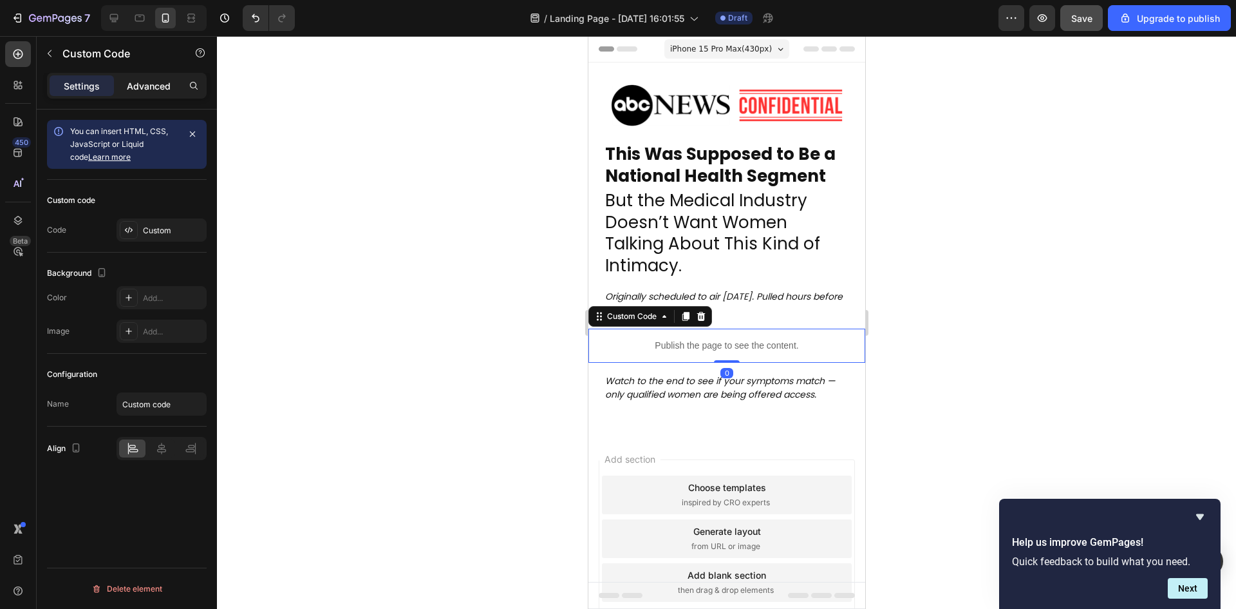
click at [156, 88] on p "Advanced" at bounding box center [149, 86] width 44 height 14
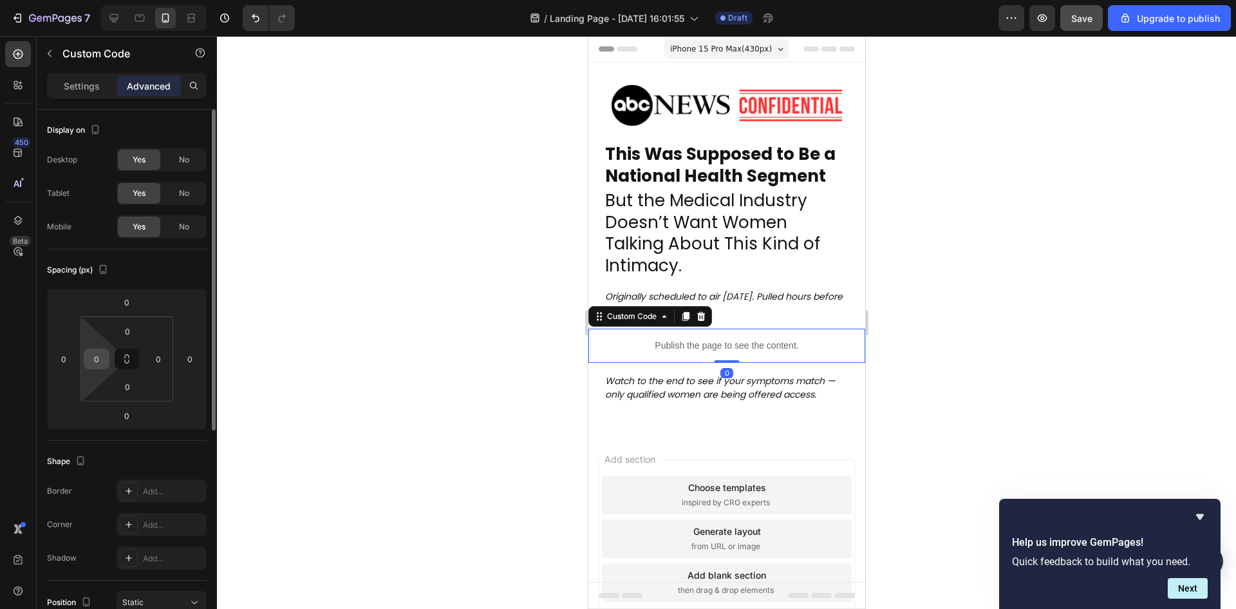
click at [106, 358] on div "0" at bounding box center [97, 358] width 26 height 21
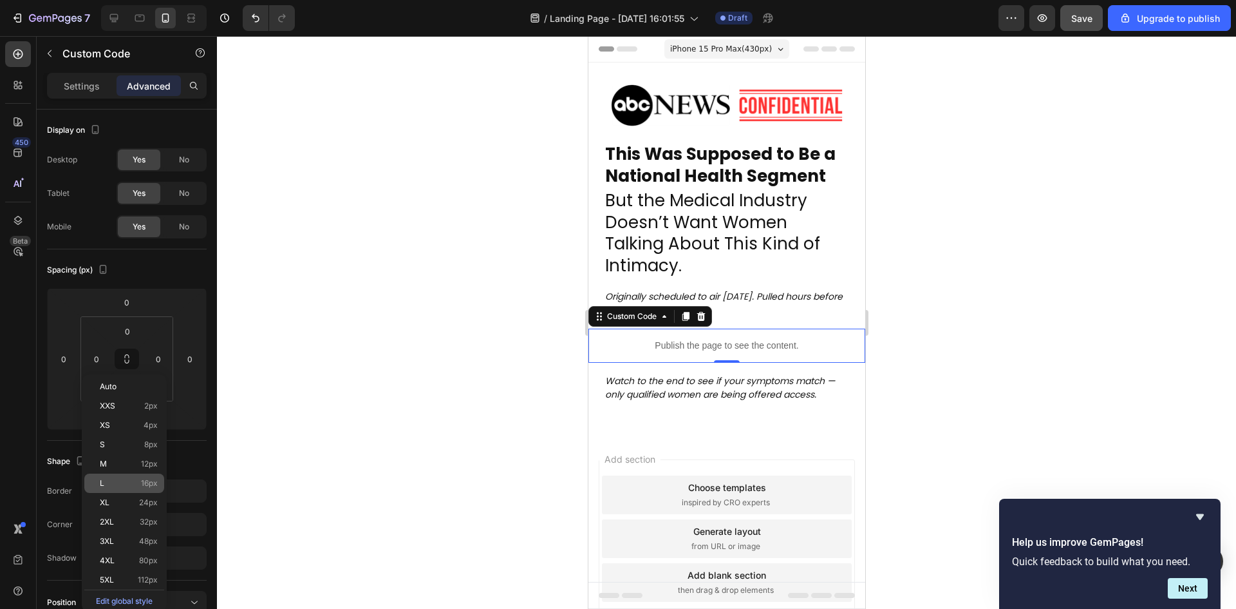
click at [126, 487] on p "L 16px" at bounding box center [129, 482] width 58 height 9
type input "16"
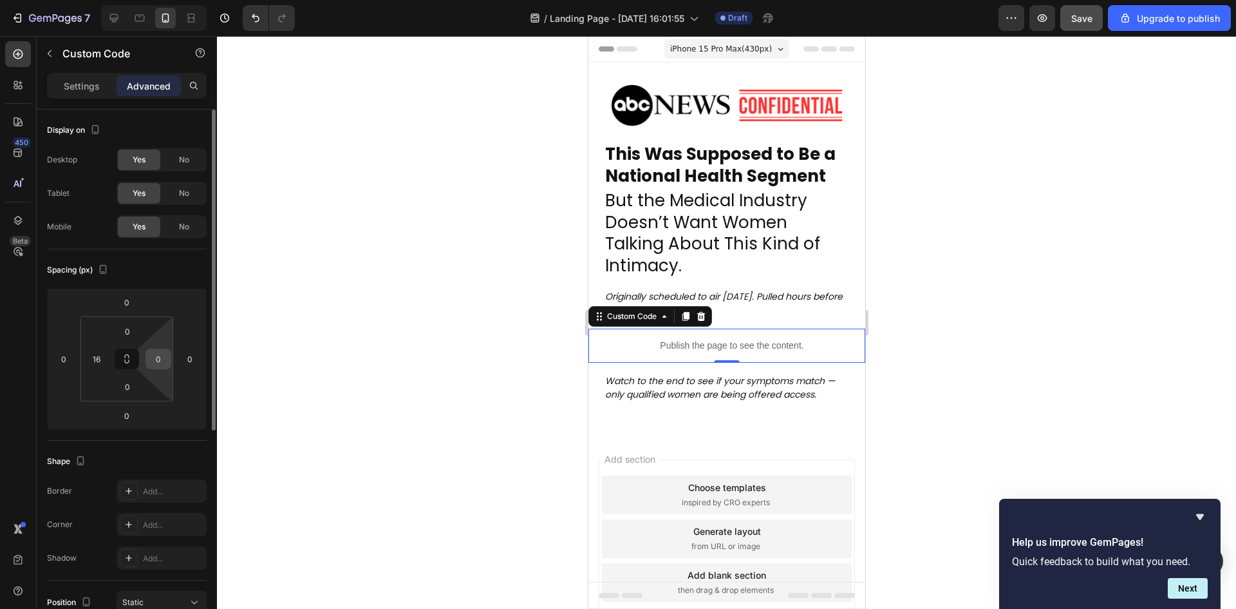
click at [157, 364] on input "0" at bounding box center [158, 358] width 19 height 19
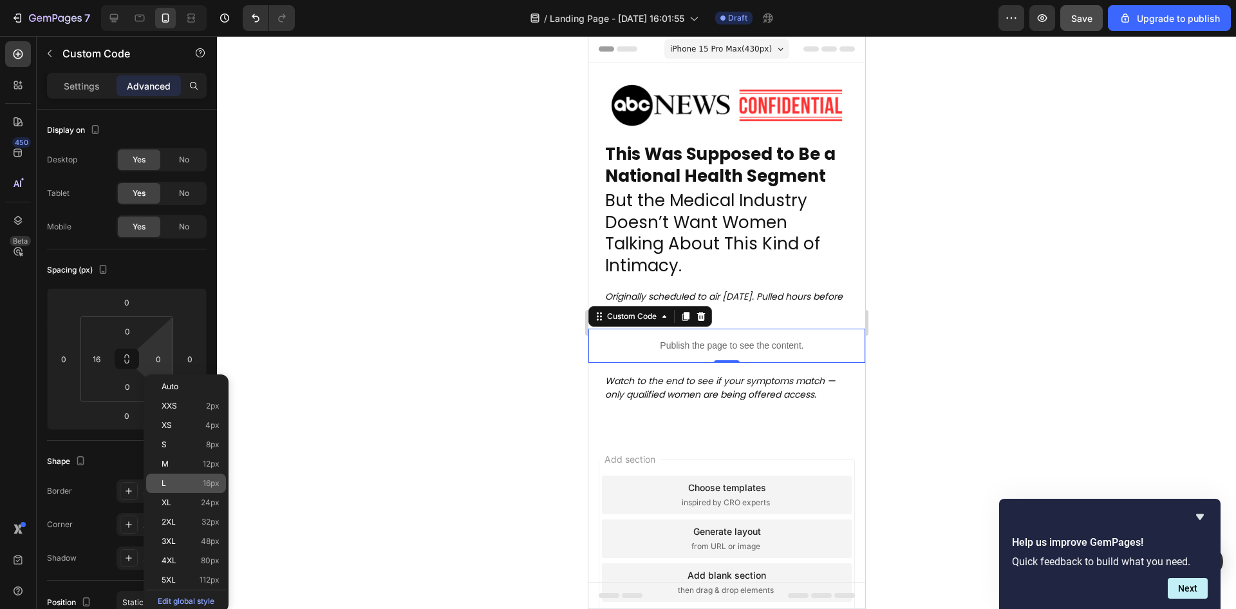
click at [191, 481] on p "L 16px" at bounding box center [191, 482] width 58 height 9
type input "16"
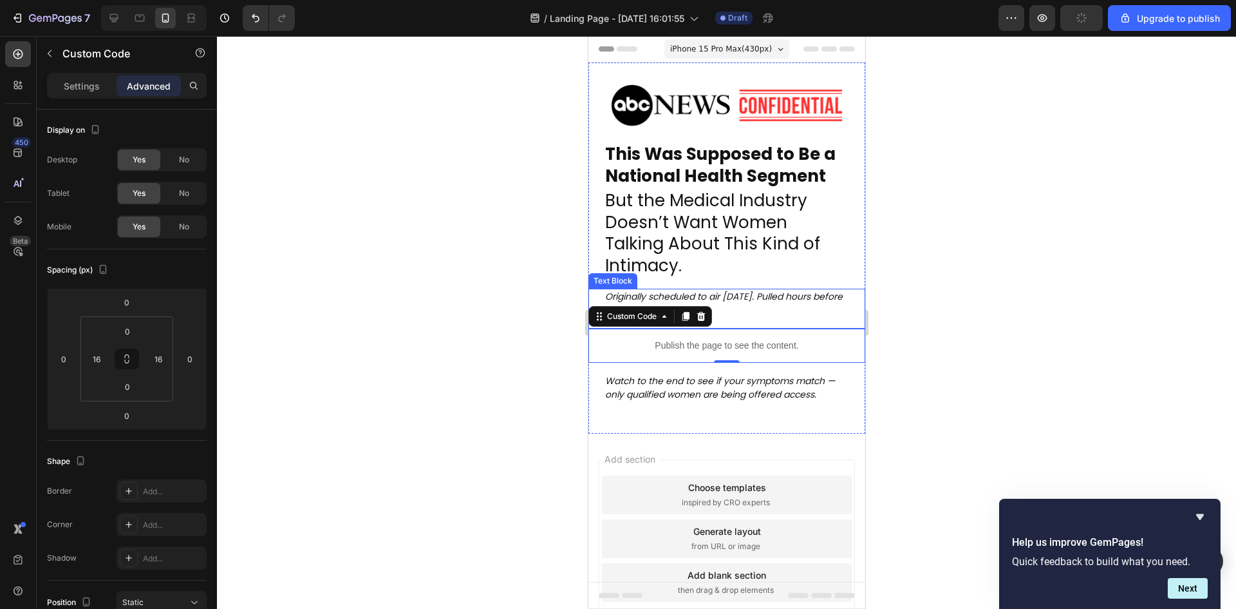
click at [757, 314] on p "Originally scheduled to air 24th September 2025. Pulled hours before broadcast." at bounding box center [726, 303] width 243 height 27
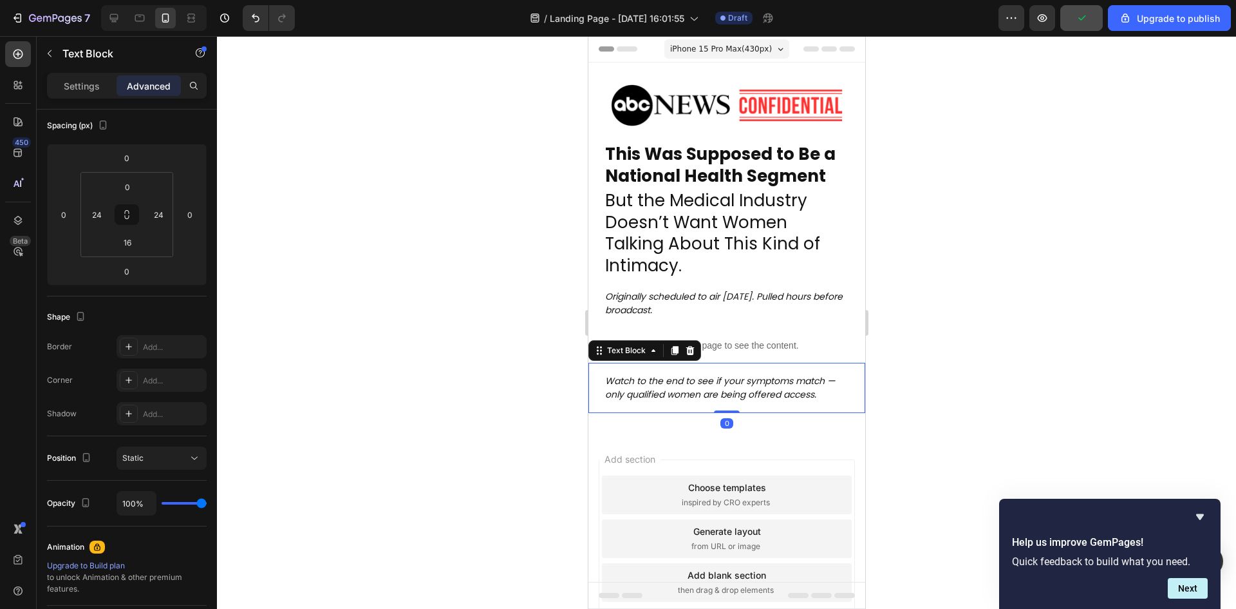
click at [743, 374] on p "Watch to the end to see if your symptoms match — only qualified women are being…" at bounding box center [726, 387] width 243 height 27
click at [1088, 16] on span "Save" at bounding box center [1082, 18] width 21 height 11
click at [121, 23] on div at bounding box center [114, 18] width 21 height 21
type input "0"
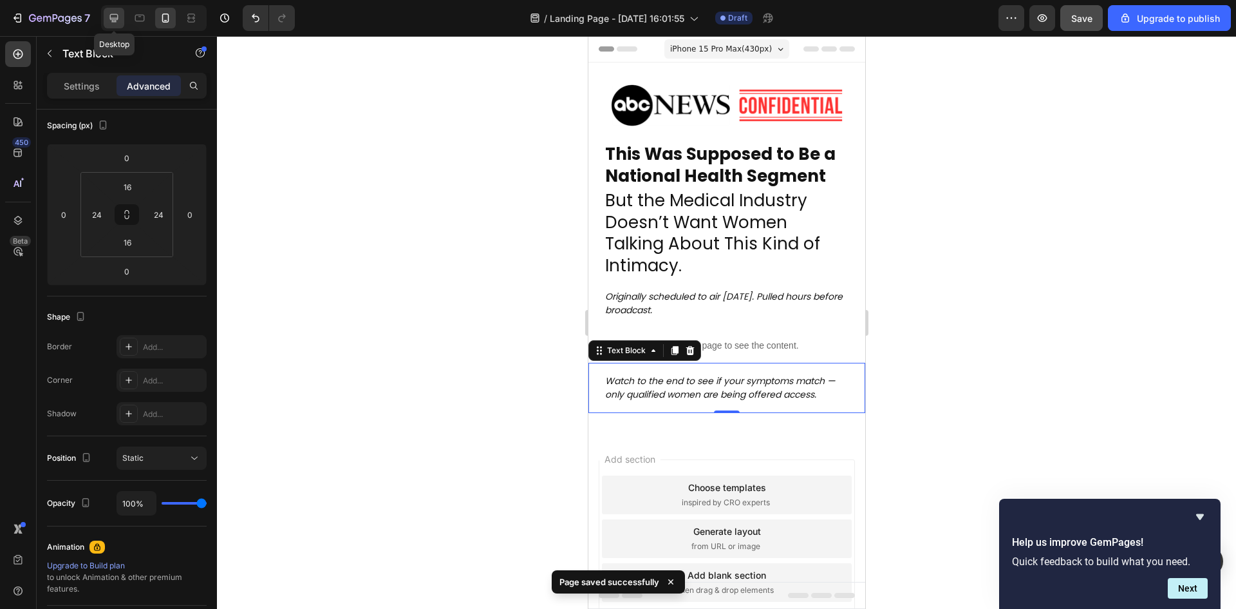
type input "0"
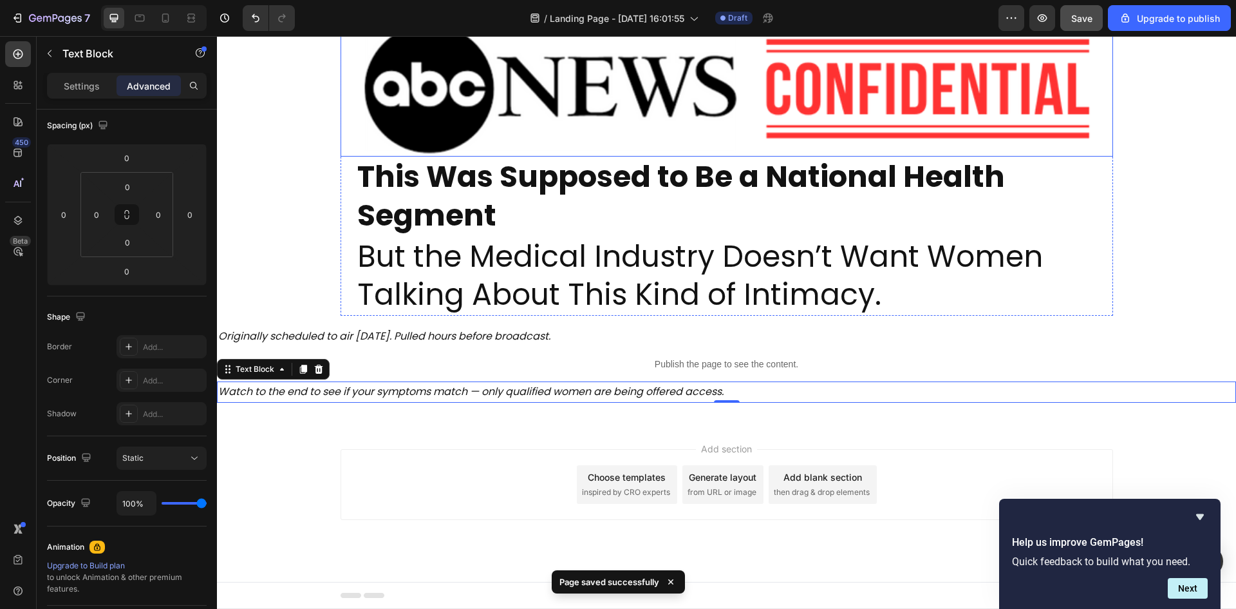
scroll to position [506, 0]
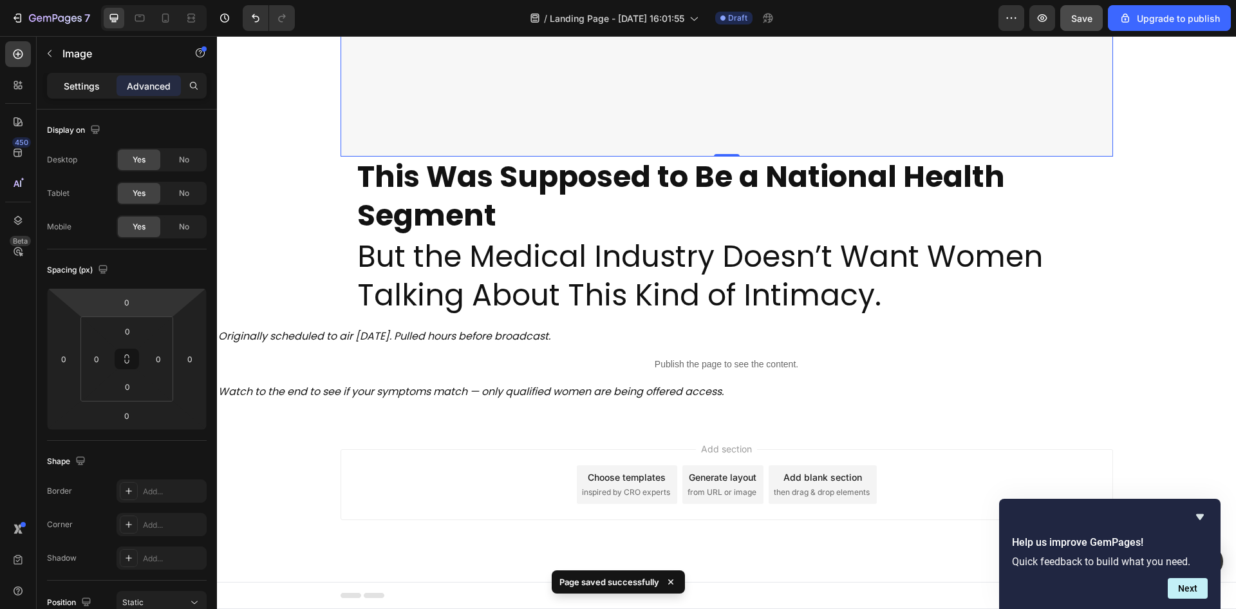
click at [80, 95] on div "Settings" at bounding box center [82, 85] width 64 height 21
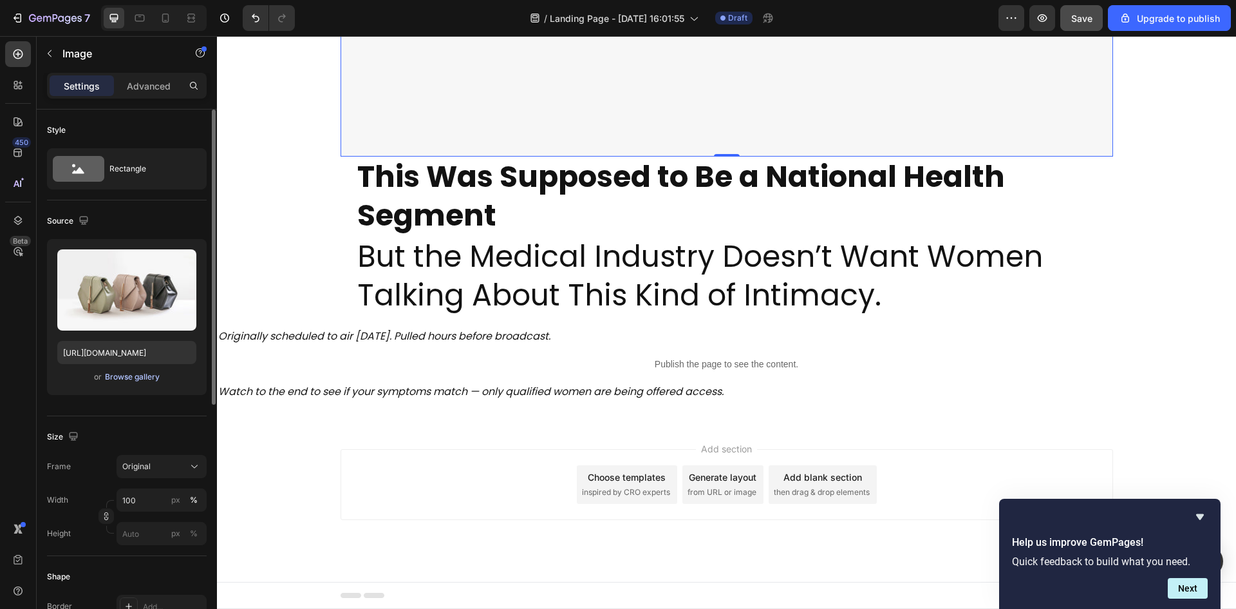
click at [131, 381] on div "Browse gallery" at bounding box center [132, 377] width 55 height 12
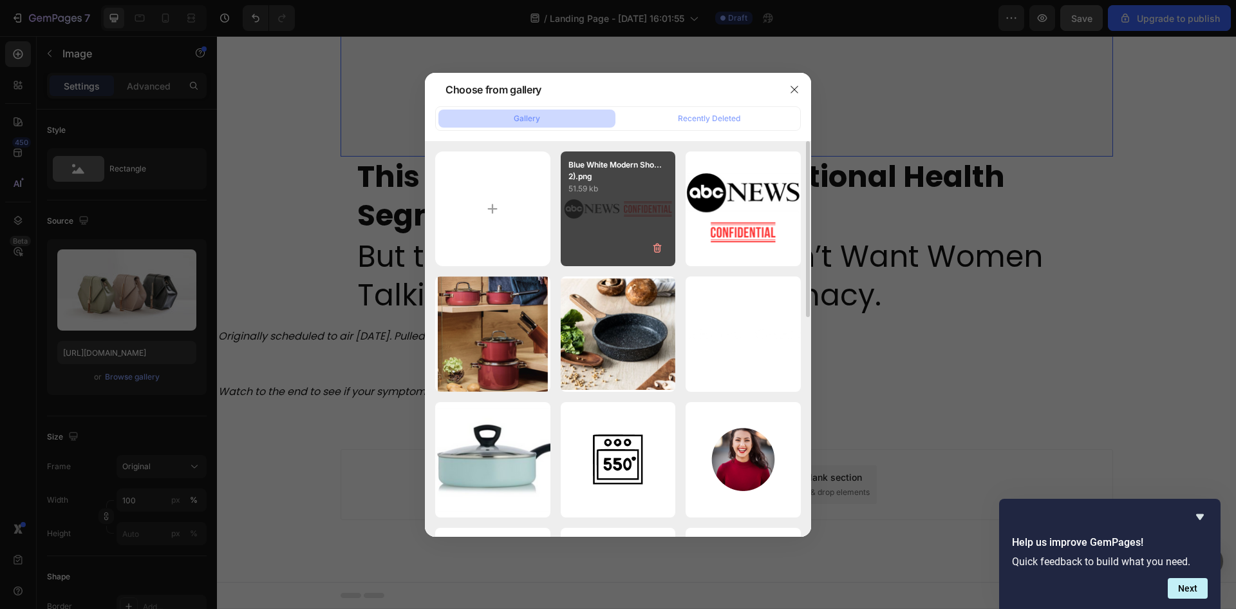
click at [613, 224] on div "Blue White Modern Sho...2).png 51.59 kb" at bounding box center [618, 208] width 115 height 115
type input "https://cdn.shopify.com/s/files/1/0918/7970/2856/files/gempages_581358273983153…"
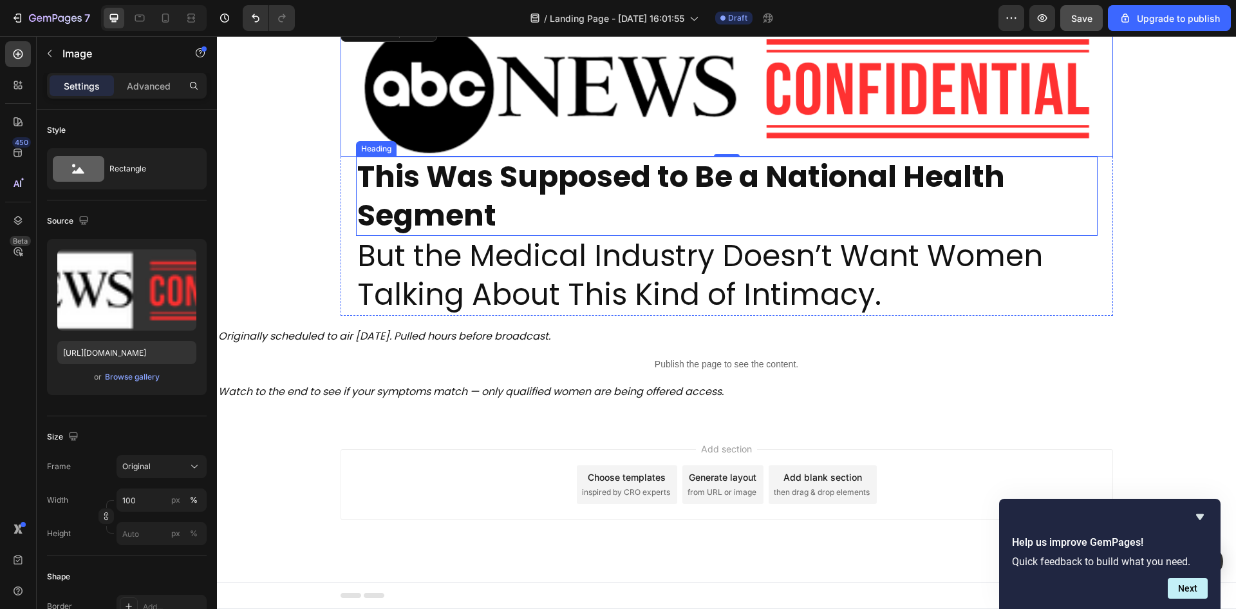
scroll to position [37, 0]
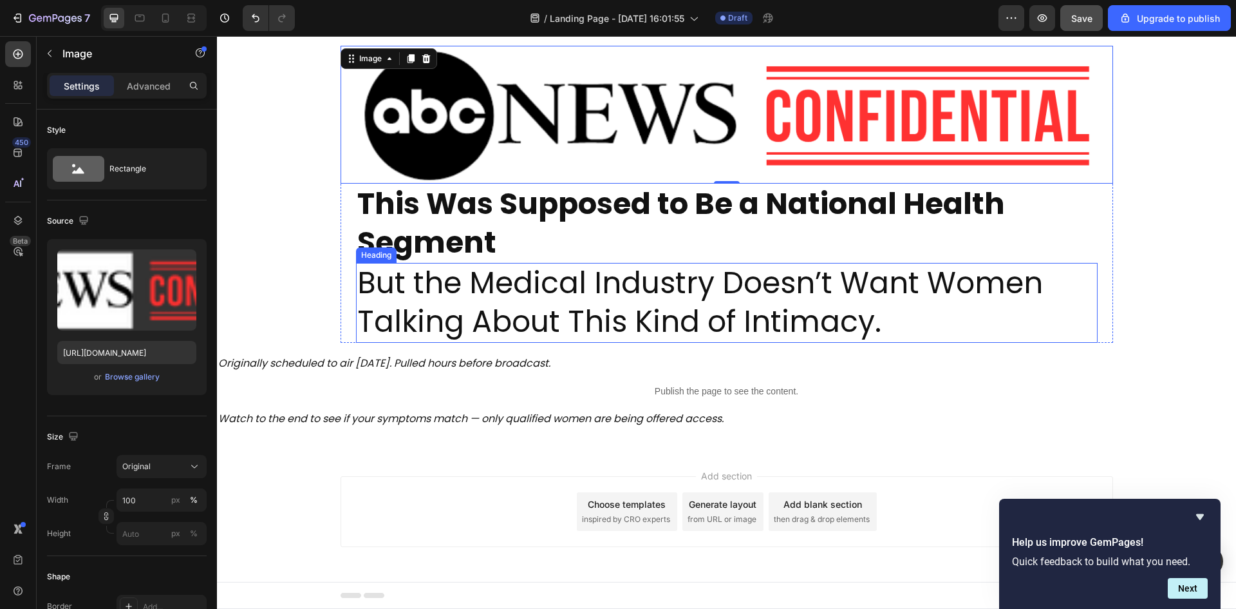
click at [580, 323] on p "But the Medical Industry Doesn’t Want Women Talking About This Kind of Intimacy." at bounding box center [726, 302] width 739 height 77
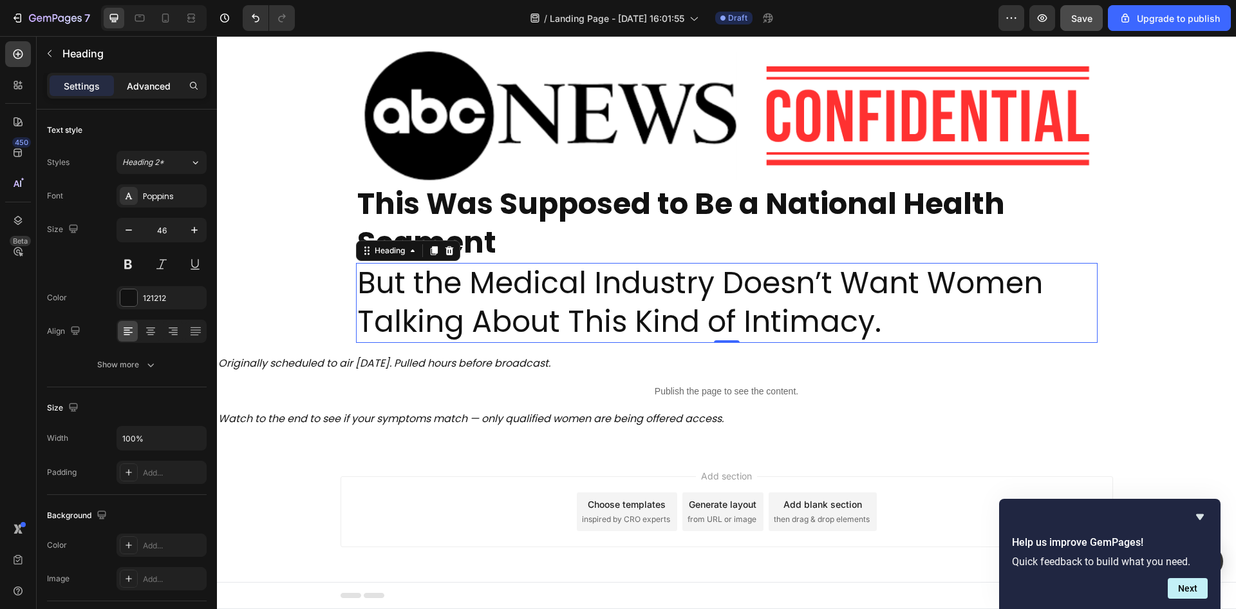
click at [149, 88] on p "Advanced" at bounding box center [149, 86] width 44 height 14
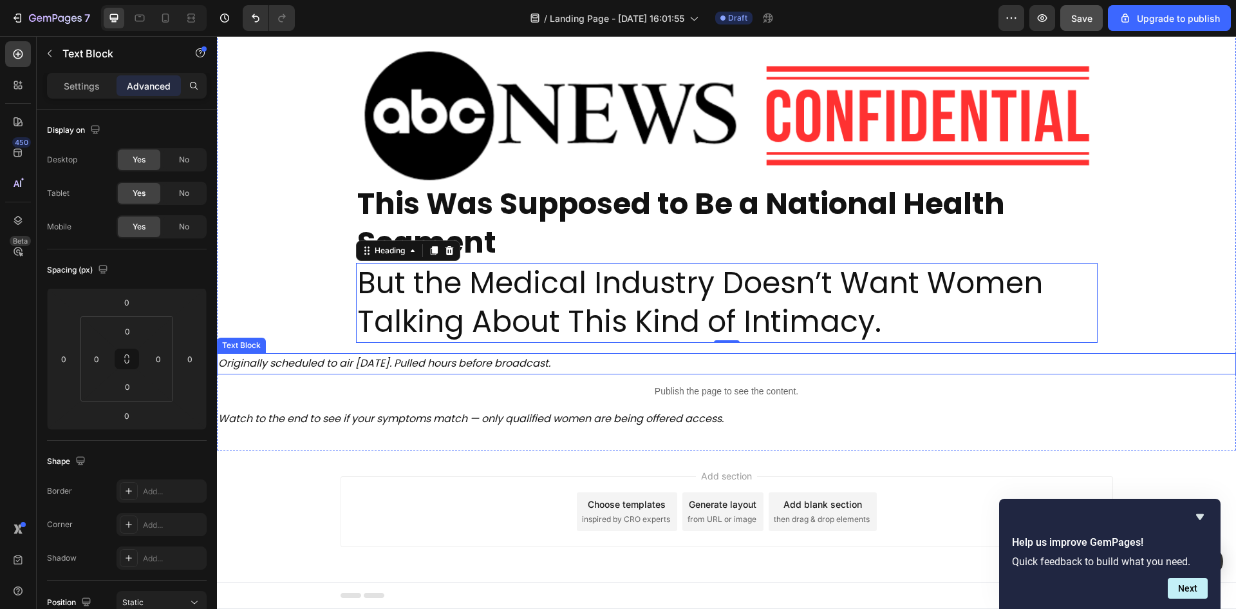
click at [302, 364] on p "Originally scheduled to air 24th September 2025. Pulled hours before broadcast." at bounding box center [726, 363] width 1017 height 19
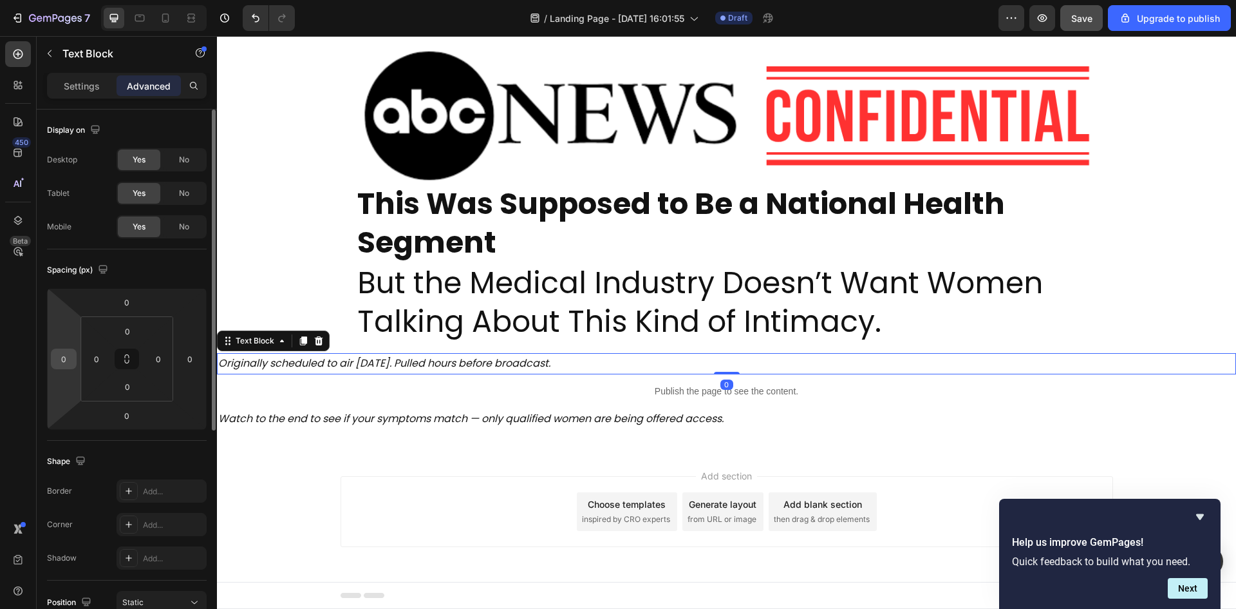
click at [66, 363] on input "0" at bounding box center [63, 358] width 19 height 19
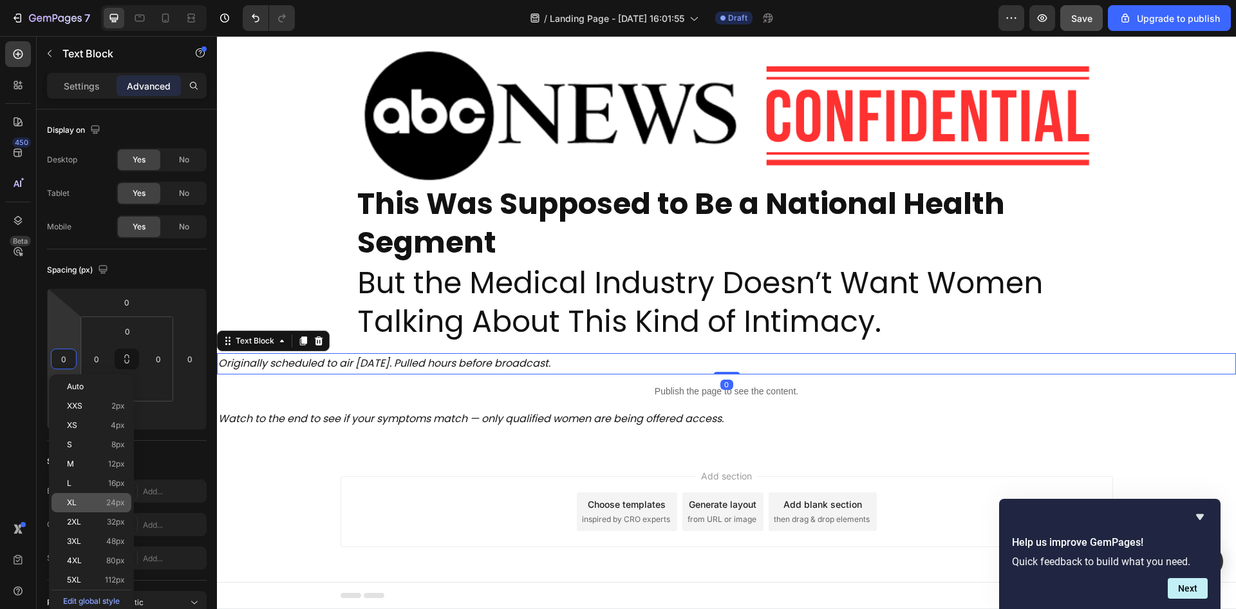
click at [115, 498] on span "24px" at bounding box center [115, 502] width 19 height 9
type input "24"
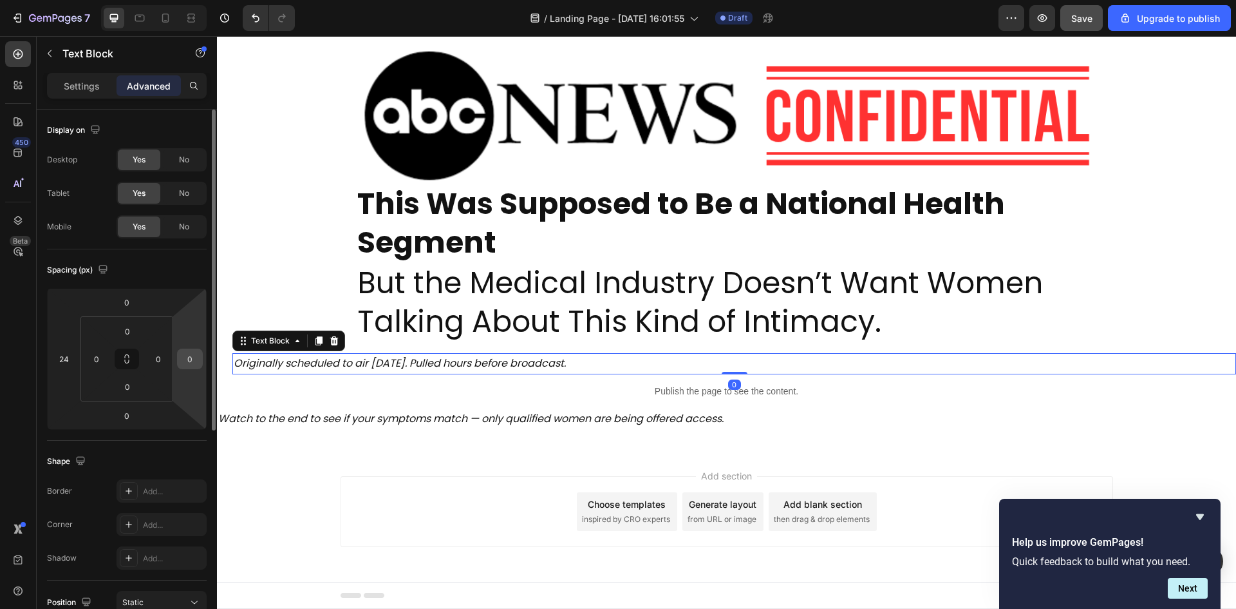
click at [186, 367] on input "0" at bounding box center [189, 358] width 19 height 19
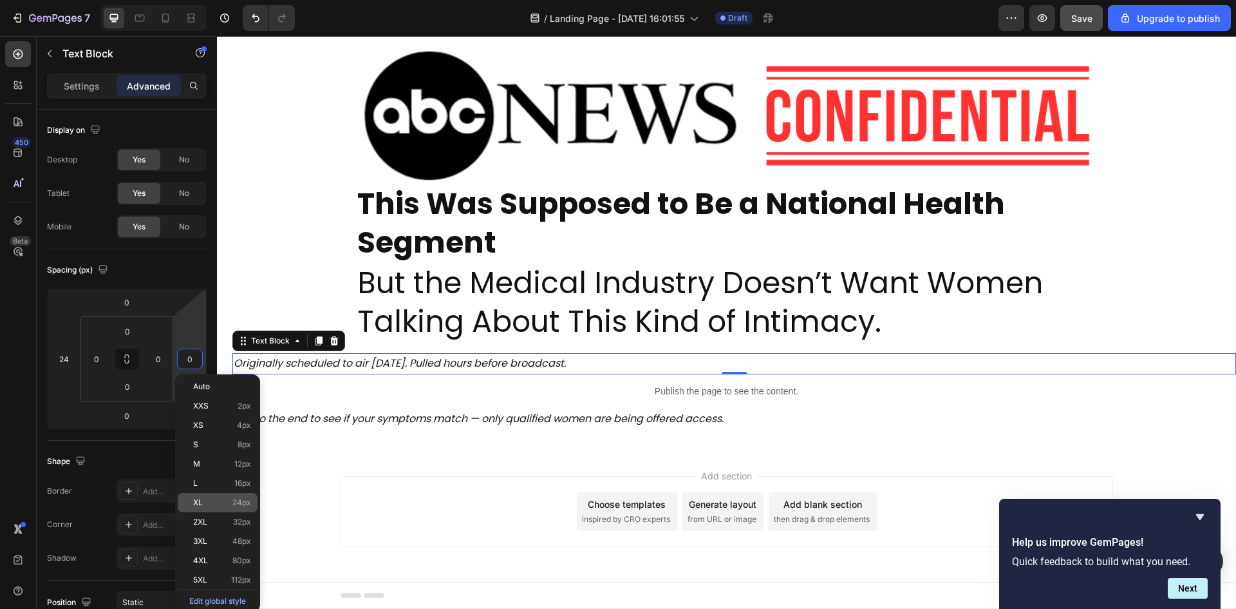
click at [247, 504] on span "24px" at bounding box center [241, 502] width 19 height 9
type input "24"
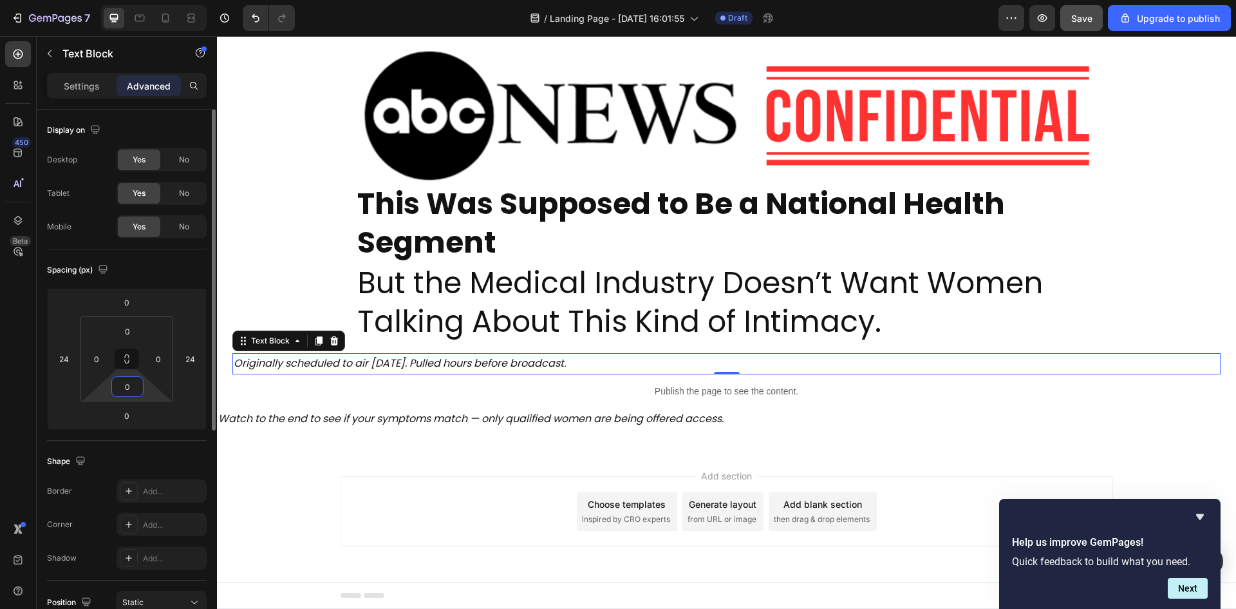
click at [123, 386] on input "0" at bounding box center [128, 386] width 26 height 19
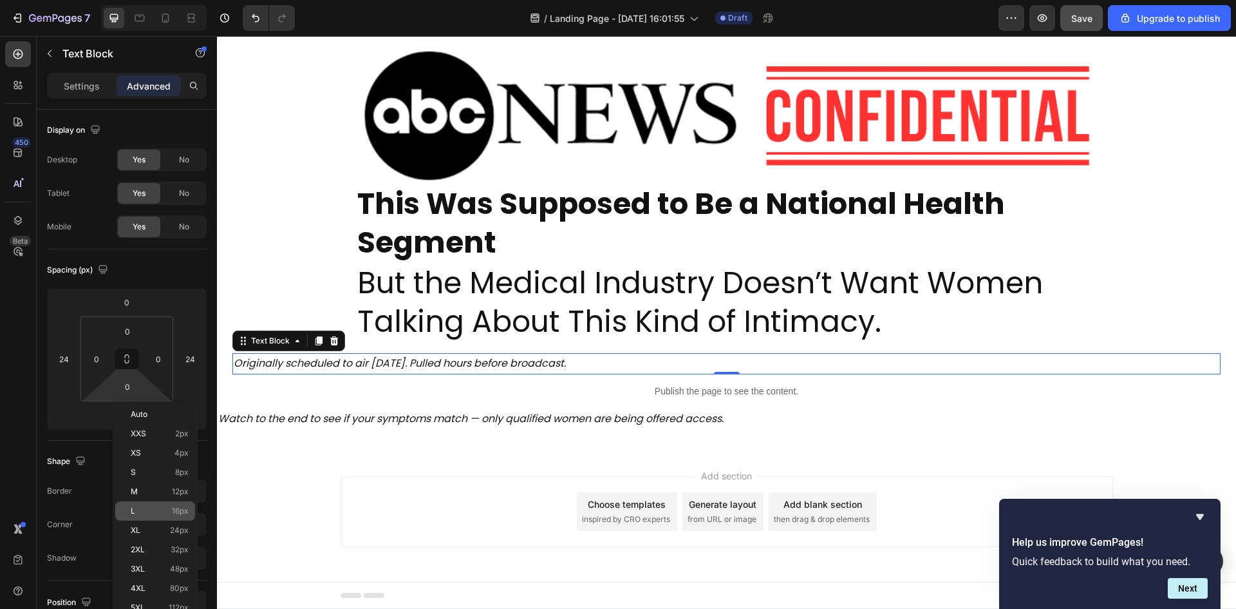
click at [184, 509] on span "16px" at bounding box center [180, 510] width 17 height 9
type input "16"
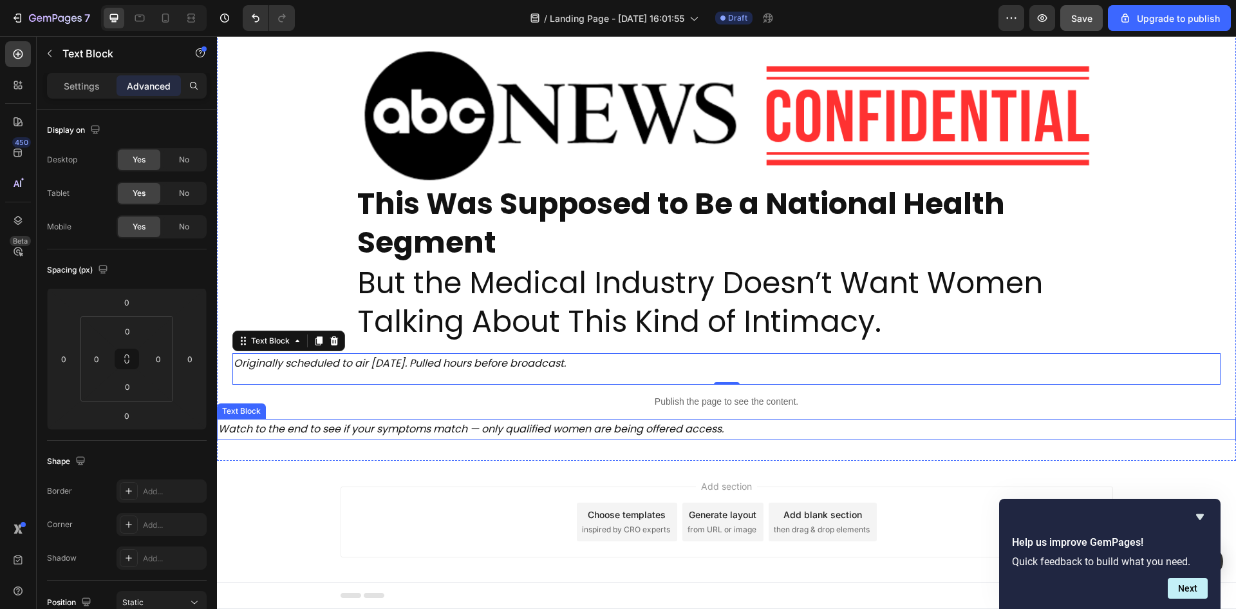
click at [452, 430] on p "Watch to the end to see if your symptoms match — only qualified women are being…" at bounding box center [726, 429] width 1017 height 19
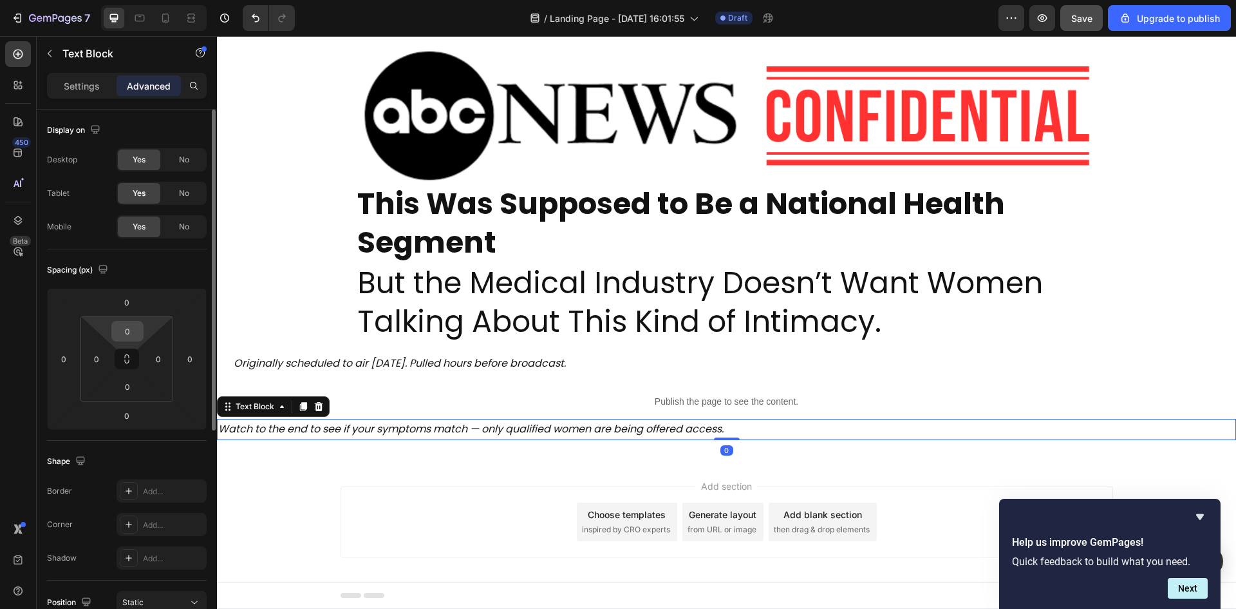
click at [123, 335] on input "0" at bounding box center [128, 330] width 26 height 19
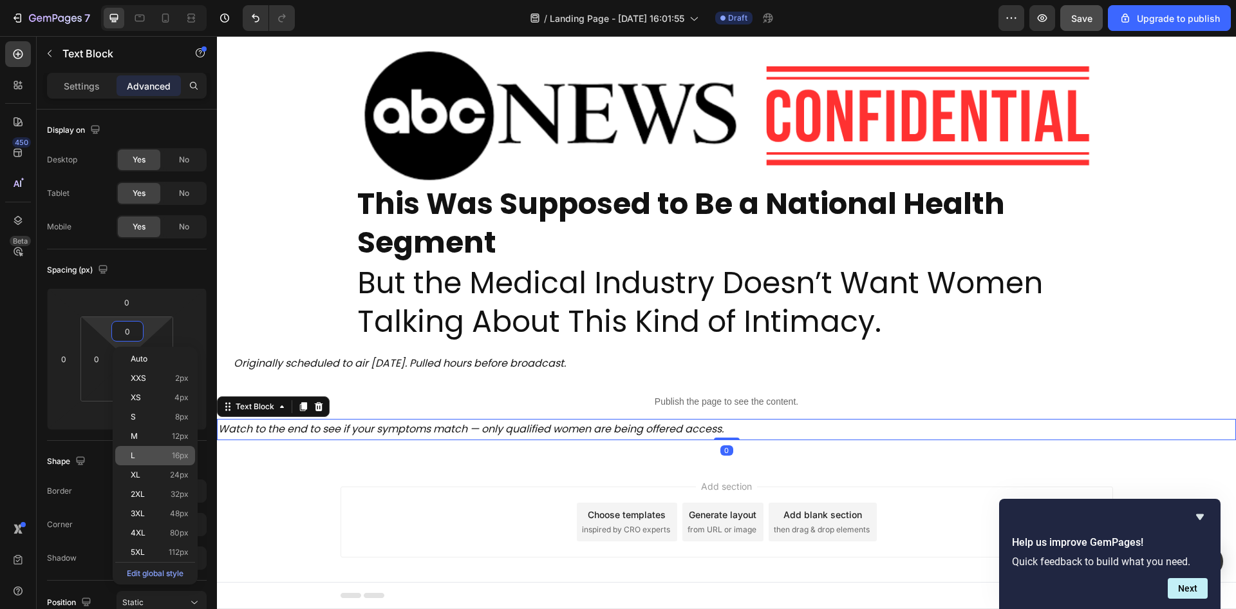
click at [181, 454] on span "16px" at bounding box center [180, 455] width 17 height 9
type input "16"
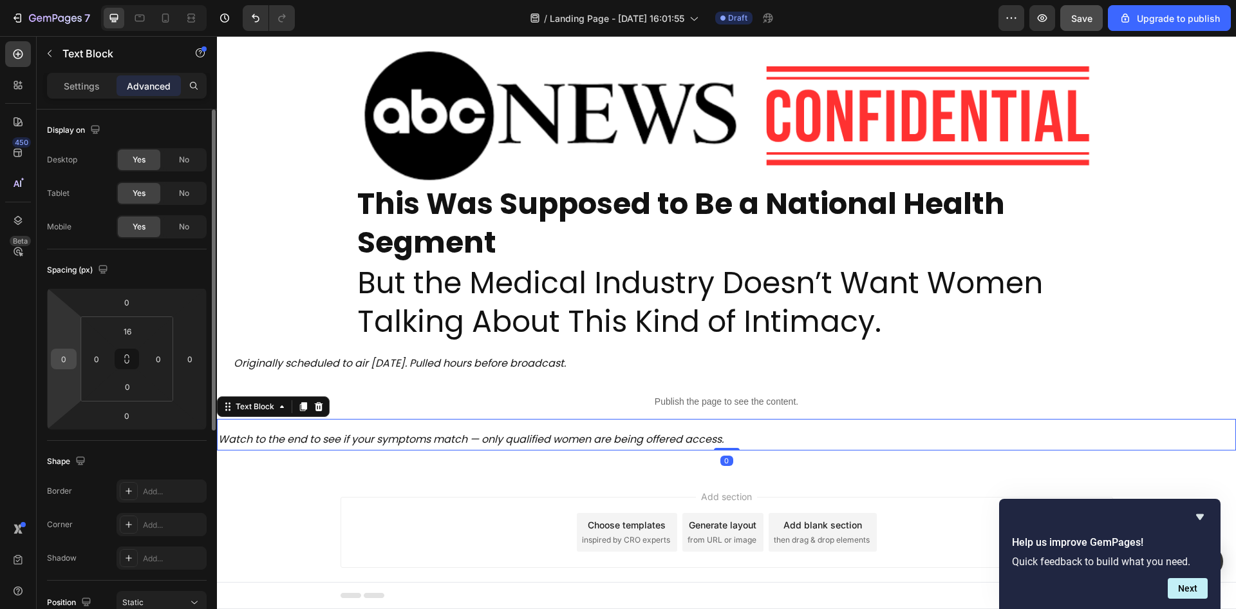
click at [71, 363] on input "0" at bounding box center [63, 358] width 19 height 19
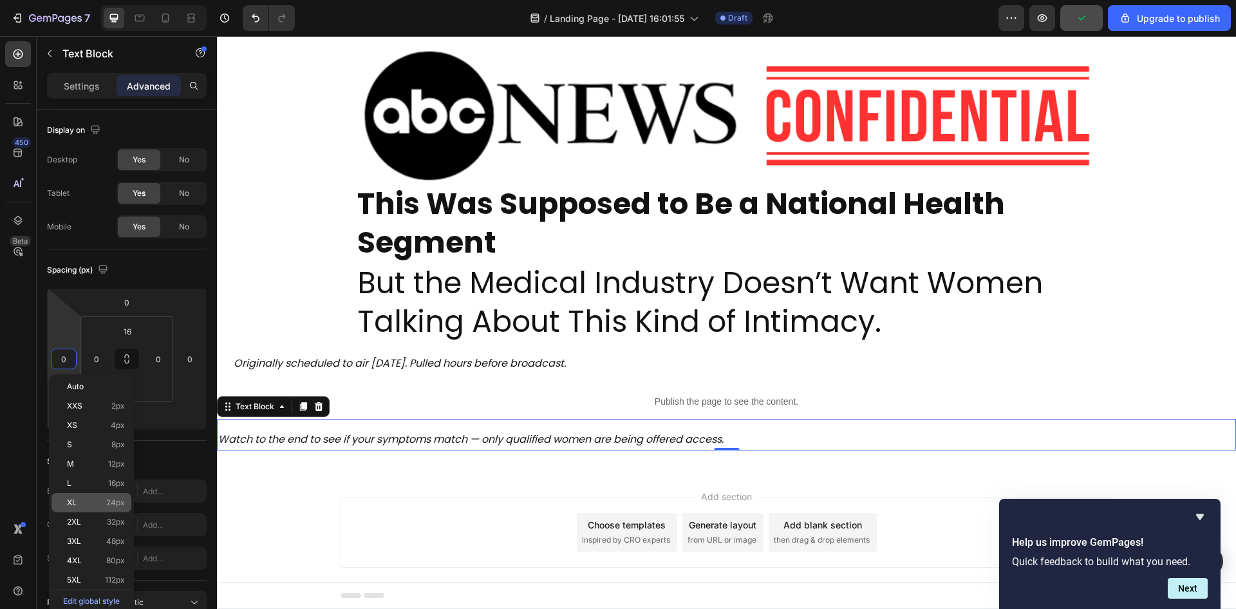
click at [119, 498] on span "24px" at bounding box center [115, 502] width 19 height 9
type input "24"
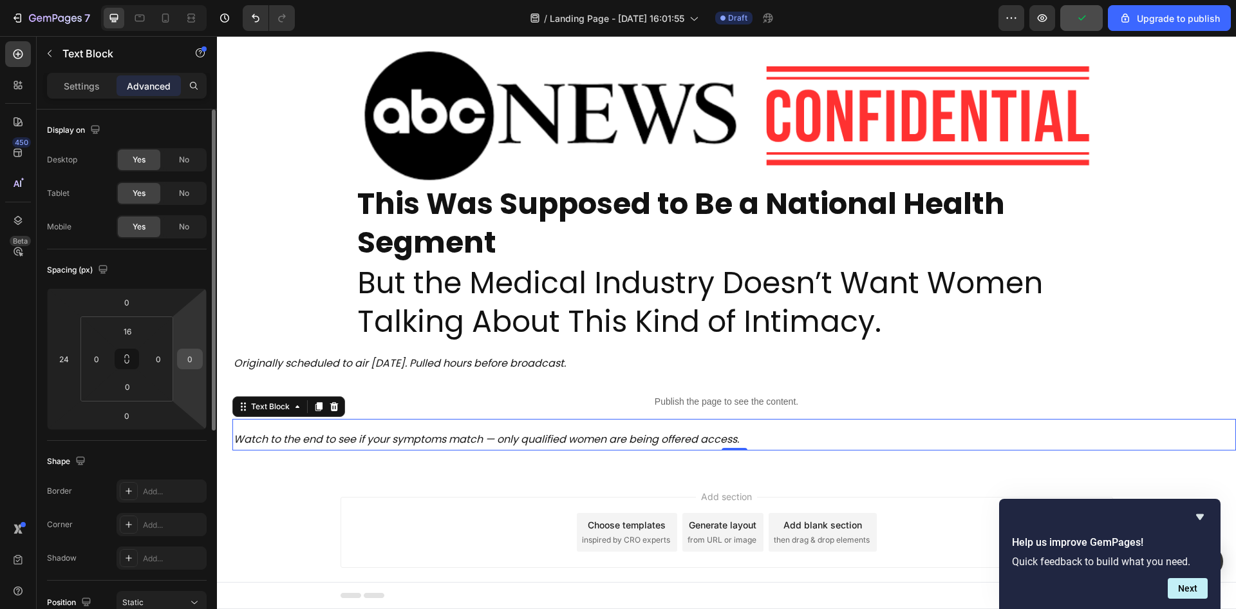
click at [186, 366] on input "0" at bounding box center [189, 358] width 19 height 19
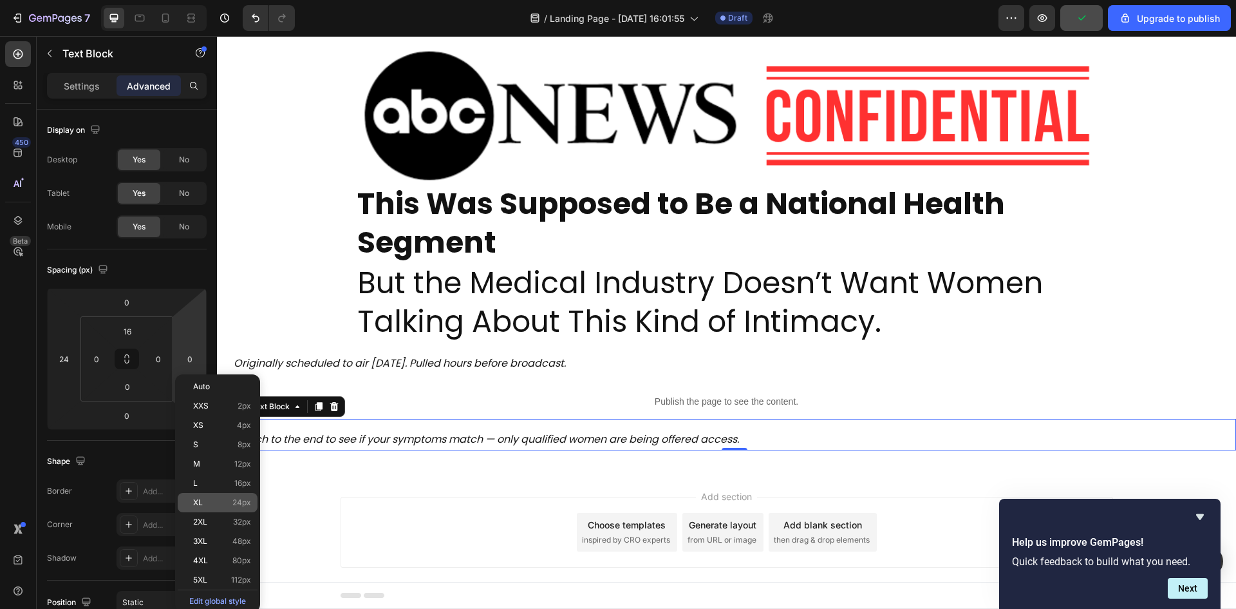
click at [222, 501] on p "XL 24px" at bounding box center [222, 502] width 58 height 9
type input "24"
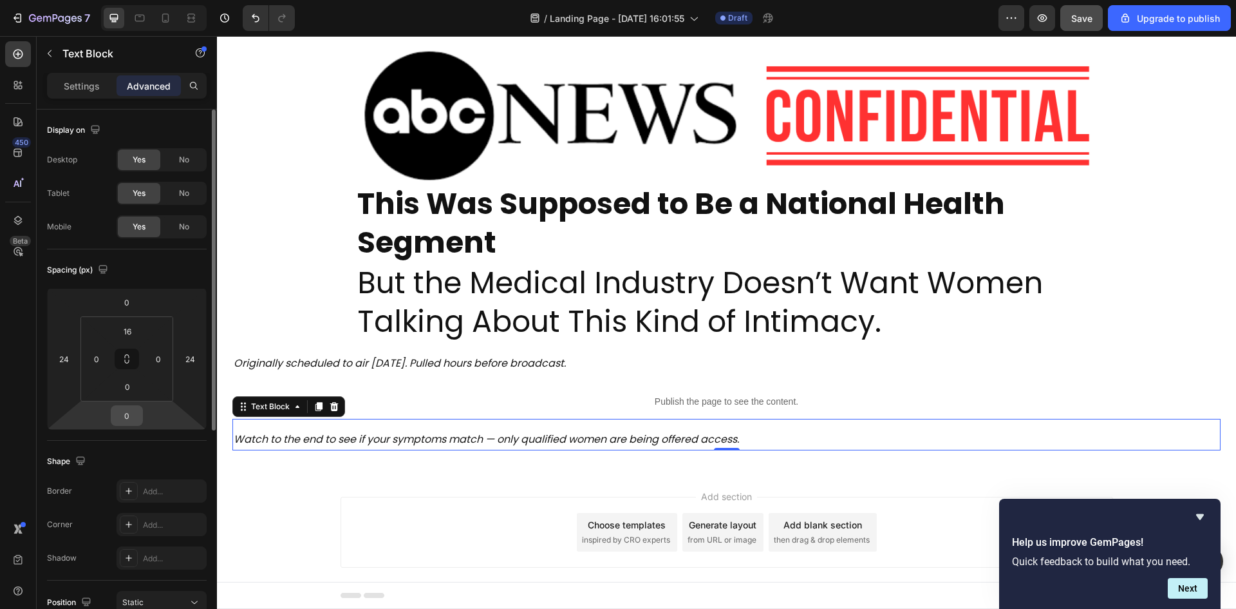
click at [122, 414] on input "0" at bounding box center [127, 415] width 26 height 19
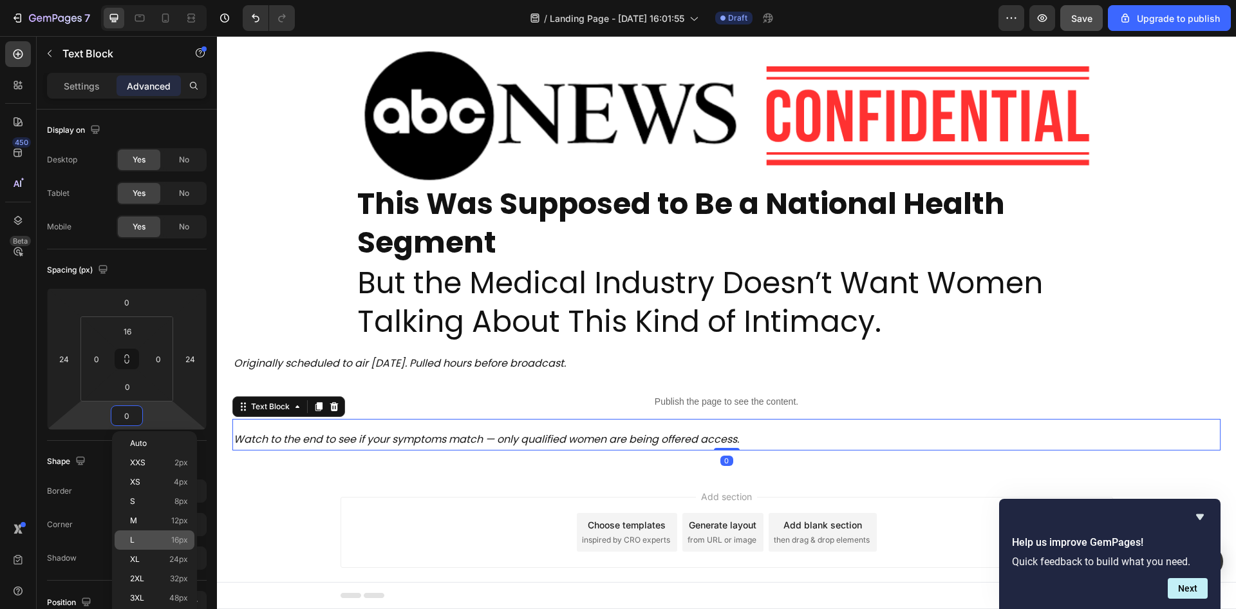
click at [176, 536] on span "16px" at bounding box center [179, 539] width 17 height 9
type input "16"
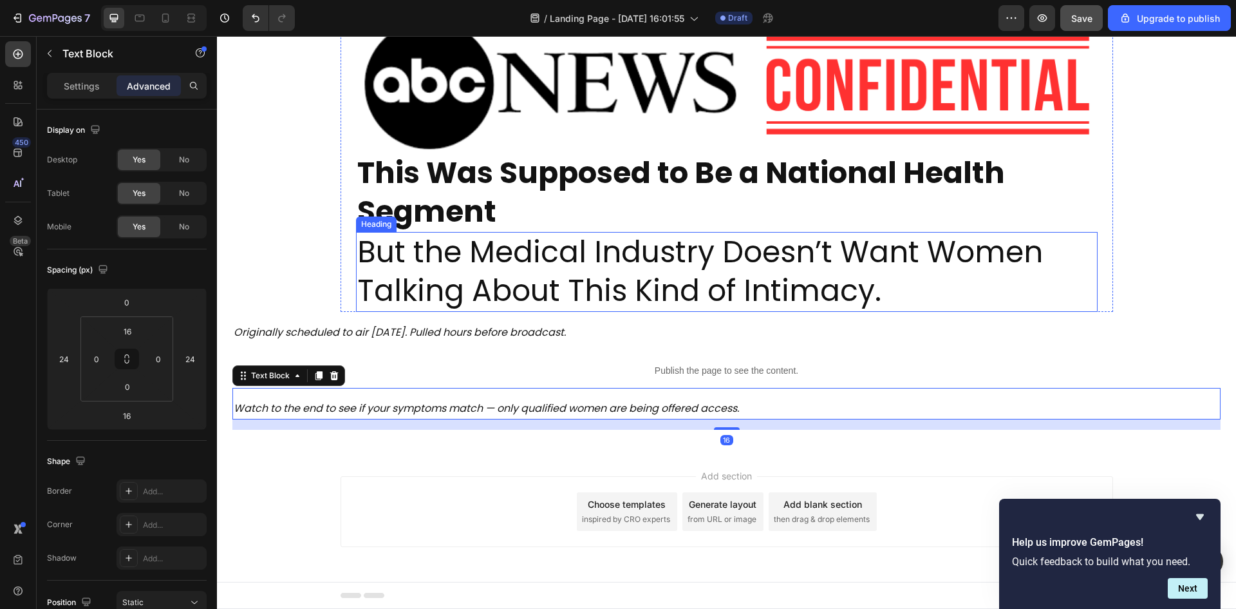
scroll to position [0, 0]
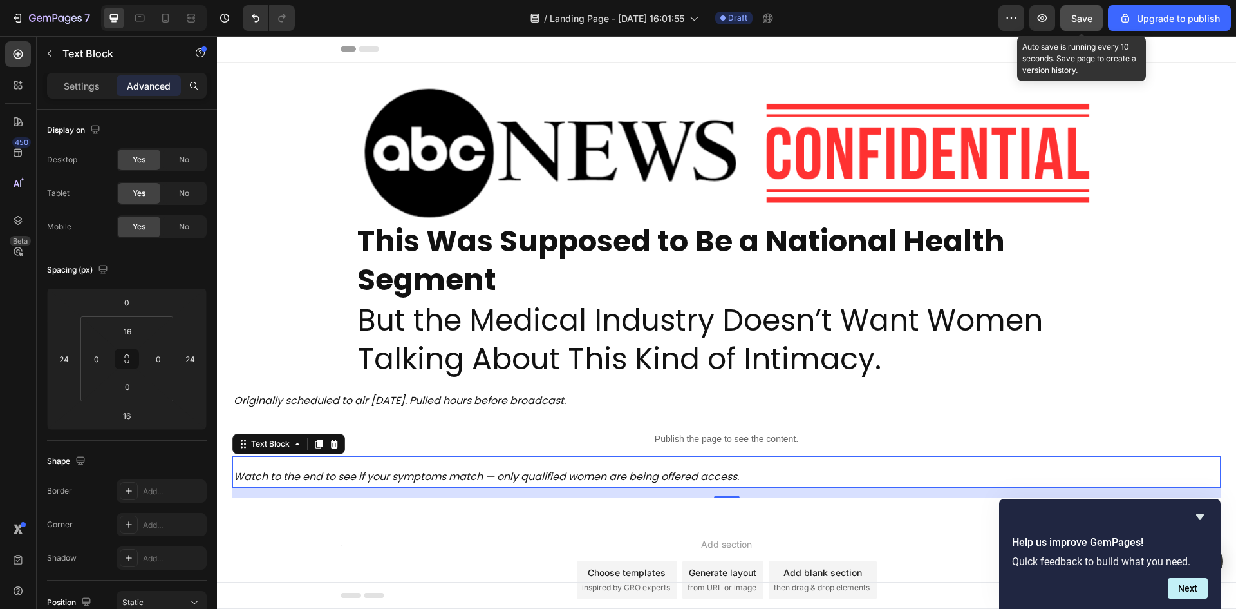
click at [1092, 27] on button "Save" at bounding box center [1082, 18] width 43 height 26
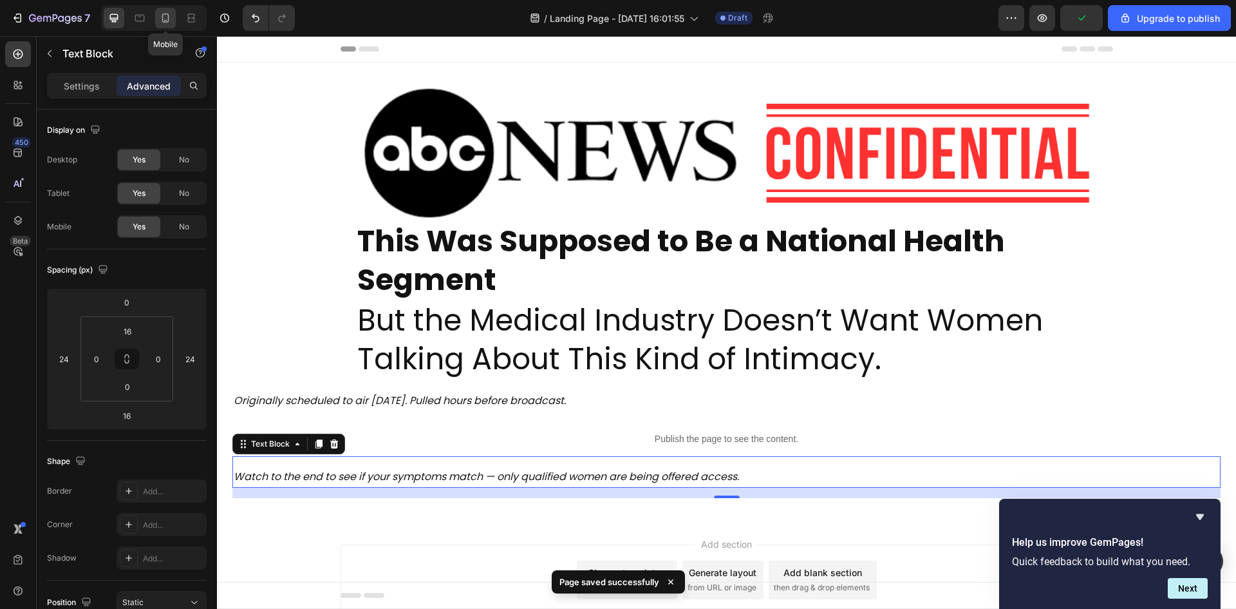
click at [168, 18] on icon at bounding box center [165, 18] width 7 height 9
type input "0"
type input "24"
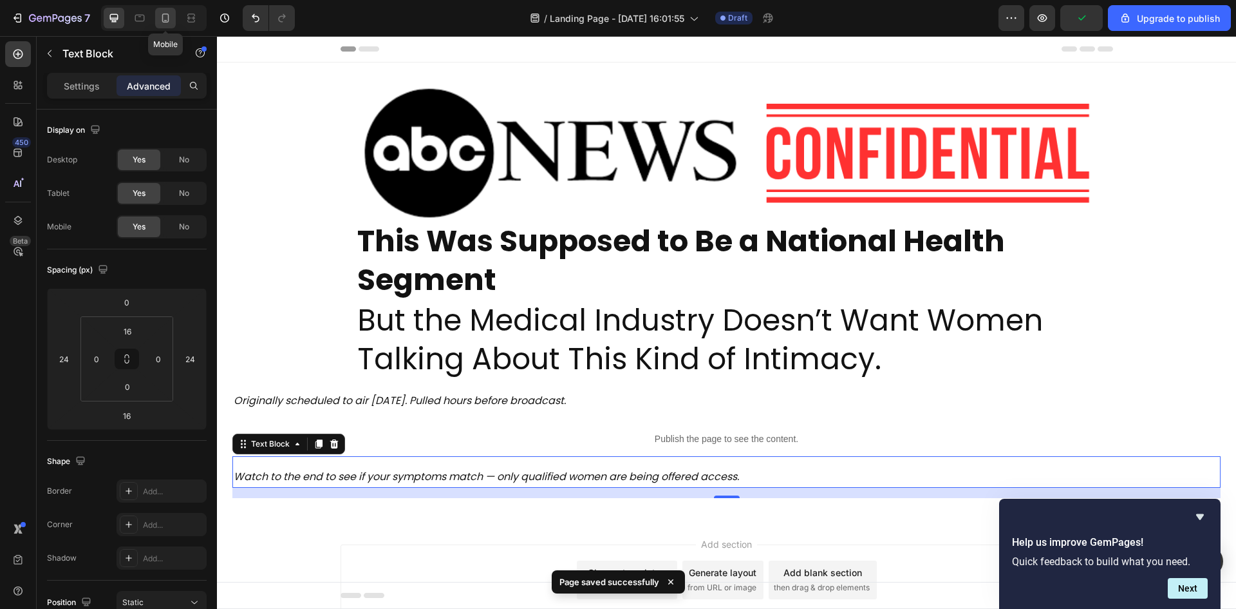
type input "16"
type input "24"
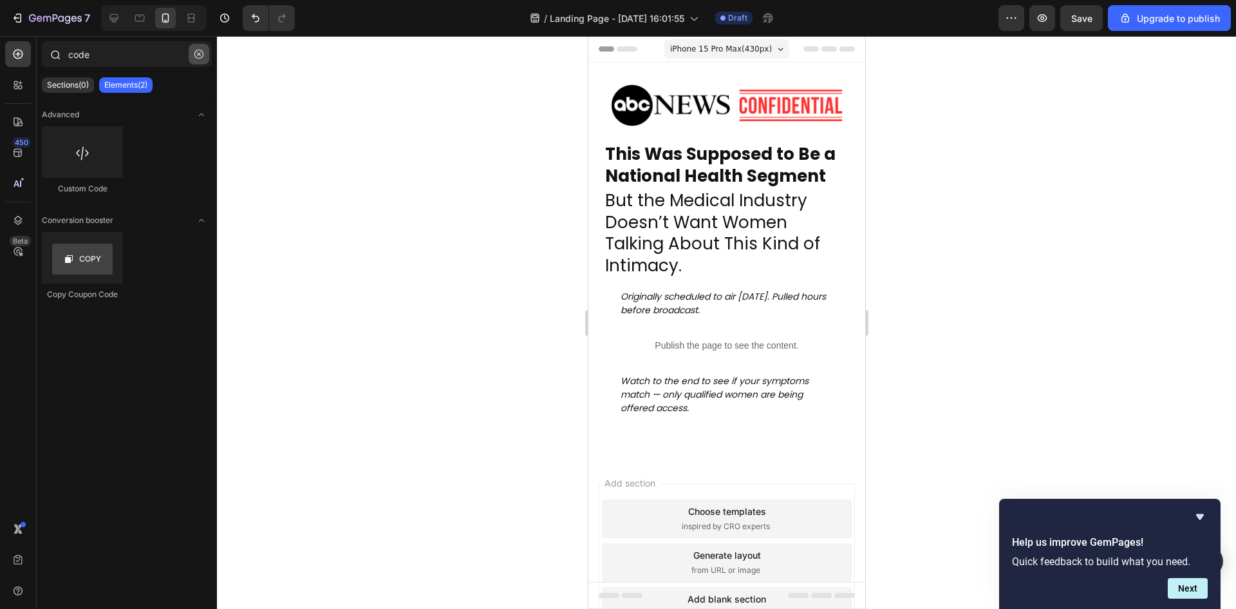
click at [197, 60] on button "button" at bounding box center [199, 54] width 21 height 21
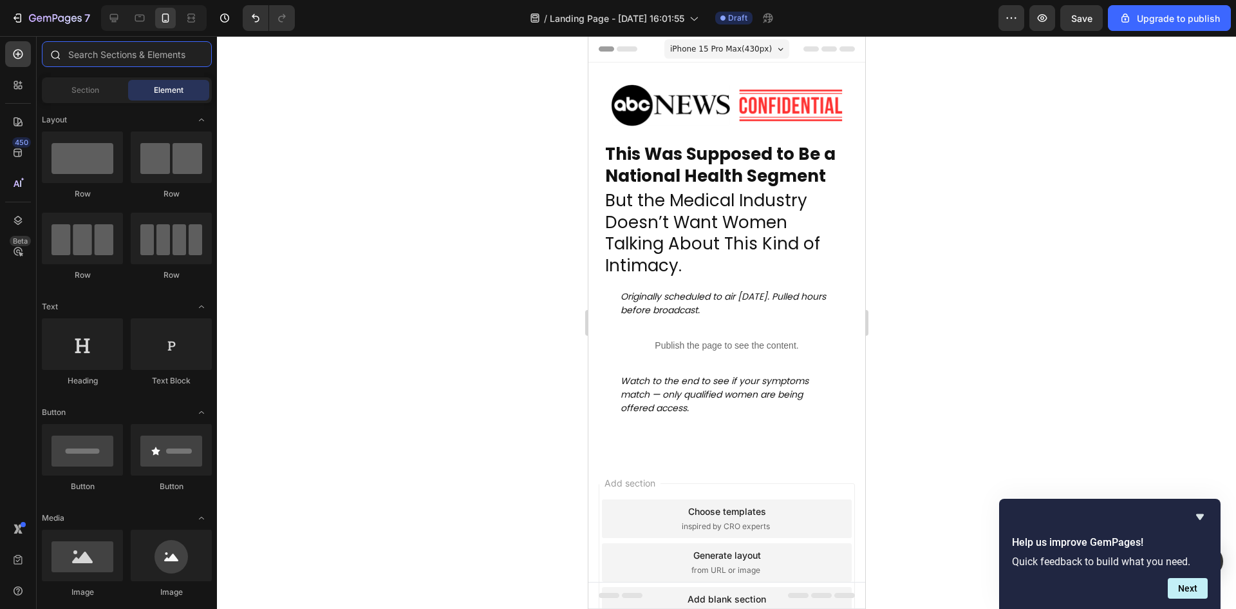
click at [135, 57] on input "text" at bounding box center [127, 54] width 170 height 26
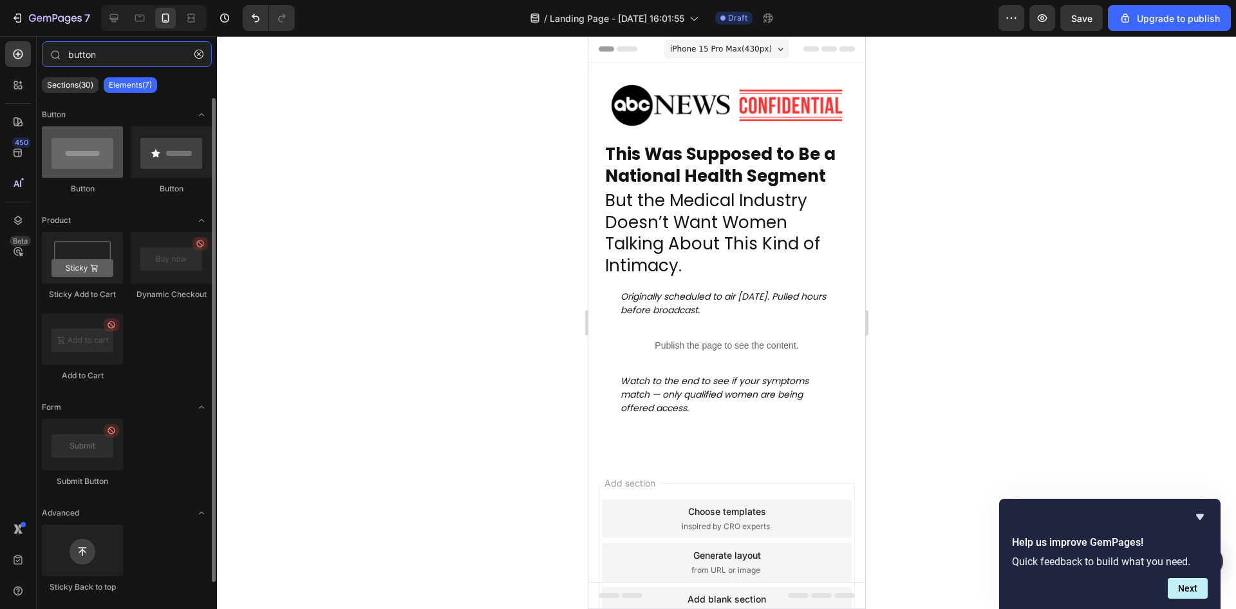
type input "button"
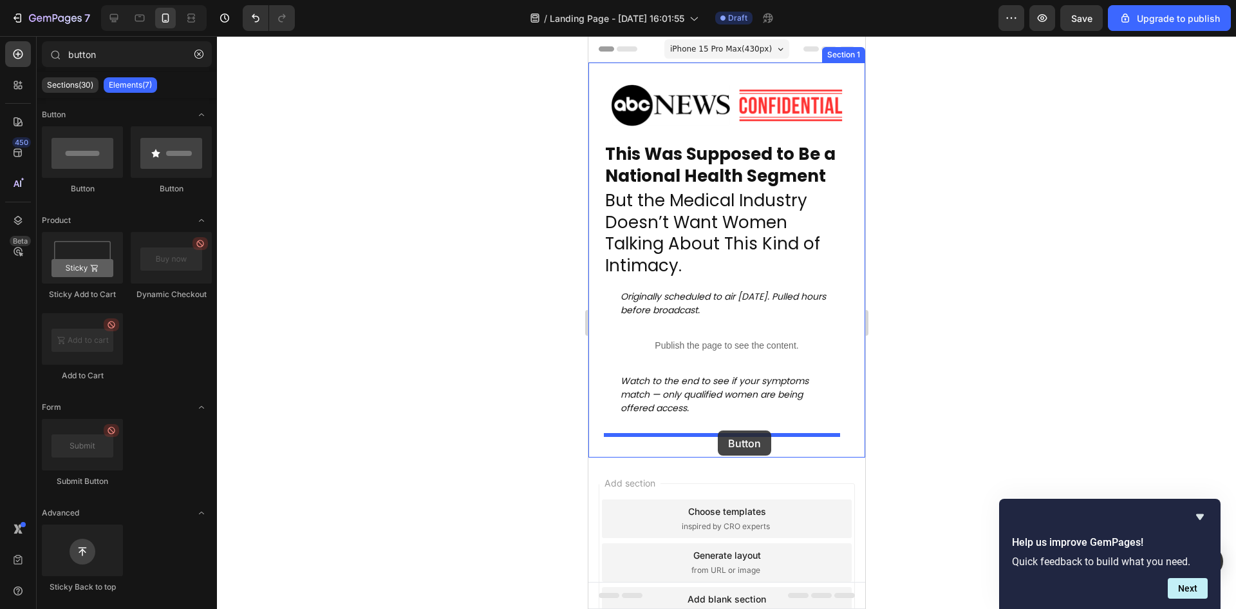
drag, startPoint x: 665, startPoint y: 204, endPoint x: 717, endPoint y: 430, distance: 232.1
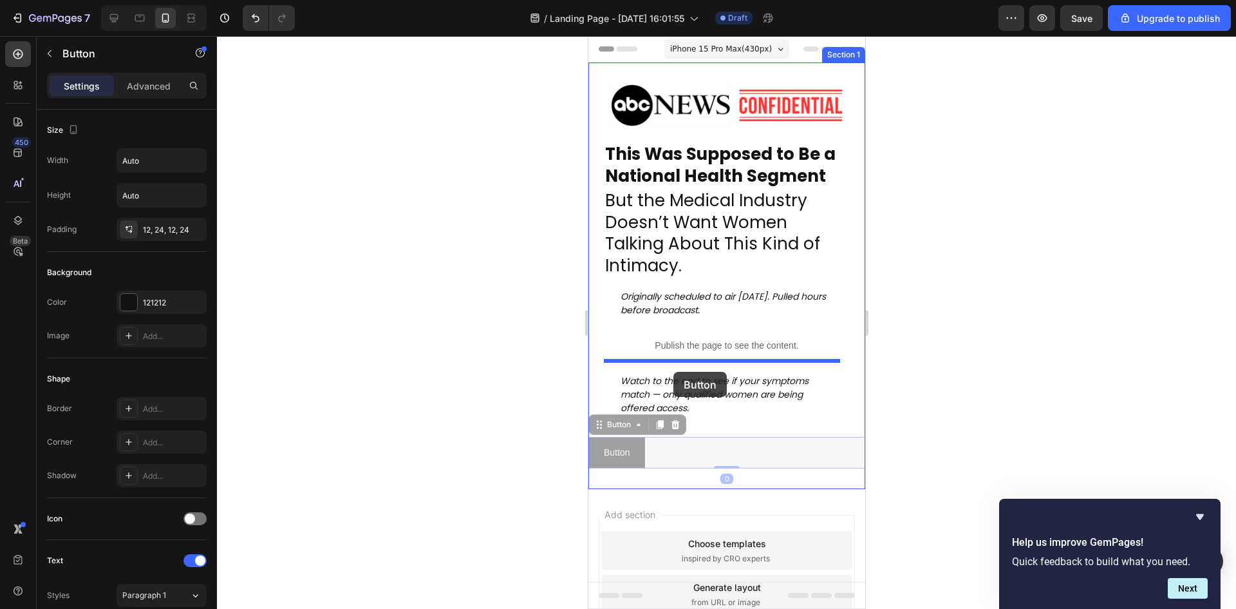
drag, startPoint x: 599, startPoint y: 429, endPoint x: 673, endPoint y: 372, distance: 93.6
click at [673, 372] on div "iPhone 15 Pro Max ( 430 px) iPhone 13 Mini iPhone 13 Pro iPhone 11 Pro Max iPho…" at bounding box center [726, 385] width 277 height 699
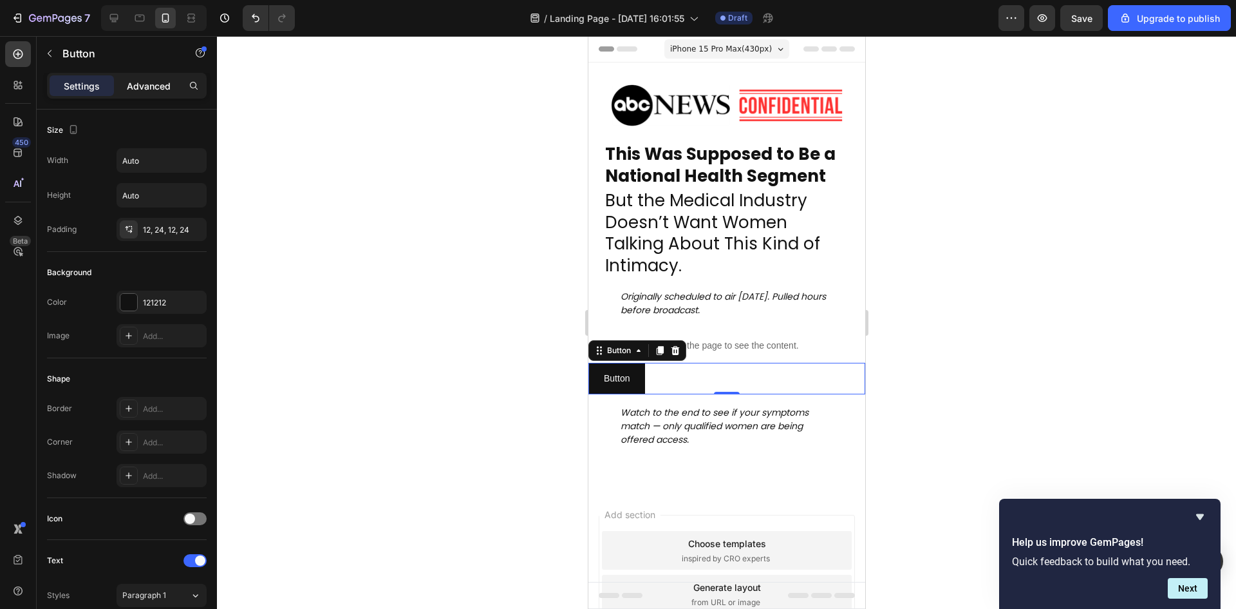
click at [151, 84] on p "Advanced" at bounding box center [149, 86] width 44 height 14
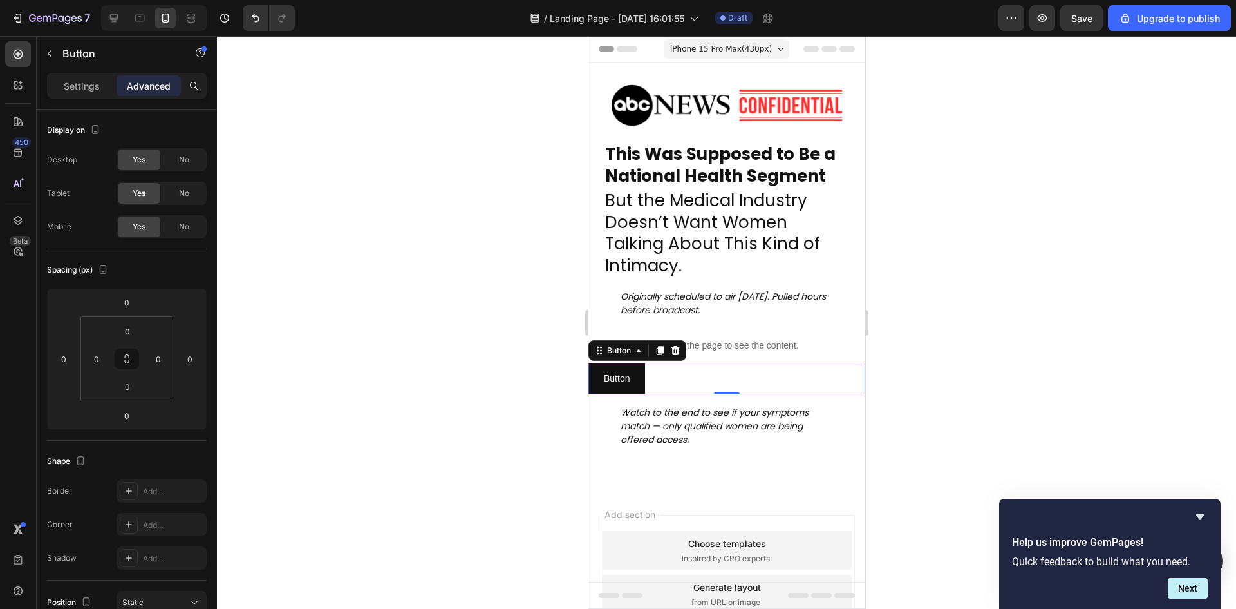
scroll to position [358, 0]
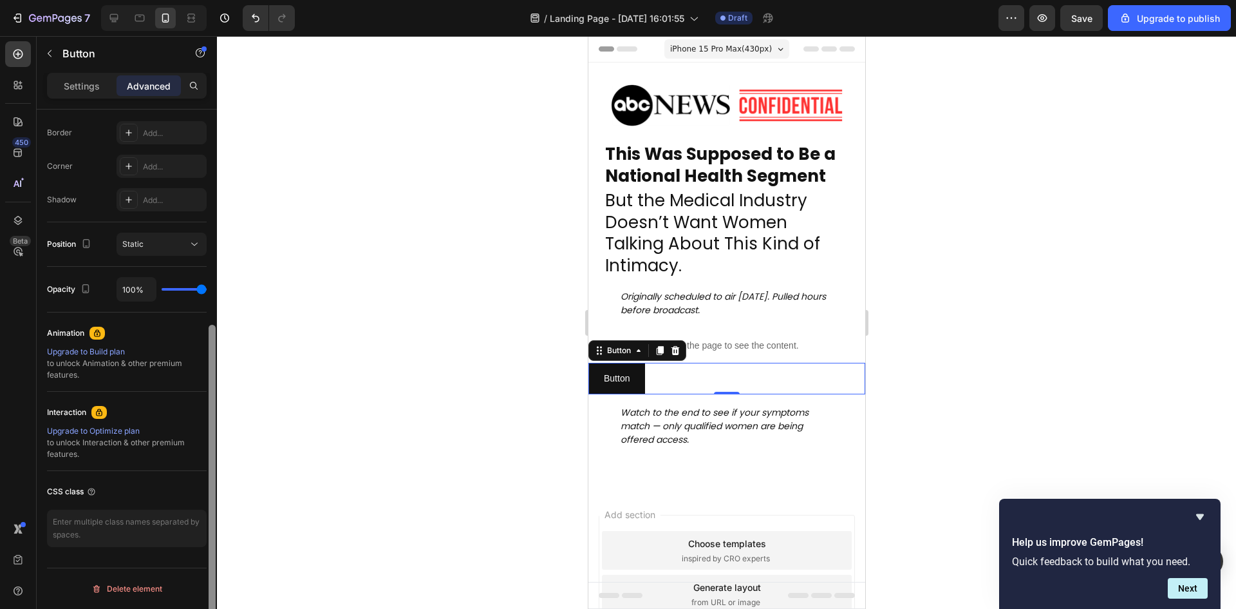
drag, startPoint x: 208, startPoint y: 334, endPoint x: 211, endPoint y: 345, distance: 10.6
click at [211, 345] on div at bounding box center [212, 377] width 10 height 536
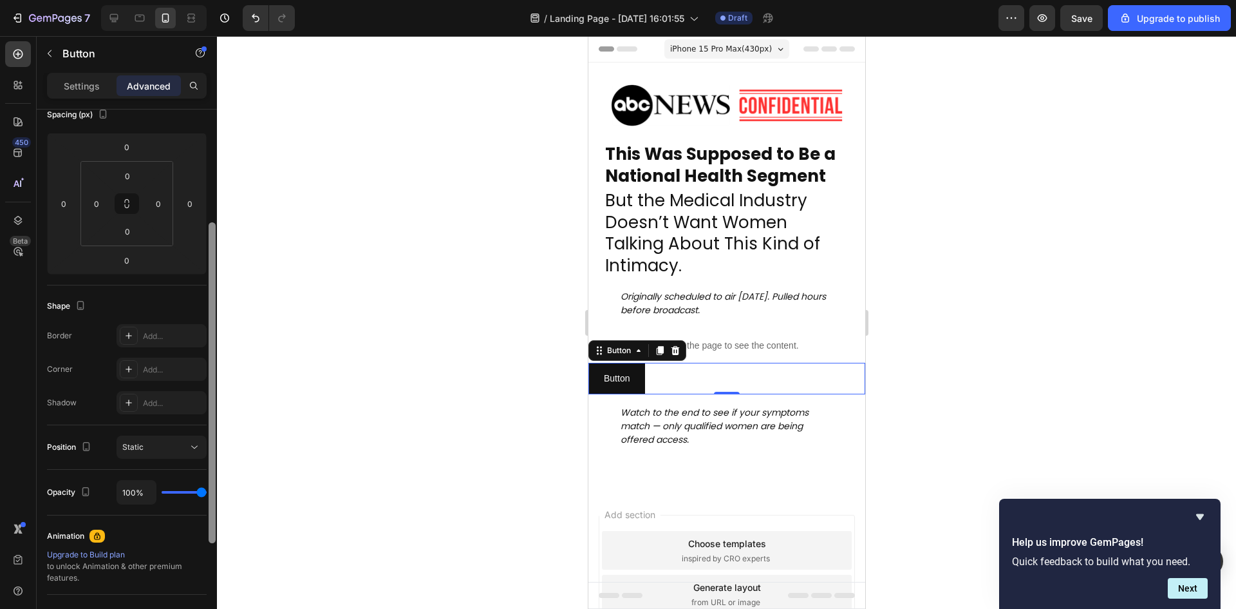
drag, startPoint x: 213, startPoint y: 372, endPoint x: 223, endPoint y: 244, distance: 127.9
click at [223, 77] on div "7 / Landing Page - Sep 27, 16:01:55 Draft Preview Save Upgrade to publish 450 B…" at bounding box center [618, 77] width 1236 height 0
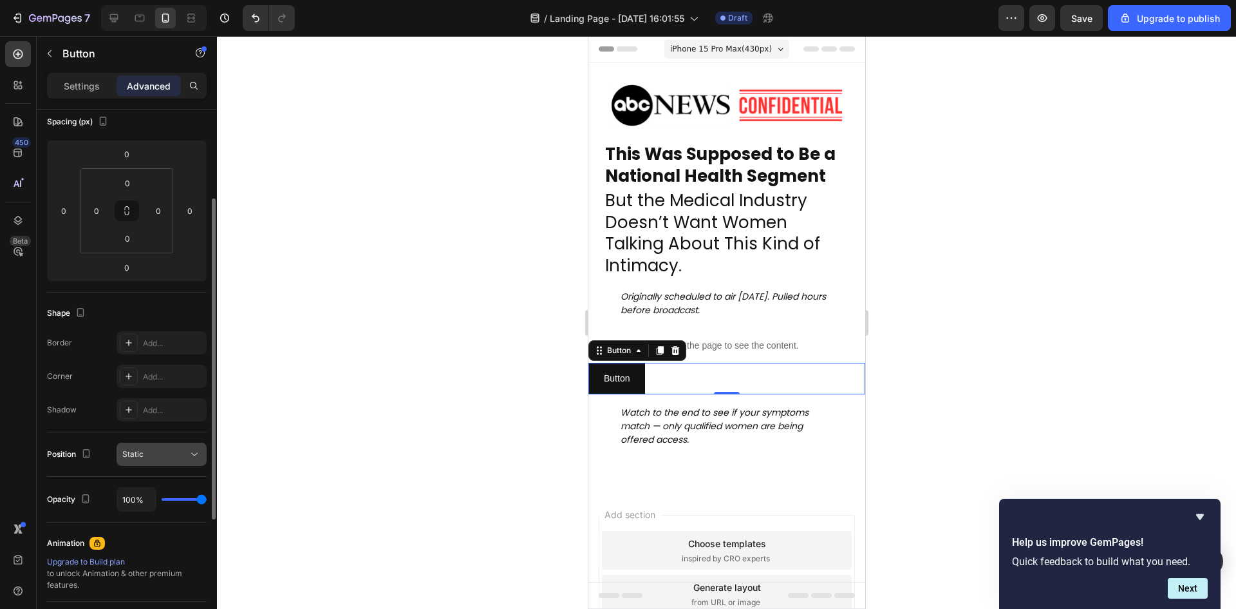
click at [182, 449] on div "Static" at bounding box center [155, 454] width 66 height 12
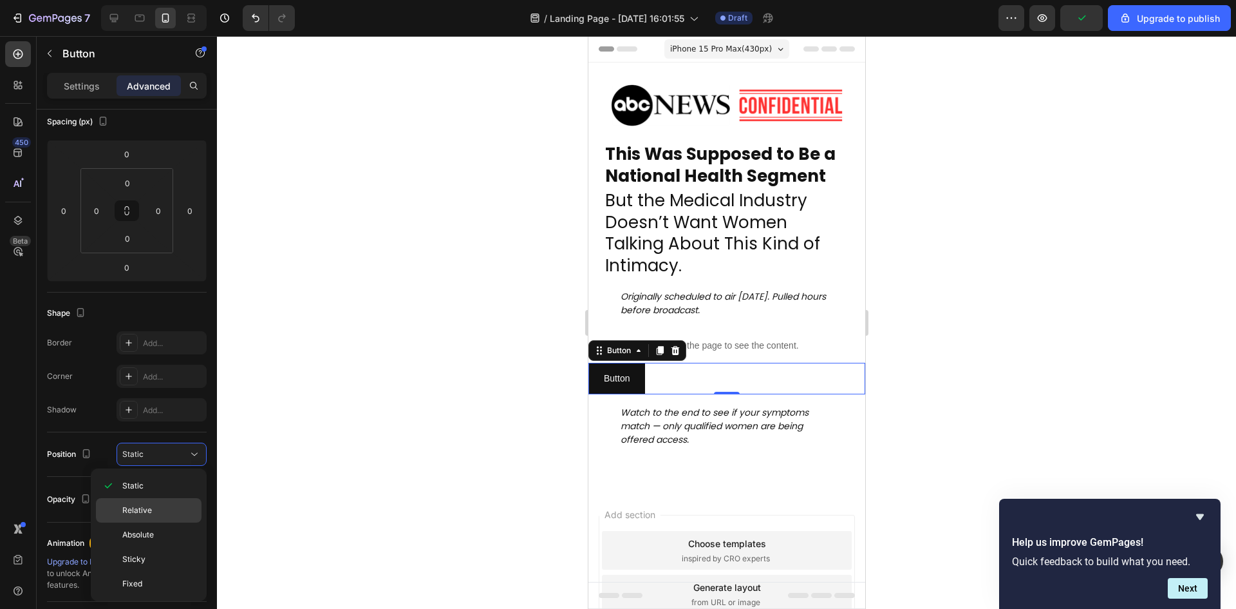
click at [179, 521] on div "Relative" at bounding box center [149, 510] width 106 height 24
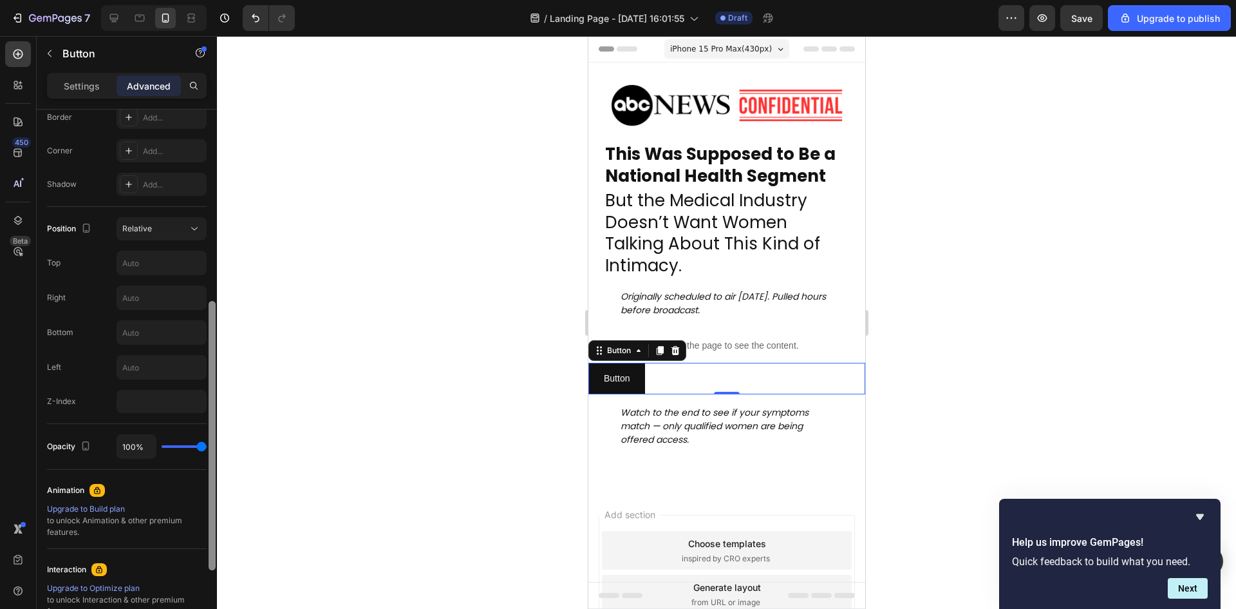
drag, startPoint x: 214, startPoint y: 393, endPoint x: 200, endPoint y: 507, distance: 115.4
click at [200, 507] on div "Display on Desktop Yes No Tablet Yes No Mobile Yes No Spacing (px) 0 0 0 0 0 0 …" at bounding box center [127, 377] width 180 height 536
click at [178, 227] on div "Relative" at bounding box center [155, 226] width 66 height 12
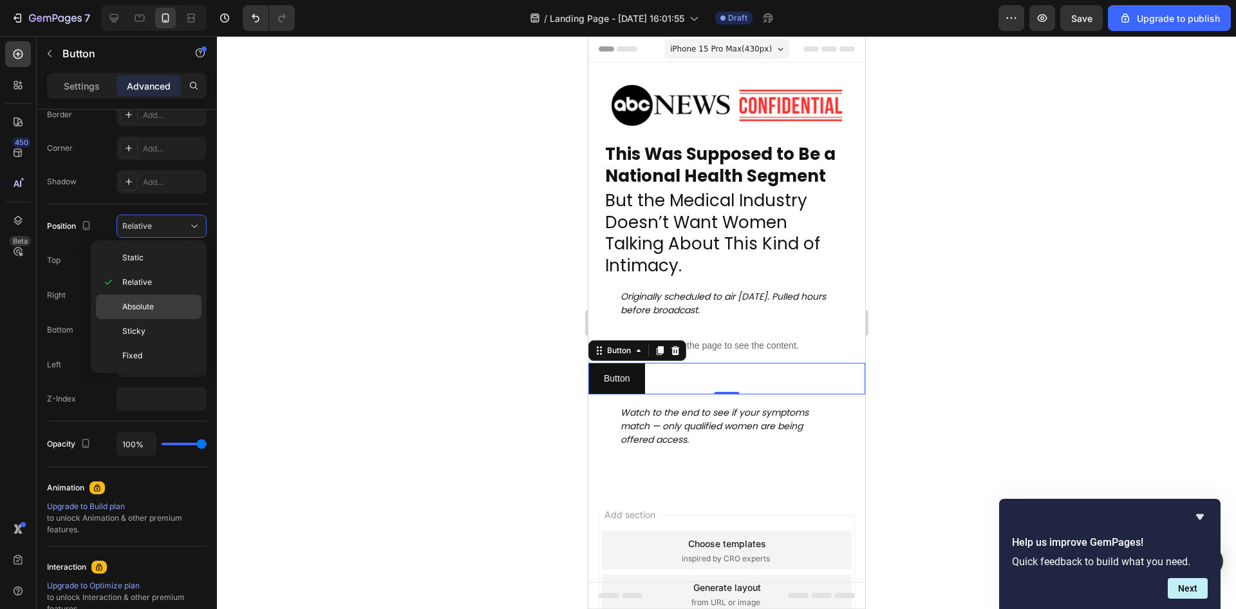
click at [173, 301] on p "Absolute" at bounding box center [158, 307] width 73 height 12
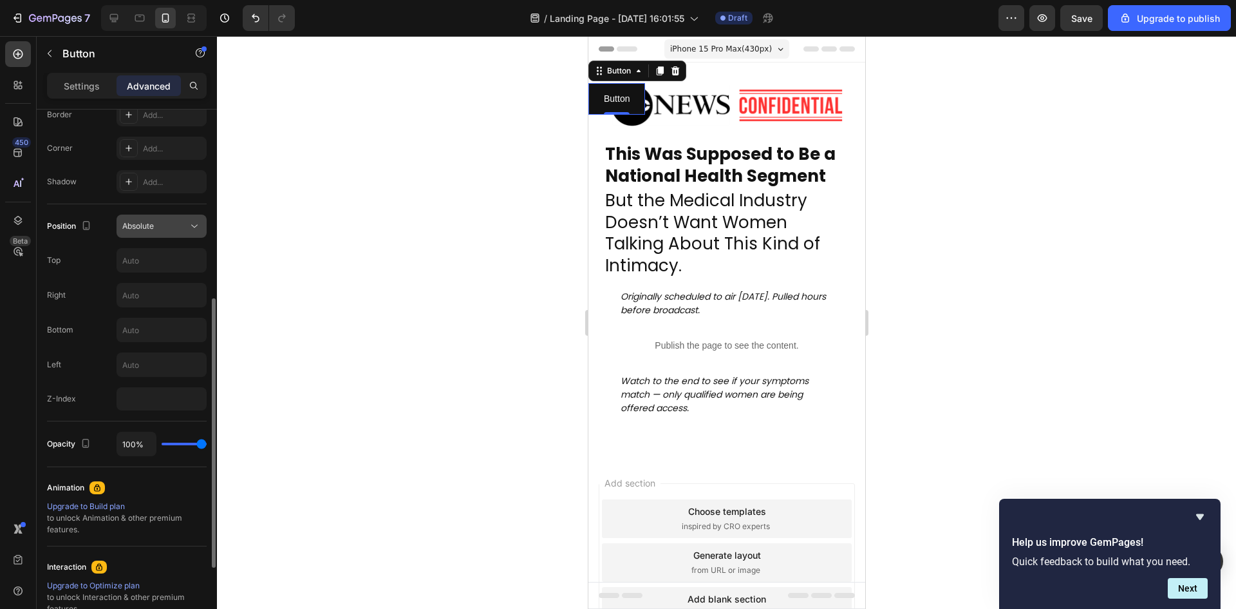
click at [181, 231] on div "Absolute" at bounding box center [155, 226] width 66 height 12
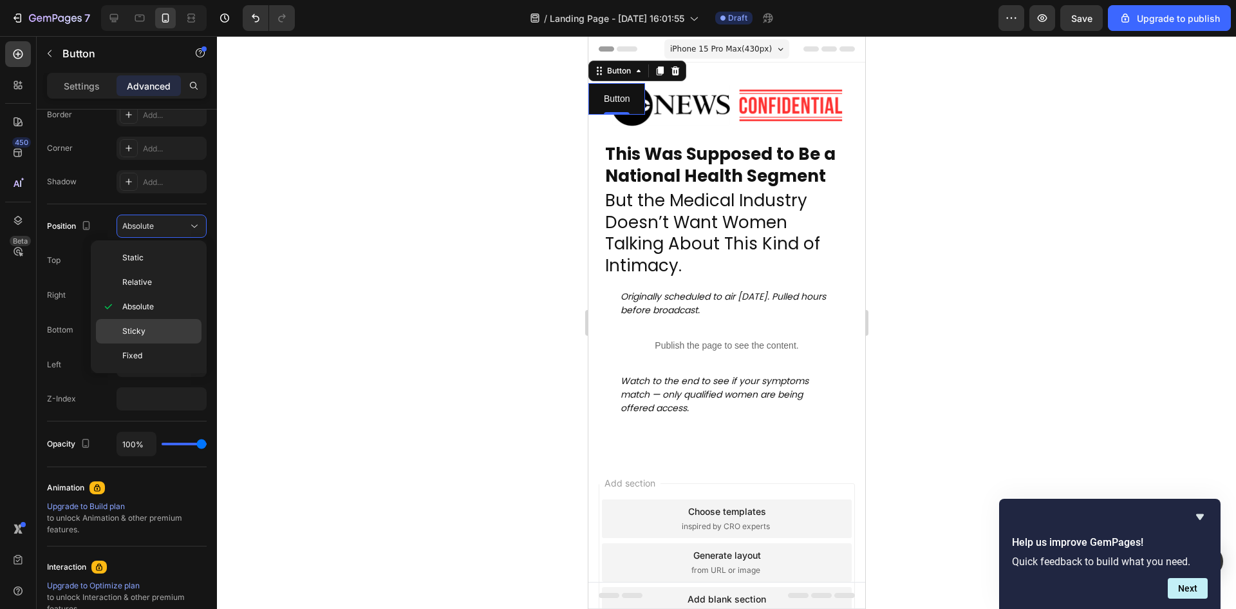
click at [175, 328] on p "Sticky" at bounding box center [158, 331] width 73 height 12
type input "0"
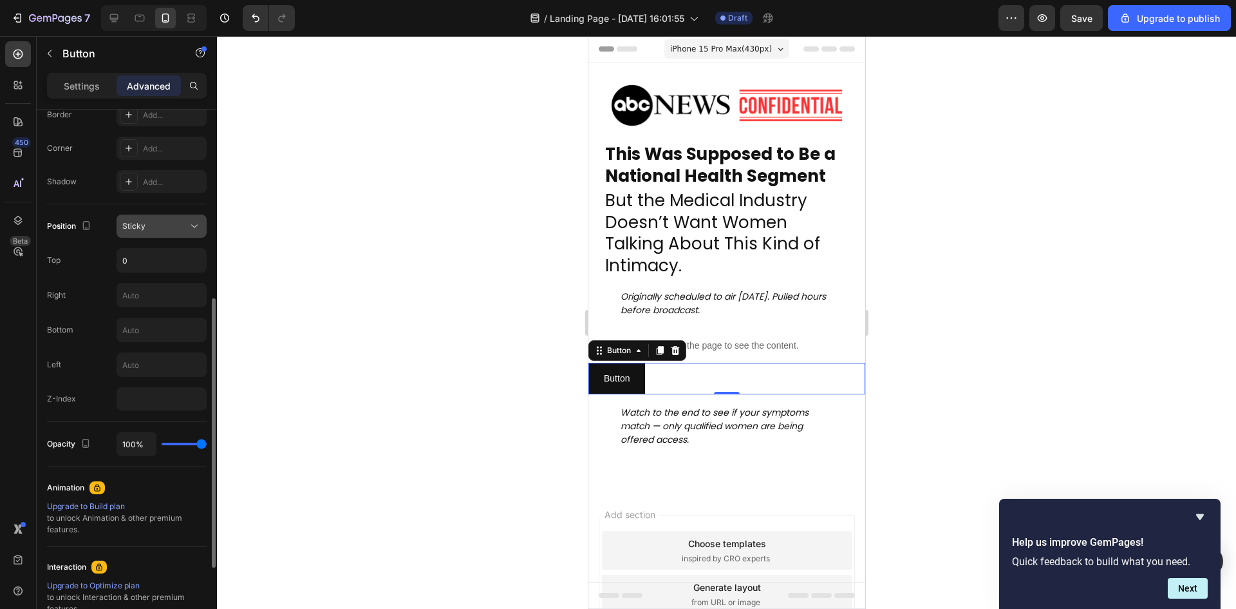
click at [178, 227] on div "Sticky" at bounding box center [155, 226] width 66 height 12
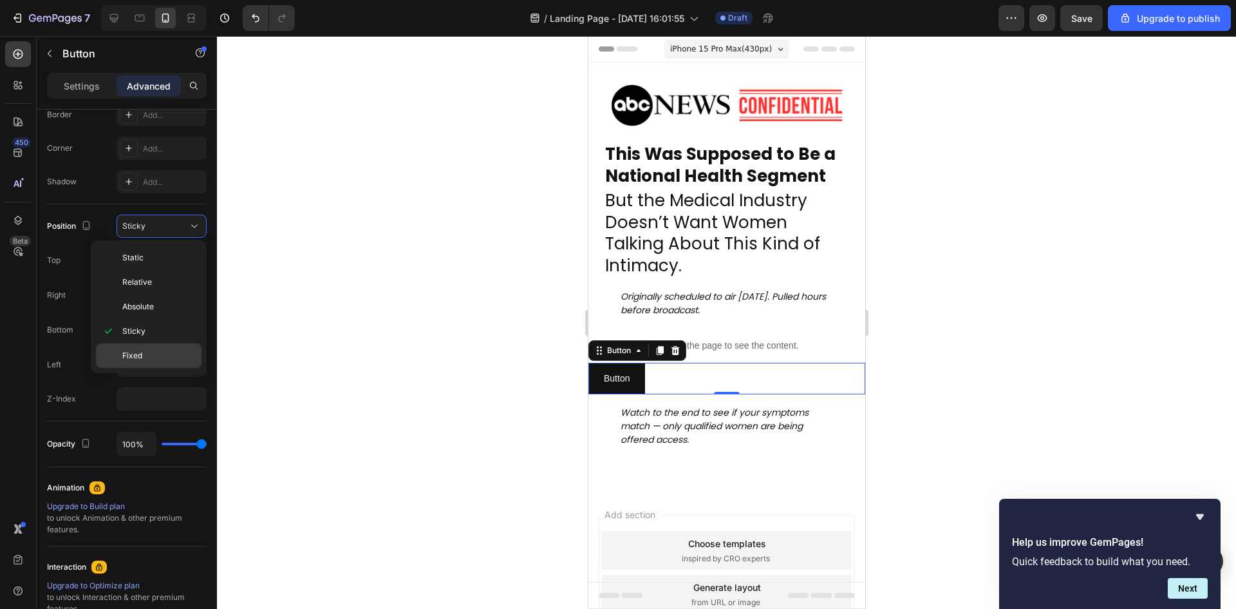
click at [180, 348] on div "Fixed" at bounding box center [149, 355] width 106 height 24
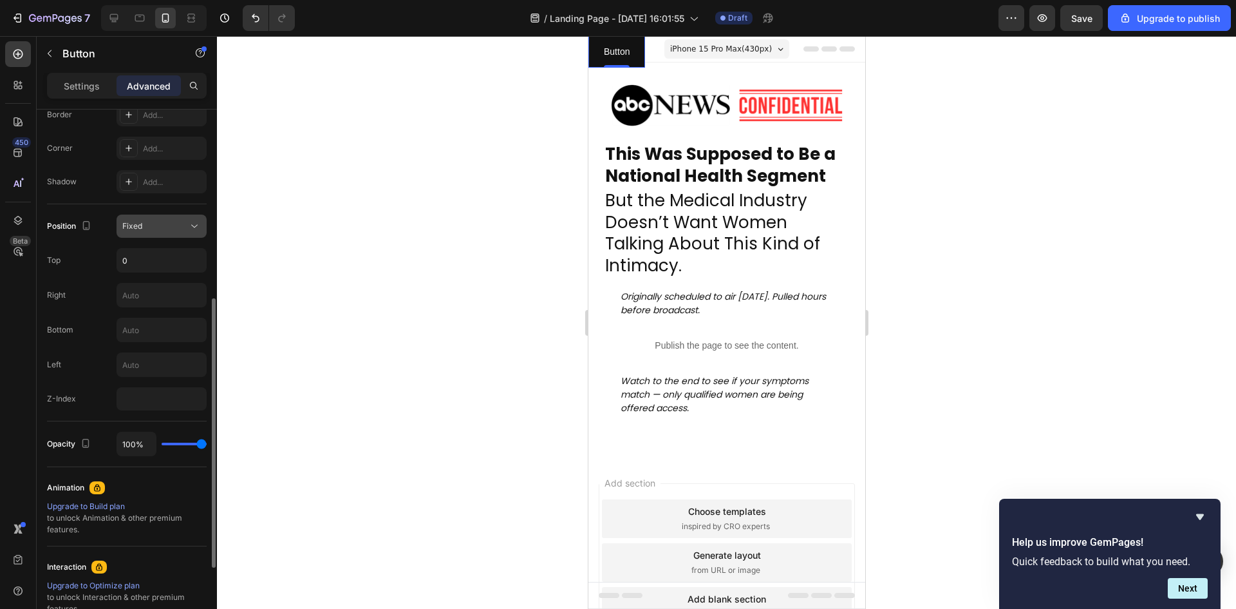
click at [173, 217] on button "Fixed" at bounding box center [162, 225] width 90 height 23
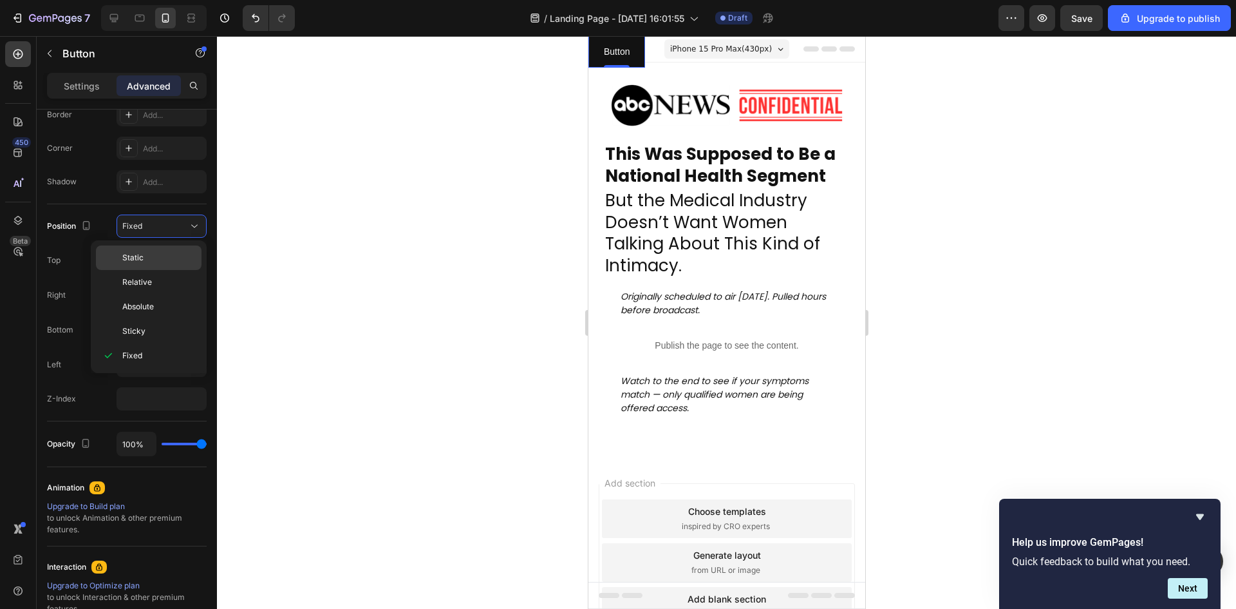
click at [171, 262] on p "Static" at bounding box center [158, 258] width 73 height 12
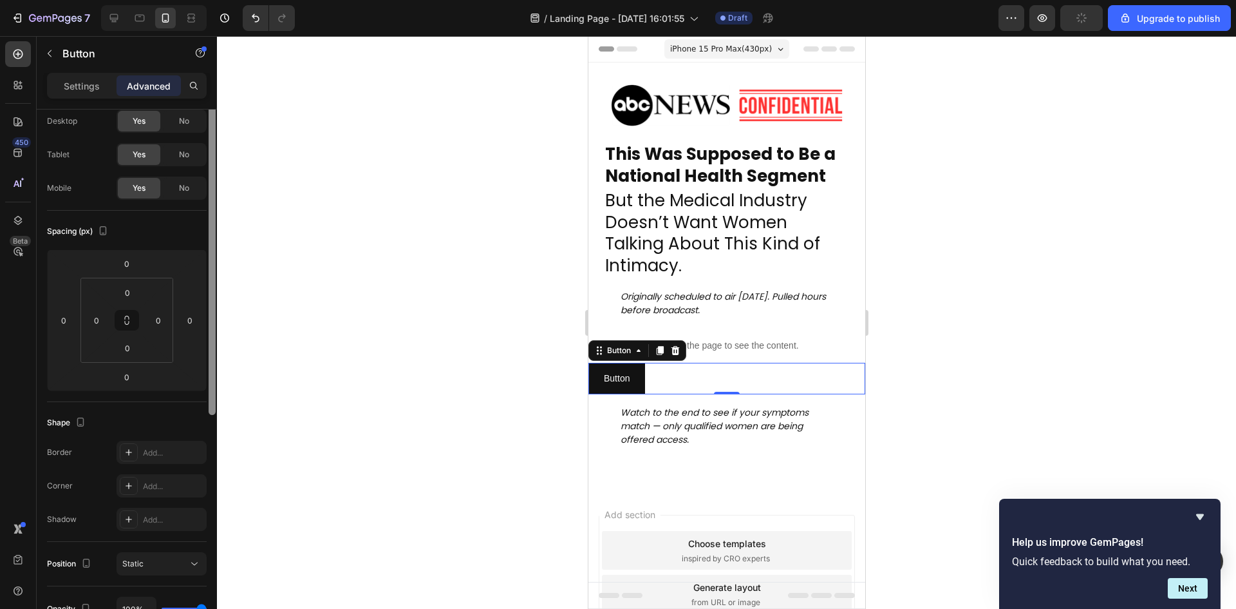
scroll to position [0, 0]
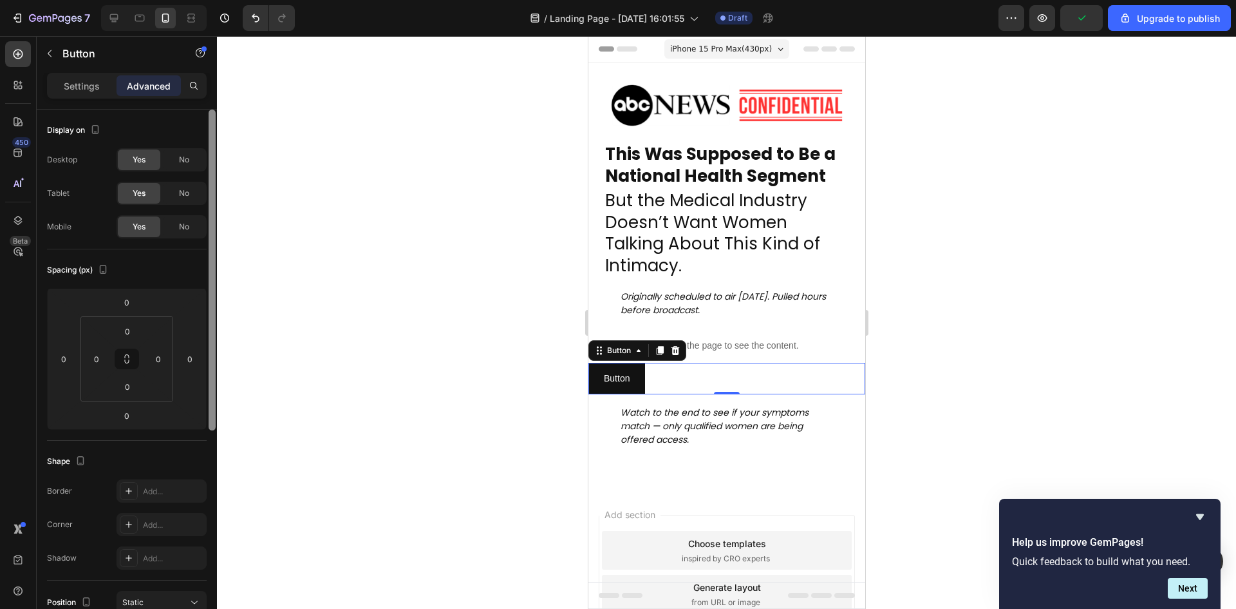
drag, startPoint x: 212, startPoint y: 391, endPoint x: 180, endPoint y: 85, distance: 307.5
click at [214, 100] on div "Settings Advanced Display on Desktop Yes No Tablet Yes No Mobile Yes No Spacing…" at bounding box center [127, 359] width 180 height 573
click at [86, 86] on p "Settings" at bounding box center [82, 86] width 36 height 14
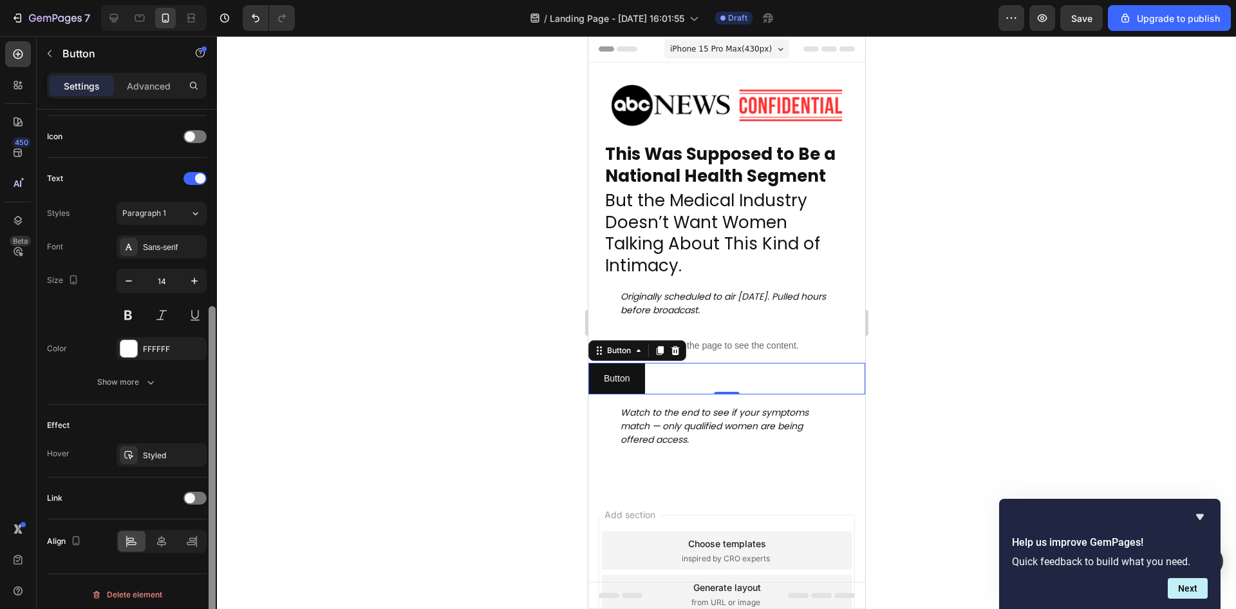
scroll to position [388, 0]
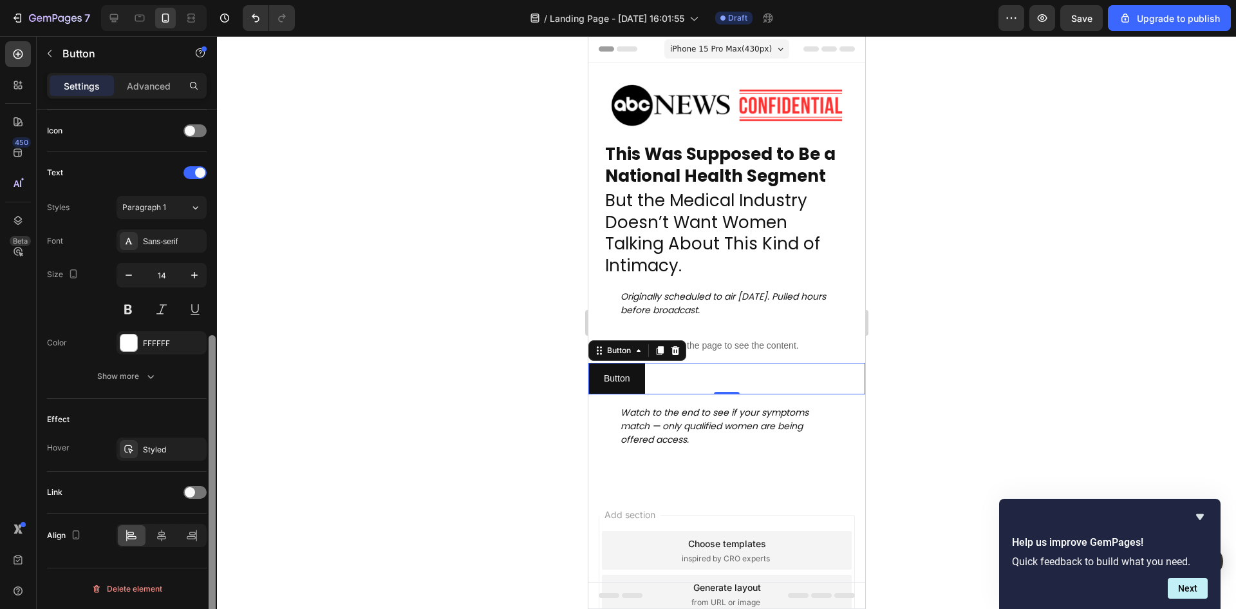
drag, startPoint x: 215, startPoint y: 229, endPoint x: 211, endPoint y: 485, distance: 256.3
click at [211, 485] on div at bounding box center [212, 490] width 7 height 310
click at [151, 371] on icon "button" at bounding box center [150, 376] width 13 height 13
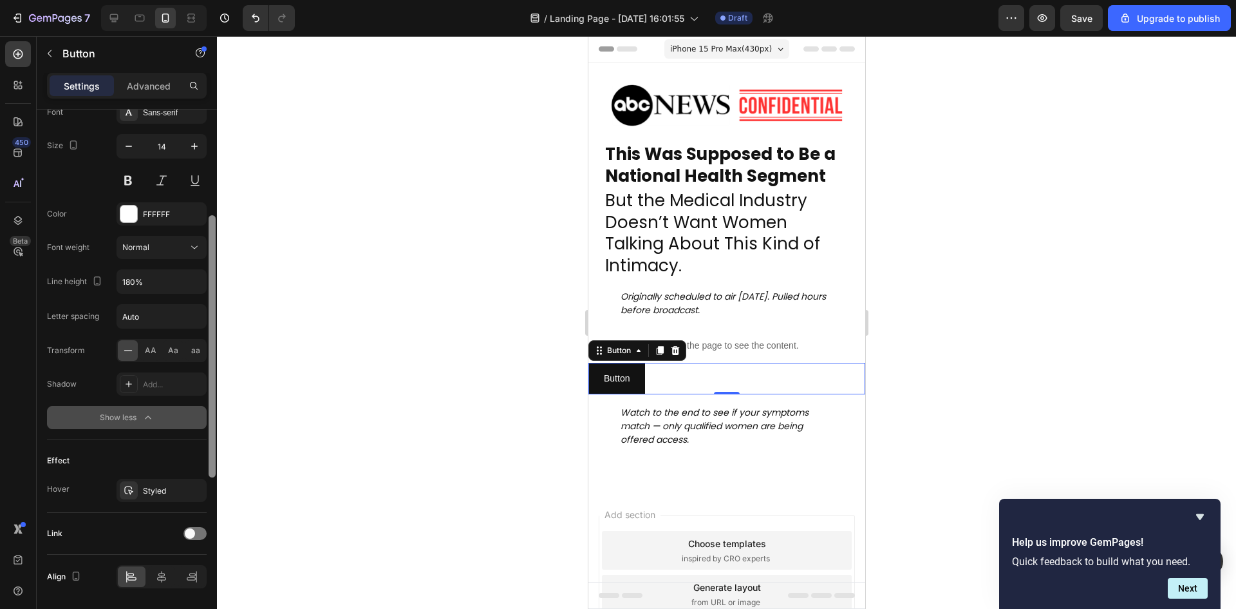
drag, startPoint x: 213, startPoint y: 477, endPoint x: 210, endPoint y: 554, distance: 77.3
click at [211, 477] on div at bounding box center [212, 346] width 7 height 262
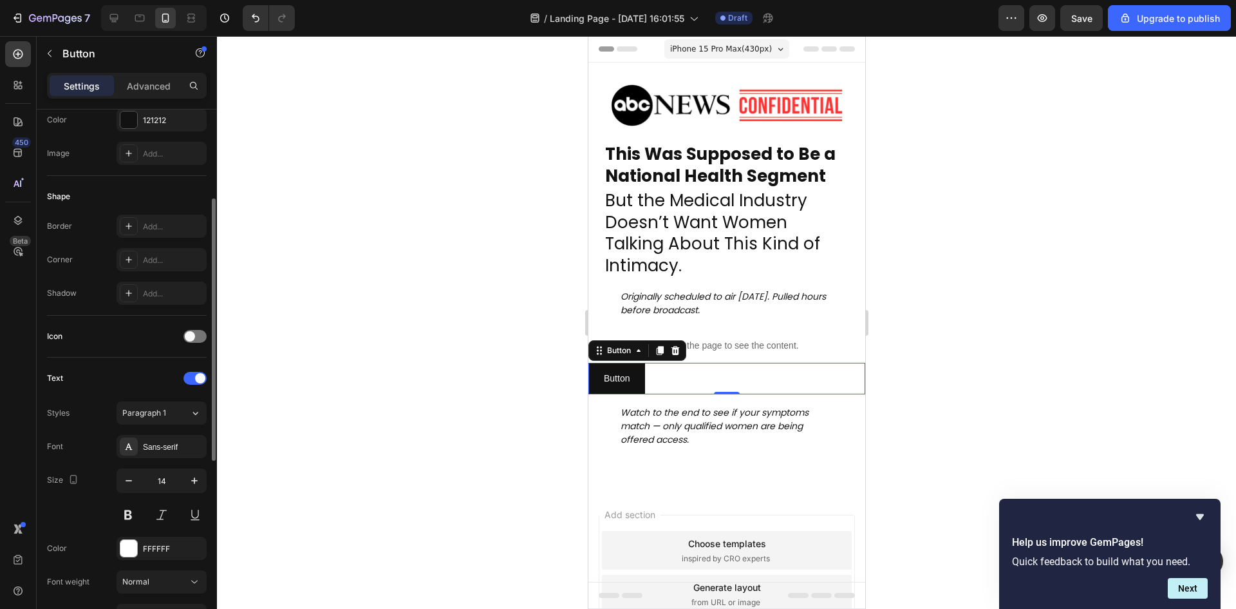
scroll to position [0, 0]
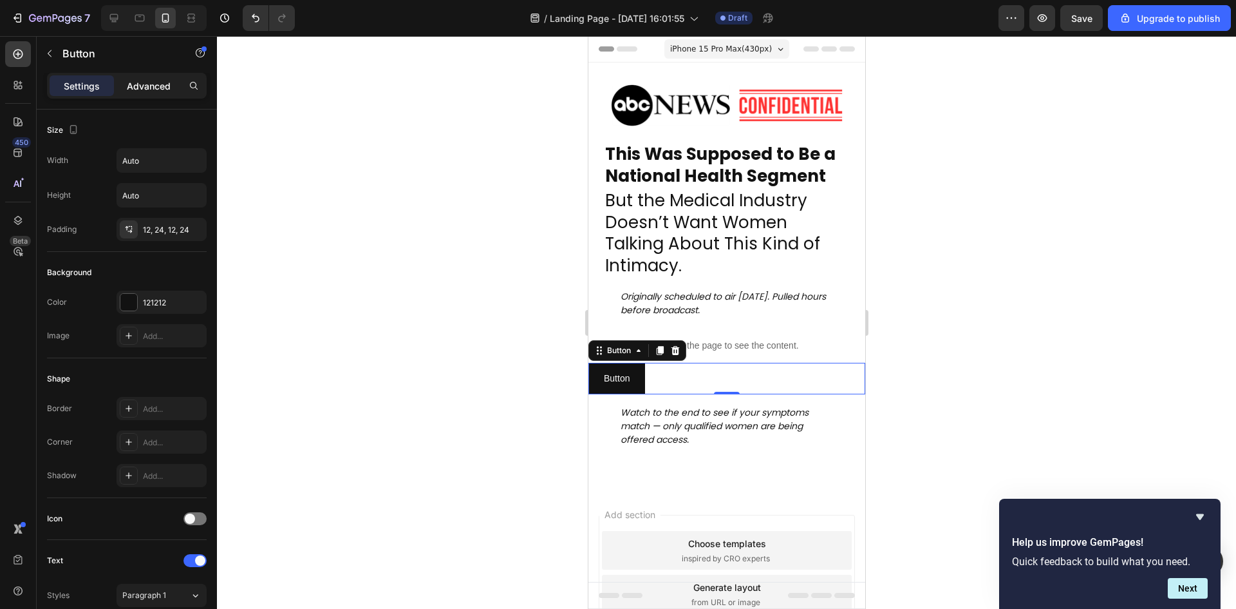
click at [150, 80] on p "Advanced" at bounding box center [149, 86] width 44 height 14
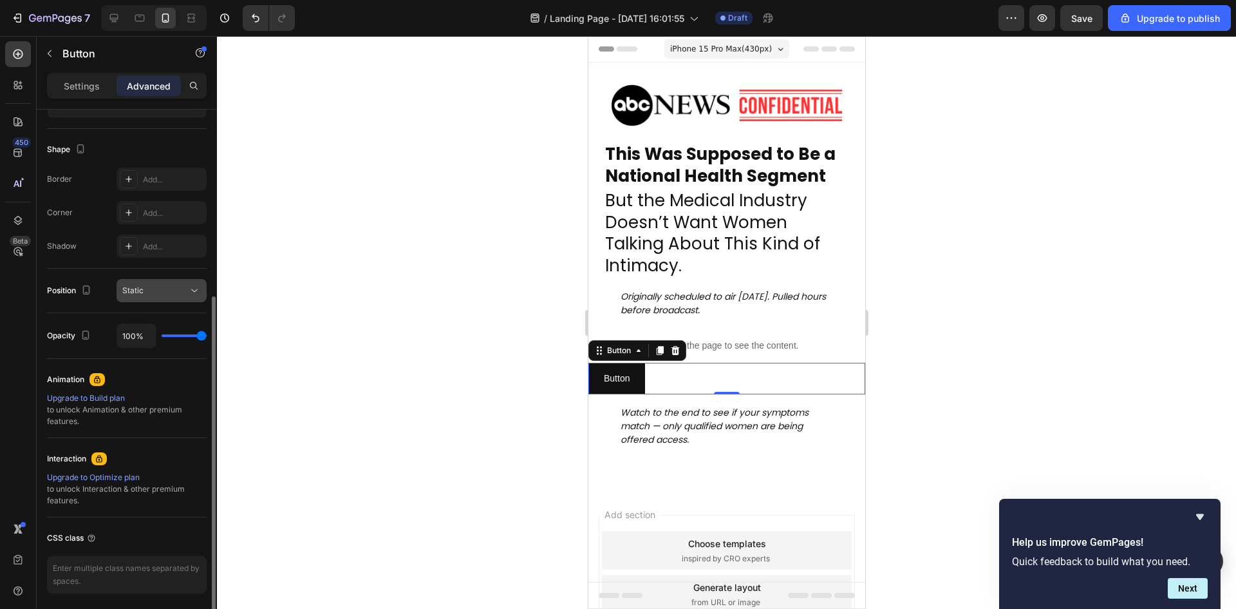
scroll to position [358, 0]
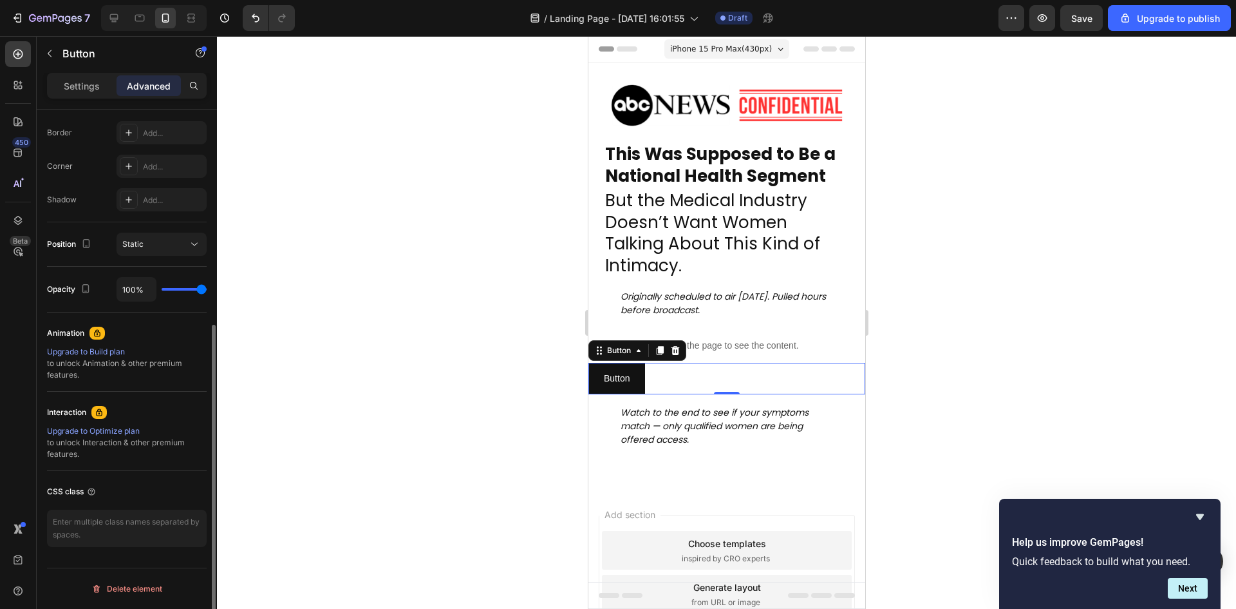
click at [125, 430] on div "Upgrade to Optimize plan" at bounding box center [127, 431] width 160 height 12
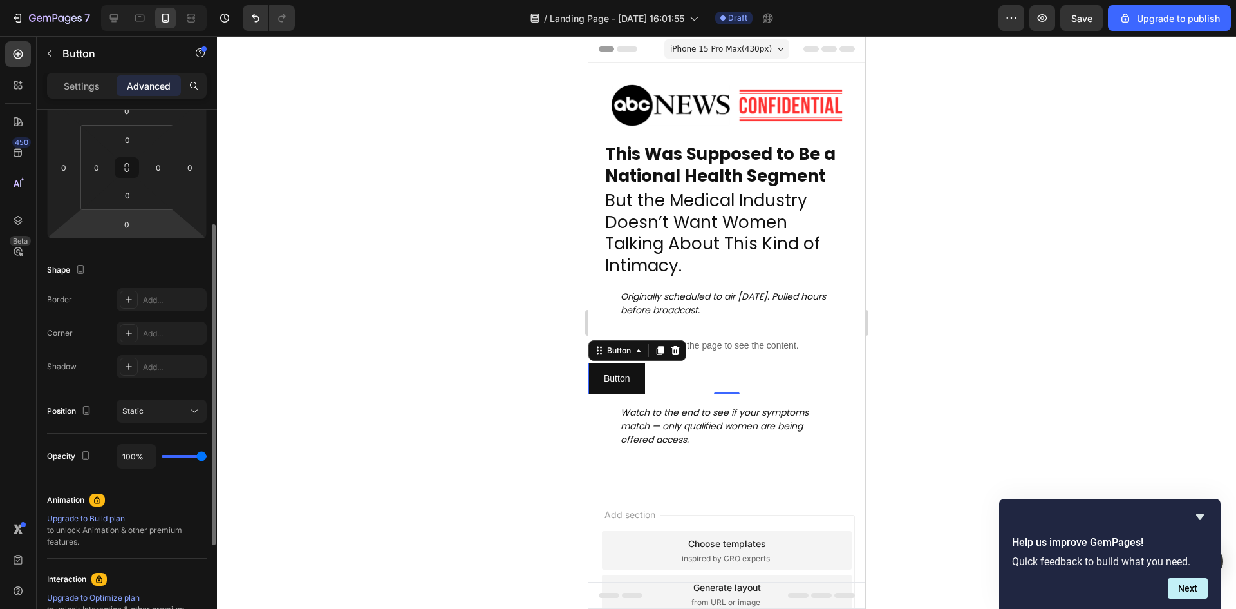
scroll to position [0, 0]
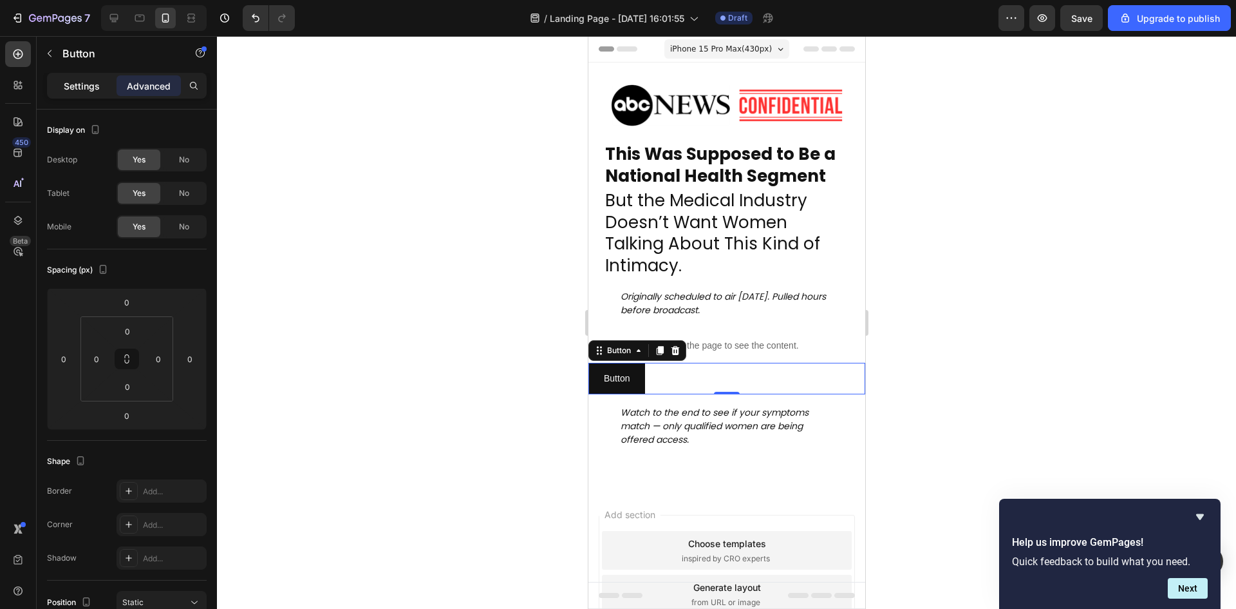
click at [80, 91] on p "Settings" at bounding box center [82, 86] width 36 height 14
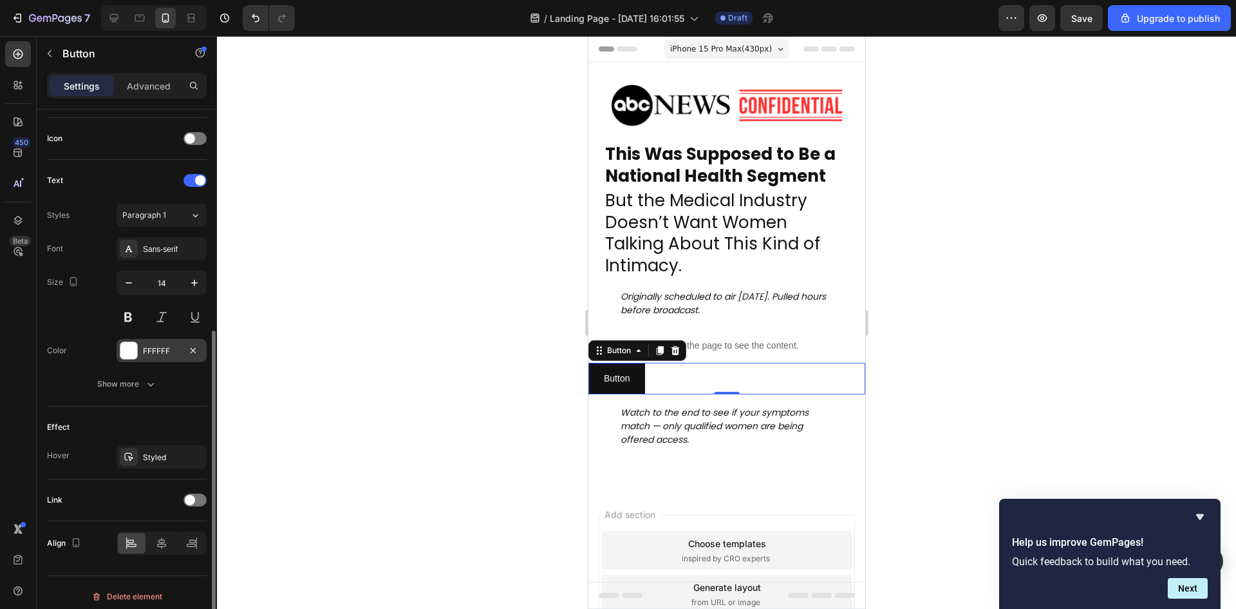
scroll to position [388, 0]
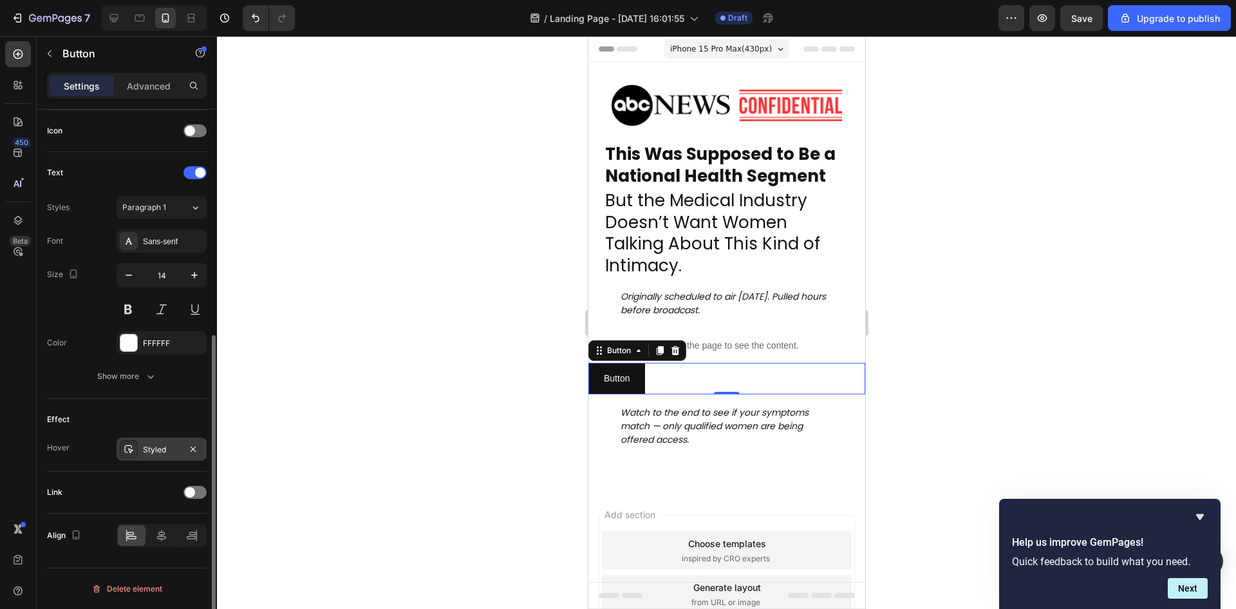
click at [145, 447] on div "Styled" at bounding box center [161, 450] width 37 height 12
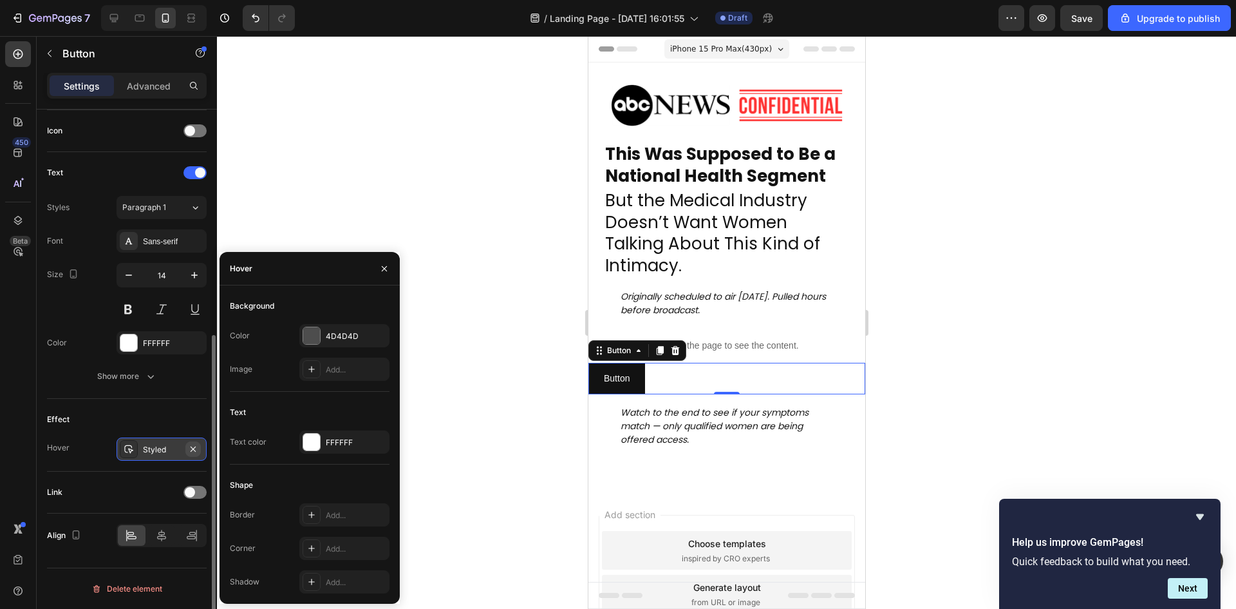
click at [195, 453] on icon "button" at bounding box center [193, 449] width 10 height 10
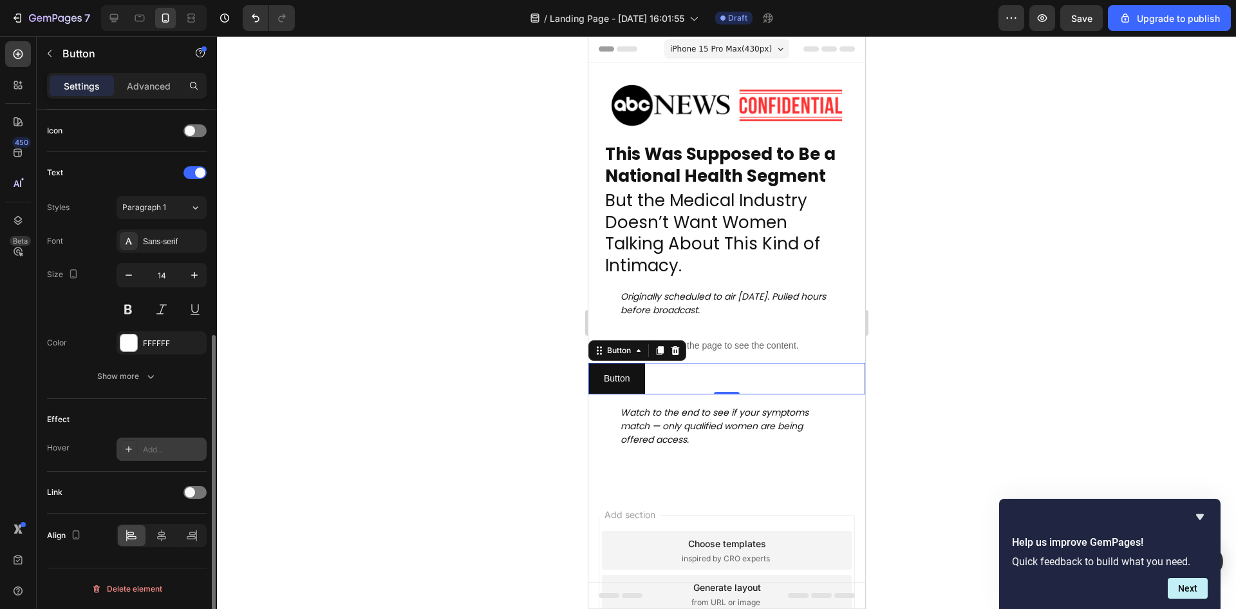
click at [159, 450] on div "Add..." at bounding box center [173, 450] width 61 height 12
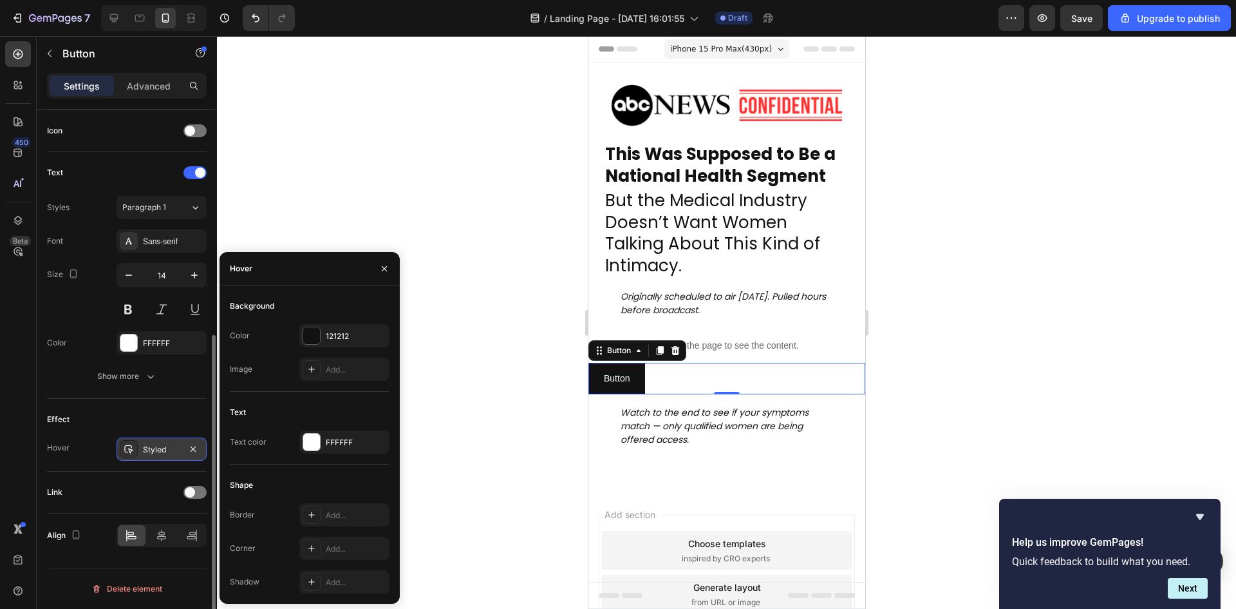
click at [175, 471] on div "Effect Hover Styled" at bounding box center [127, 435] width 160 height 73
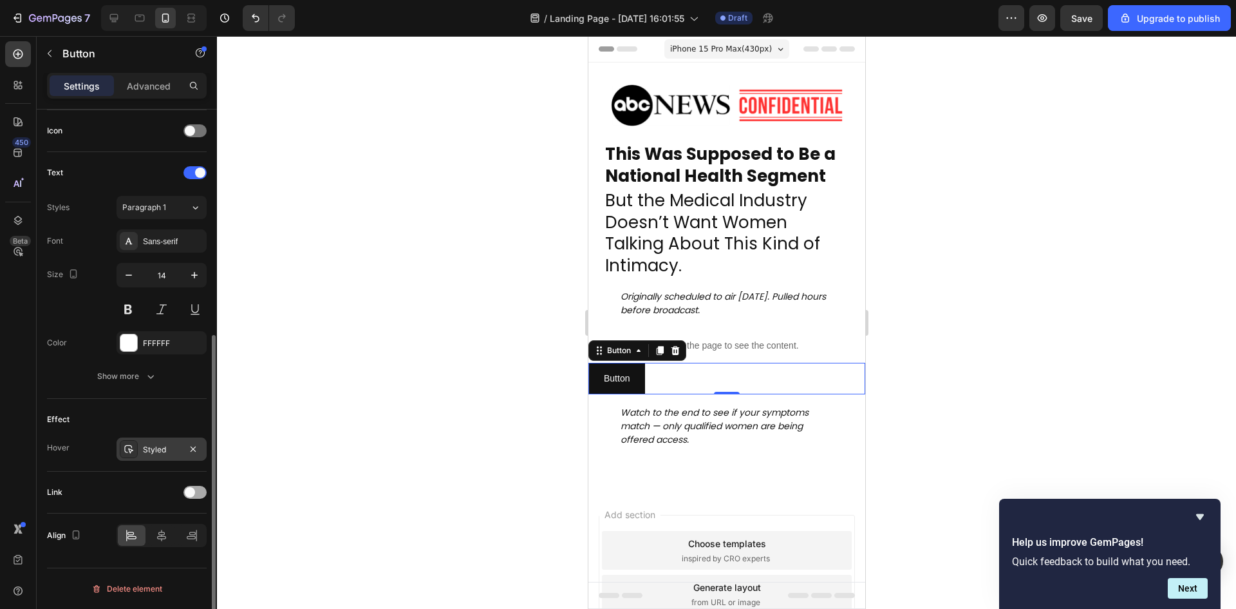
click at [196, 489] on div at bounding box center [195, 492] width 23 height 13
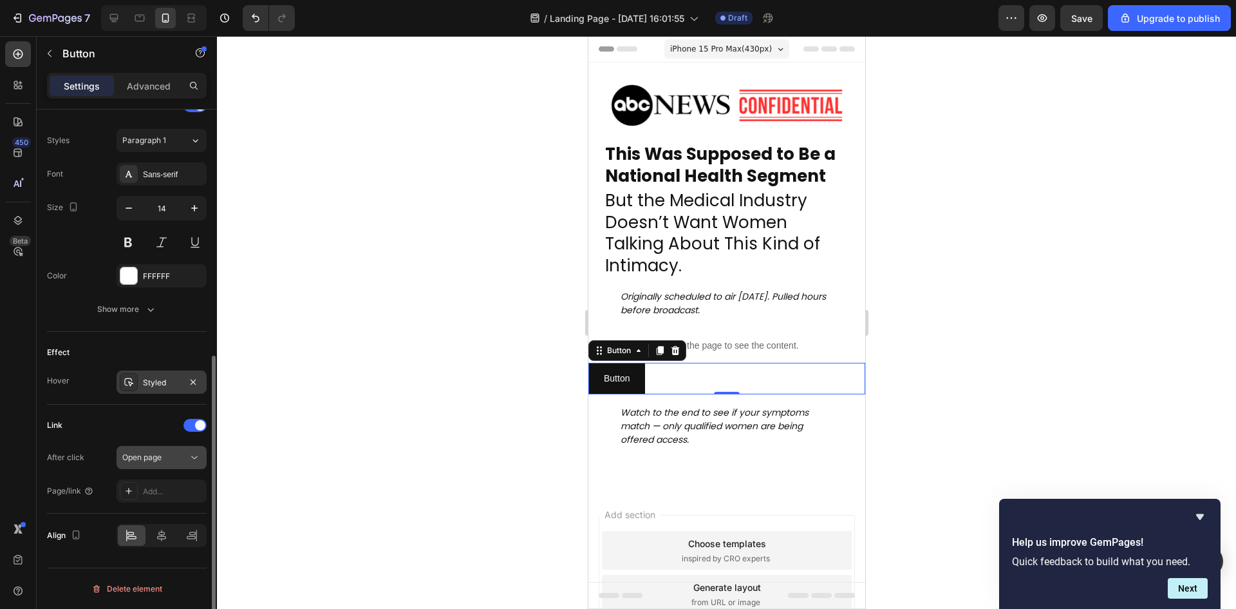
click at [174, 463] on div "Open page" at bounding box center [161, 457] width 79 height 13
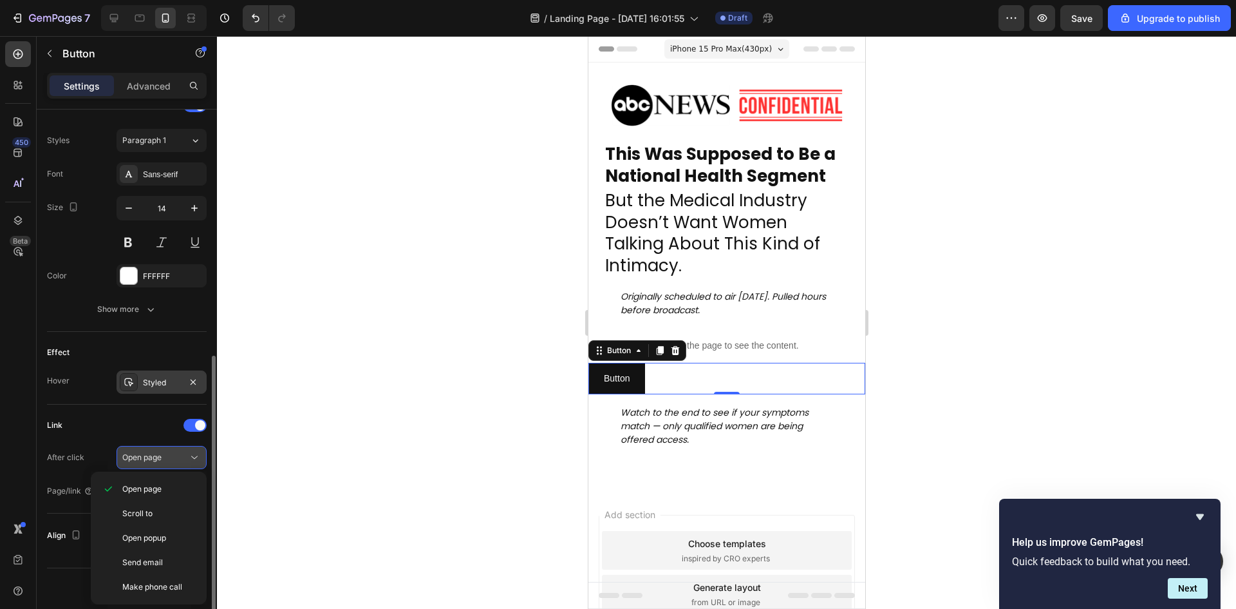
click at [174, 463] on div "Open page" at bounding box center [161, 457] width 79 height 13
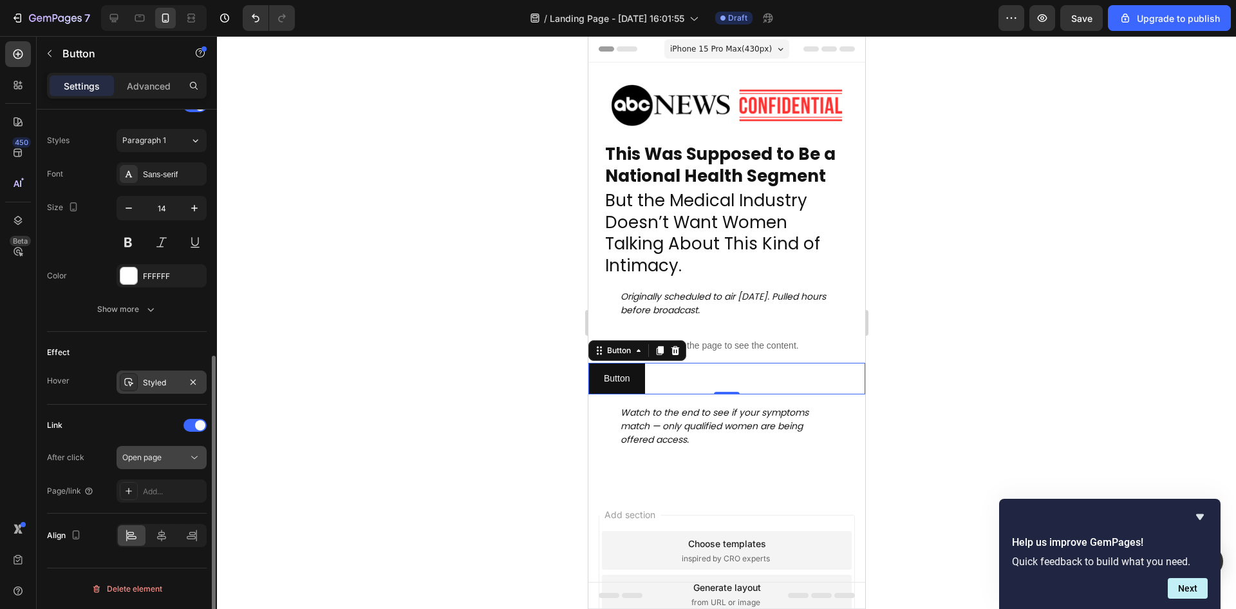
click at [174, 463] on div "Open page" at bounding box center [161, 457] width 79 height 13
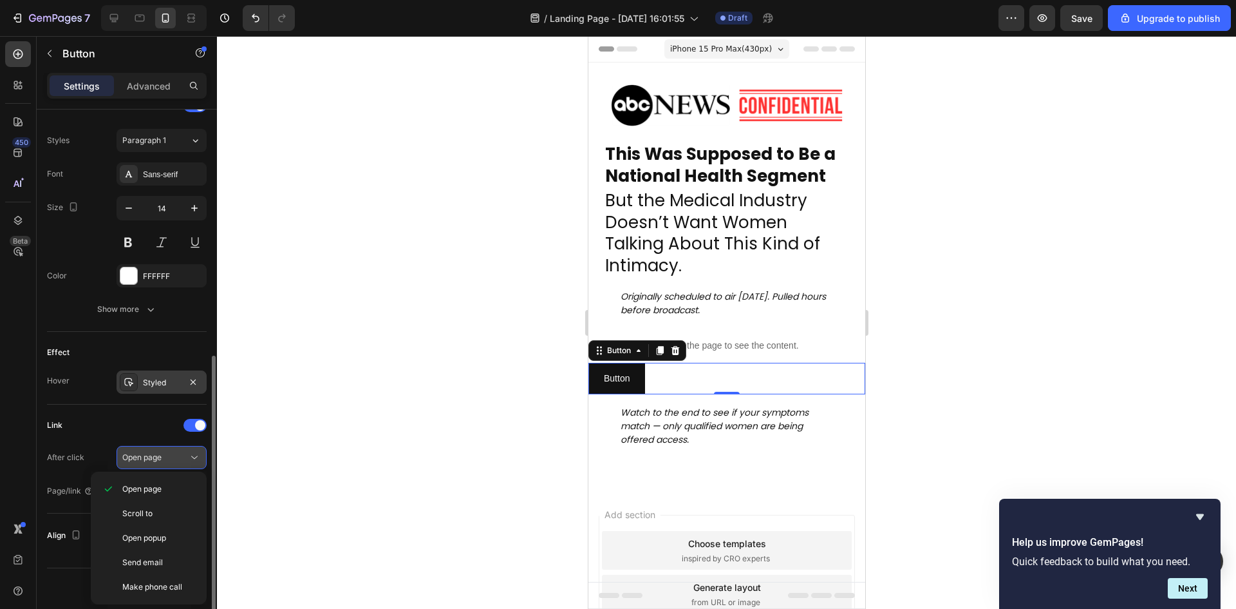
click at [184, 463] on div "Open page" at bounding box center [161, 457] width 79 height 13
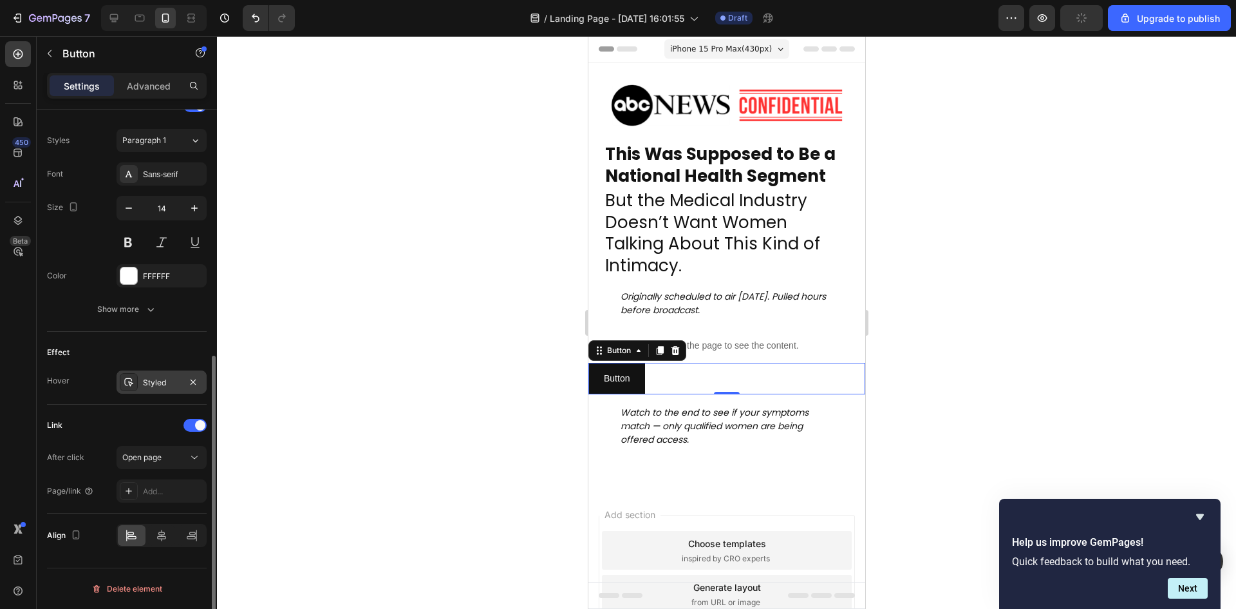
scroll to position [0, 0]
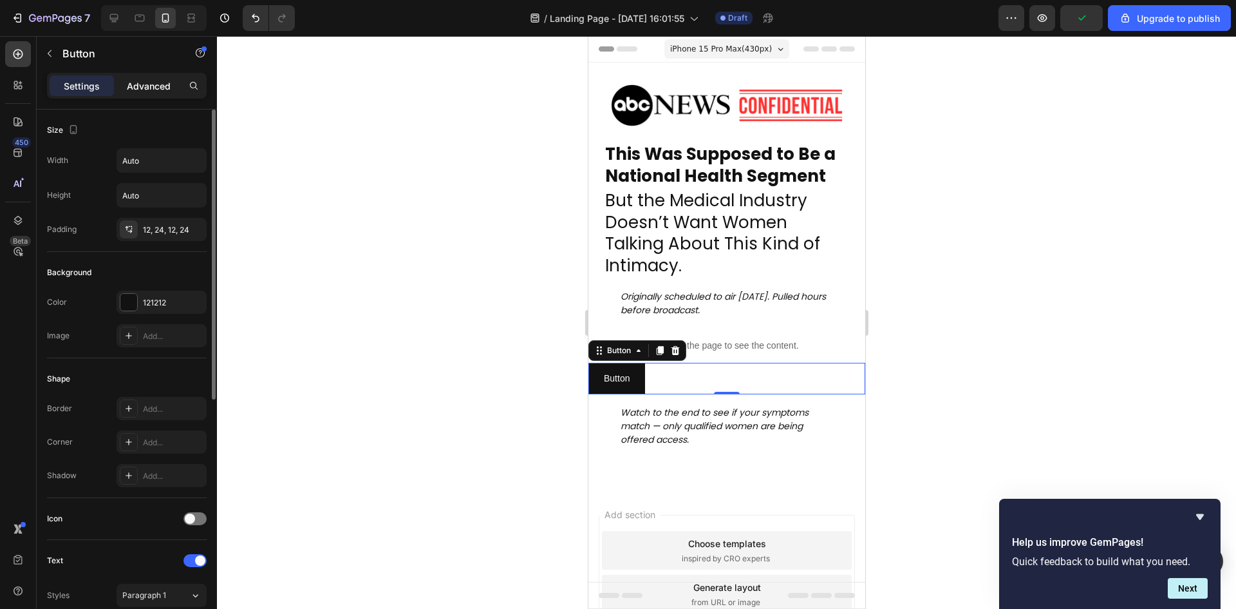
click at [153, 92] on p "Advanced" at bounding box center [149, 86] width 44 height 14
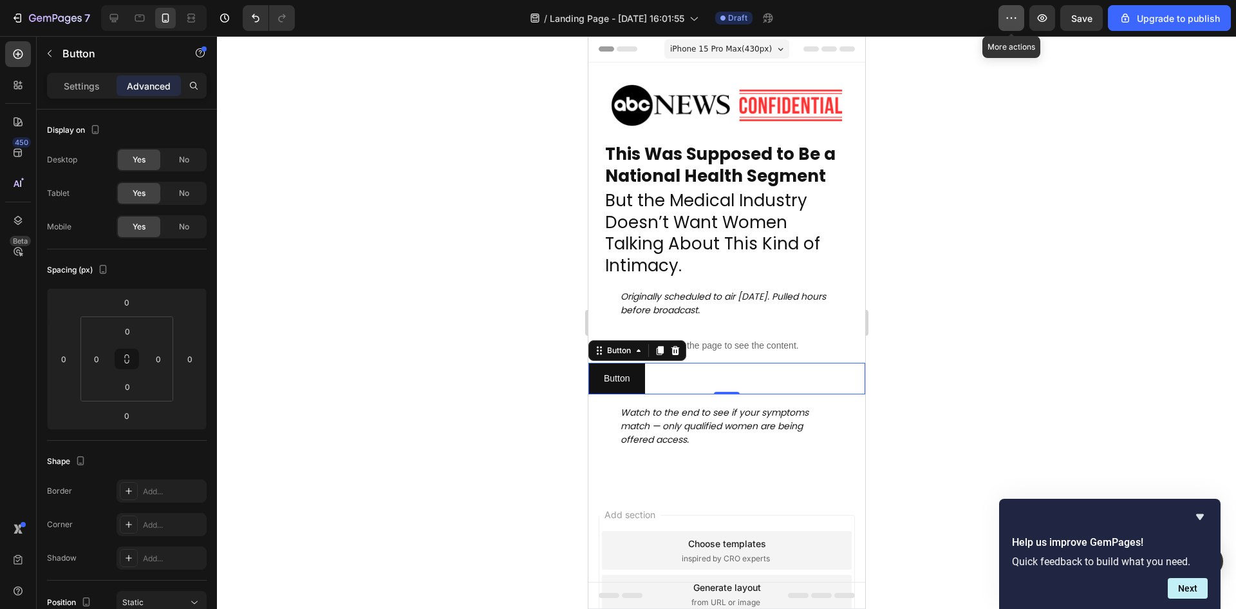
click at [1017, 23] on icon "button" at bounding box center [1011, 18] width 13 height 13
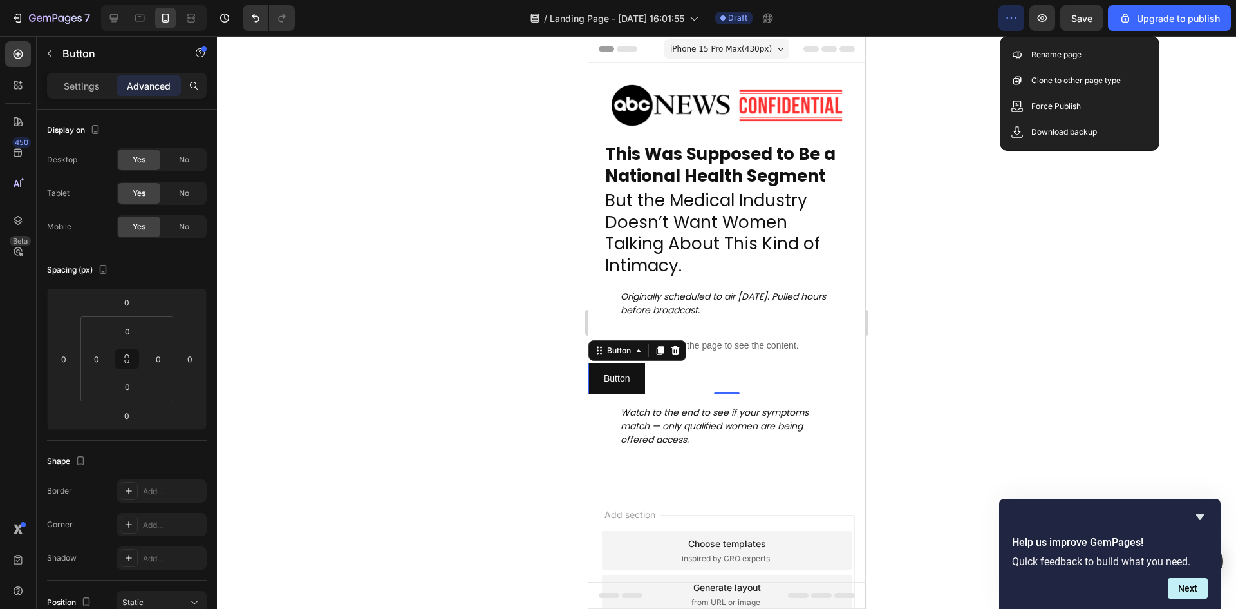
click at [1017, 23] on icon "button" at bounding box center [1011, 18] width 13 height 13
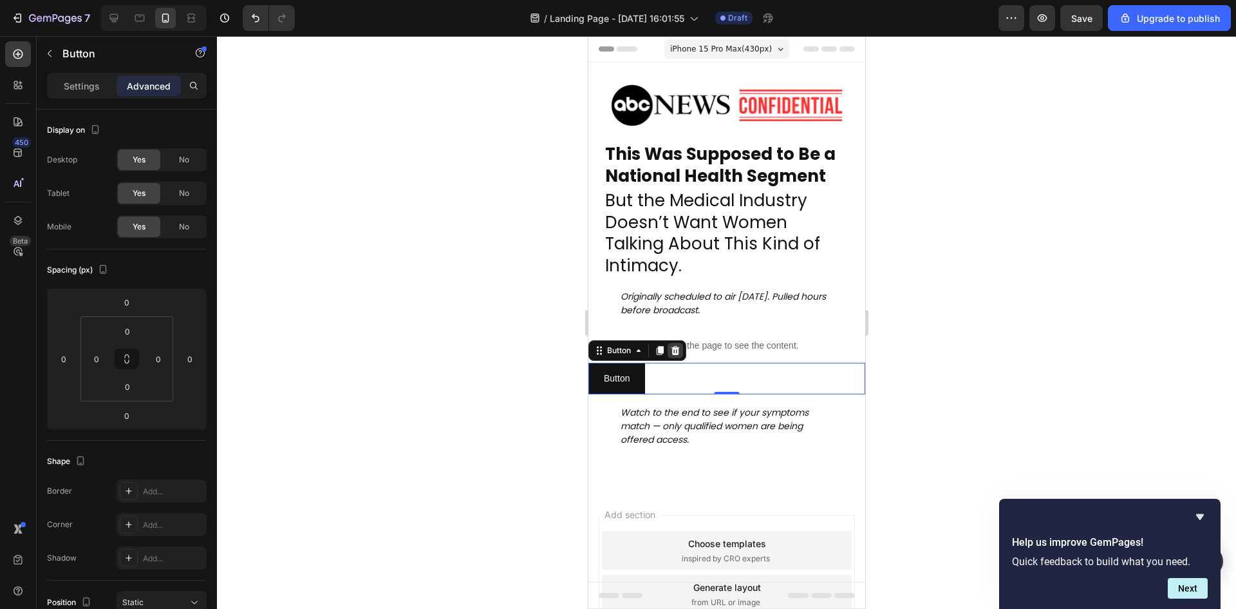
click at [681, 346] on div at bounding box center [674, 350] width 15 height 15
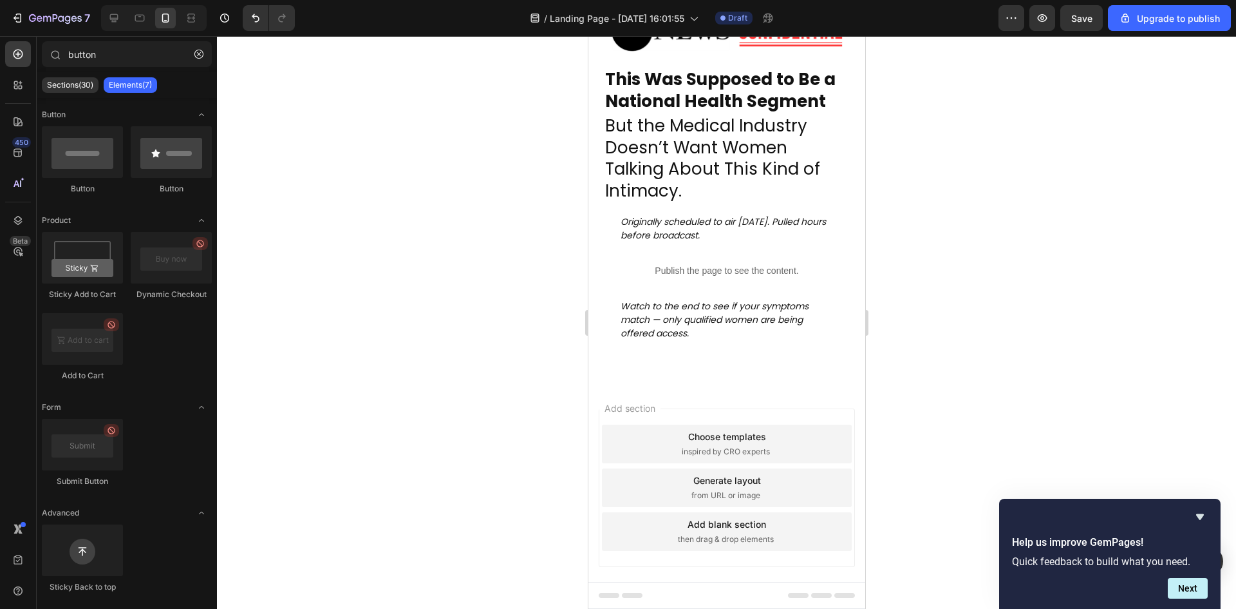
scroll to position [93, 0]
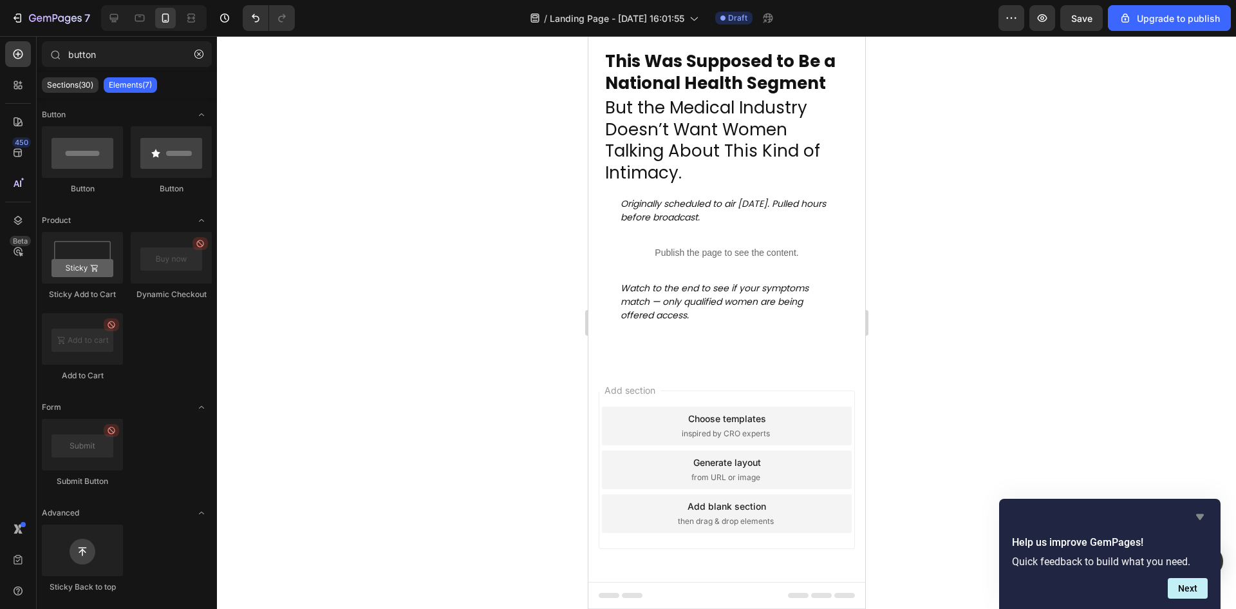
click at [1201, 515] on icon "Hide survey" at bounding box center [1201, 517] width 8 height 6
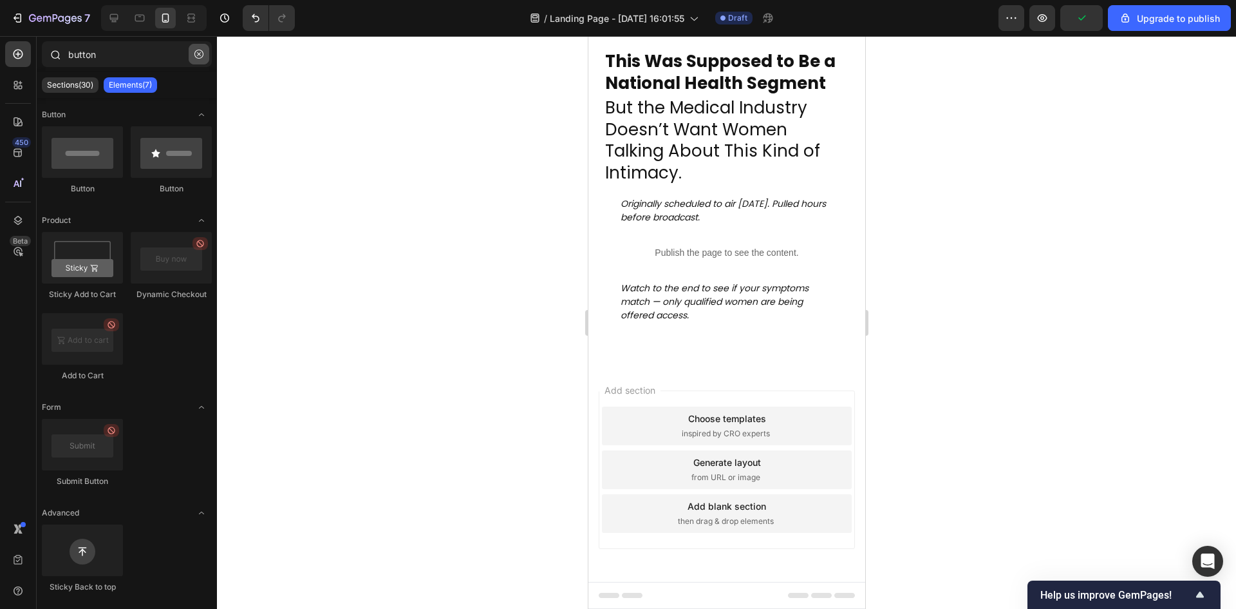
click at [196, 61] on button "button" at bounding box center [199, 54] width 21 height 21
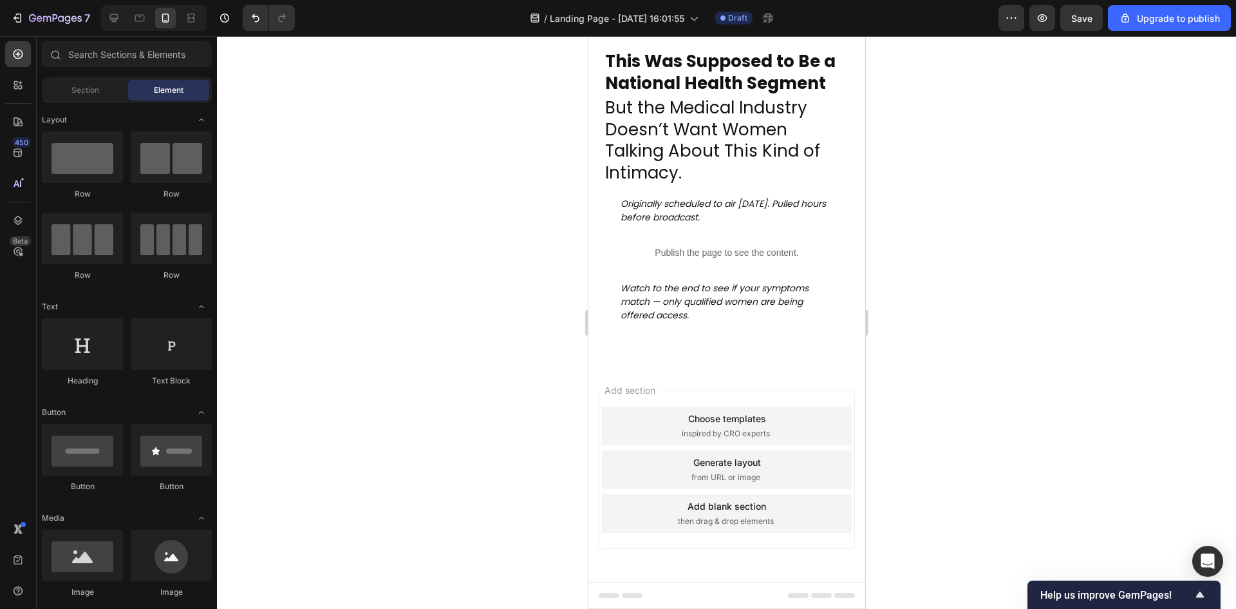
scroll to position [0, 0]
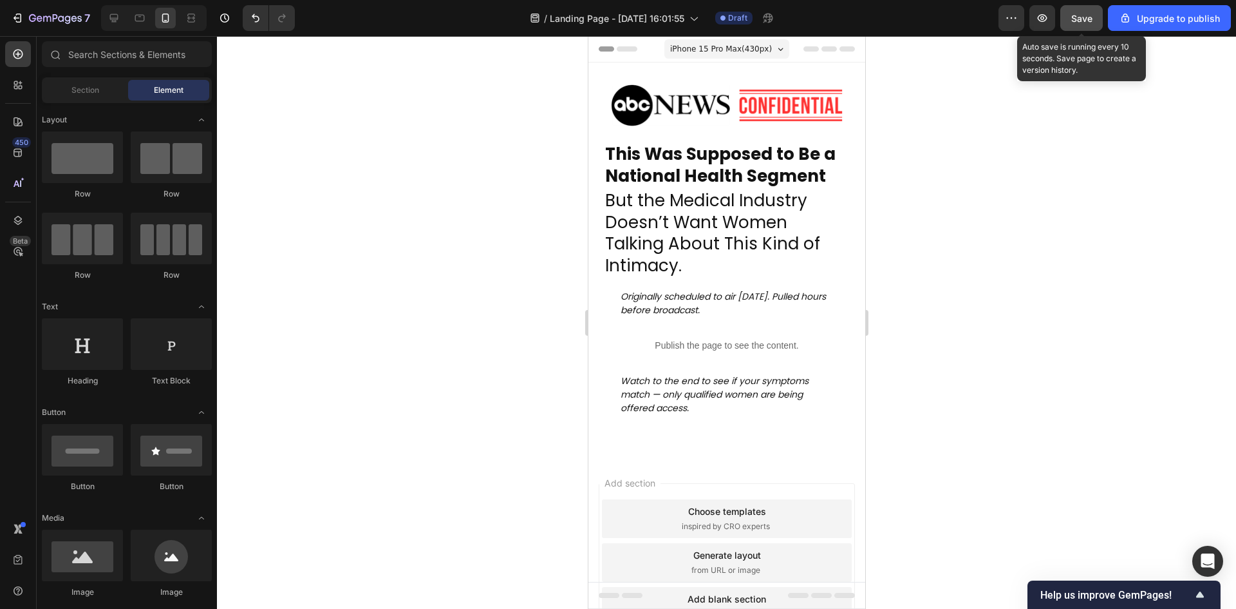
click at [1074, 28] on button "Save" at bounding box center [1082, 18] width 43 height 26
drag, startPoint x: 858, startPoint y: 347, endPoint x: 1468, endPoint y: 319, distance: 609.8
